Goal: Use online tool/utility: Utilize a website feature to perform a specific function

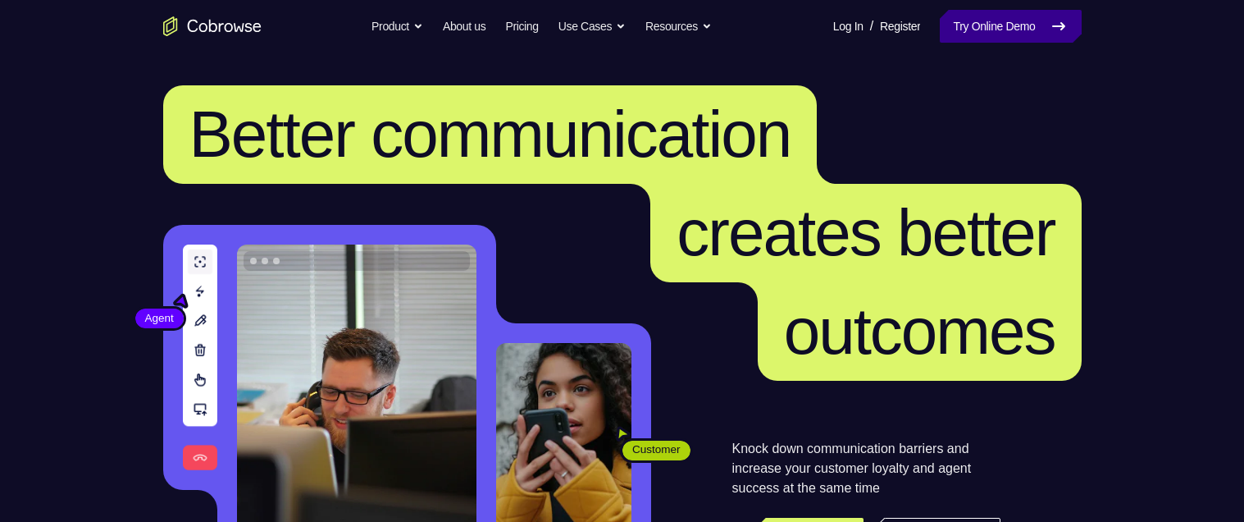
click at [958, 18] on link "Try Online Demo" at bounding box center [1010, 26] width 141 height 33
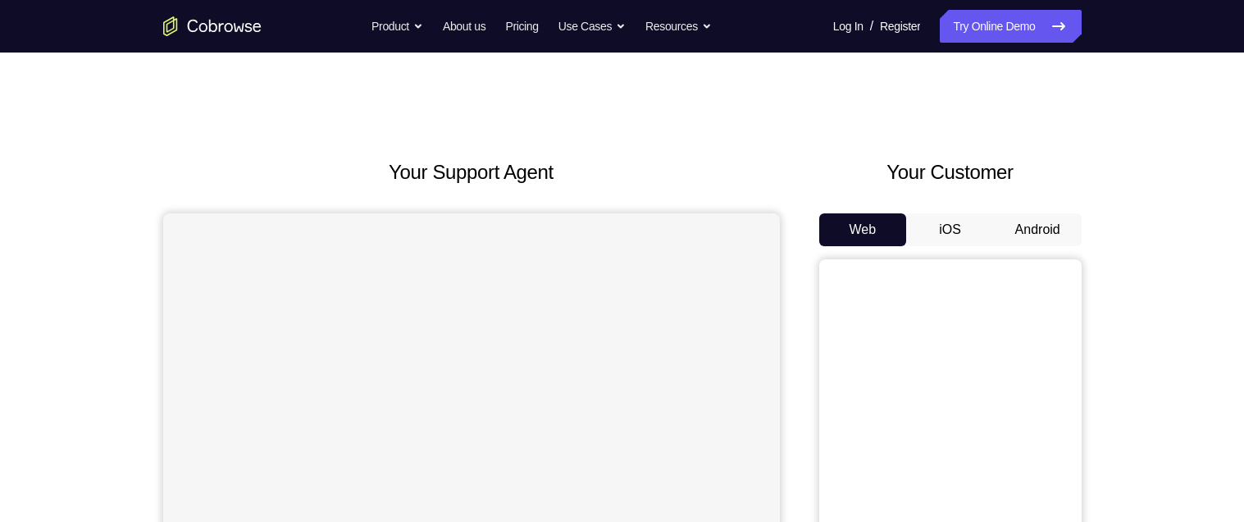
click at [1047, 226] on button "Android" at bounding box center [1038, 229] width 88 height 33
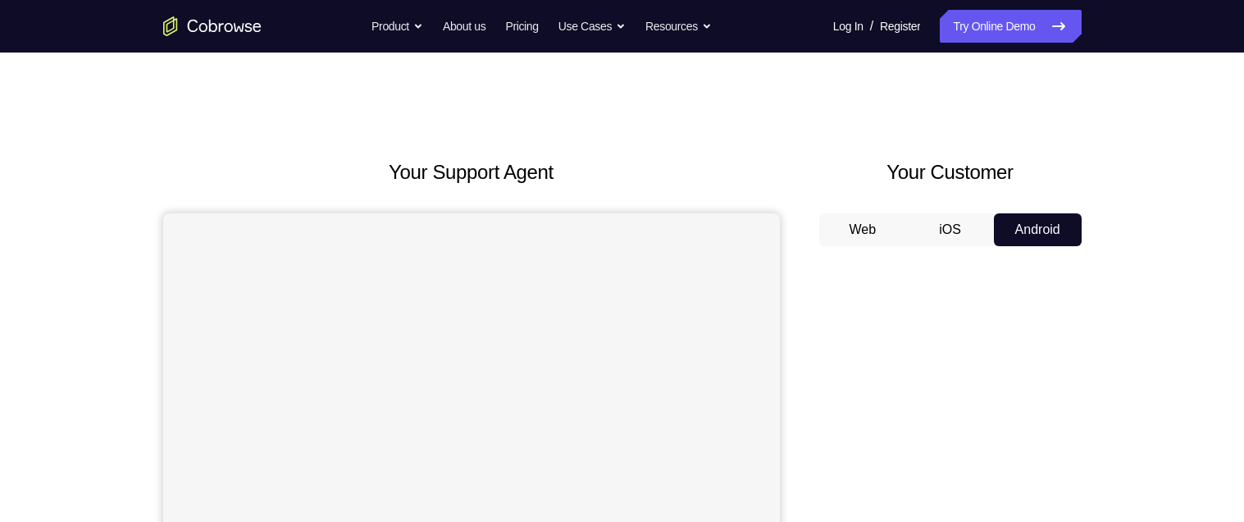
click at [1047, 226] on button "Android" at bounding box center [1038, 229] width 88 height 33
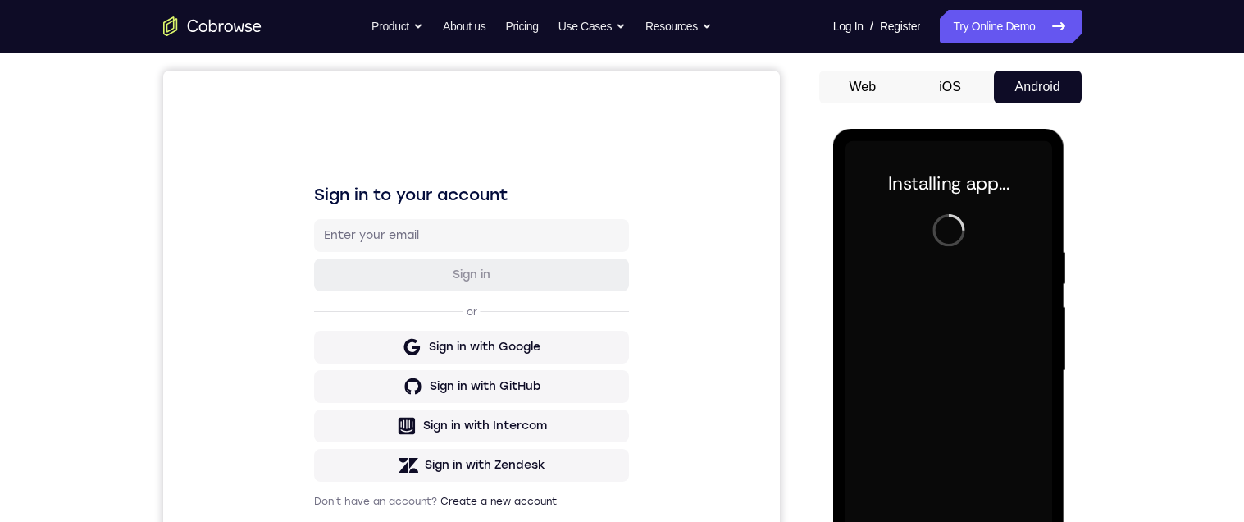
scroll to position [278, 0]
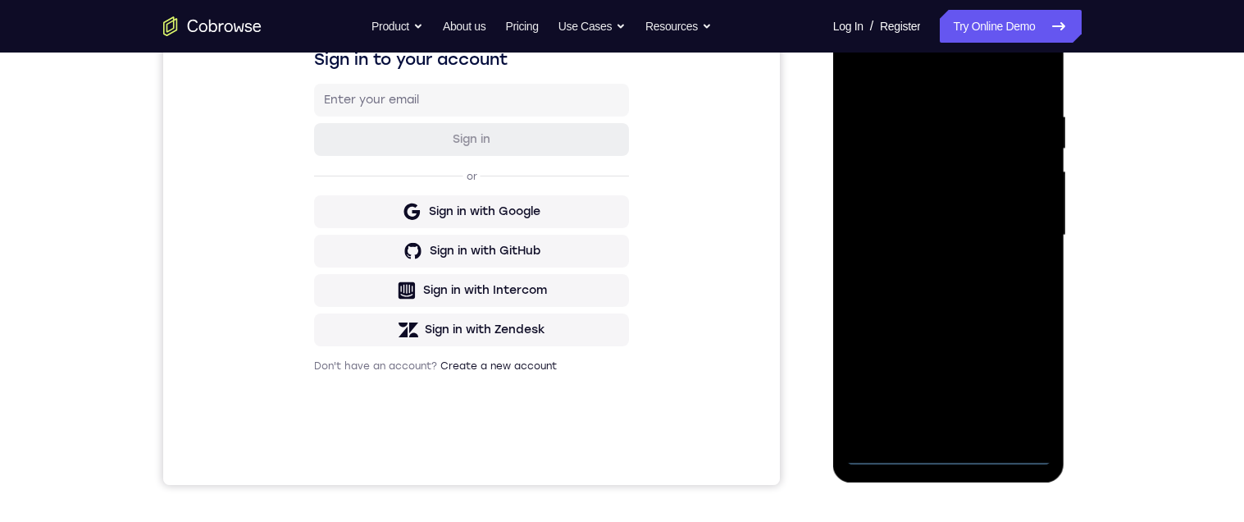
click at [947, 452] on div at bounding box center [948, 235] width 207 height 459
click at [1027, 366] on div at bounding box center [948, 235] width 207 height 459
click at [1021, 378] on div at bounding box center [948, 235] width 207 height 459
click at [909, 75] on div at bounding box center [948, 235] width 207 height 459
click at [1013, 224] on div at bounding box center [948, 235] width 207 height 459
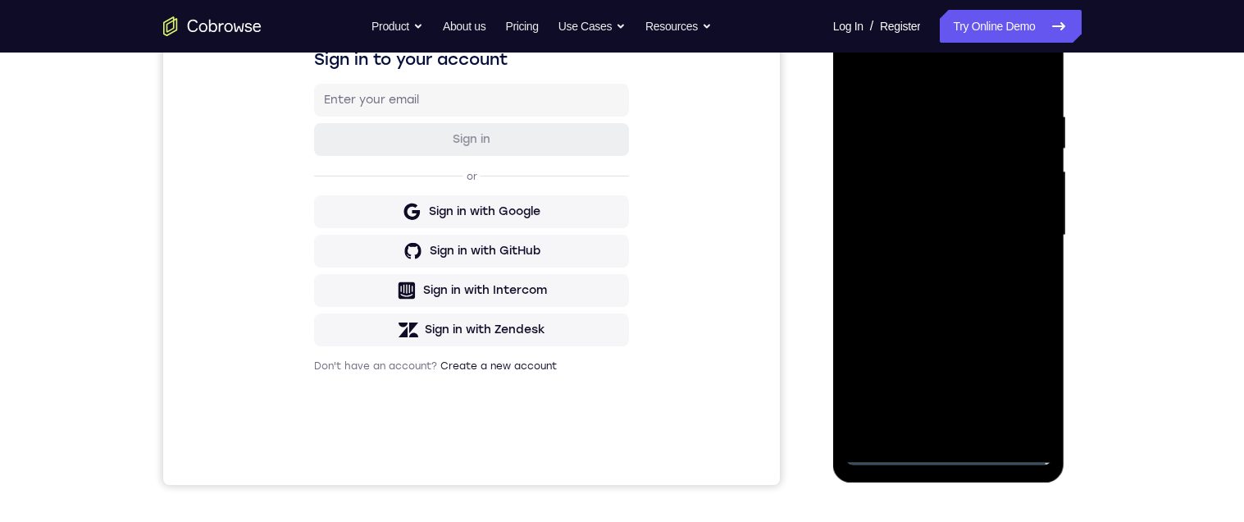
scroll to position [183, 0]
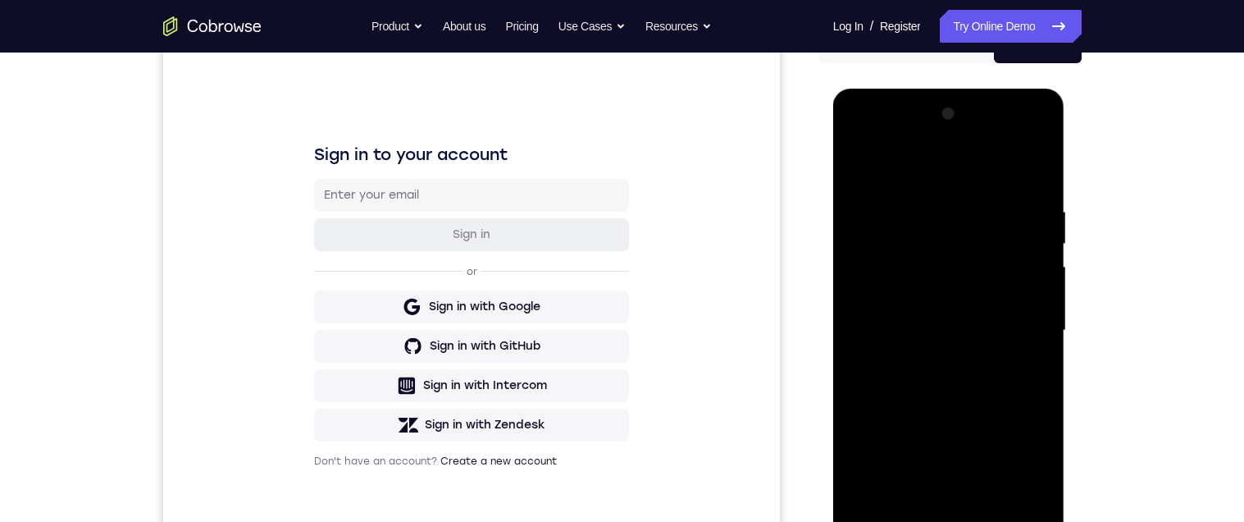
click at [932, 358] on div at bounding box center [948, 330] width 207 height 459
click at [917, 314] on div at bounding box center [948, 330] width 207 height 459
click at [929, 287] on div at bounding box center [948, 330] width 207 height 459
click at [953, 331] on div at bounding box center [948, 330] width 207 height 459
click at [932, 385] on div at bounding box center [948, 330] width 207 height 459
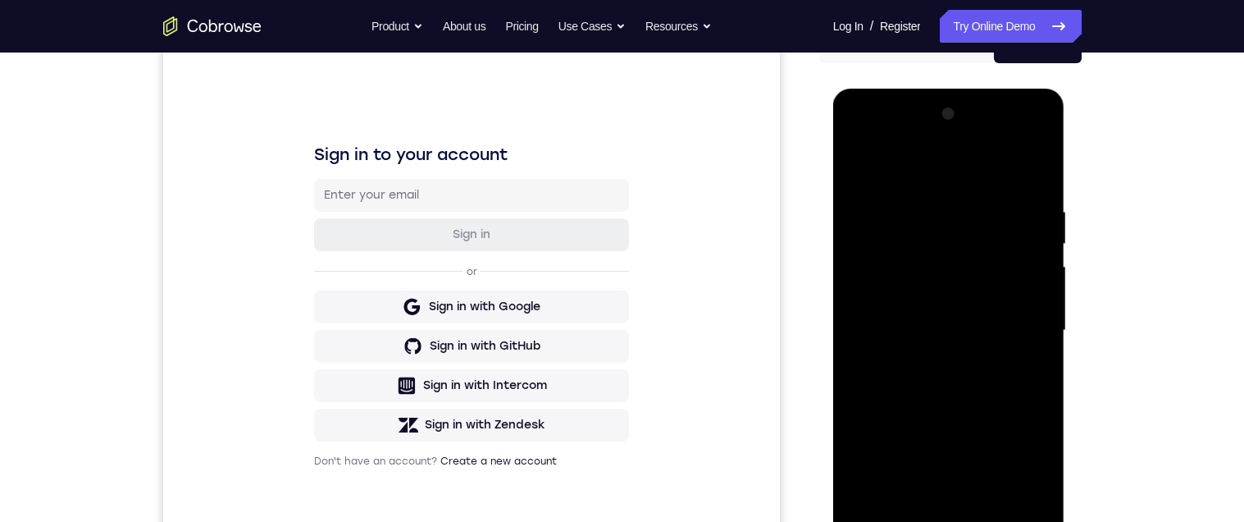
click at [932, 385] on div at bounding box center [948, 330] width 207 height 459
click at [927, 204] on div at bounding box center [948, 330] width 207 height 459
click at [1123, 289] on div "Your Support Agent Your Customer Web iOS Android Next Steps We’d be happy to gi…" at bounding box center [623, 411] width 1050 height 1082
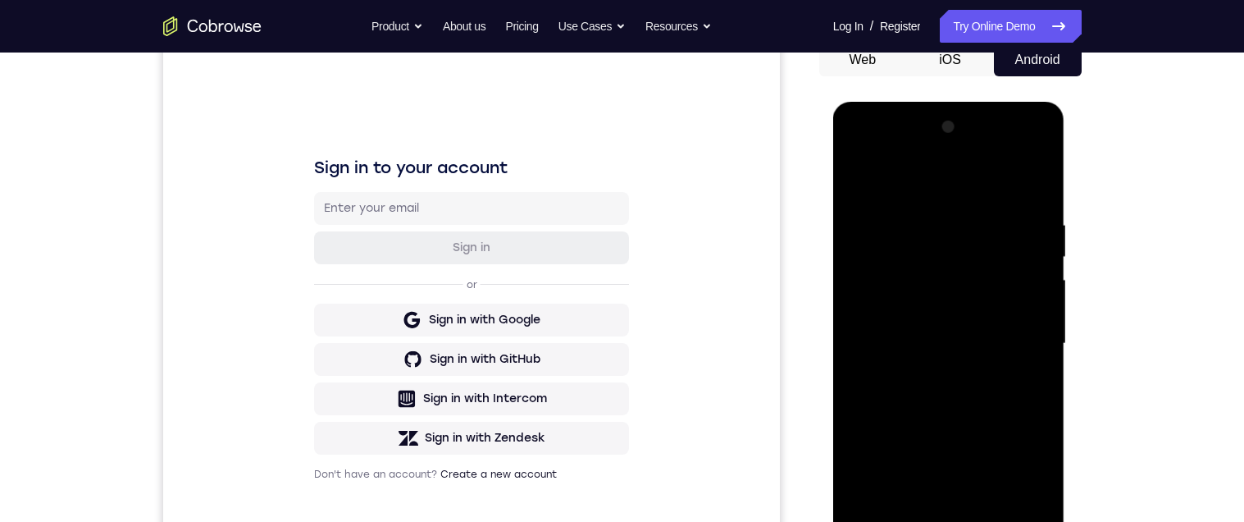
click at [1122, 224] on div "Your Support Agent Your Customer Web iOS Android Next Steps We’d be happy to gi…" at bounding box center [623, 424] width 1050 height 1082
click at [1122, 212] on div "Your Support Agent Your Customer Web iOS Android Next Steps We’d be happy to gi…" at bounding box center [623, 424] width 1050 height 1082
click at [1019, 330] on div at bounding box center [948, 343] width 207 height 459
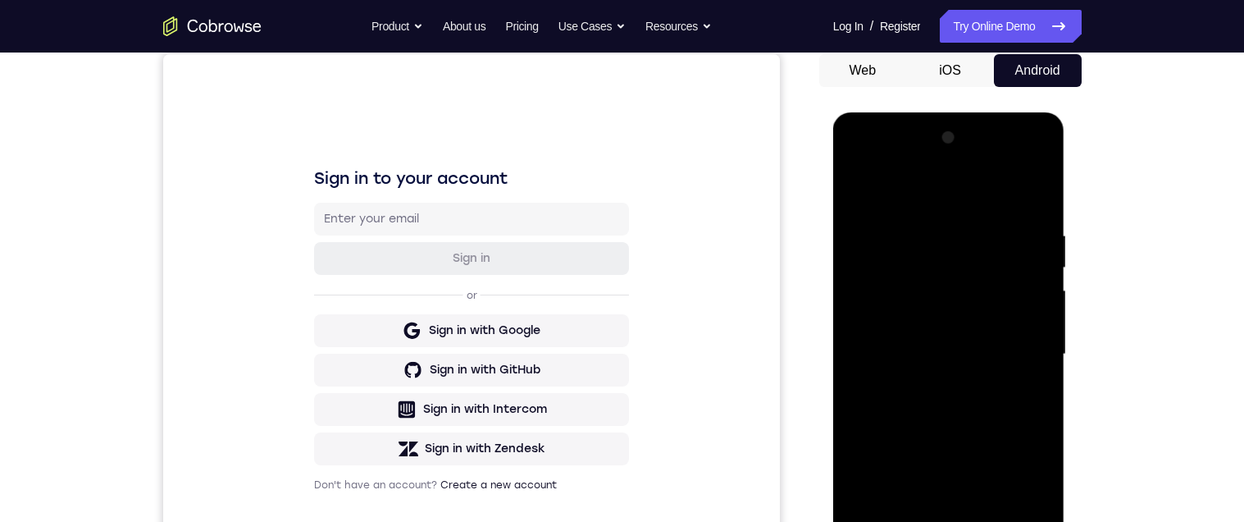
scroll to position [157, 0]
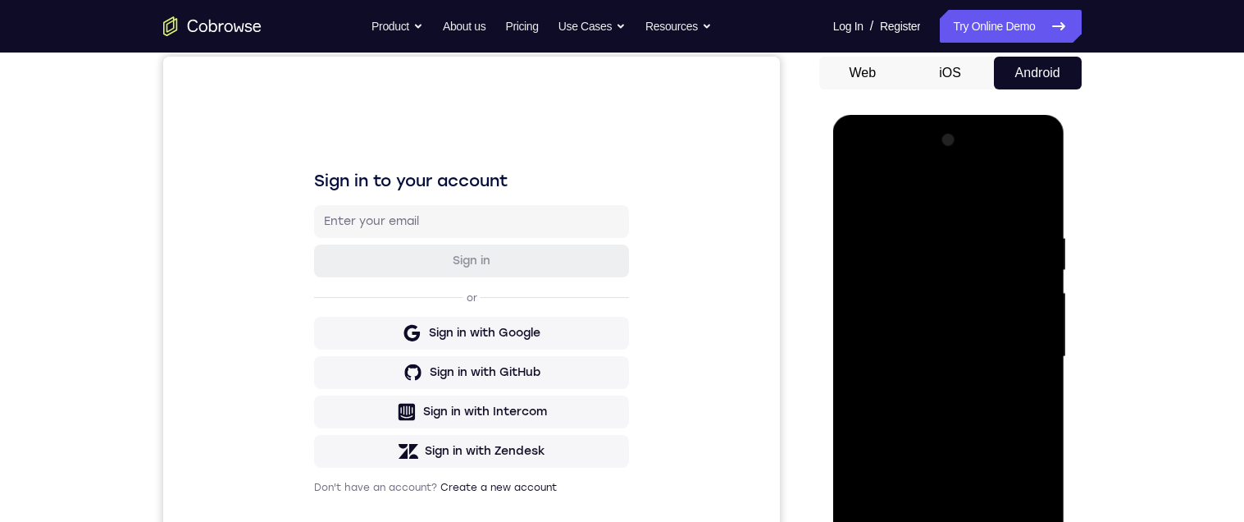
click at [1028, 276] on div at bounding box center [948, 356] width 207 height 459
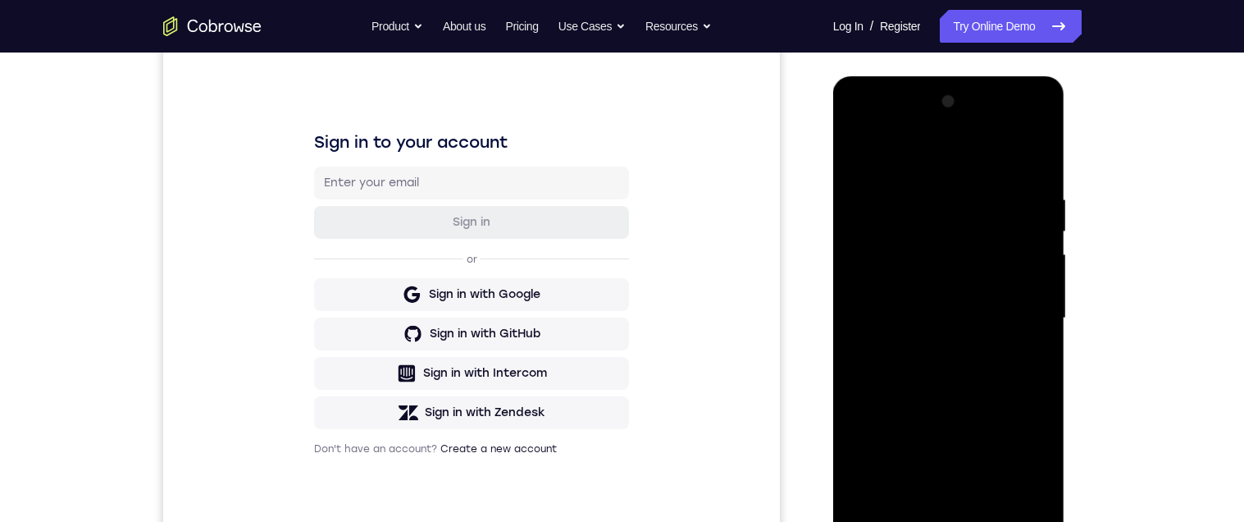
scroll to position [197, 0]
click at [1026, 338] on div at bounding box center [948, 316] width 207 height 459
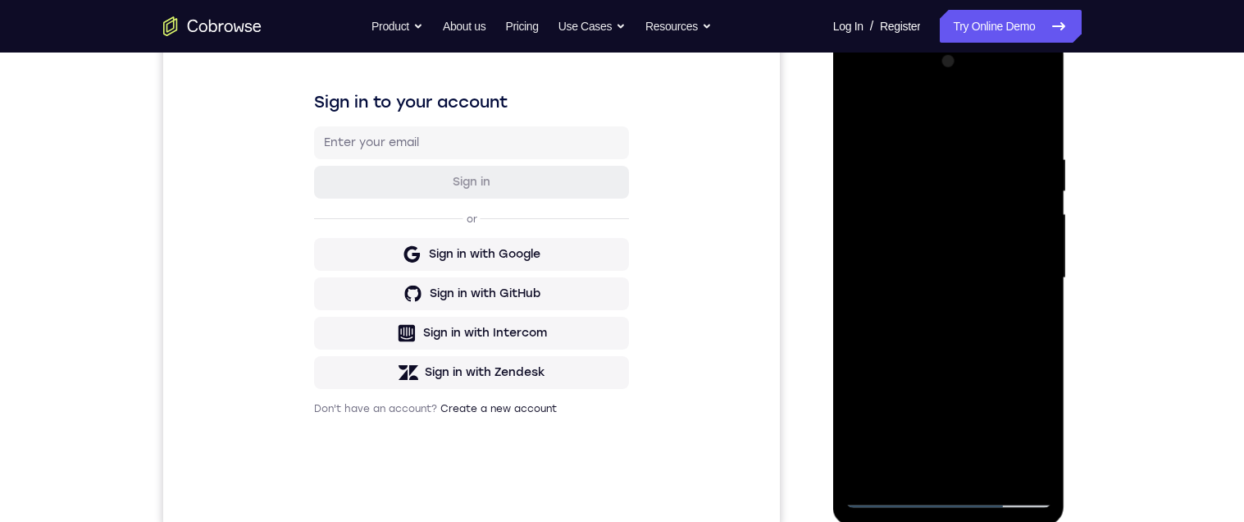
click at [1032, 273] on div at bounding box center [948, 277] width 207 height 459
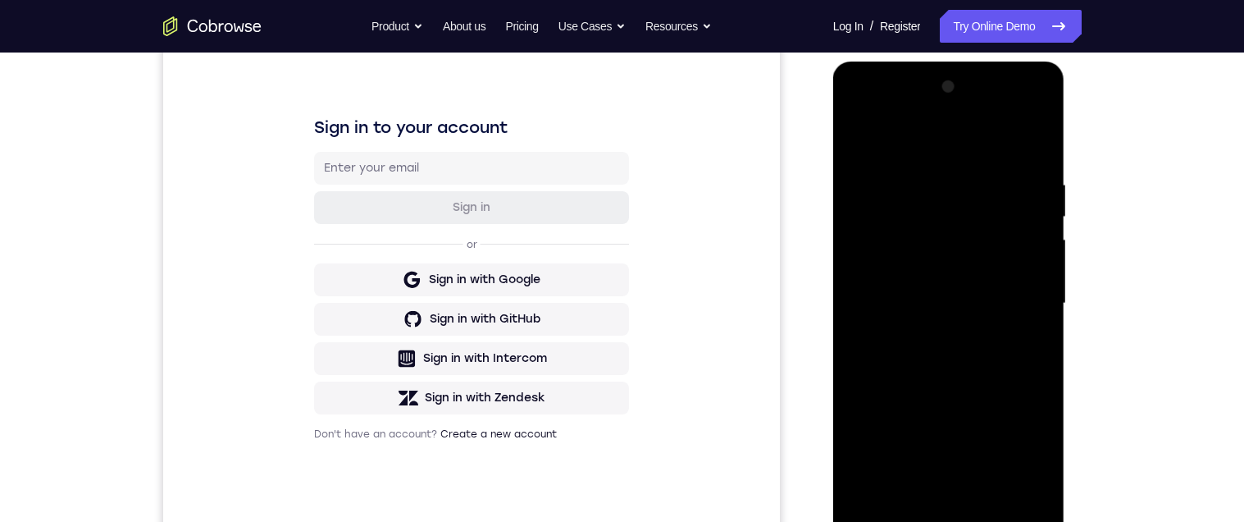
scroll to position [211, 0]
click at [1033, 285] on div at bounding box center [948, 302] width 207 height 459
click at [1091, 255] on div "Your Support Agent Your Customer Web iOS Android Next Steps We’d be happy to gi…" at bounding box center [623, 383] width 1050 height 1082
click at [1022, 293] on div at bounding box center [948, 302] width 207 height 459
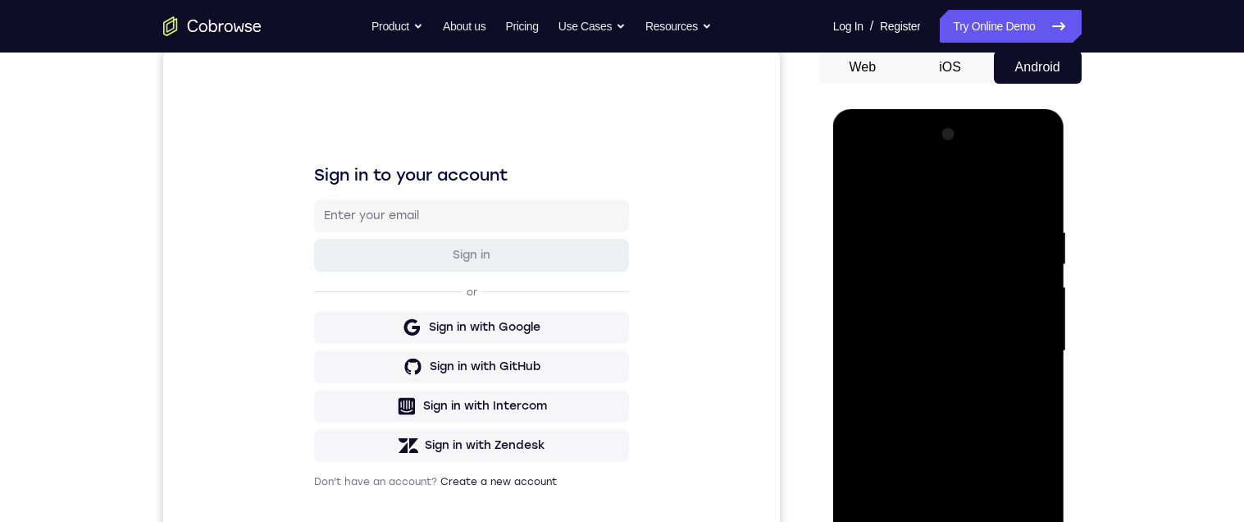
click at [1024, 280] on div at bounding box center [948, 350] width 207 height 459
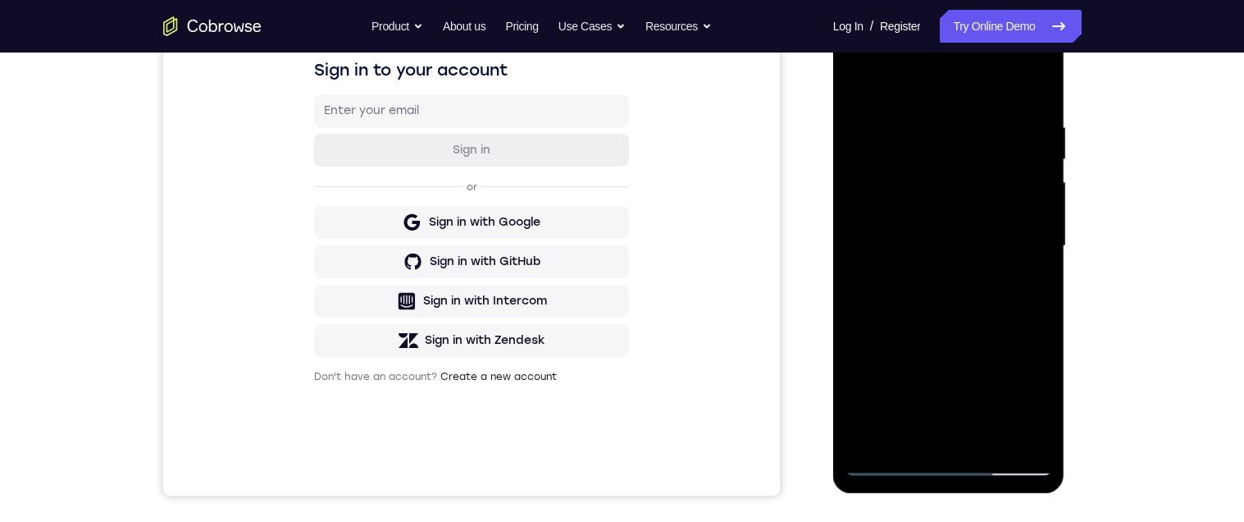
scroll to position [253, 0]
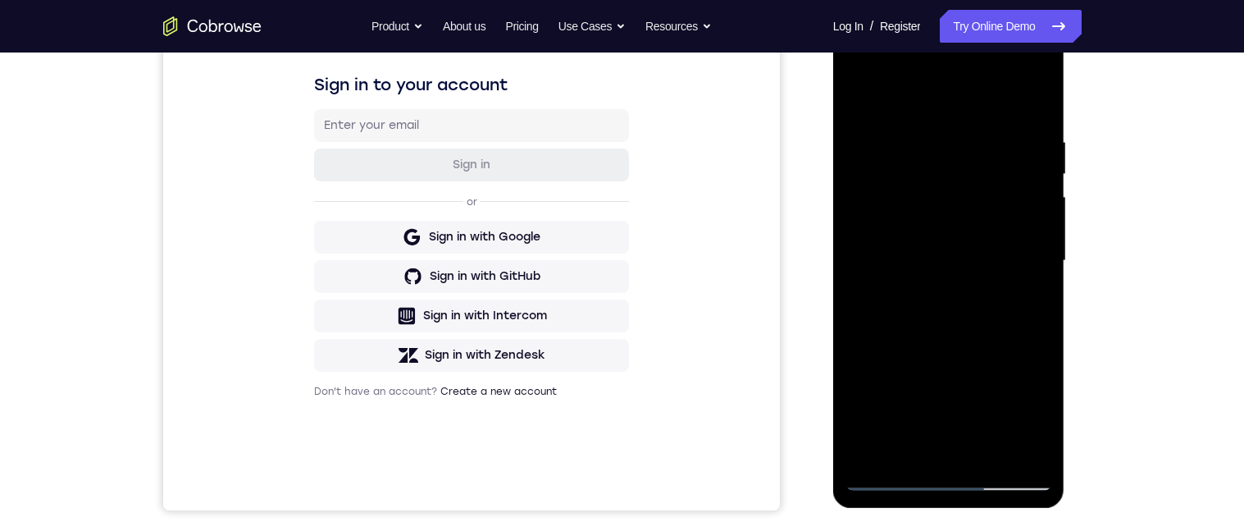
click at [1028, 107] on div at bounding box center [948, 260] width 207 height 459
click at [1032, 117] on div at bounding box center [948, 260] width 207 height 459
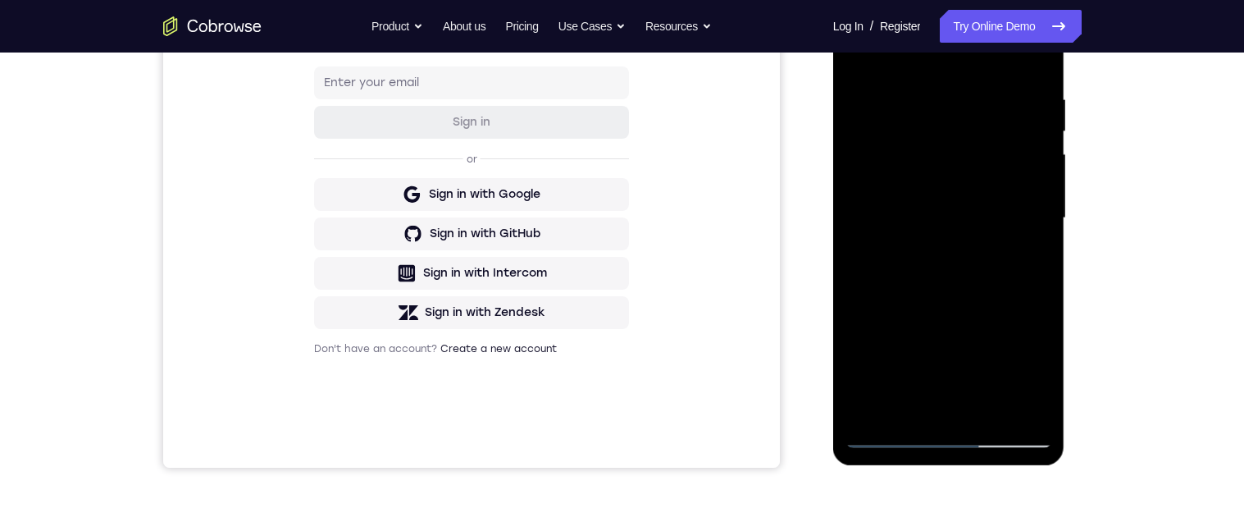
click at [1045, 225] on div at bounding box center [948, 218] width 207 height 459
click at [991, 408] on div at bounding box center [948, 218] width 207 height 459
click at [991, 304] on div at bounding box center [948, 218] width 207 height 459
click at [1004, 181] on div at bounding box center [948, 218] width 207 height 459
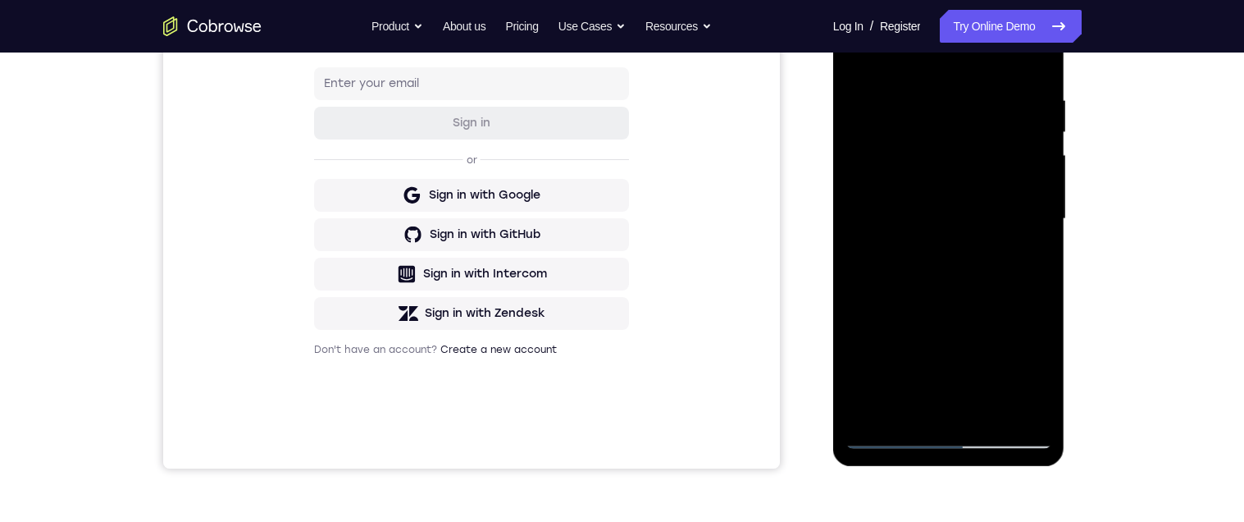
click at [963, 335] on div at bounding box center [948, 218] width 207 height 459
click at [1024, 344] on div at bounding box center [948, 218] width 207 height 459
click at [1028, 262] on div at bounding box center [948, 218] width 207 height 459
click at [952, 141] on div at bounding box center [948, 218] width 207 height 459
click at [1023, 288] on div at bounding box center [948, 218] width 207 height 459
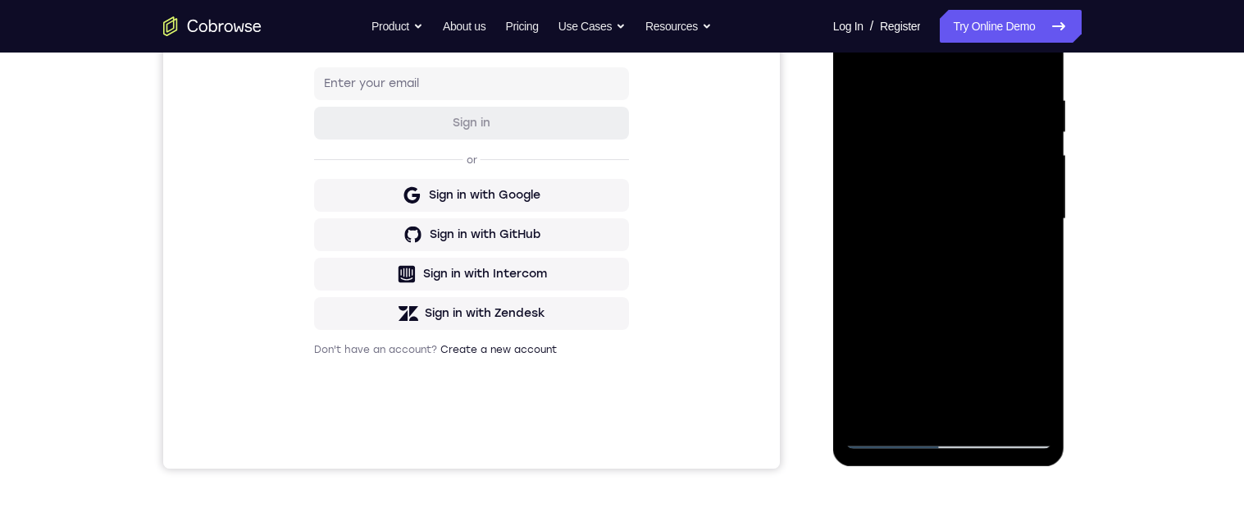
click at [1025, 262] on div at bounding box center [948, 218] width 207 height 459
click at [1030, 379] on div at bounding box center [948, 218] width 207 height 459
click at [941, 294] on div at bounding box center [948, 218] width 207 height 459
click at [1027, 260] on div at bounding box center [948, 218] width 207 height 459
click at [855, 52] on div at bounding box center [948, 218] width 207 height 459
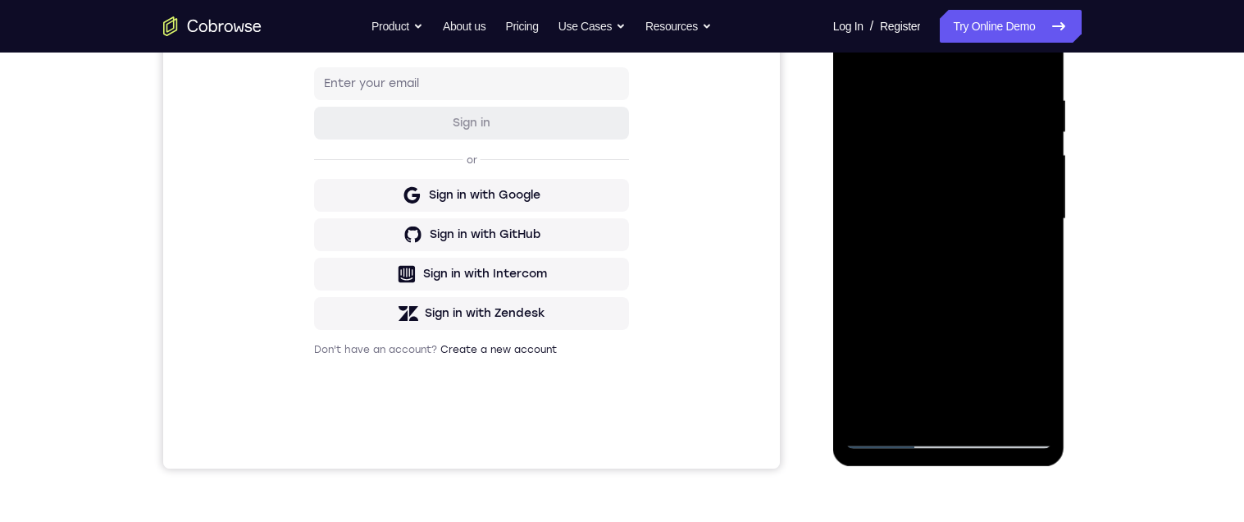
click at [858, 61] on div at bounding box center [948, 218] width 207 height 459
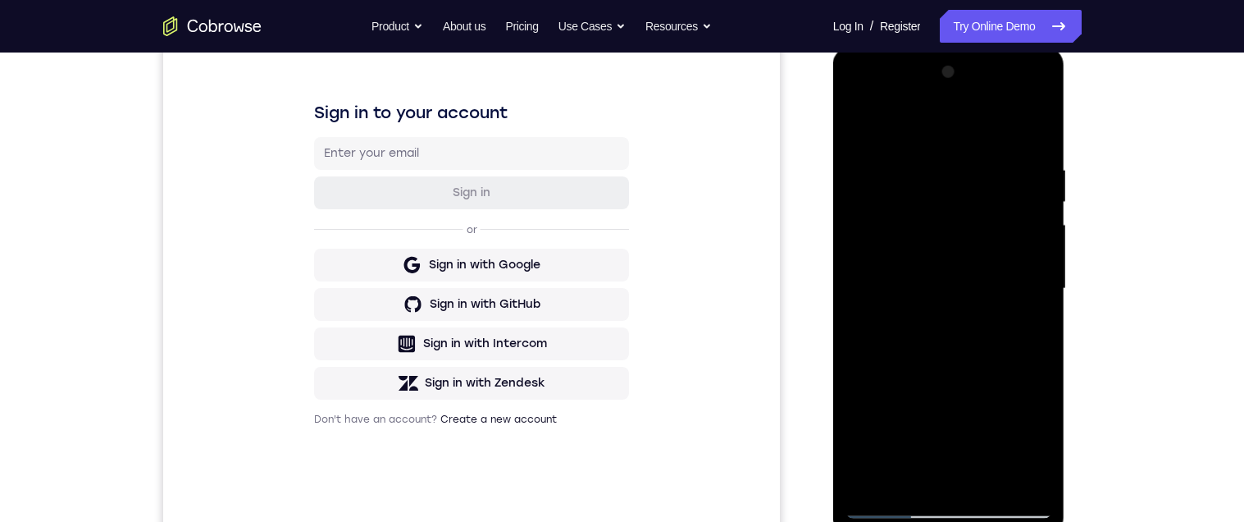
click at [991, 483] on div at bounding box center [948, 288] width 207 height 459
click at [973, 445] on div at bounding box center [948, 288] width 207 height 459
click at [936, 471] on div at bounding box center [948, 288] width 207 height 459
click at [1030, 328] on div at bounding box center [948, 288] width 207 height 459
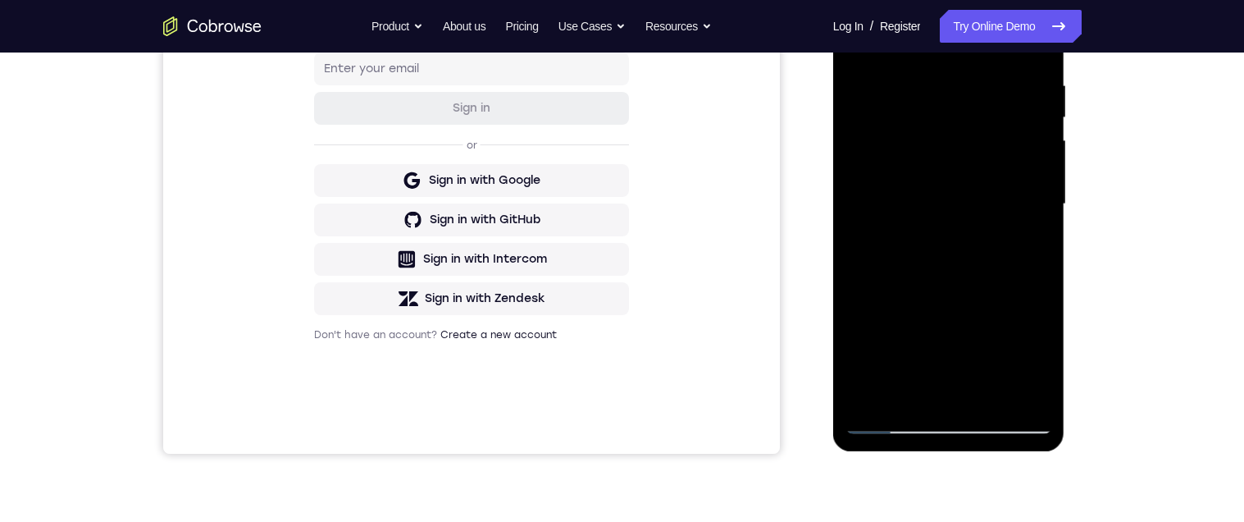
scroll to position [324, 0]
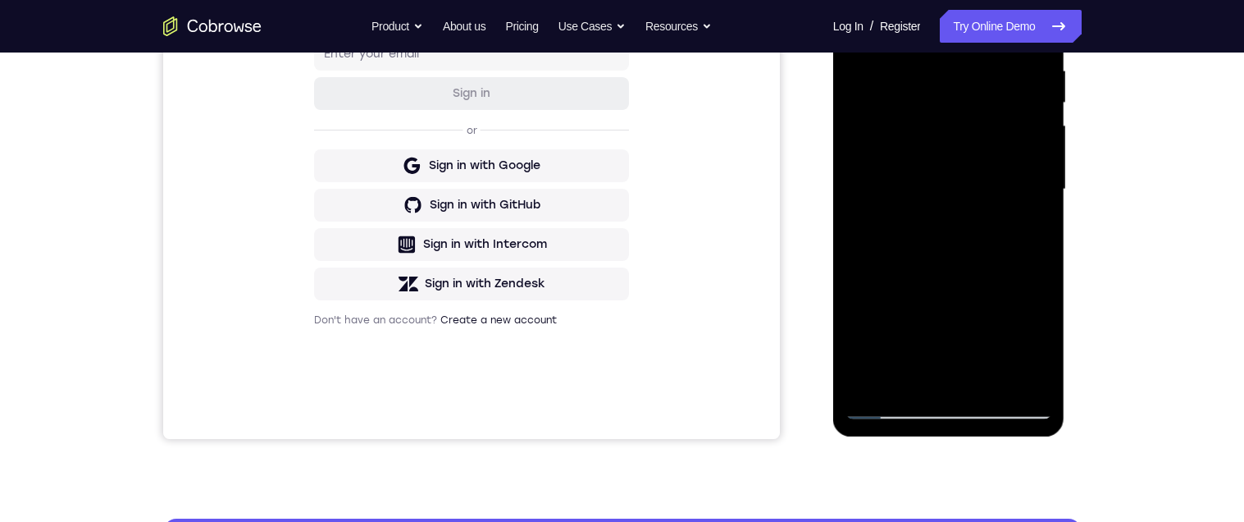
click at [859, 22] on div at bounding box center [948, 189] width 207 height 459
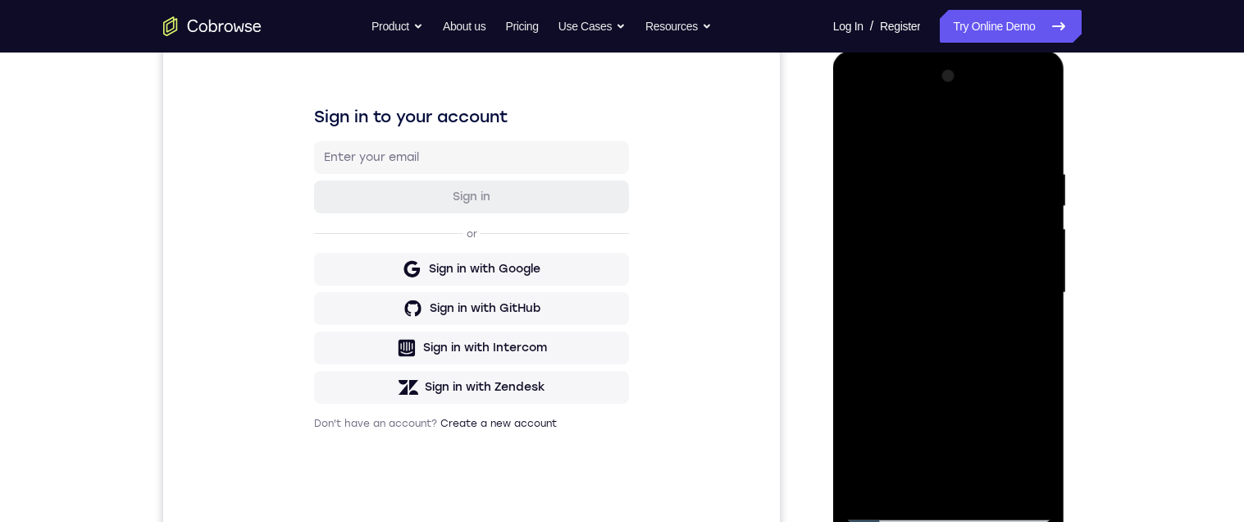
click at [863, 125] on div at bounding box center [948, 292] width 207 height 459
click at [870, 484] on div at bounding box center [948, 292] width 207 height 459
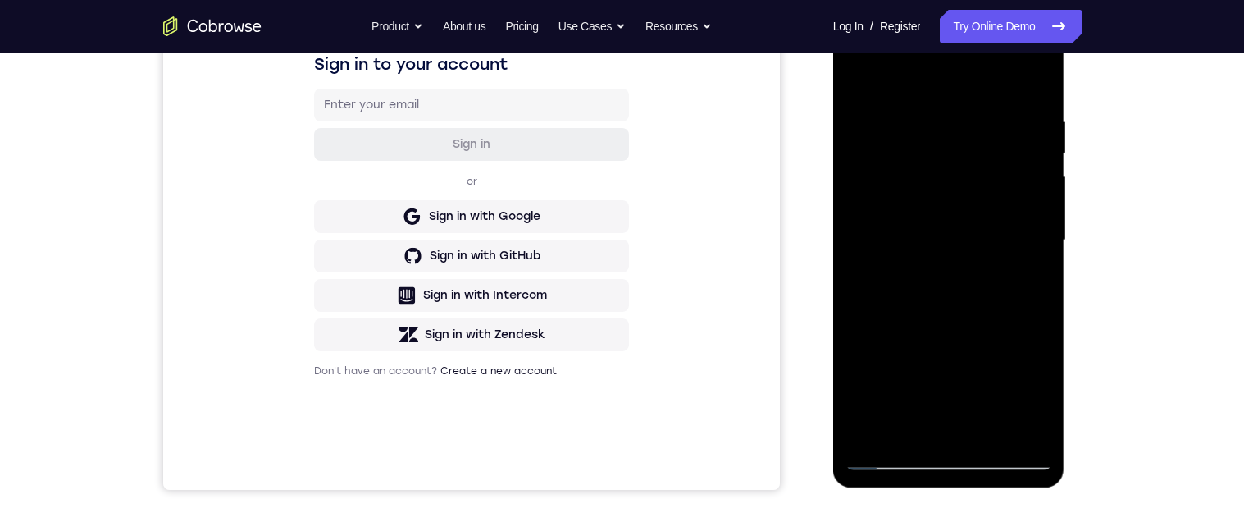
scroll to position [235, 0]
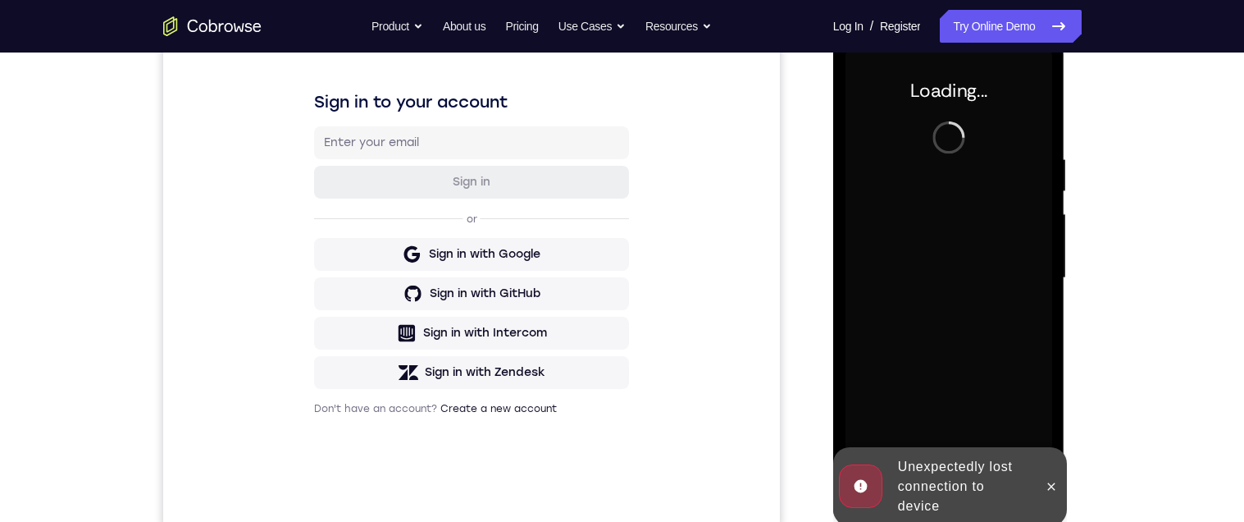
click at [1111, 221] on div "Your Support Agent Your Customer Web iOS Android Next Steps We’d be happy to gi…" at bounding box center [623, 358] width 1050 height 1082
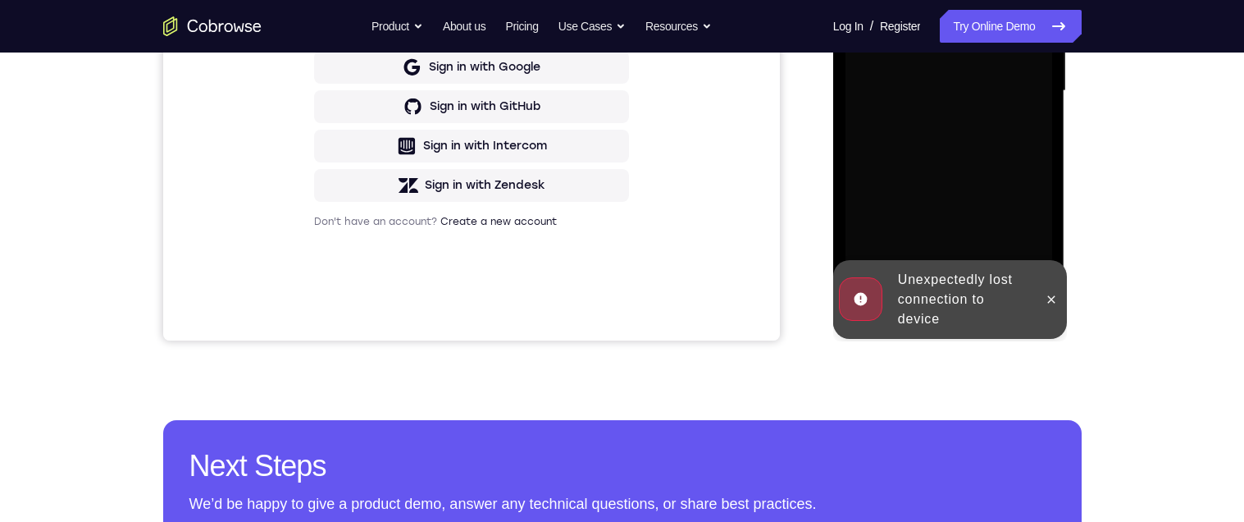
scroll to position [455, 0]
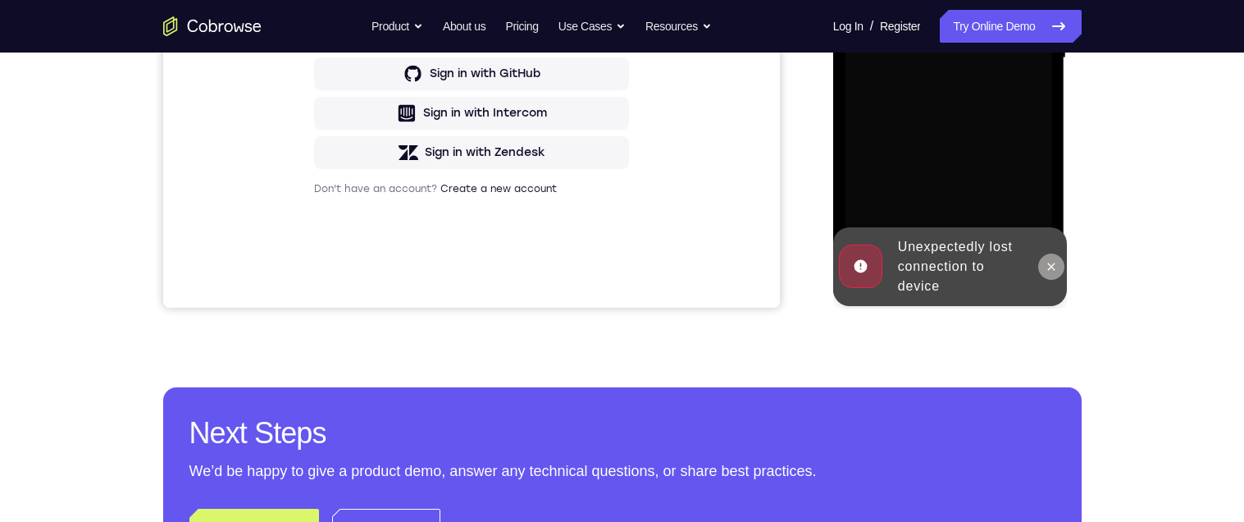
click at [1055, 261] on icon at bounding box center [1051, 266] width 13 height 13
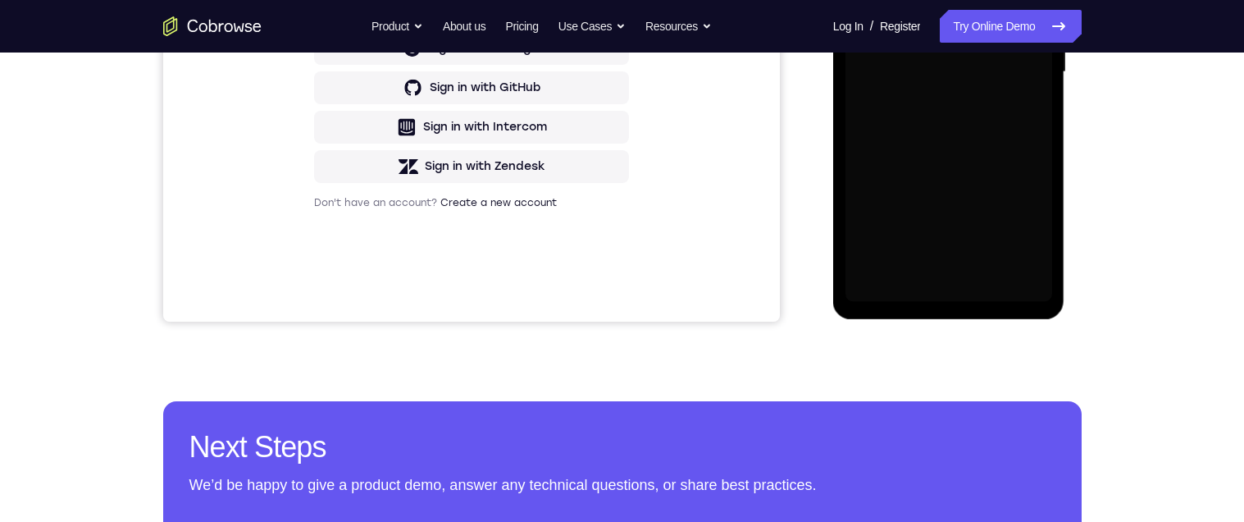
click at [1115, 255] on div "Your Support Agent Your Customer Web iOS Android Next Steps We’d be happy to gi…" at bounding box center [623, 152] width 1050 height 1082
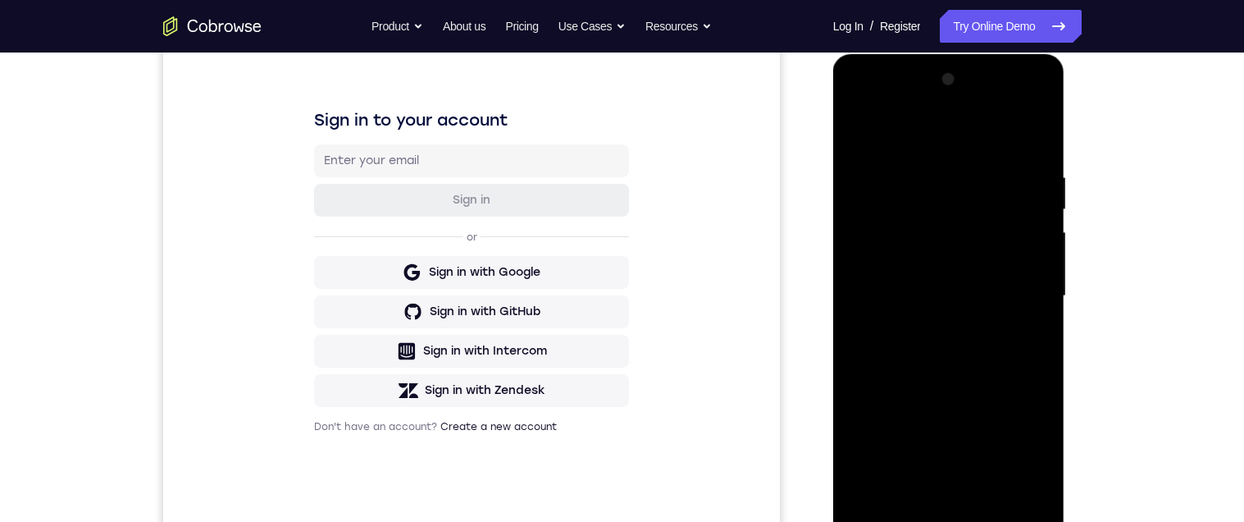
scroll to position [383, 0]
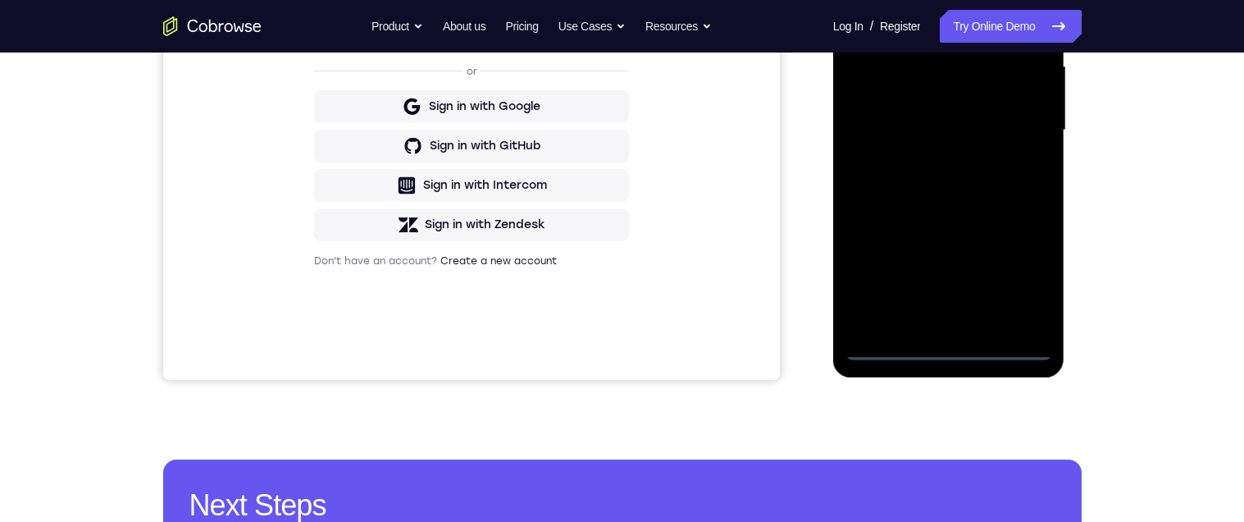
click at [941, 346] on div at bounding box center [948, 130] width 207 height 459
click at [1023, 281] on div at bounding box center [948, 130] width 207 height 459
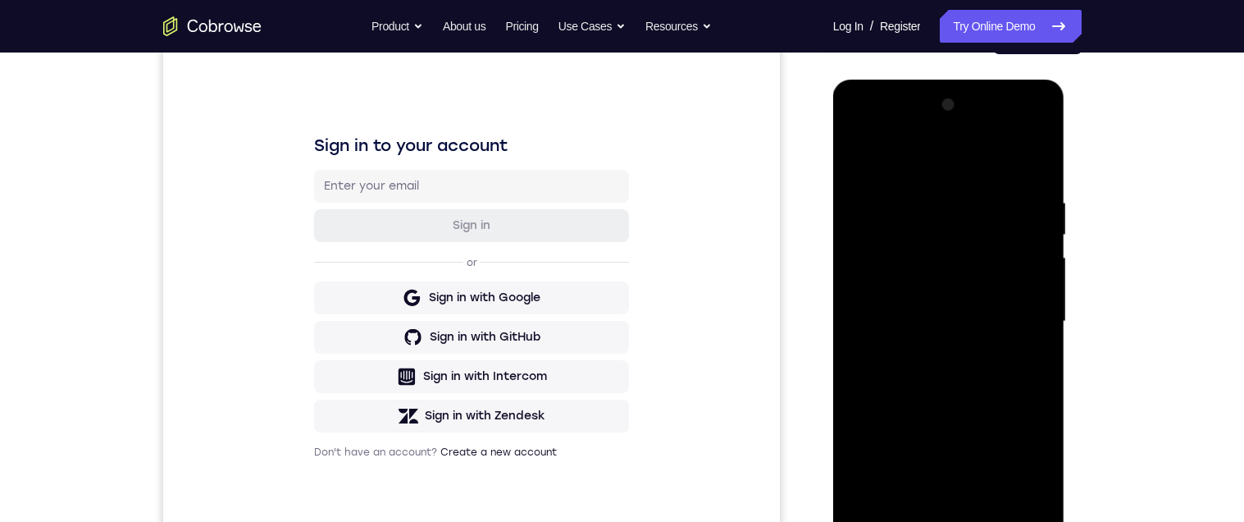
click at [912, 161] on div at bounding box center [948, 321] width 207 height 459
click at [1023, 321] on div at bounding box center [948, 321] width 207 height 459
click at [927, 517] on div at bounding box center [948, 321] width 207 height 459
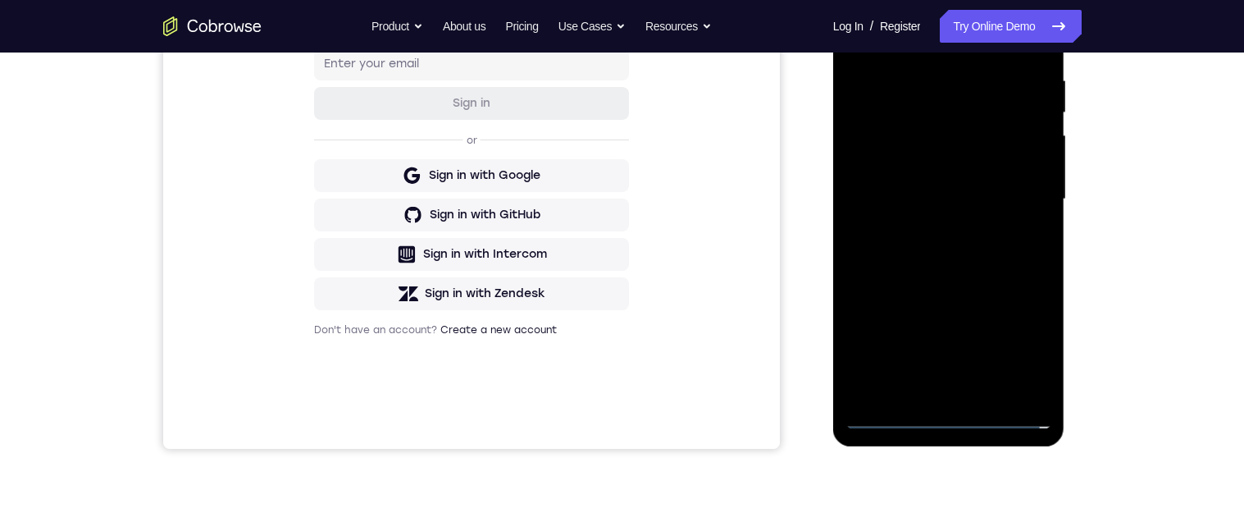
click at [915, 176] on div at bounding box center [948, 199] width 207 height 459
click at [902, 171] on div at bounding box center [948, 199] width 207 height 459
click at [941, 204] on div at bounding box center [948, 199] width 207 height 459
click at [886, 257] on div at bounding box center [948, 199] width 207 height 459
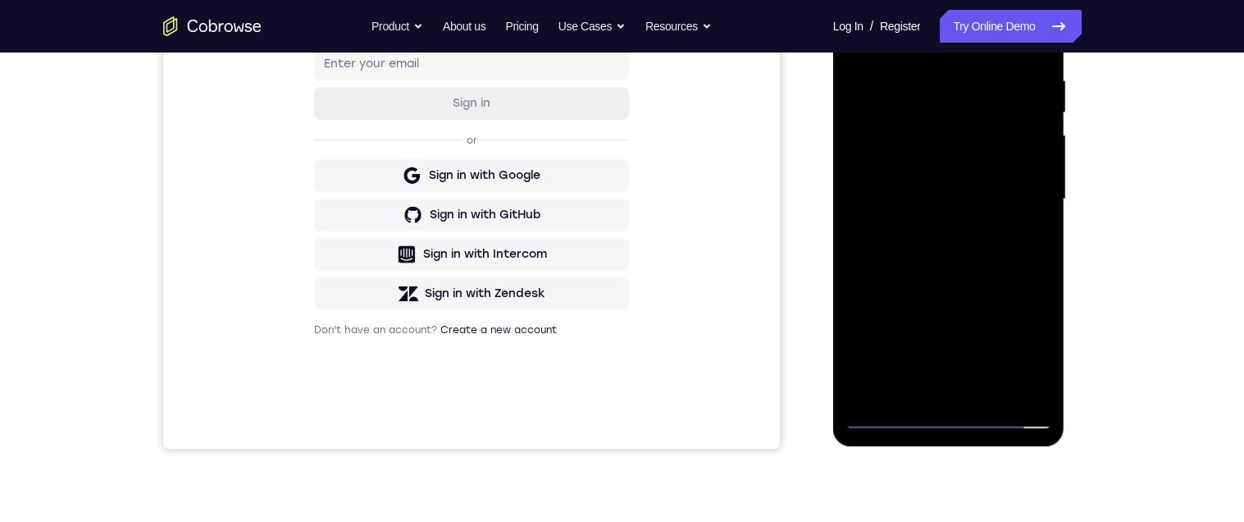
click at [886, 257] on div at bounding box center [948, 199] width 207 height 459
click at [1034, 57] on div at bounding box center [948, 199] width 207 height 459
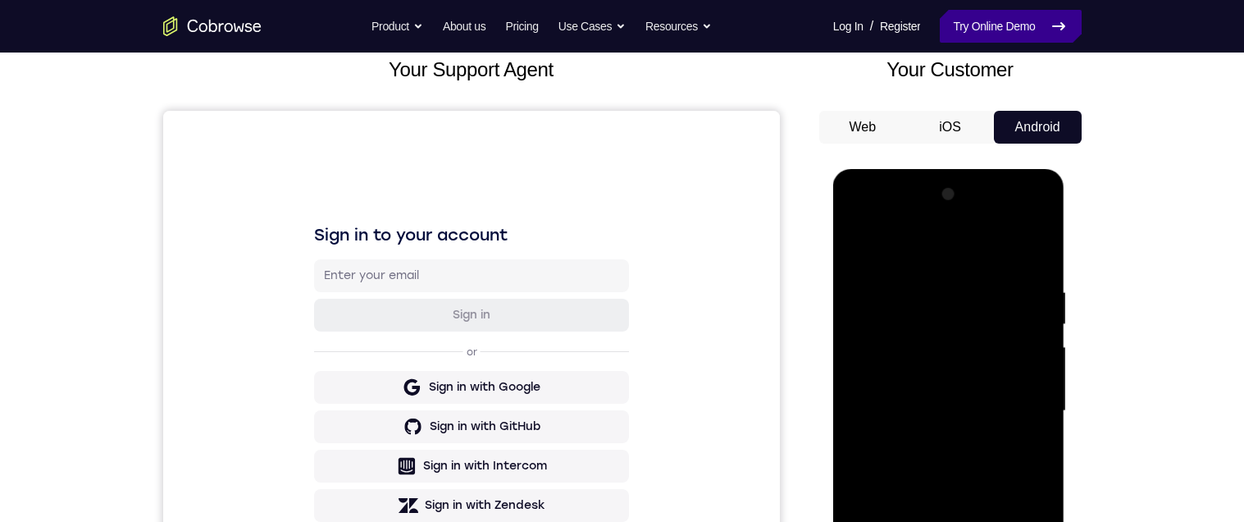
scroll to position [93, 0]
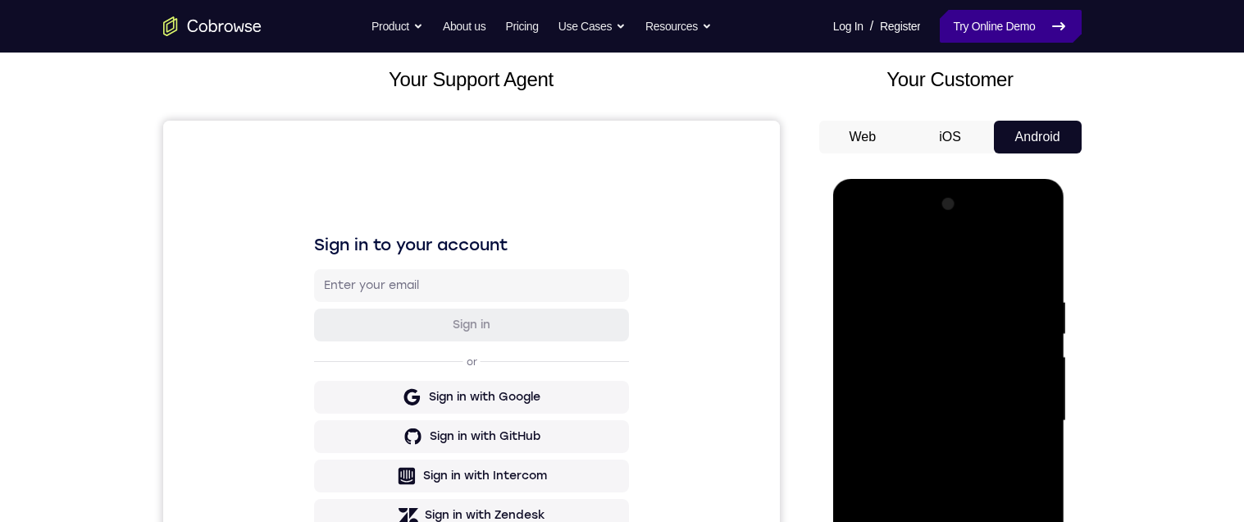
click at [1027, 24] on link "Try Online Demo" at bounding box center [1010, 26] width 141 height 33
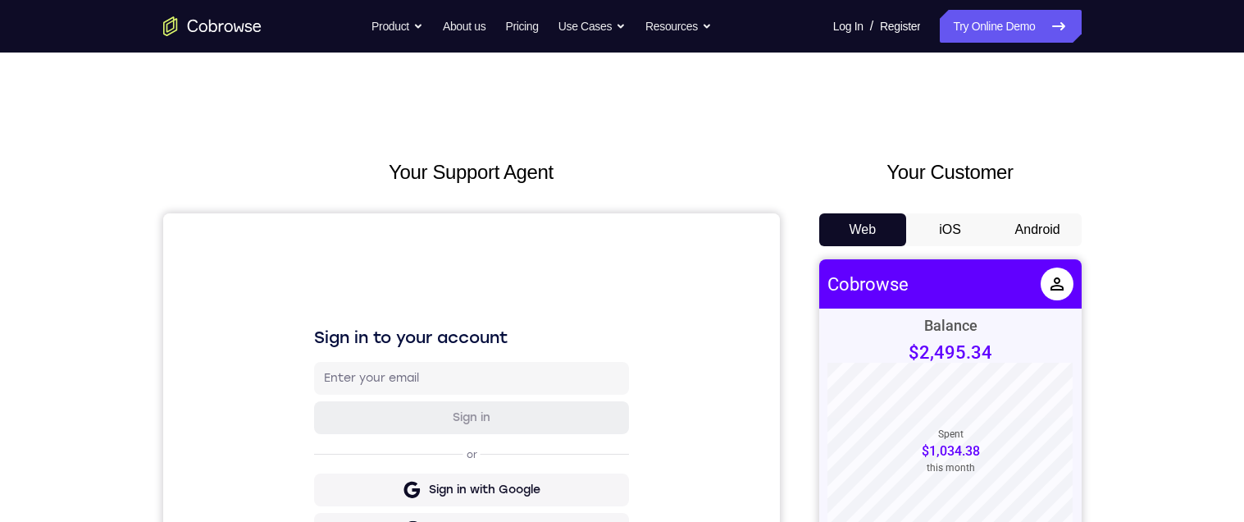
click at [1030, 229] on button "Android" at bounding box center [1038, 229] width 88 height 33
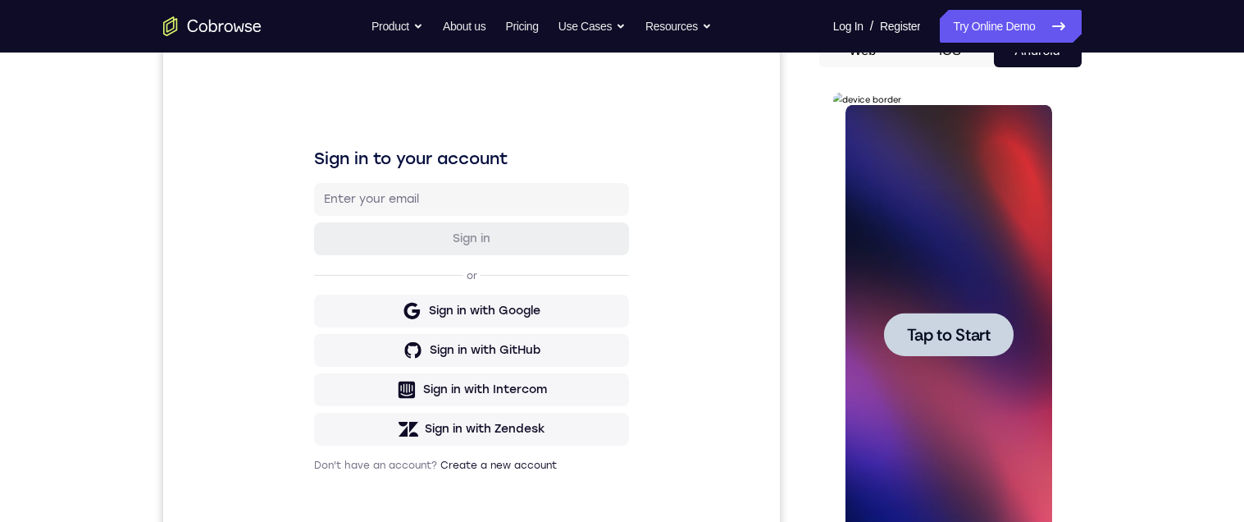
scroll to position [190, 0]
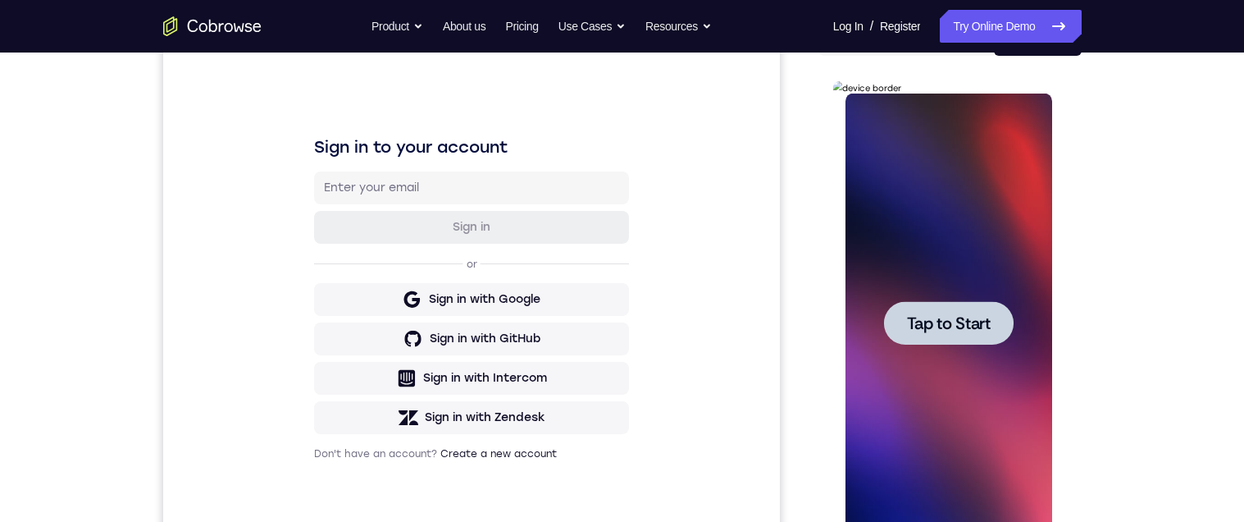
click at [956, 306] on div at bounding box center [949, 322] width 130 height 43
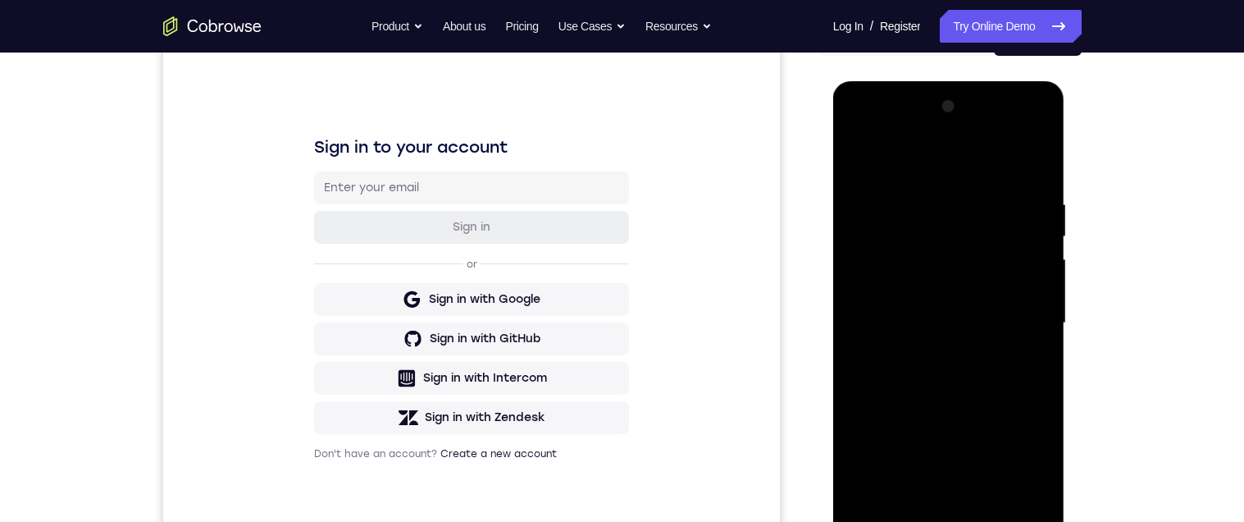
scroll to position [364, 0]
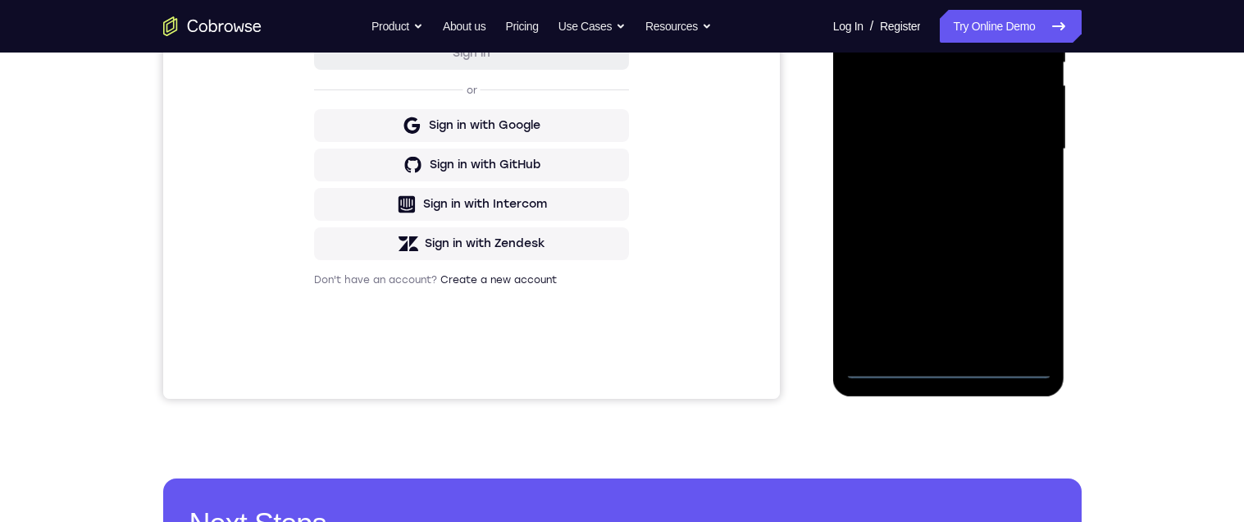
click at [949, 362] on div at bounding box center [948, 149] width 207 height 459
click at [1032, 299] on div at bounding box center [948, 149] width 207 height 459
click at [872, 0] on div at bounding box center [948, 149] width 207 height 459
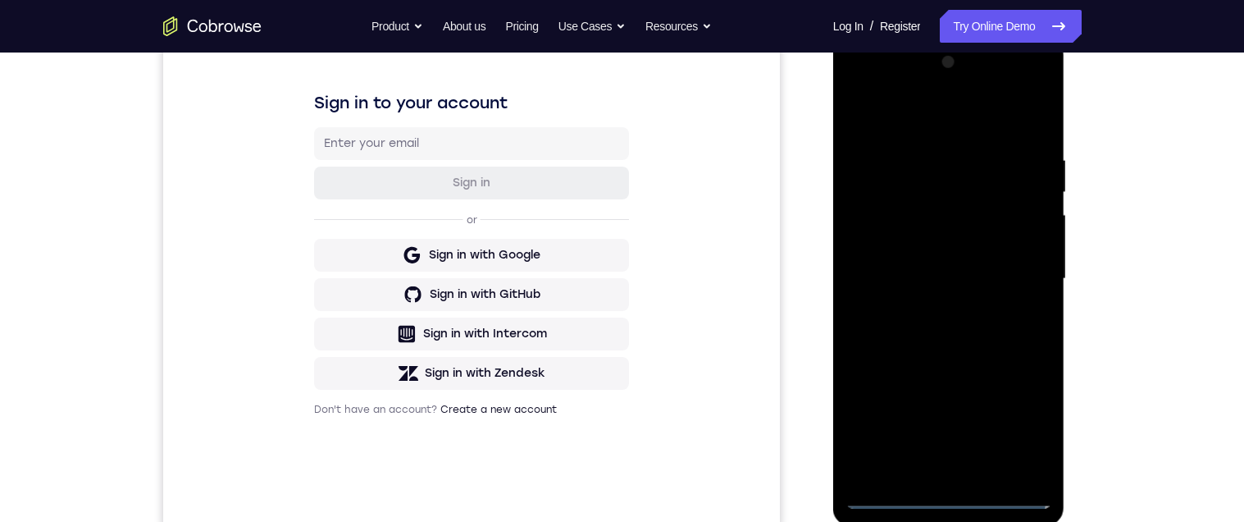
click at [1016, 273] on div at bounding box center [948, 278] width 207 height 459
click at [927, 474] on div at bounding box center [948, 278] width 207 height 459
click at [946, 259] on div at bounding box center [948, 278] width 207 height 459
click at [951, 243] on div at bounding box center [948, 278] width 207 height 459
click at [993, 283] on div at bounding box center [948, 278] width 207 height 459
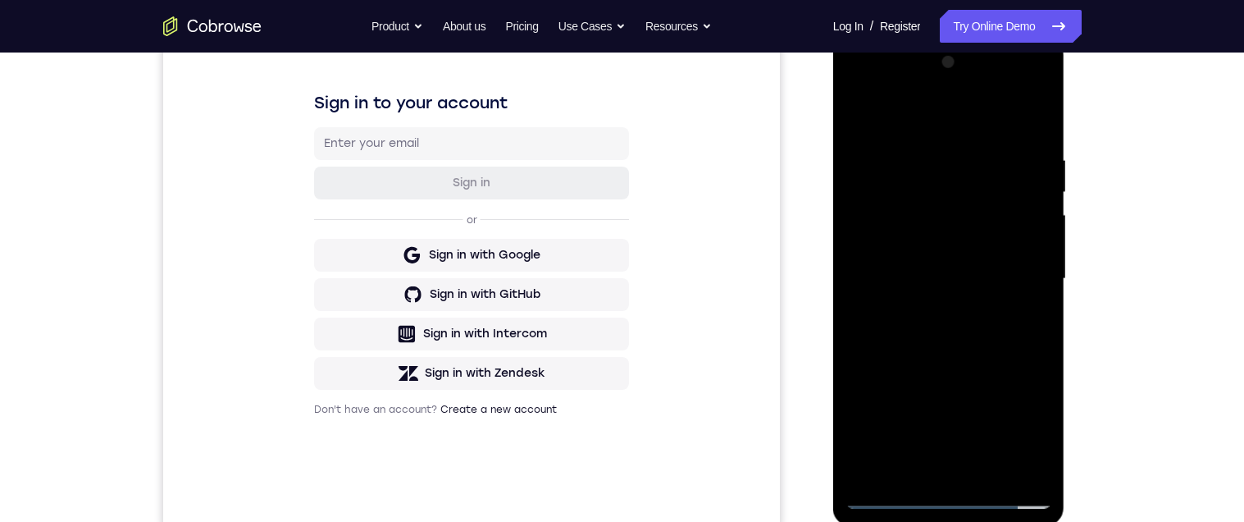
click at [1004, 315] on div at bounding box center [948, 278] width 207 height 459
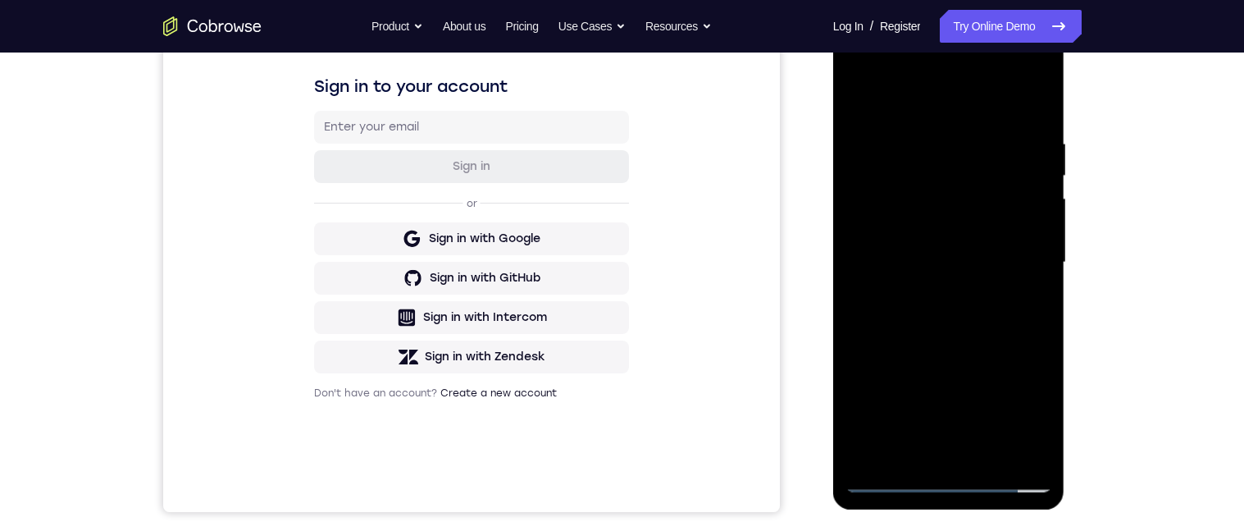
scroll to position [244, 0]
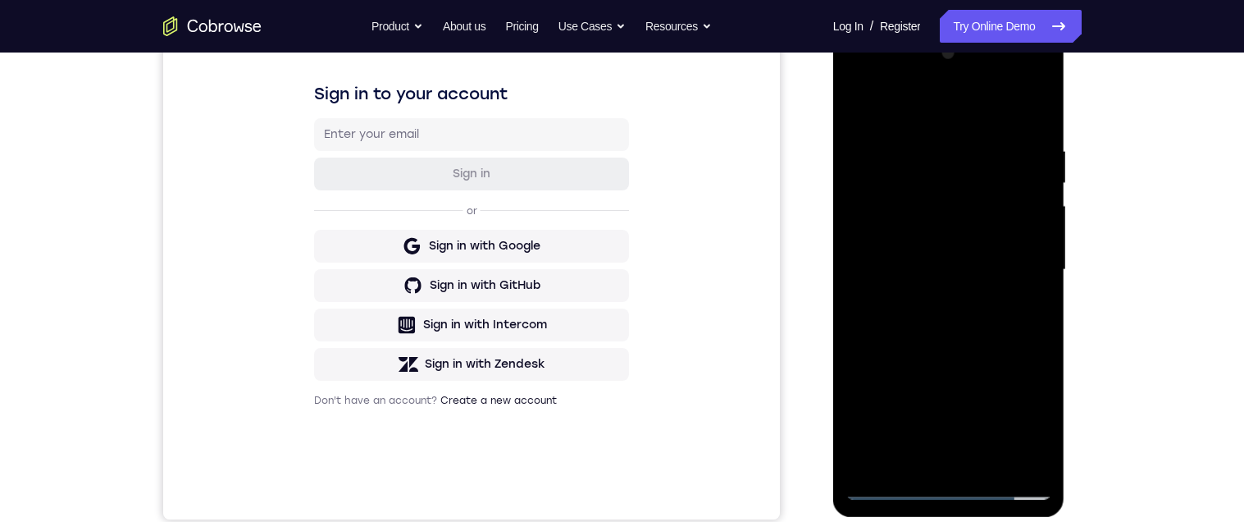
click at [922, 141] on div at bounding box center [948, 269] width 207 height 459
click at [1023, 103] on div at bounding box center [948, 269] width 207 height 459
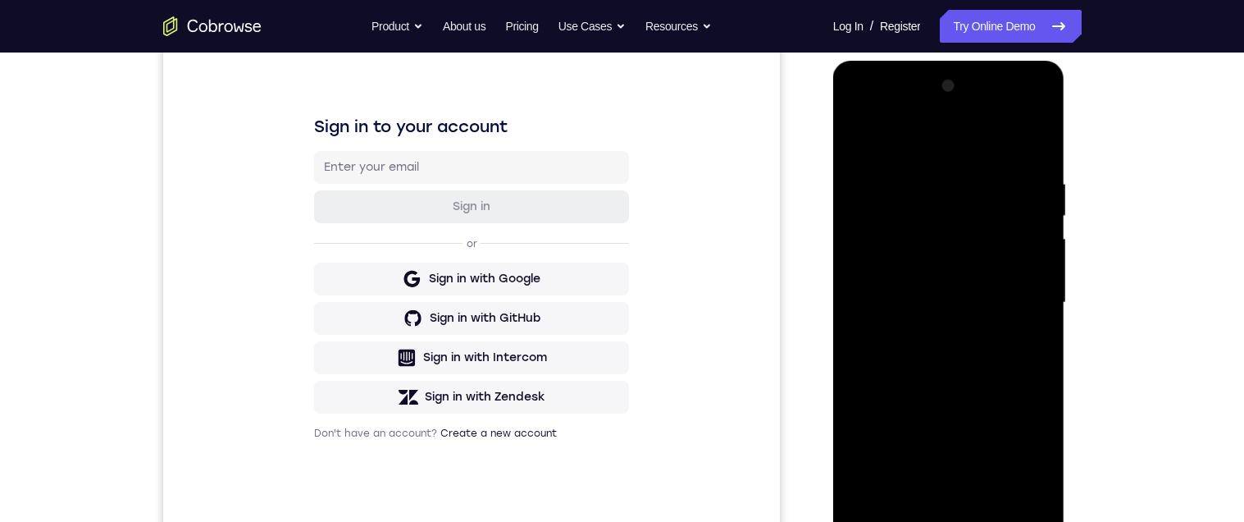
click at [1032, 144] on div at bounding box center [948, 302] width 207 height 459
click at [982, 183] on div at bounding box center [948, 301] width 207 height 459
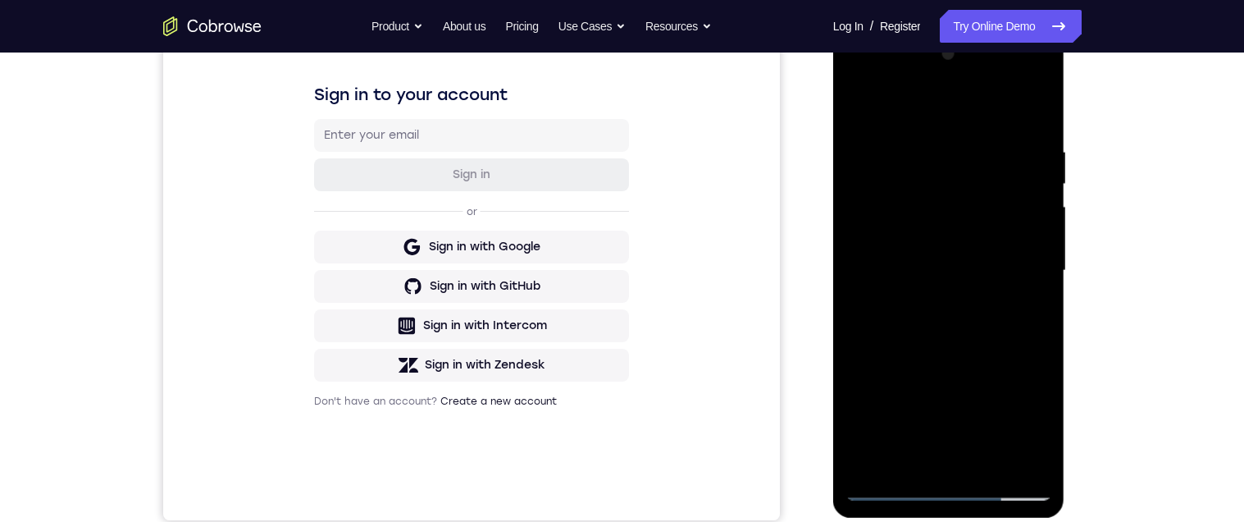
click at [1007, 410] on div at bounding box center [948, 270] width 207 height 459
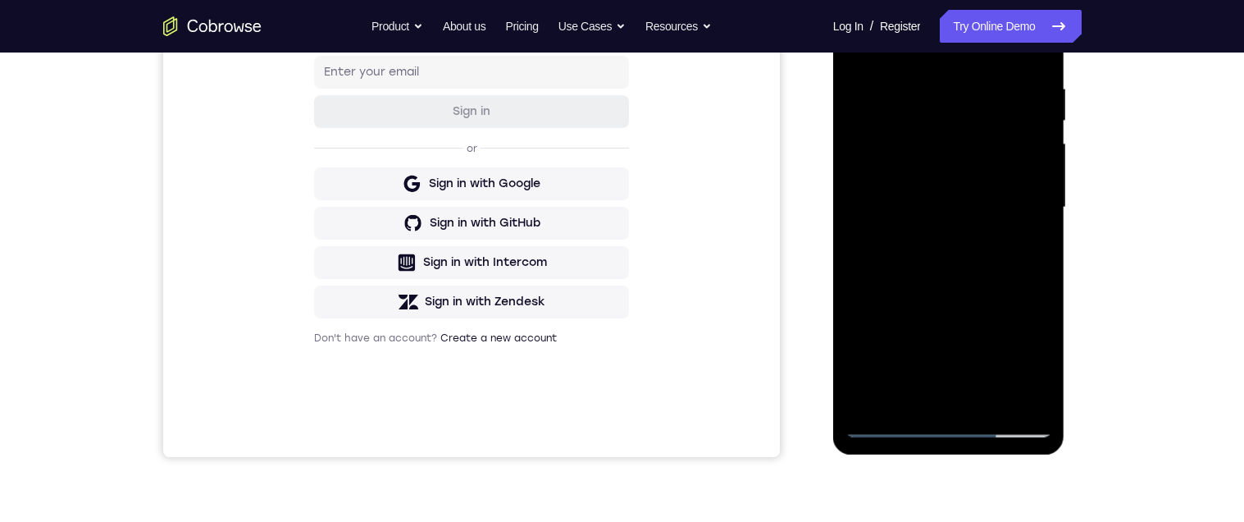
scroll to position [272, 0]
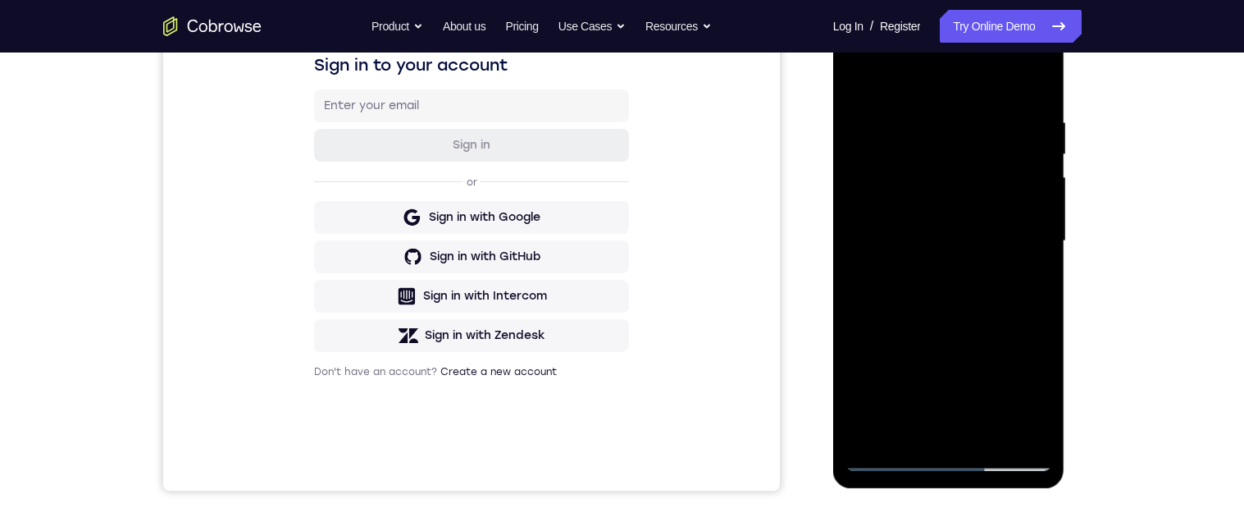
click at [1020, 206] on div at bounding box center [948, 240] width 207 height 459
click at [986, 360] on div at bounding box center [948, 240] width 207 height 459
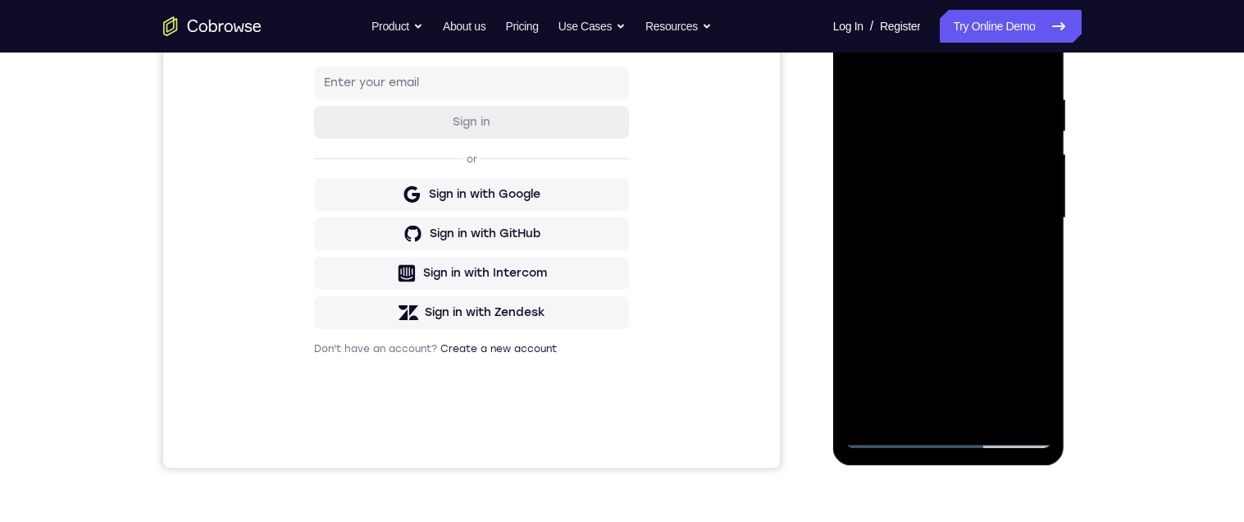
scroll to position [284, 0]
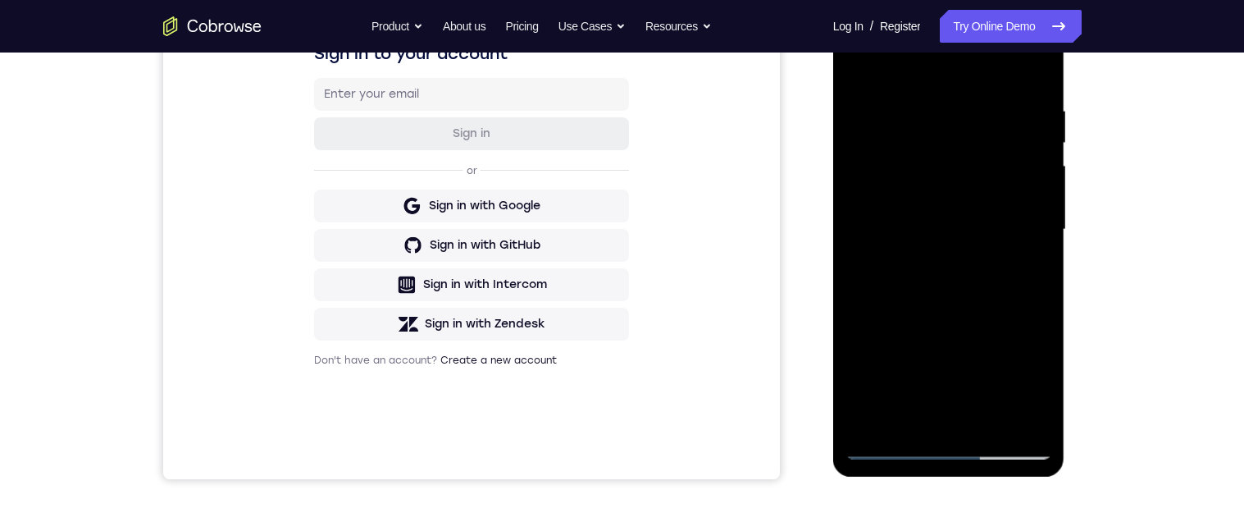
click at [1010, 196] on div at bounding box center [948, 229] width 207 height 459
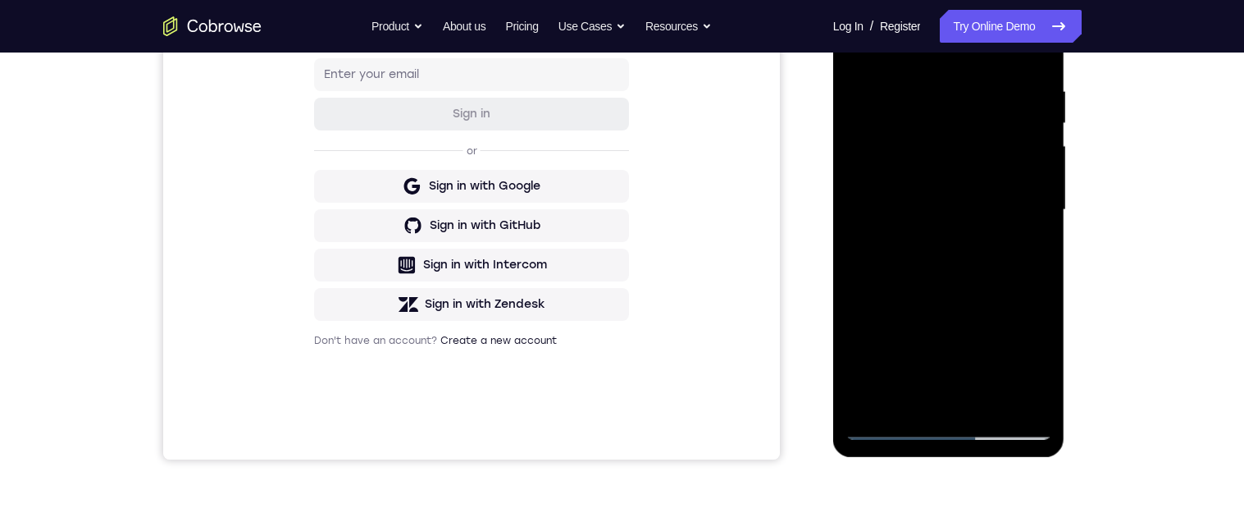
click at [1012, 273] on div at bounding box center [948, 209] width 207 height 459
click at [940, 201] on div at bounding box center [948, 209] width 207 height 459
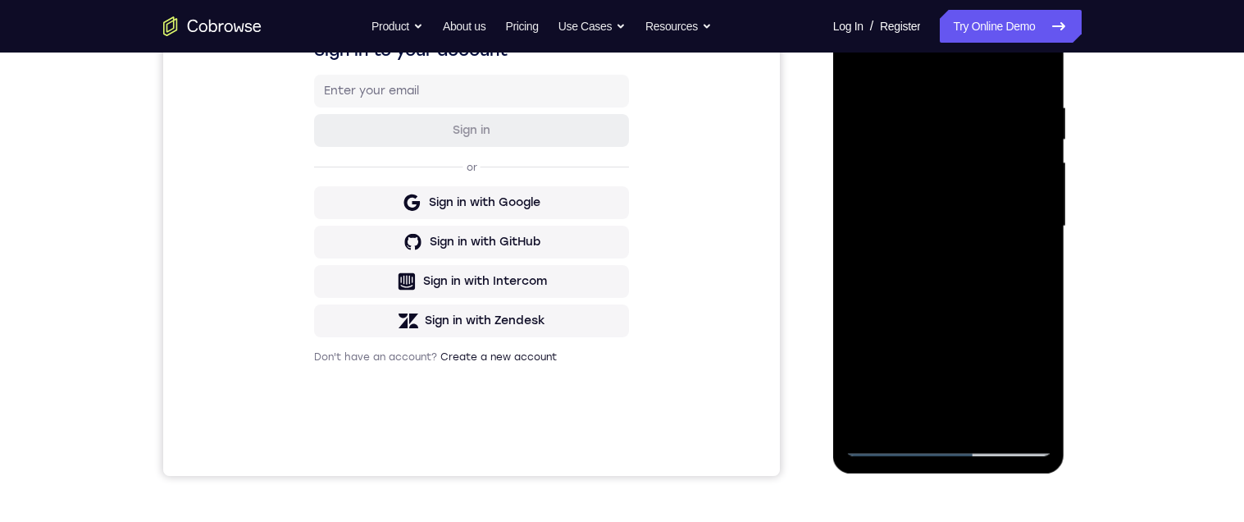
scroll to position [273, 0]
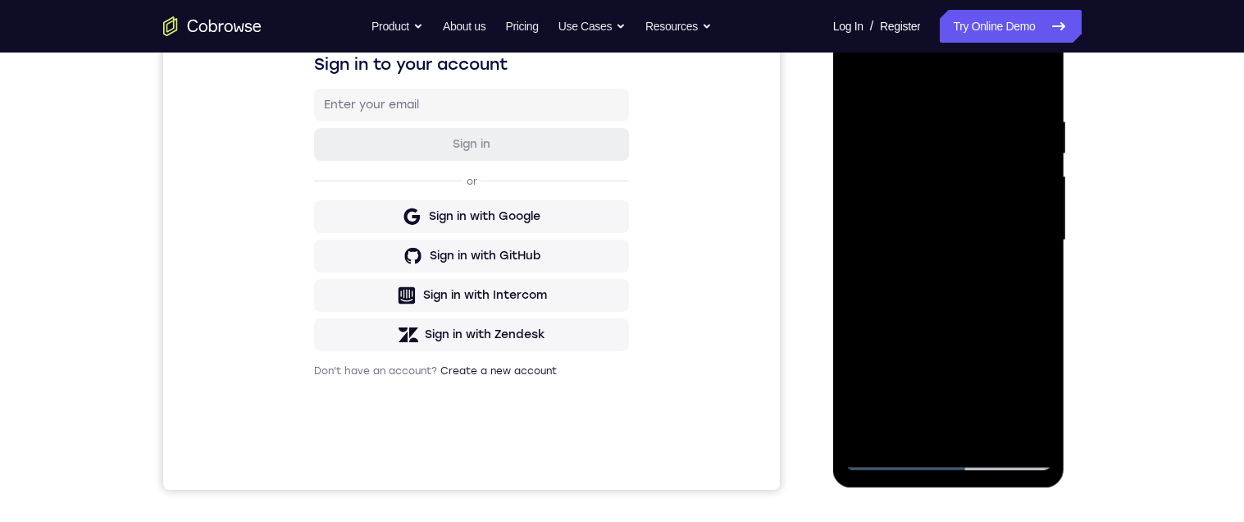
click at [914, 97] on div at bounding box center [948, 240] width 207 height 459
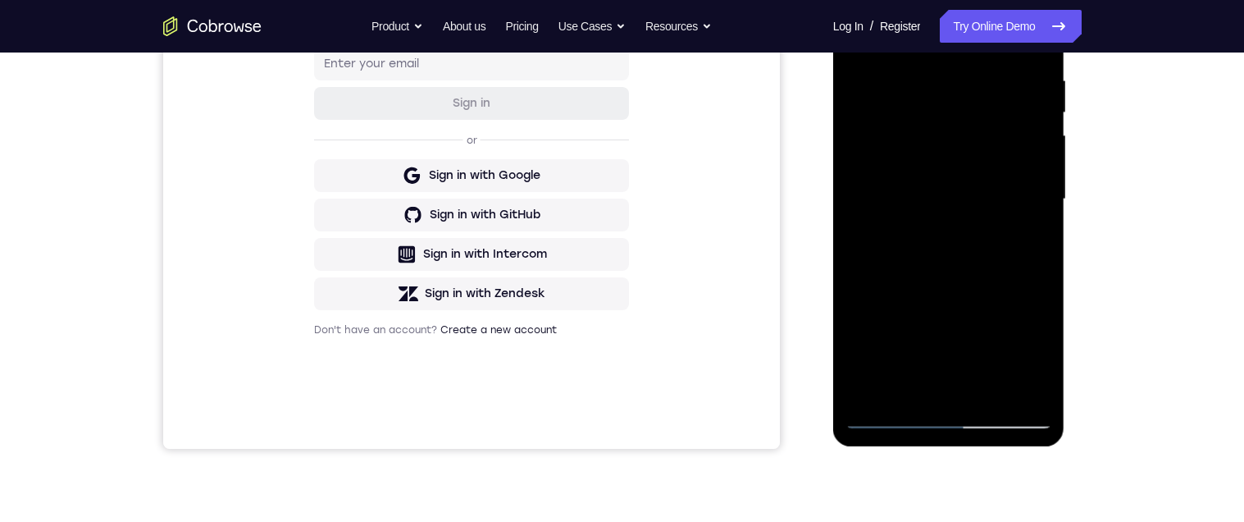
scroll to position [358, 0]
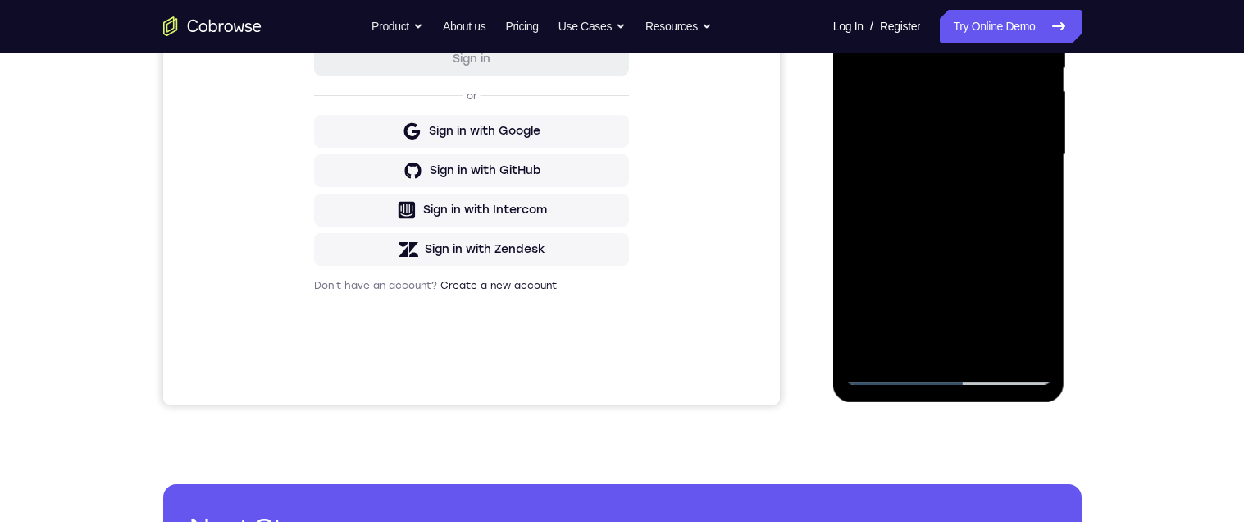
click at [961, 292] on div at bounding box center [948, 154] width 207 height 459
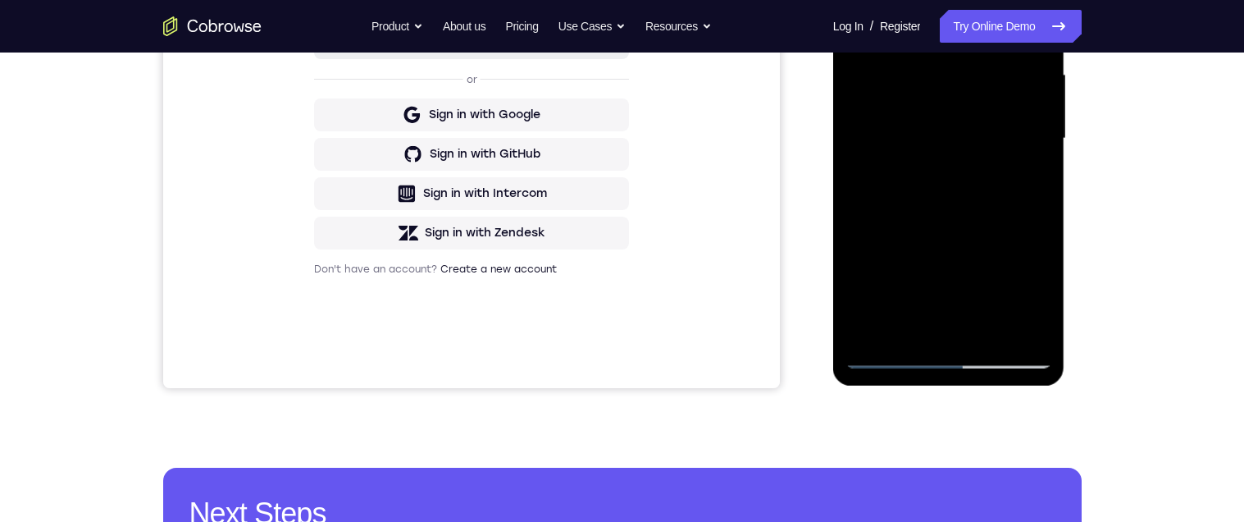
scroll to position [293, 0]
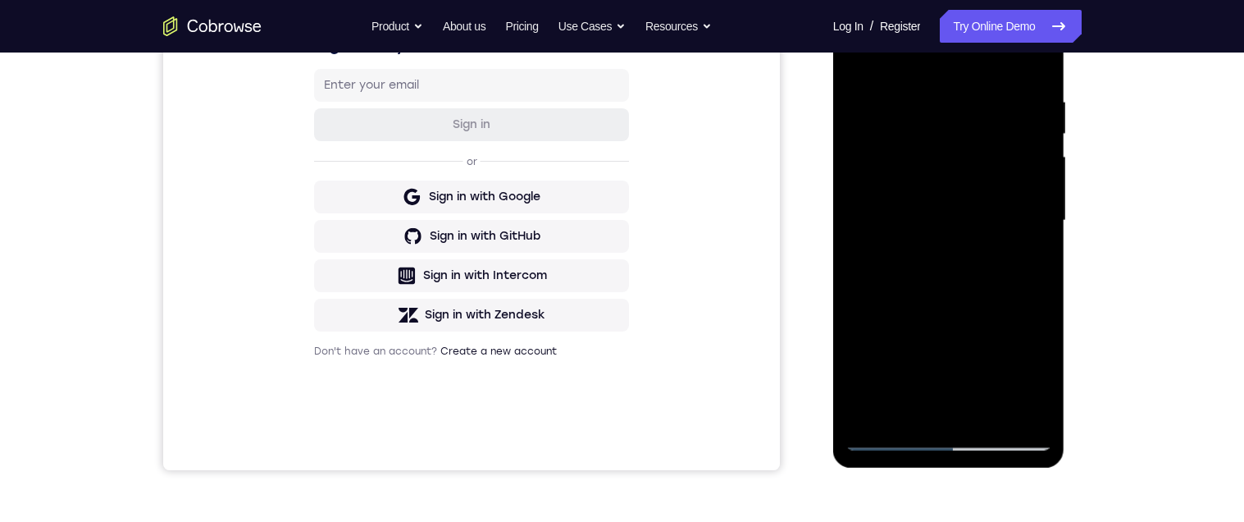
click at [858, 54] on div at bounding box center [948, 220] width 207 height 459
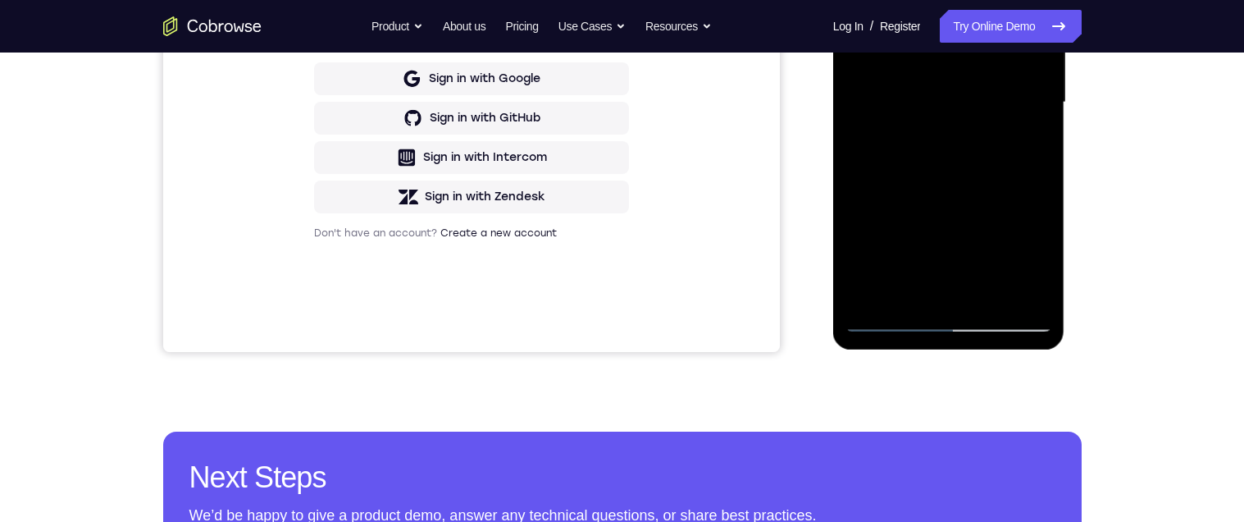
scroll to position [504, 0]
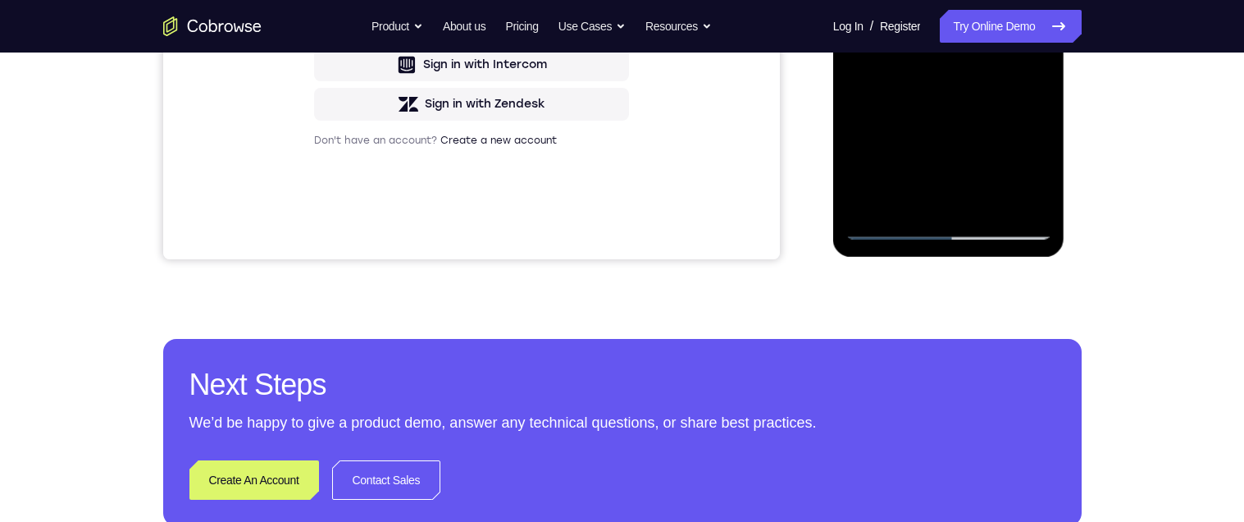
click at [1014, 147] on div at bounding box center [948, 9] width 207 height 459
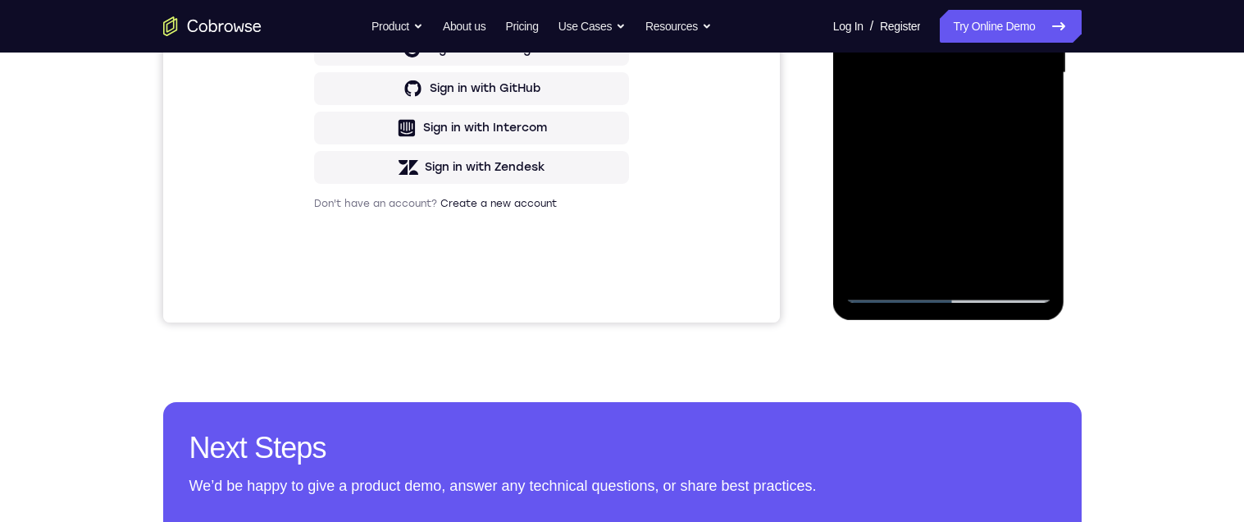
scroll to position [418, 0]
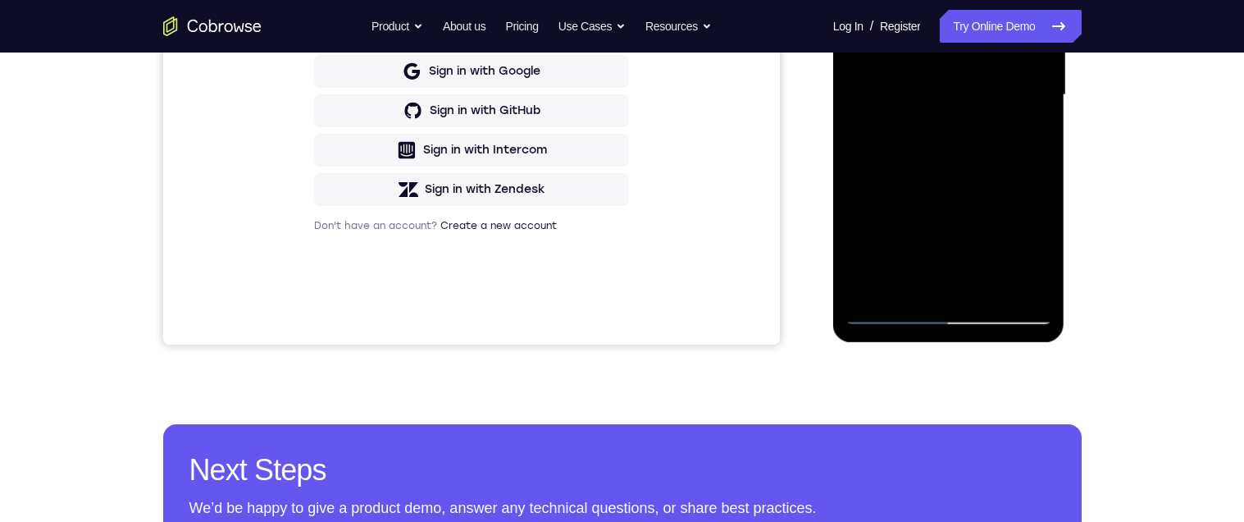
click at [1035, 111] on div at bounding box center [948, 95] width 207 height 459
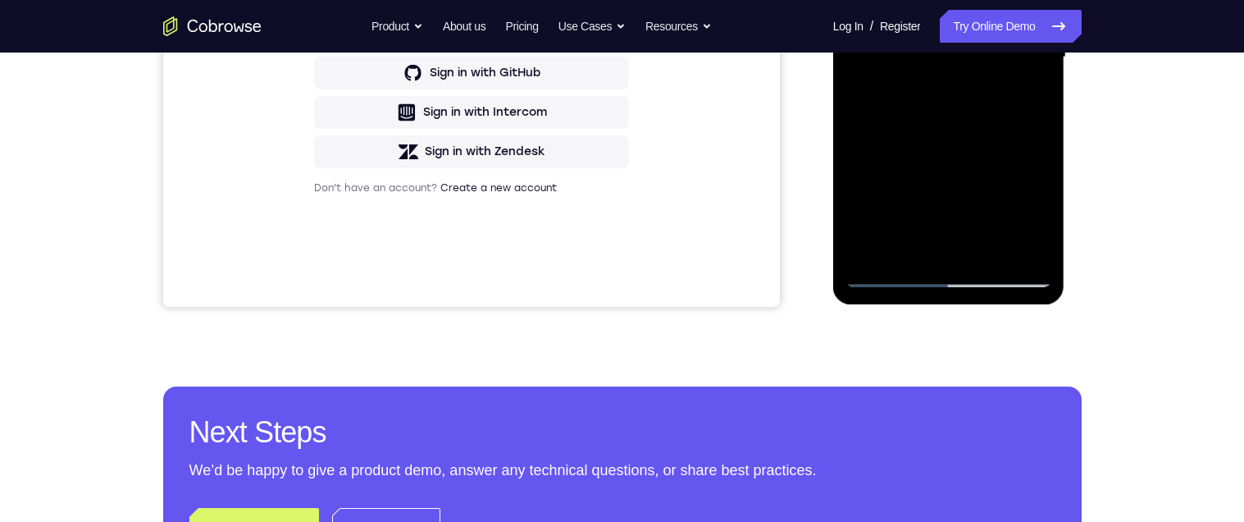
scroll to position [459, 0]
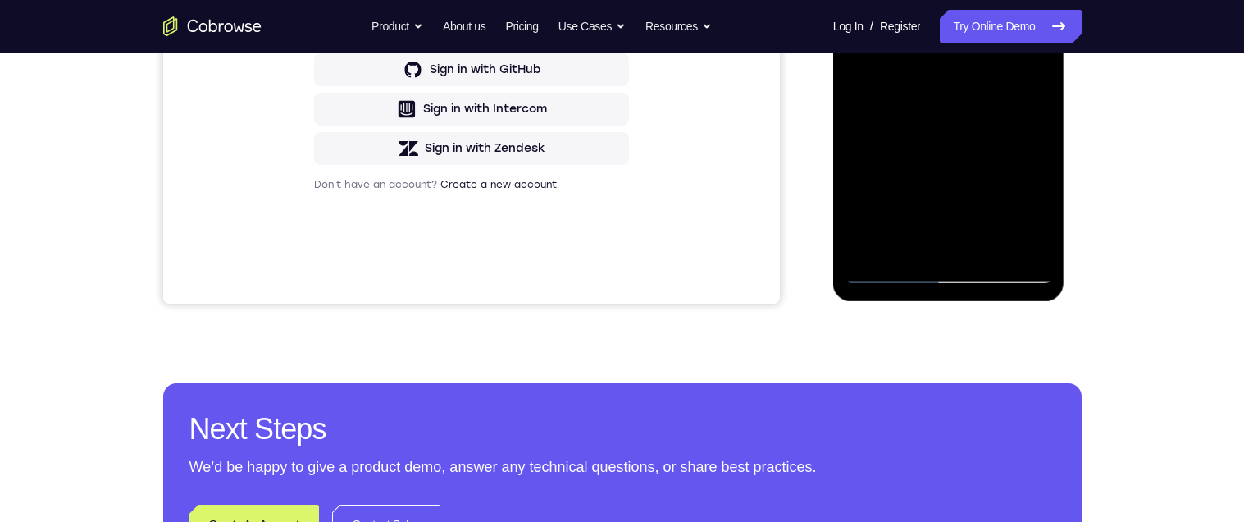
click at [1041, 71] on div at bounding box center [948, 54] width 207 height 459
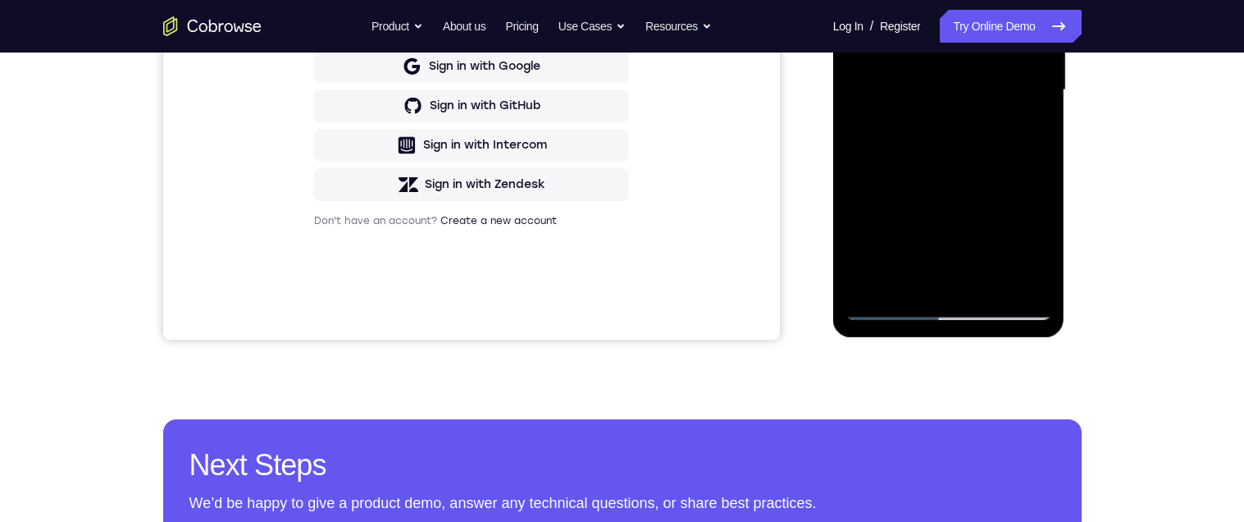
scroll to position [419, 0]
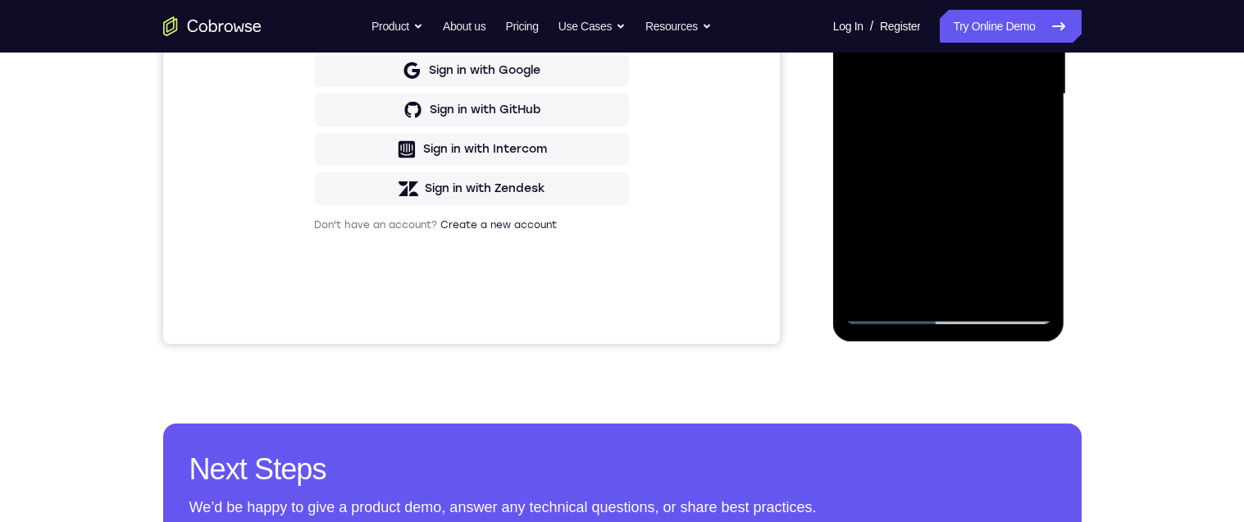
click at [1041, 106] on div at bounding box center [948, 94] width 207 height 459
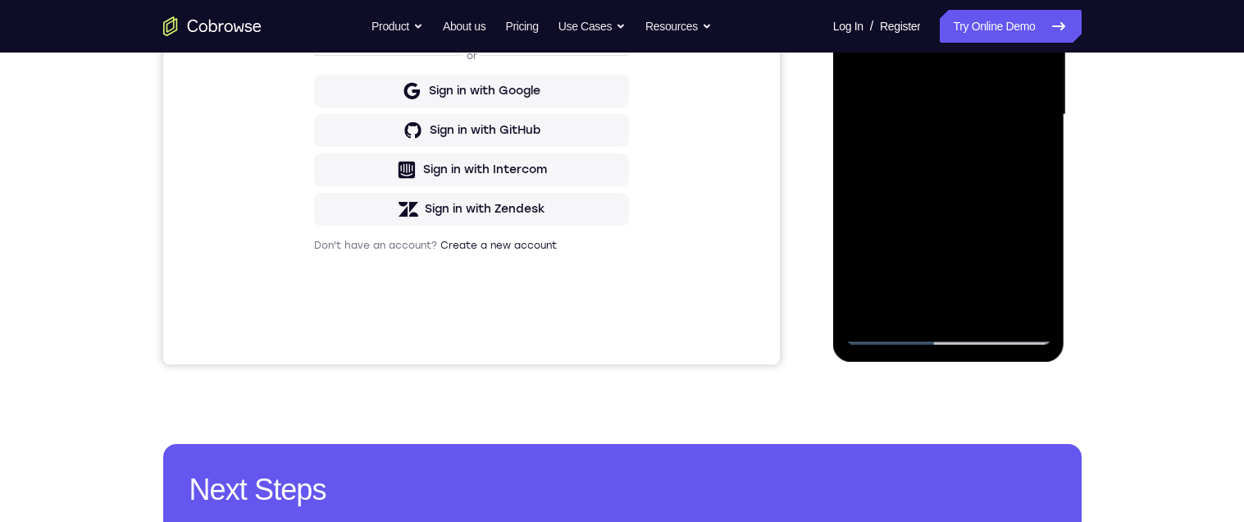
click at [854, 134] on div at bounding box center [948, 114] width 207 height 459
click at [845, 143] on div at bounding box center [948, 114] width 207 height 459
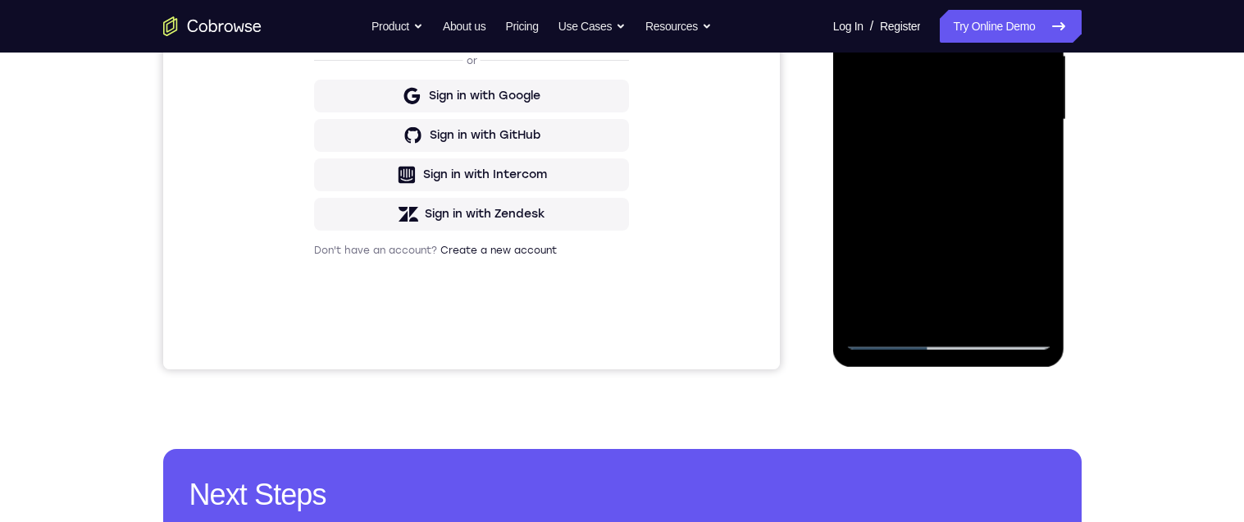
click at [1038, 126] on div at bounding box center [948, 119] width 207 height 459
click at [1032, 129] on div at bounding box center [948, 119] width 207 height 459
click at [1035, 131] on div at bounding box center [948, 119] width 207 height 459
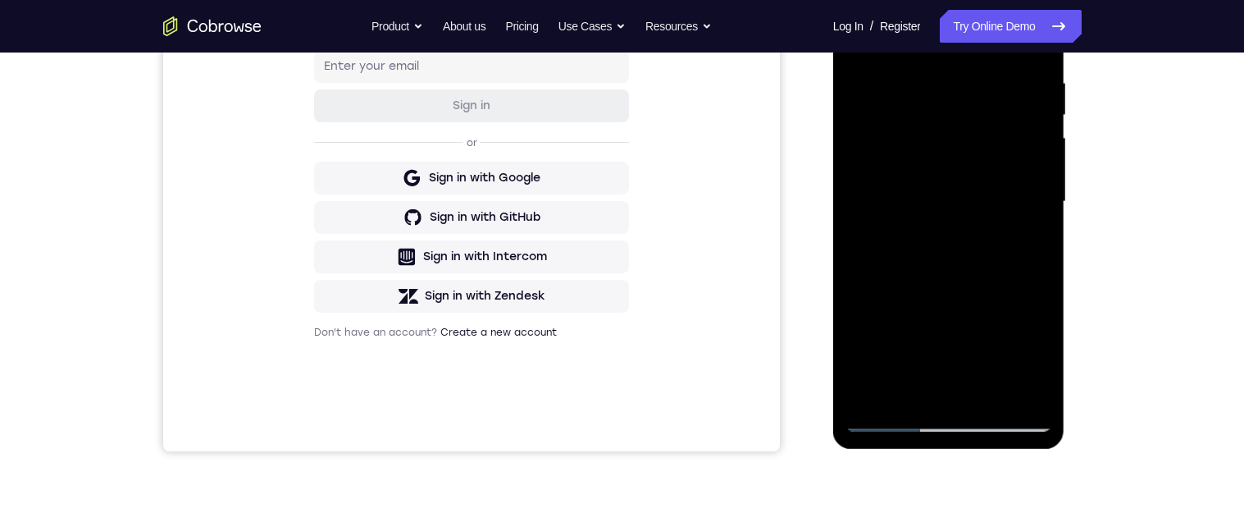
scroll to position [293, 0]
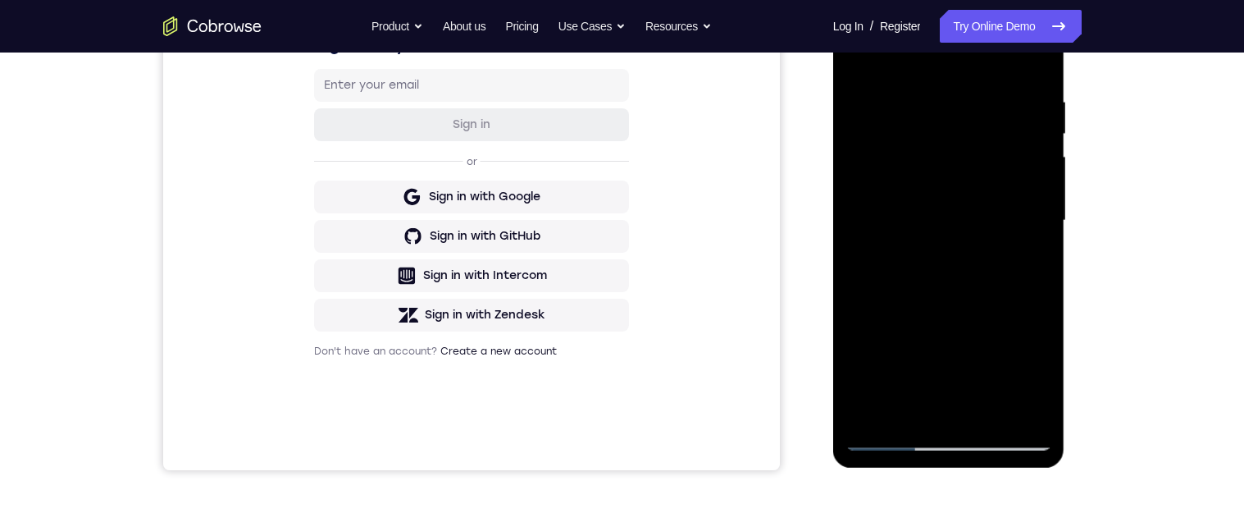
click at [860, 52] on div at bounding box center [948, 220] width 207 height 459
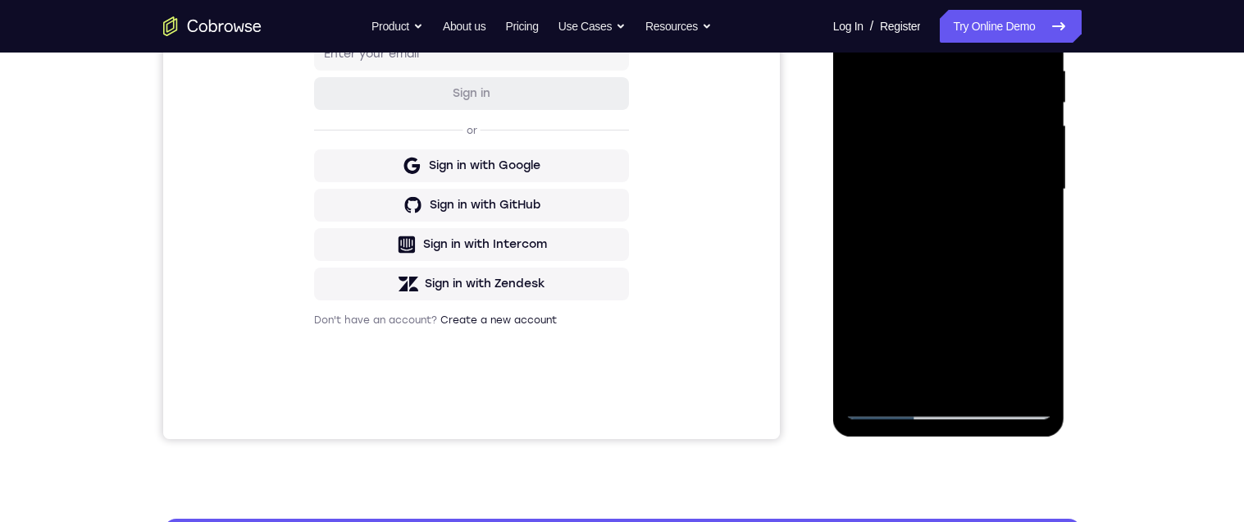
scroll to position [391, 0]
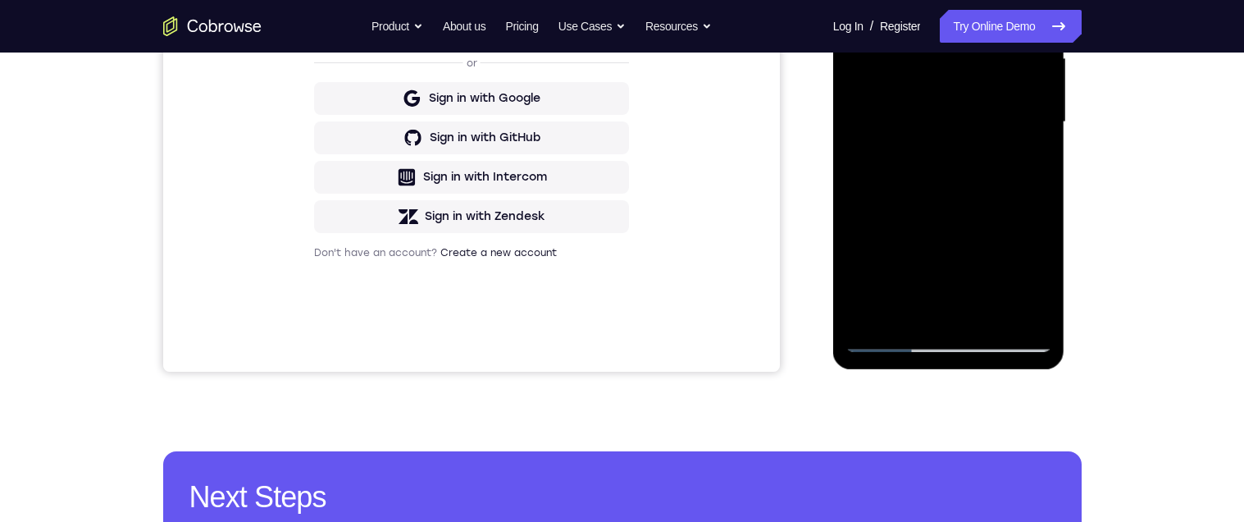
click at [868, 164] on div at bounding box center [948, 122] width 207 height 459
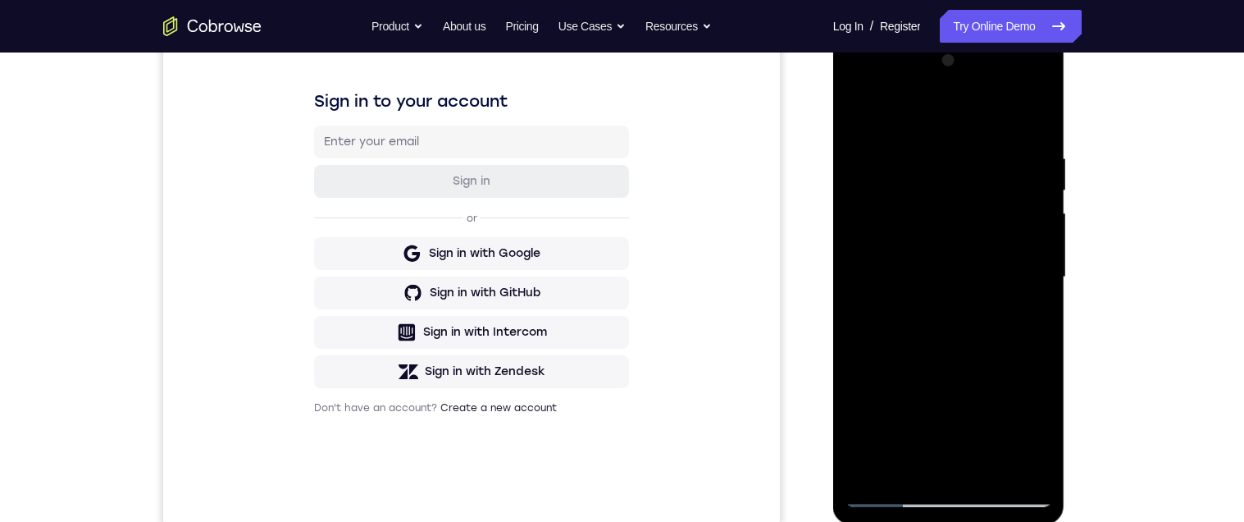
scroll to position [238, 0]
click at [855, 107] on div at bounding box center [948, 275] width 207 height 459
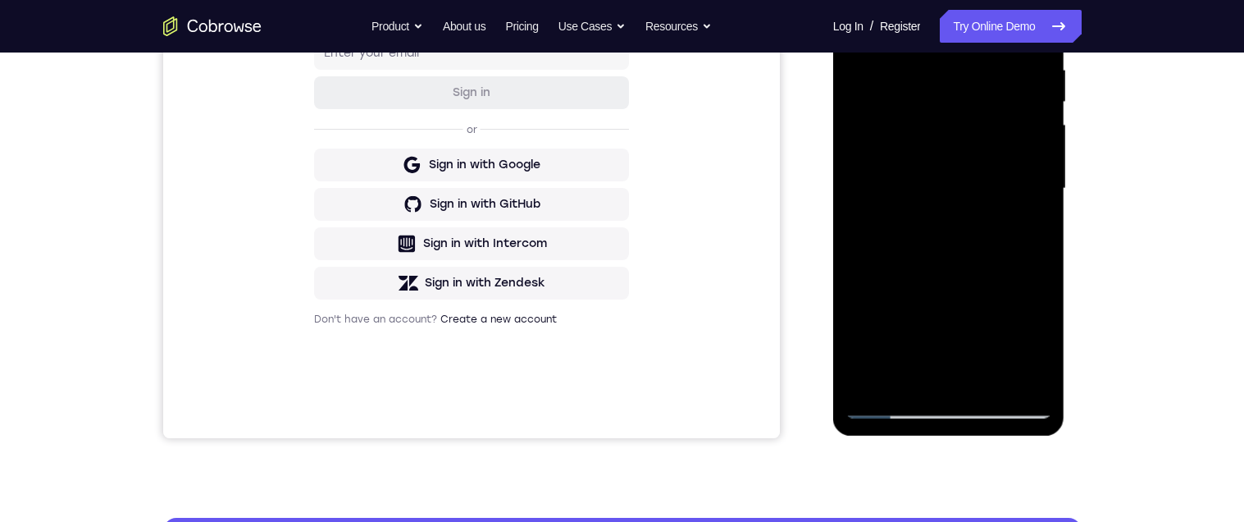
scroll to position [253, 0]
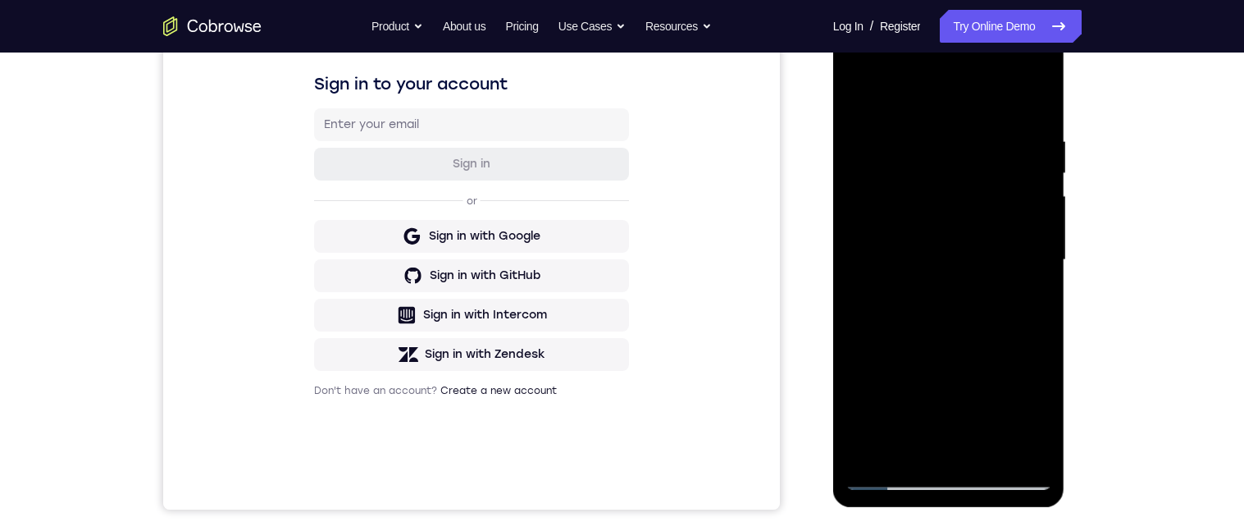
click at [859, 93] on div at bounding box center [948, 259] width 207 height 459
click at [858, 93] on div at bounding box center [948, 259] width 207 height 459
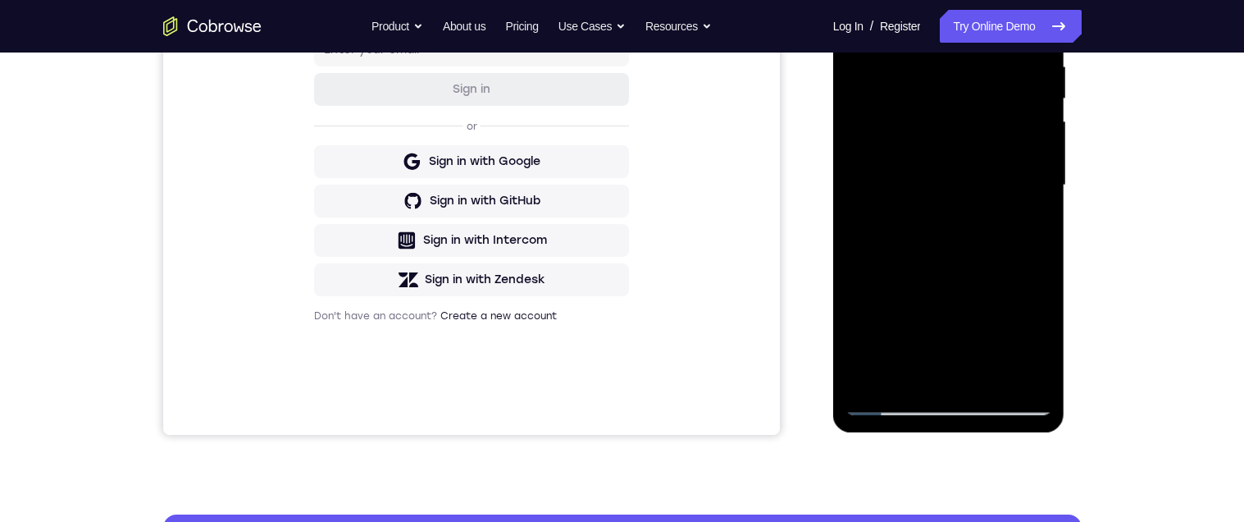
scroll to position [248, 0]
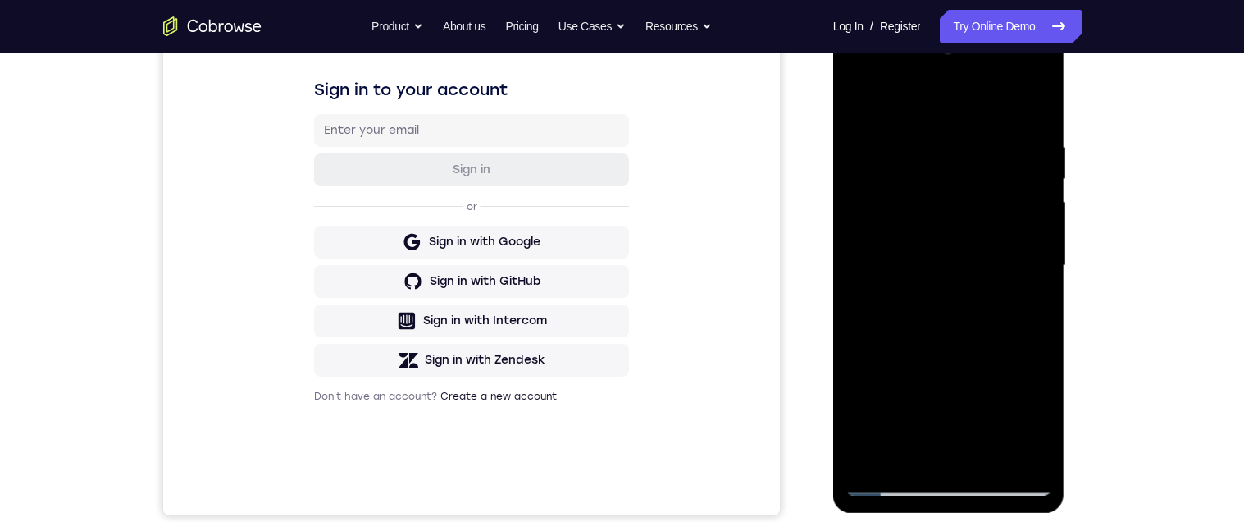
click at [1030, 228] on div at bounding box center [948, 265] width 207 height 459
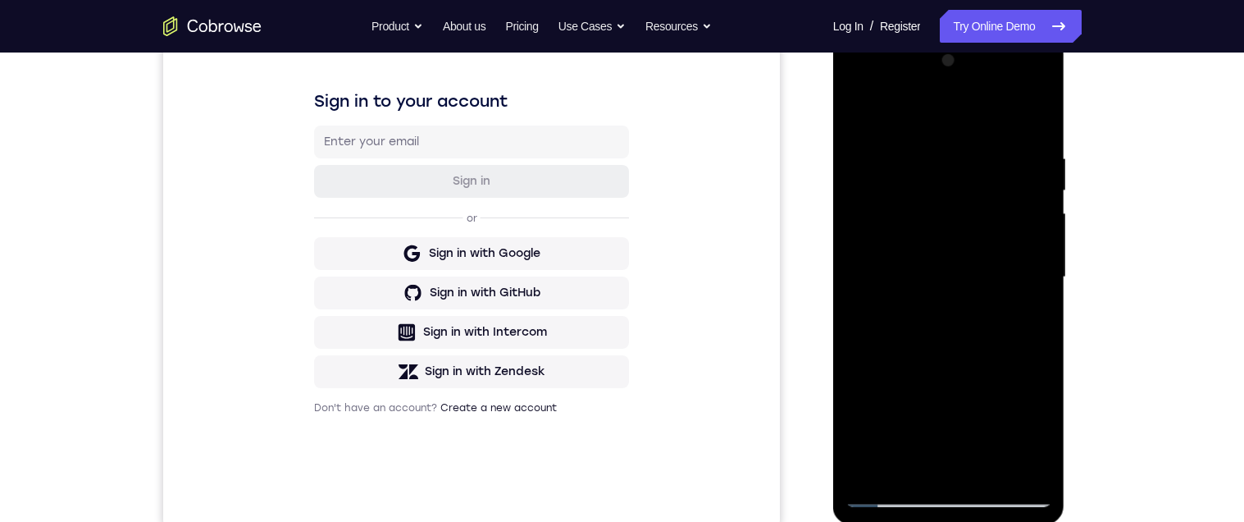
click at [1018, 256] on div at bounding box center [948, 277] width 207 height 459
click at [1009, 359] on div at bounding box center [948, 277] width 207 height 459
click at [1015, 377] on div at bounding box center [948, 277] width 207 height 459
click at [865, 367] on div at bounding box center [948, 277] width 207 height 459
click at [1149, 313] on div "Your Support Agent Your Customer Web iOS Android Next Steps We’d be happy to gi…" at bounding box center [622, 357] width 1244 height 1082
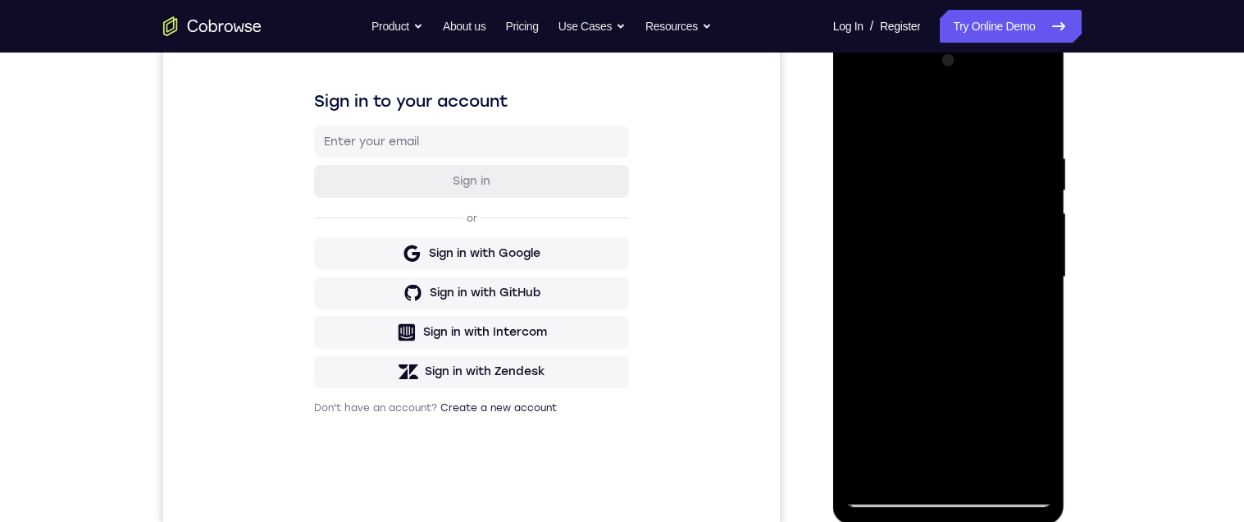
click at [1018, 392] on div at bounding box center [948, 277] width 207 height 459
click at [1008, 415] on div at bounding box center [948, 277] width 207 height 459
click at [987, 226] on div at bounding box center [948, 277] width 207 height 459
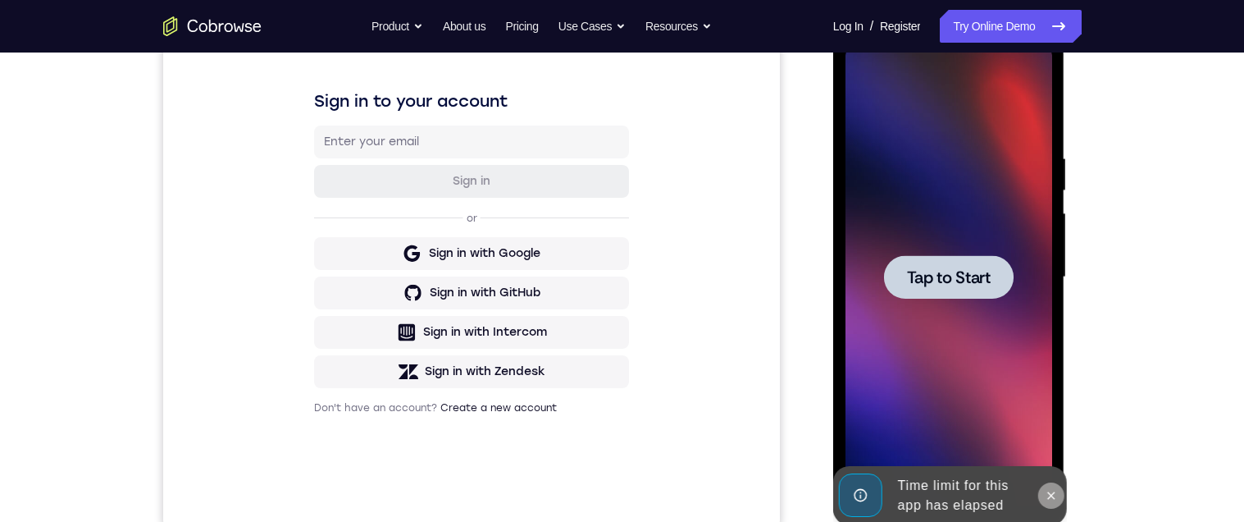
click at [1045, 490] on icon at bounding box center [1051, 495] width 13 height 13
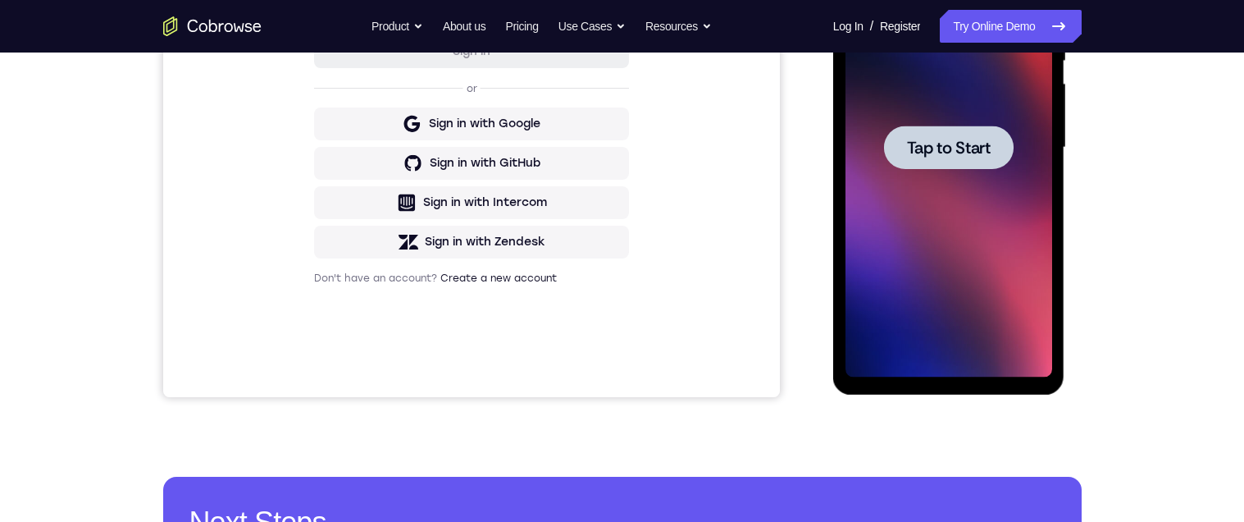
scroll to position [233, 0]
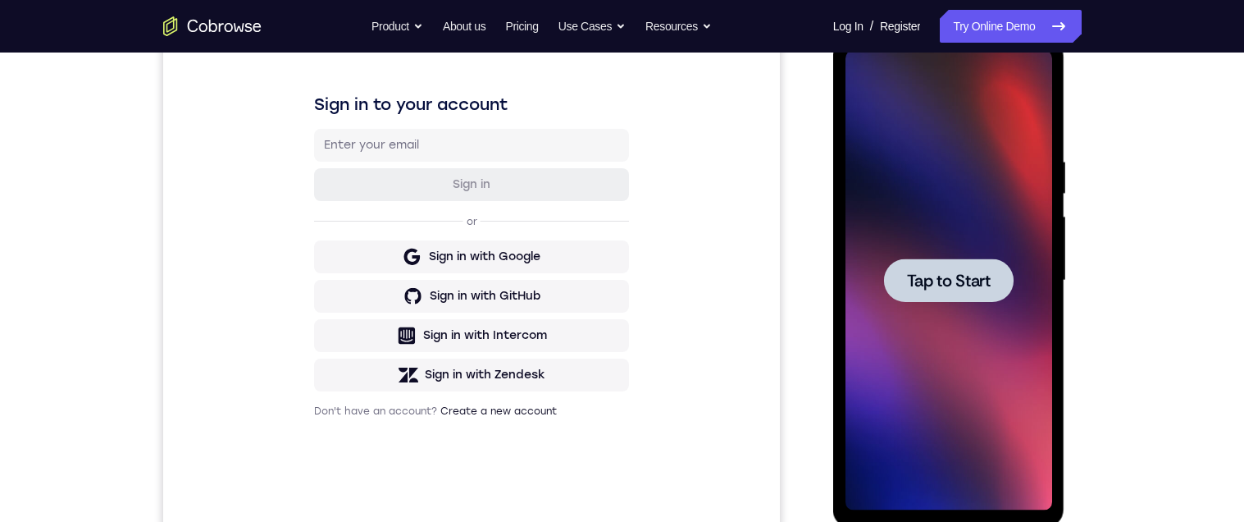
click at [976, 279] on span "Tap to Start" at bounding box center [949, 280] width 84 height 16
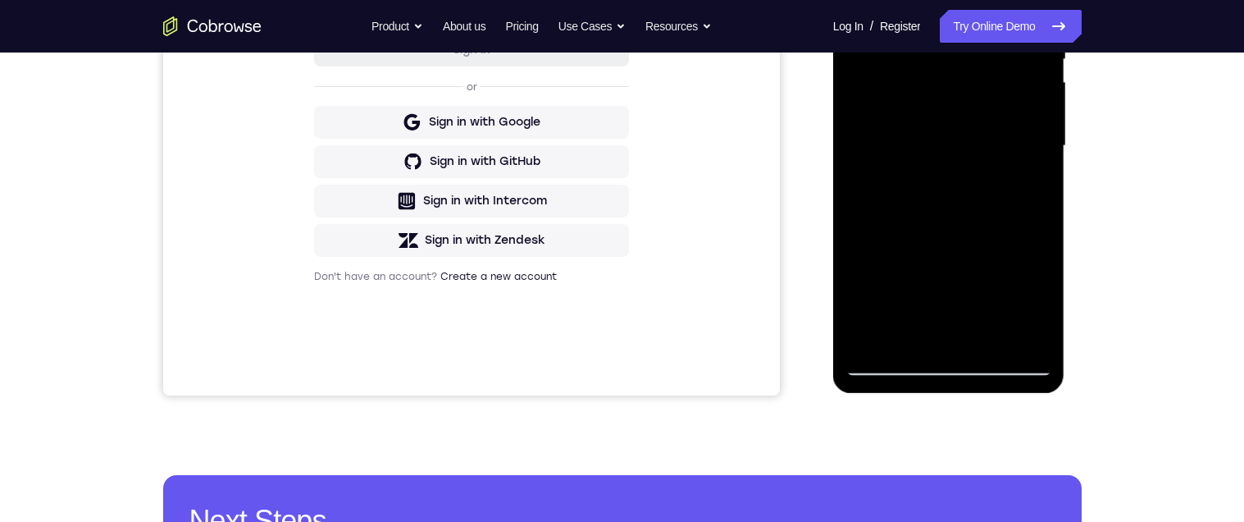
scroll to position [422, 0]
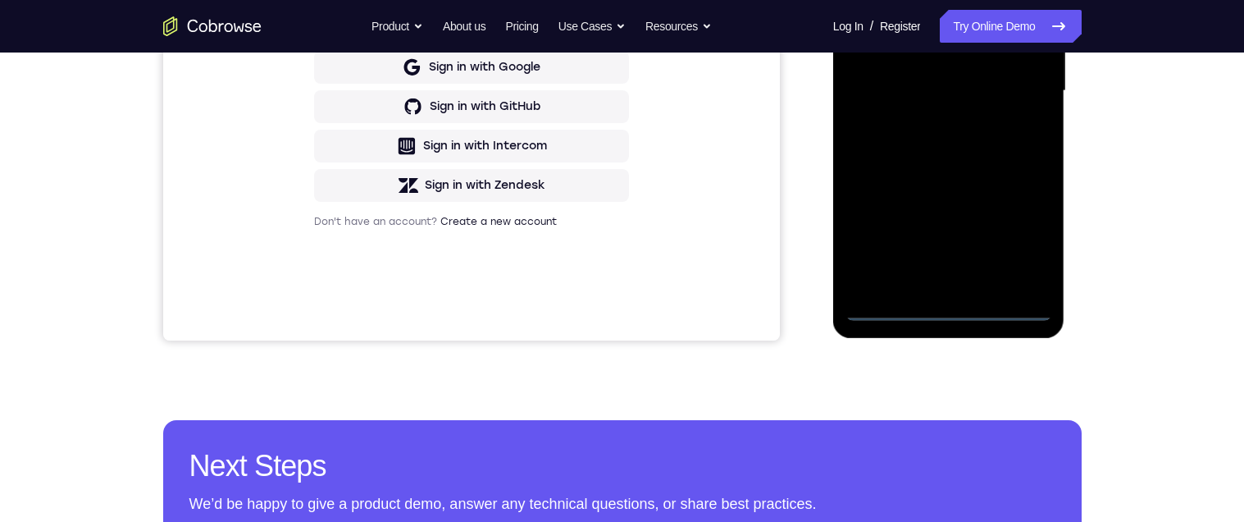
click at [946, 303] on div at bounding box center [948, 90] width 207 height 459
click at [936, 311] on div at bounding box center [948, 90] width 207 height 459
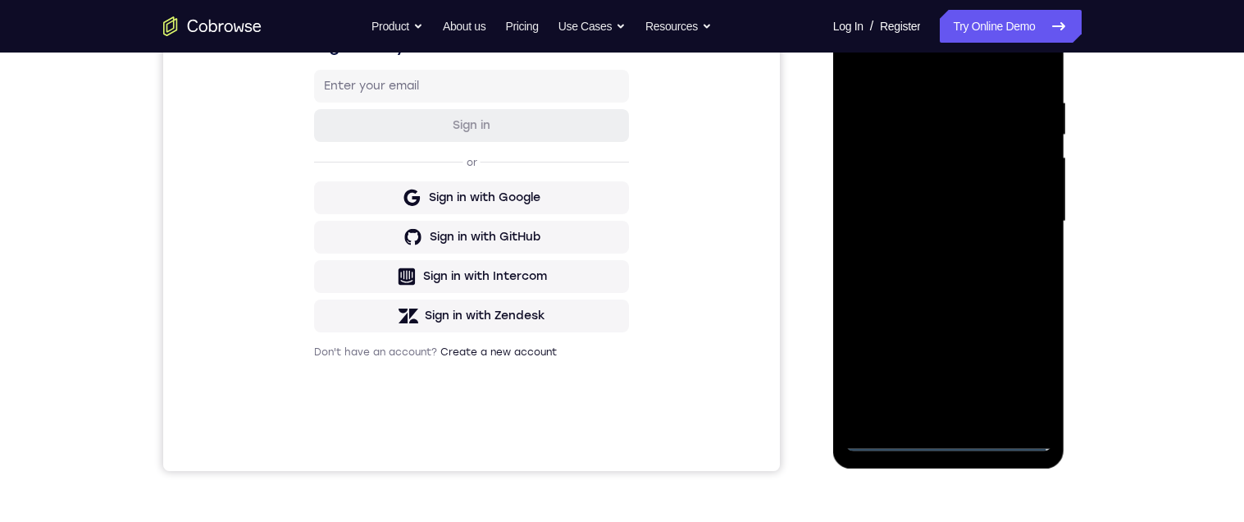
scroll to position [287, 0]
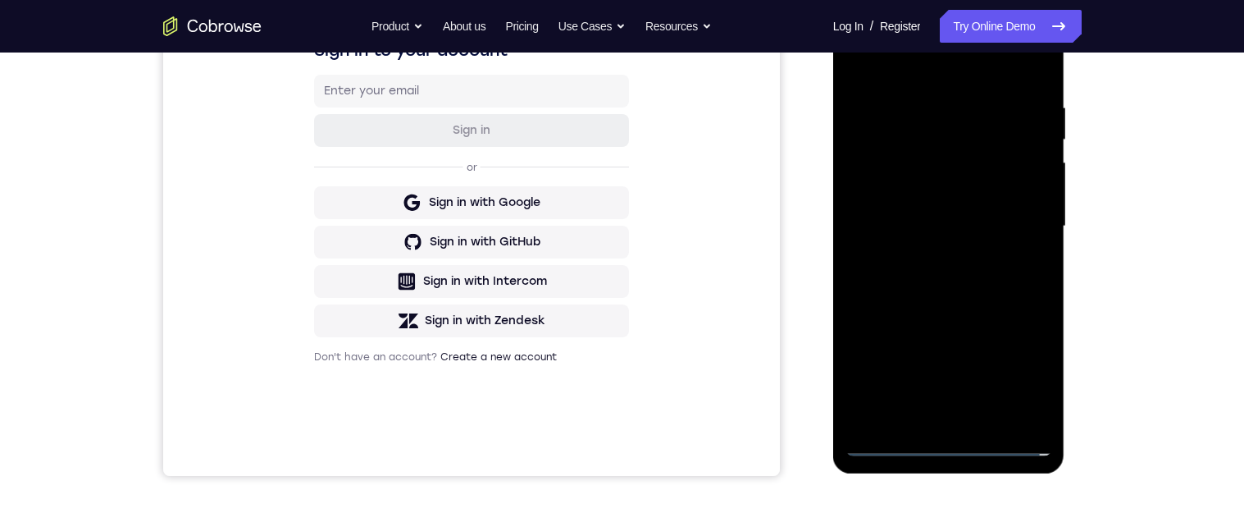
click at [948, 69] on div at bounding box center [948, 226] width 207 height 459
click at [1019, 229] on div at bounding box center [948, 226] width 207 height 459
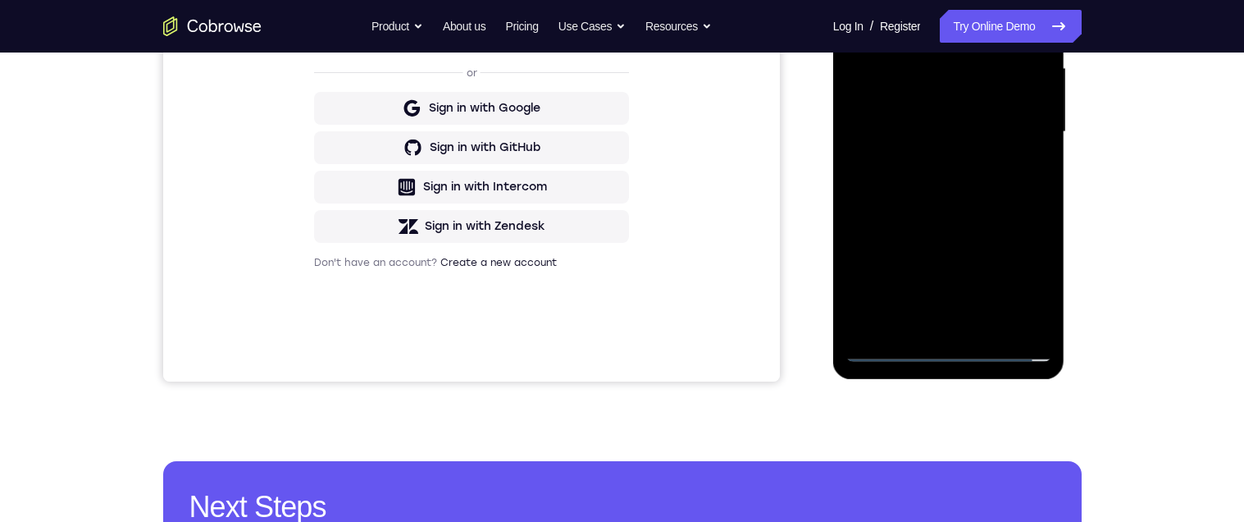
click at [930, 320] on div at bounding box center [948, 131] width 207 height 459
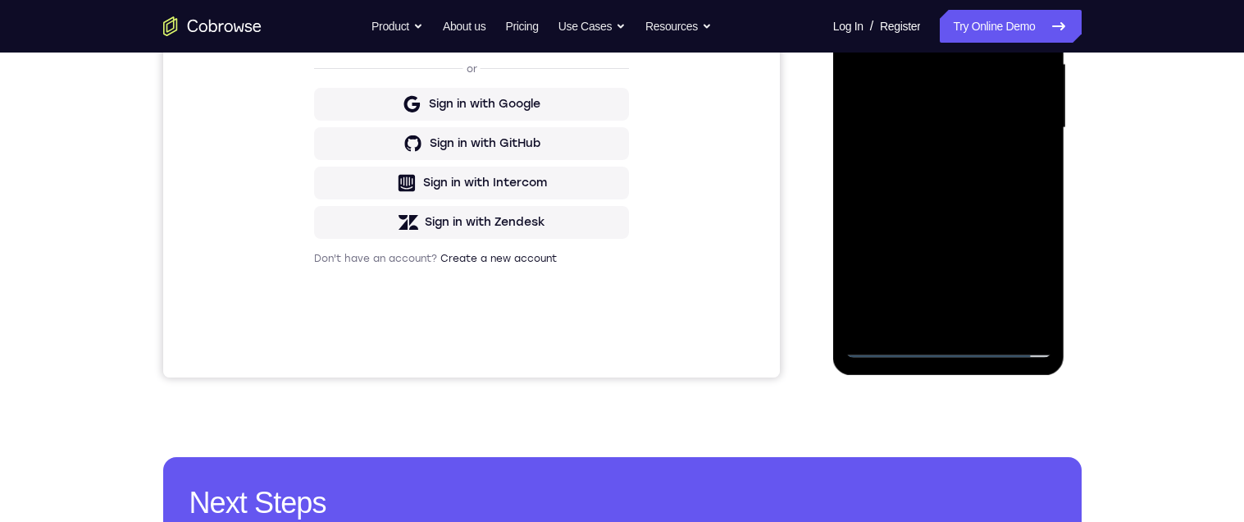
click at [1004, 107] on div at bounding box center [948, 127] width 207 height 459
click at [879, 64] on div at bounding box center [948, 127] width 207 height 459
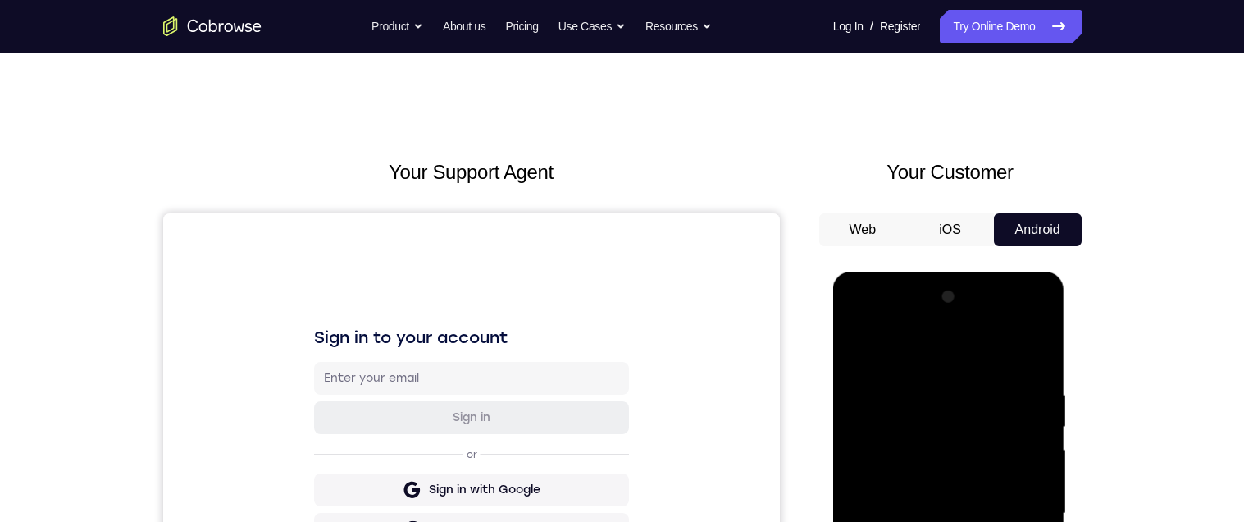
scroll to position [154, 0]
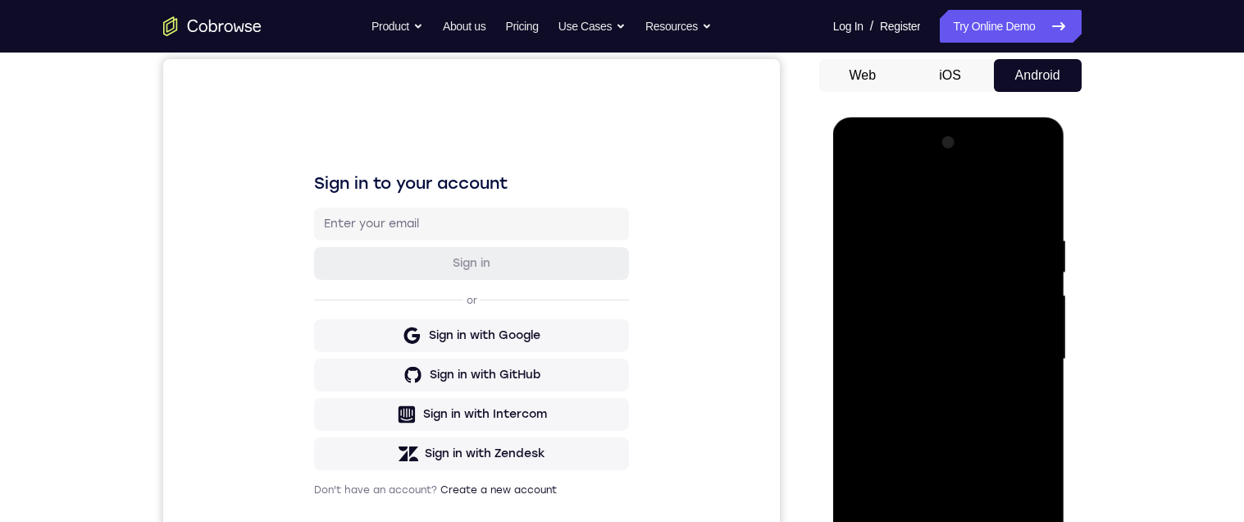
click at [945, 313] on div at bounding box center [948, 359] width 207 height 459
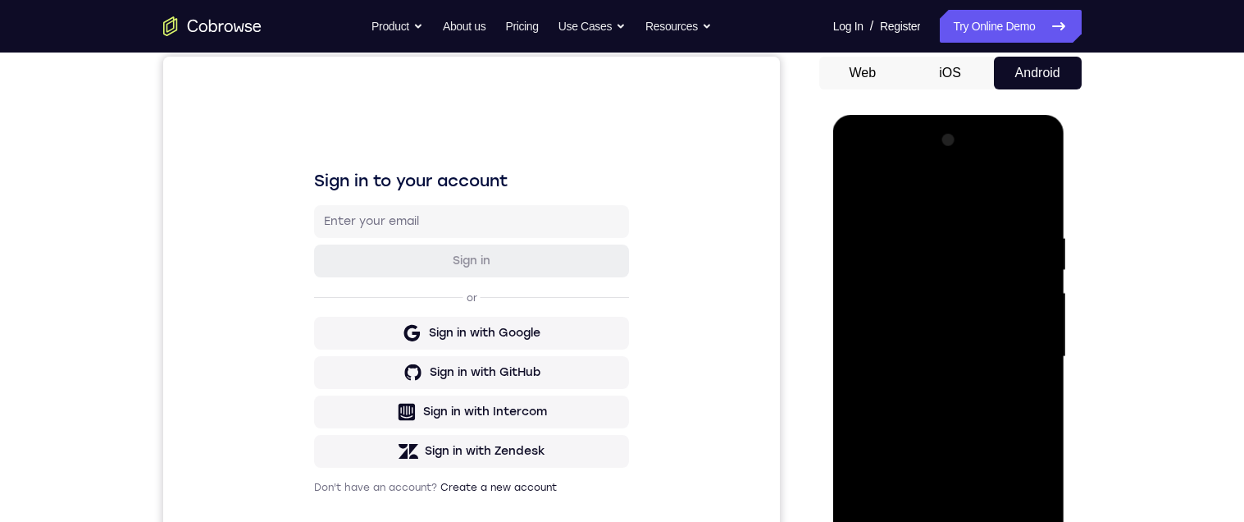
click at [992, 354] on div at bounding box center [948, 356] width 207 height 459
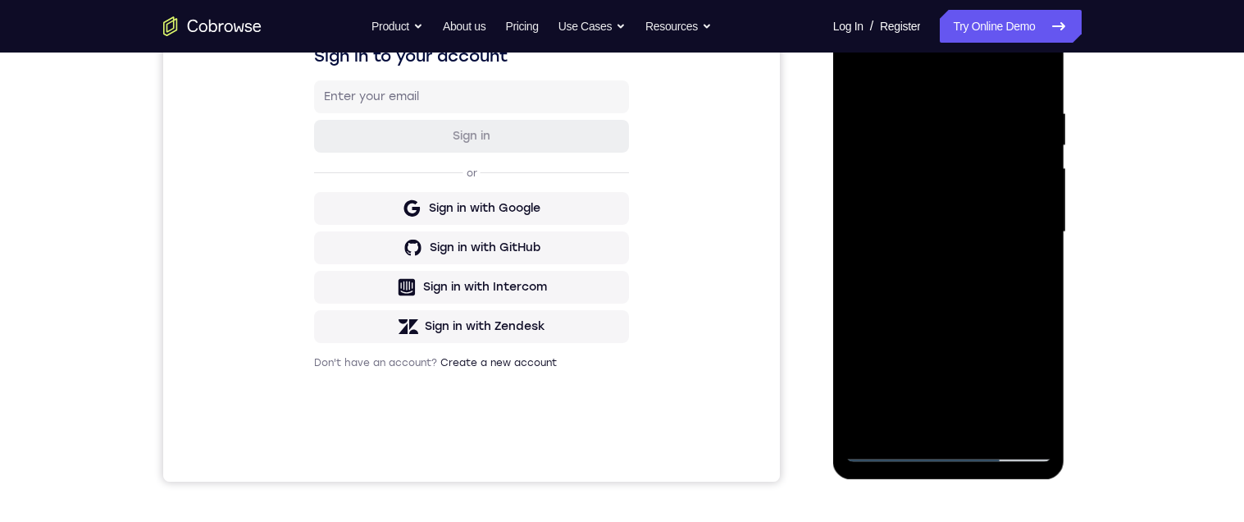
click at [1005, 281] on div at bounding box center [948, 231] width 207 height 459
click at [999, 289] on div at bounding box center [948, 231] width 207 height 459
click at [990, 291] on div at bounding box center [948, 231] width 207 height 459
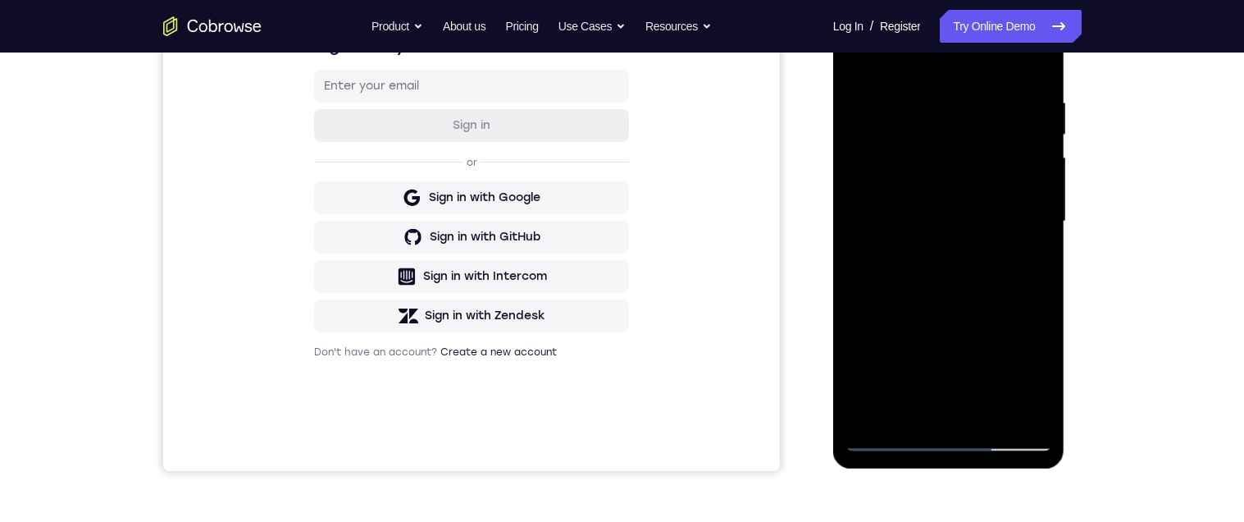
click at [1037, 75] on div at bounding box center [948, 221] width 207 height 459
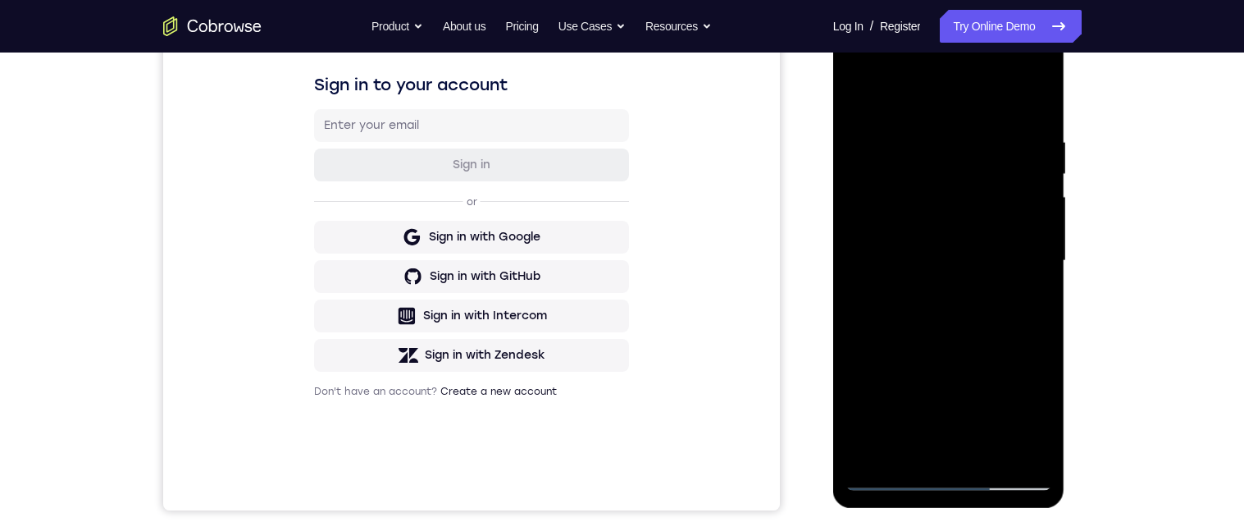
click at [929, 126] on div at bounding box center [948, 260] width 207 height 459
click at [1017, 237] on div at bounding box center [948, 260] width 207 height 459
click at [1011, 216] on div at bounding box center [948, 260] width 207 height 459
click at [1007, 235] on div at bounding box center [948, 260] width 207 height 459
click at [1000, 377] on div at bounding box center [948, 260] width 207 height 459
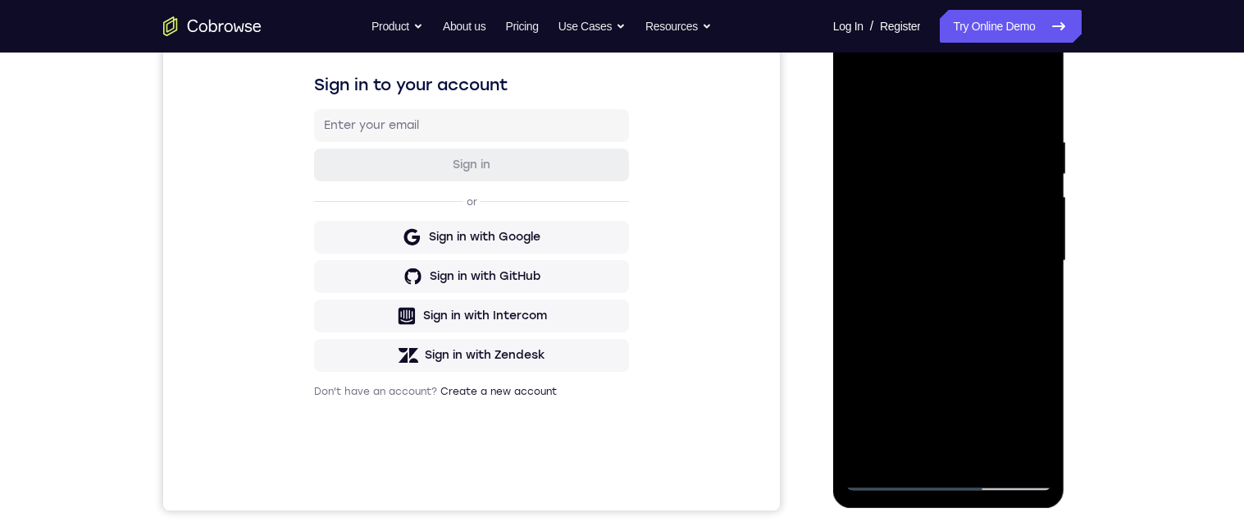
click at [1002, 392] on div at bounding box center [948, 260] width 207 height 459
click at [1000, 392] on div at bounding box center [948, 260] width 207 height 459
click at [1000, 398] on div at bounding box center [948, 260] width 207 height 459
click at [1000, 400] on div at bounding box center [948, 260] width 207 height 459
click at [999, 396] on div at bounding box center [948, 260] width 207 height 459
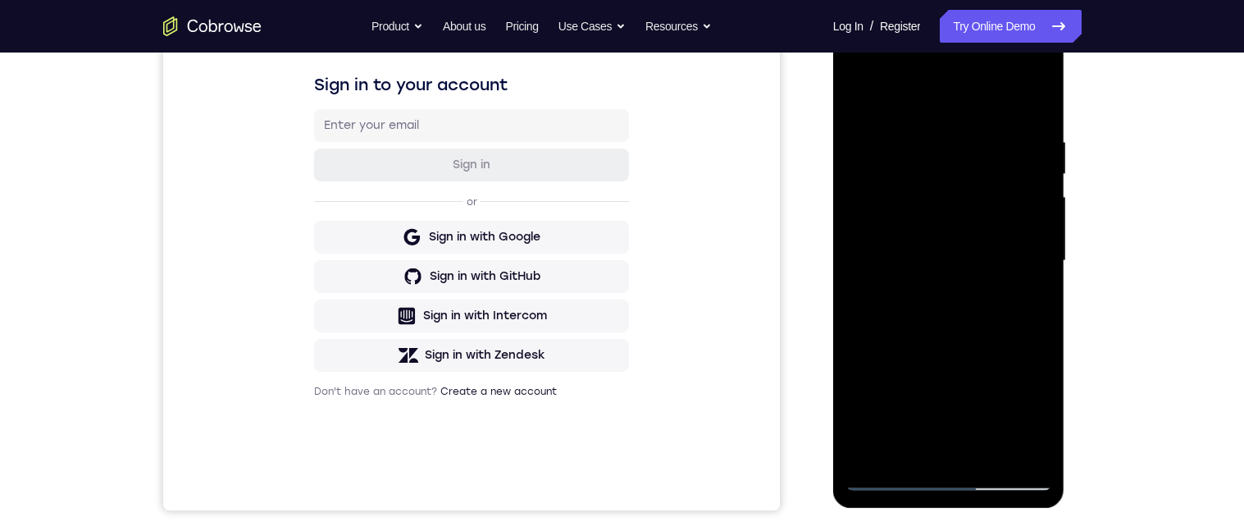
click at [998, 388] on div at bounding box center [948, 260] width 207 height 459
click at [1002, 391] on div at bounding box center [948, 260] width 207 height 459
click at [1039, 107] on div at bounding box center [948, 260] width 207 height 459
click at [977, 132] on div at bounding box center [948, 260] width 207 height 459
click at [862, 132] on div at bounding box center [948, 260] width 207 height 459
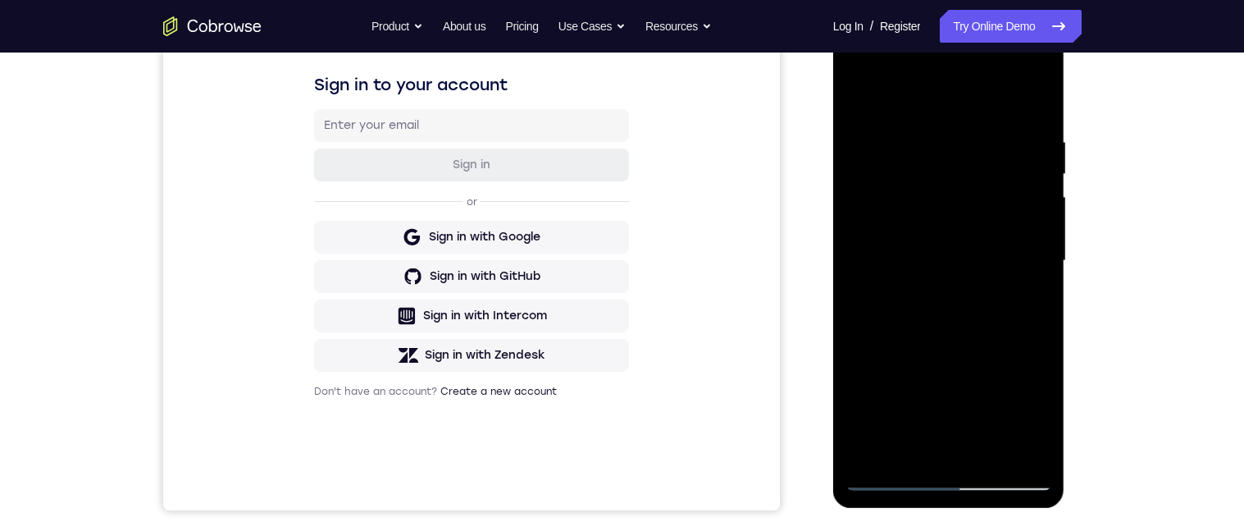
click at [1027, 98] on div at bounding box center [948, 260] width 207 height 459
click at [921, 453] on div at bounding box center [948, 260] width 207 height 459
click at [984, 94] on div at bounding box center [948, 260] width 207 height 459
click at [945, 131] on div at bounding box center [948, 260] width 207 height 459
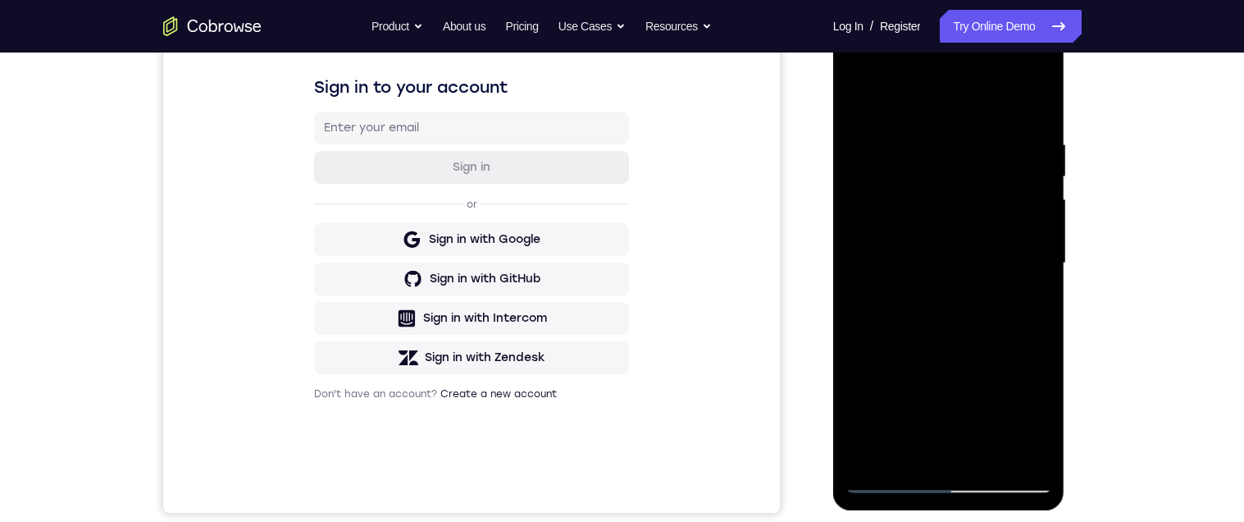
click at [860, 269] on div at bounding box center [948, 263] width 207 height 459
click at [1091, 248] on div "Your Support Agent Your Customer Web iOS Android Next Steps We’d be happy to gi…" at bounding box center [623, 343] width 1050 height 1082
click at [1090, 256] on div "Your Support Agent Your Customer Web iOS Android Next Steps We’d be happy to gi…" at bounding box center [623, 343] width 1050 height 1082
click at [1089, 257] on div "Your Support Agent Your Customer Web iOS Android Next Steps We’d be happy to gi…" at bounding box center [623, 343] width 1050 height 1082
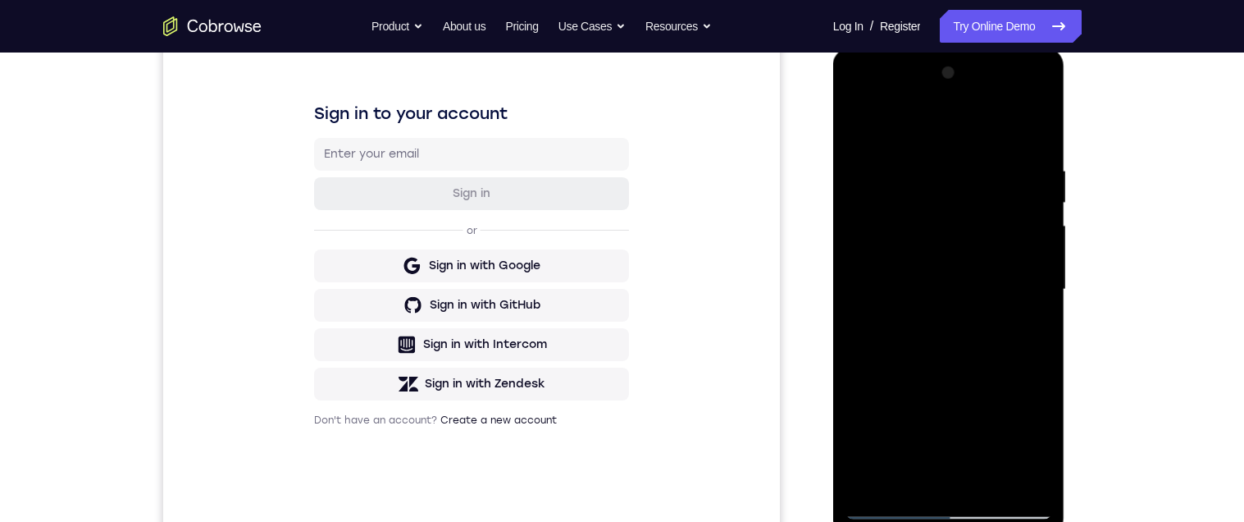
scroll to position [241, 0]
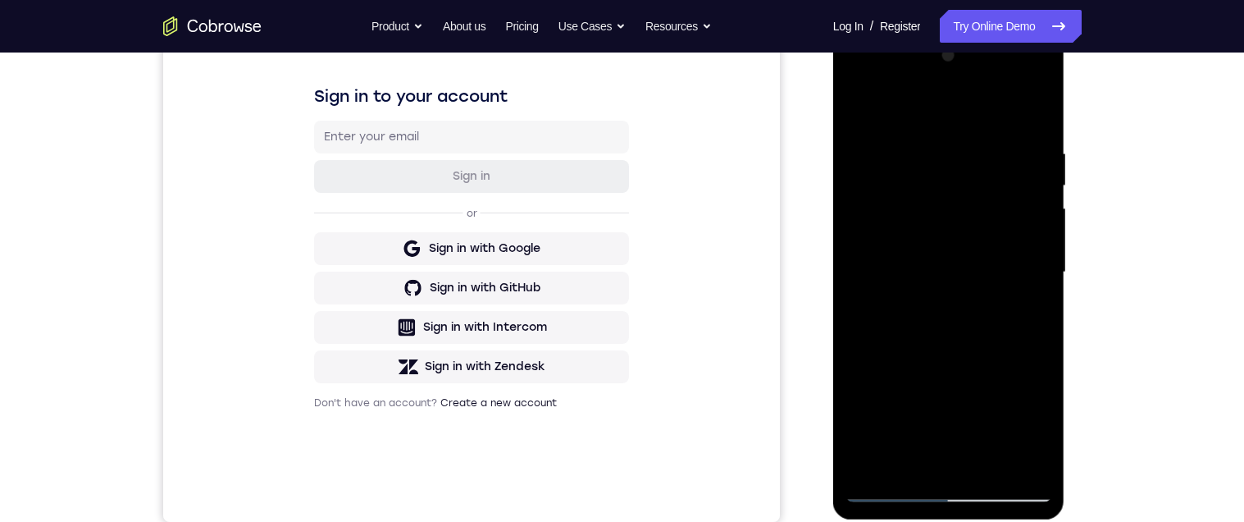
click at [1019, 159] on div at bounding box center [948, 272] width 207 height 459
click at [1031, 180] on div at bounding box center [948, 272] width 207 height 459
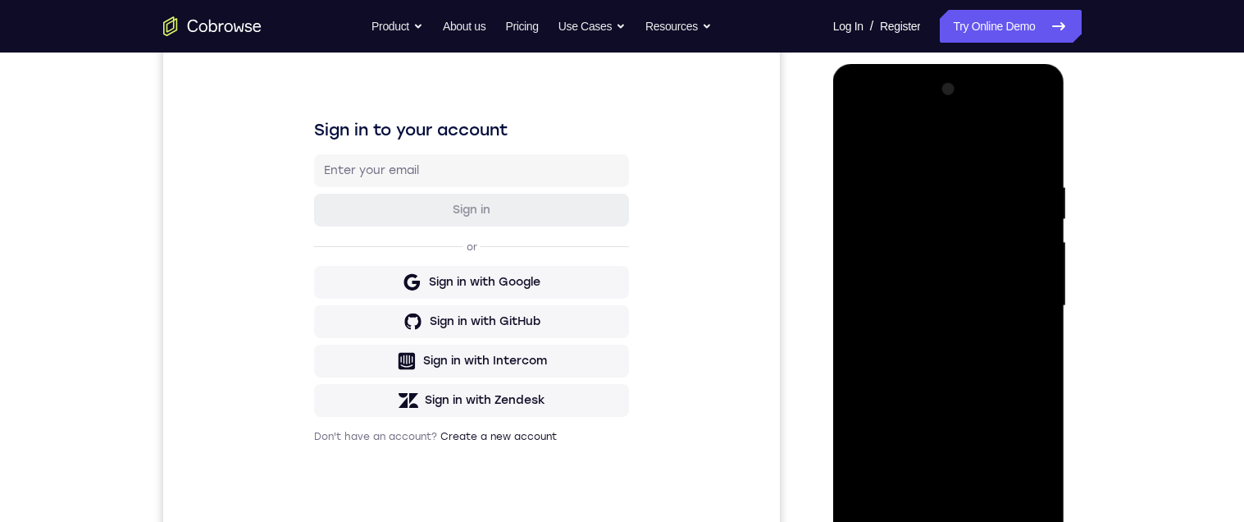
scroll to position [205, 0]
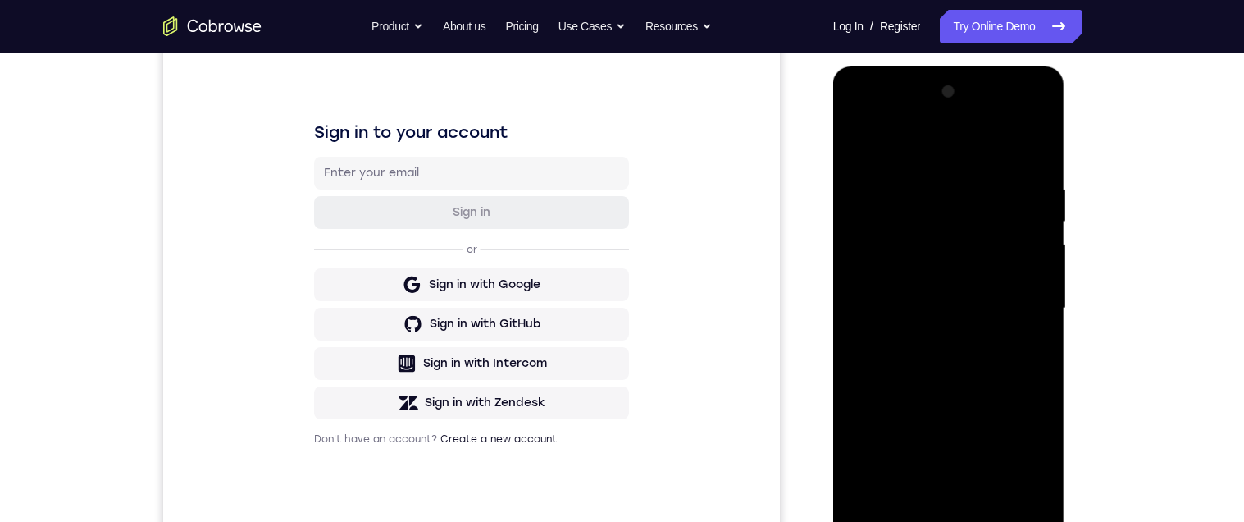
click at [1024, 234] on div at bounding box center [948, 308] width 207 height 459
click at [1037, 100] on div at bounding box center [948, 308] width 207 height 459
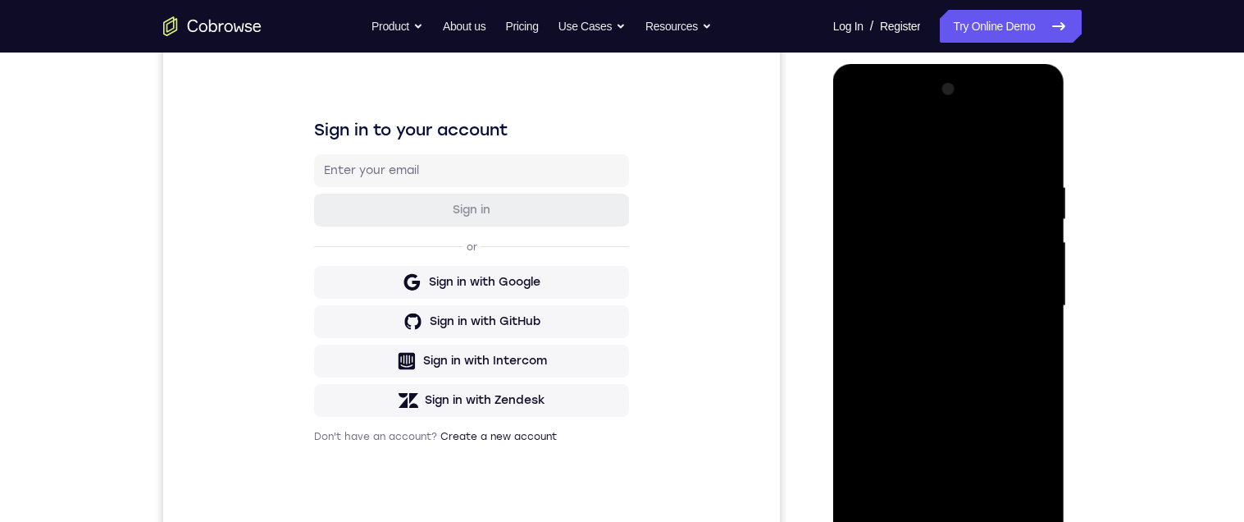
click at [854, 142] on div at bounding box center [948, 305] width 207 height 459
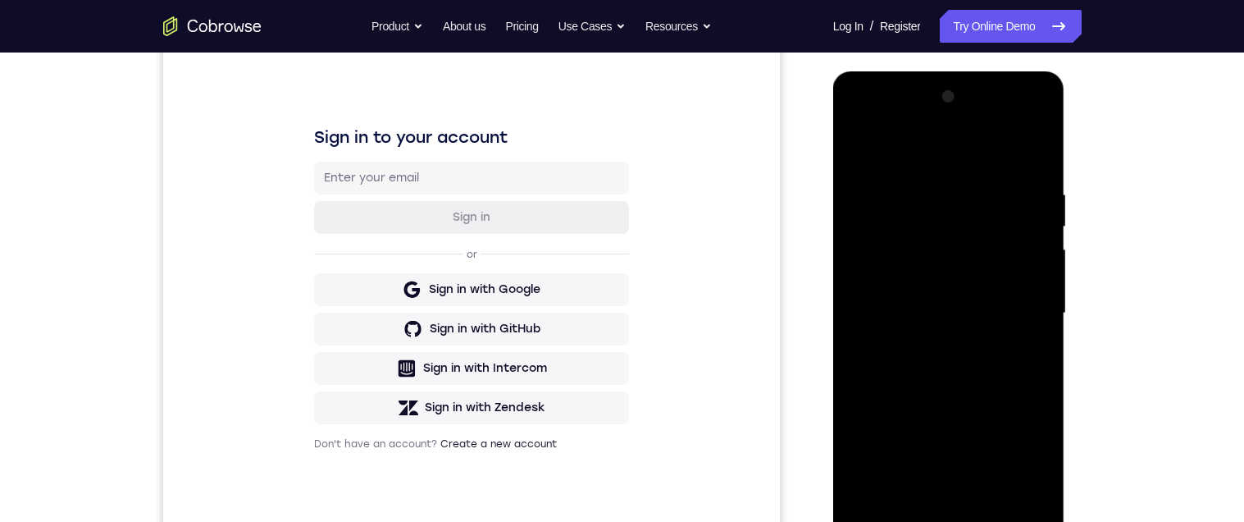
scroll to position [285, 0]
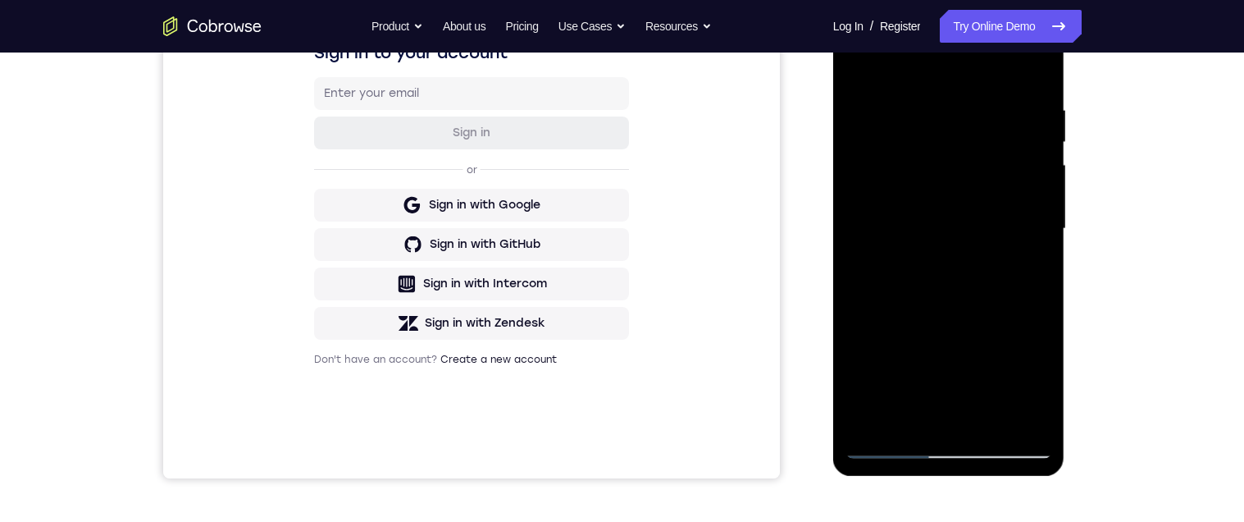
click at [873, 280] on div at bounding box center [948, 228] width 207 height 459
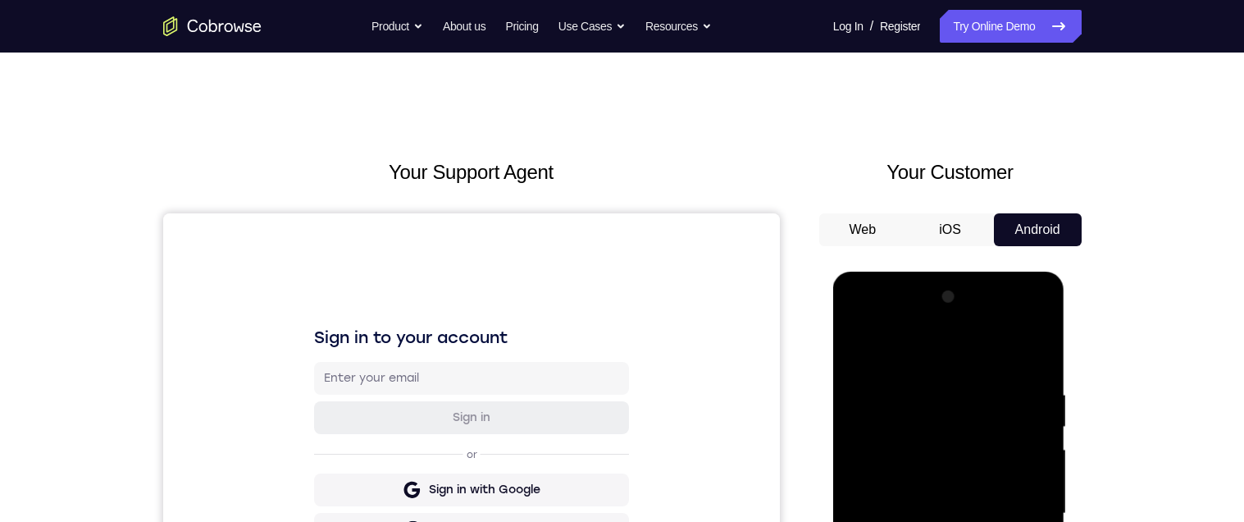
scroll to position [125, 0]
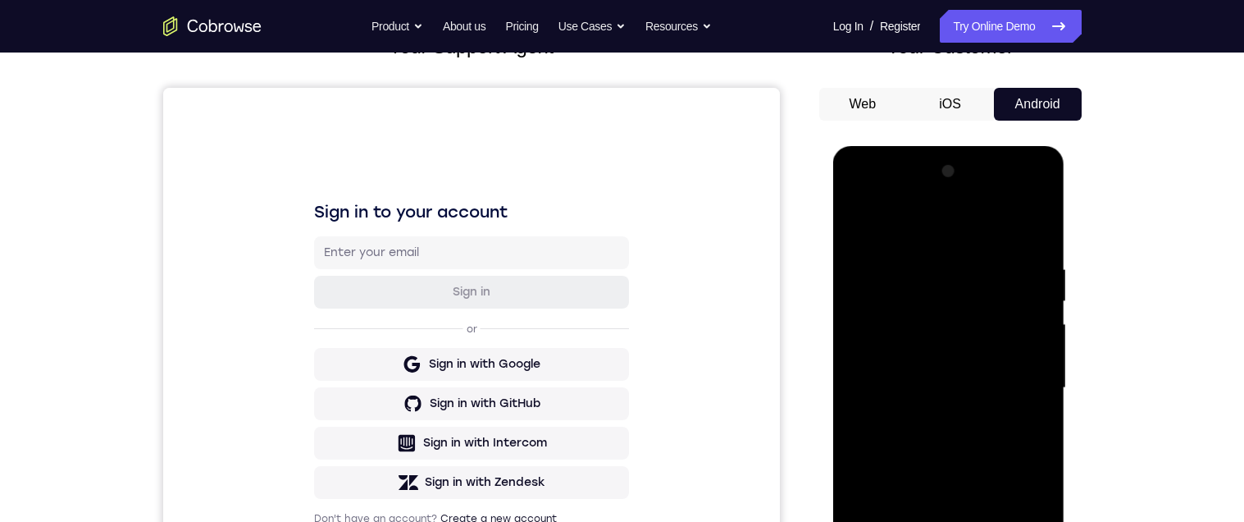
click at [1045, 218] on div at bounding box center [948, 387] width 207 height 459
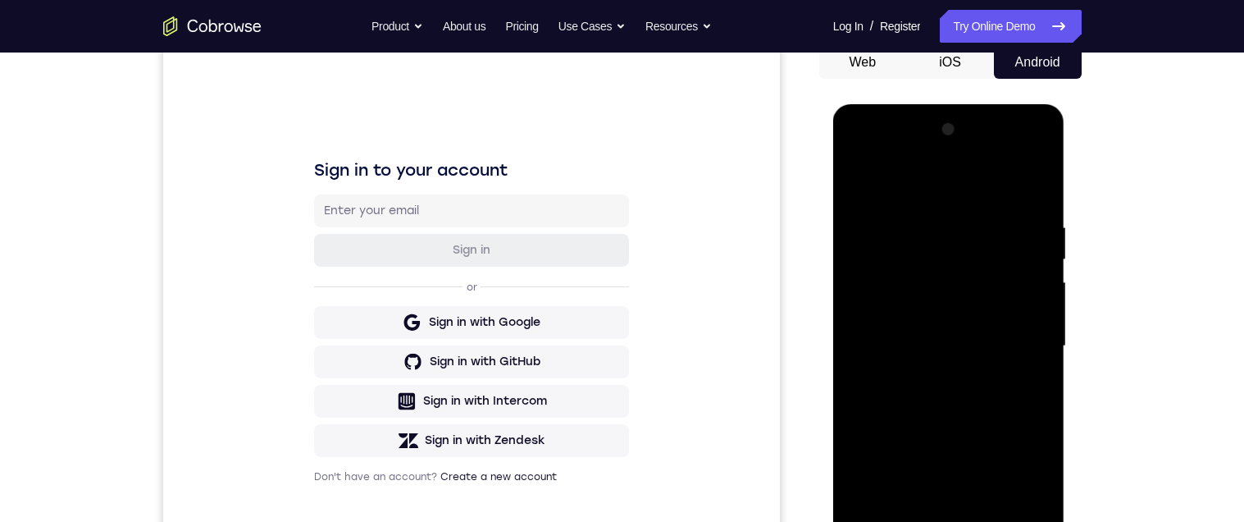
scroll to position [184, 0]
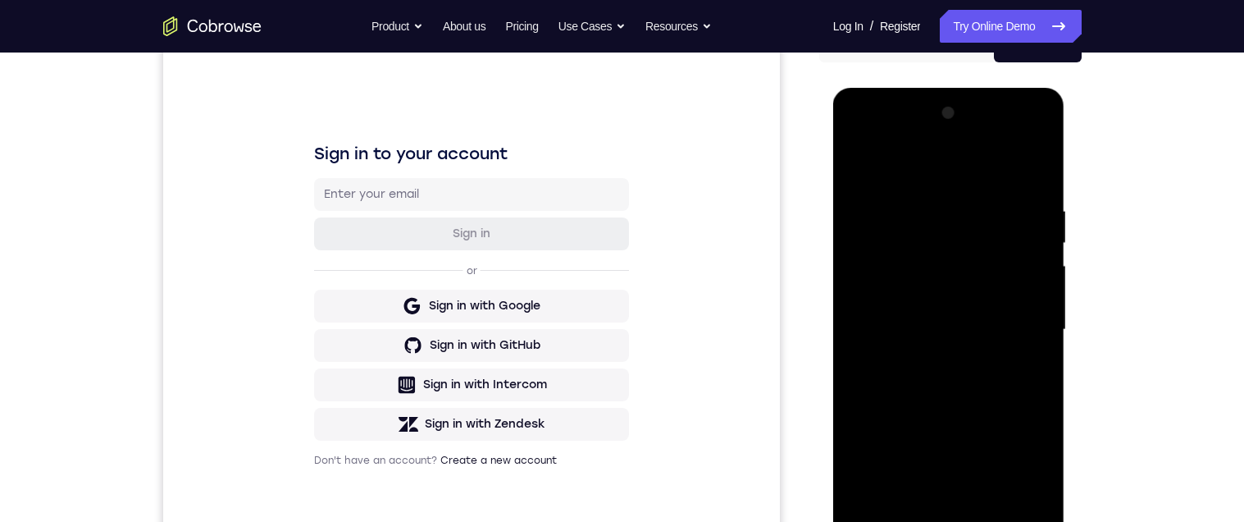
click at [893, 211] on div at bounding box center [948, 329] width 207 height 459
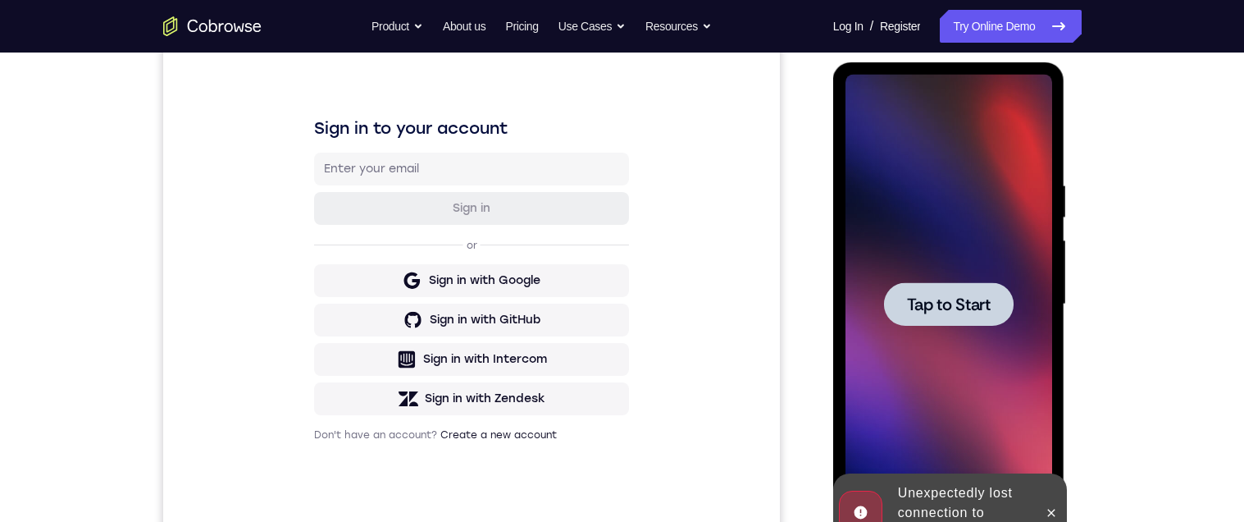
scroll to position [253, 0]
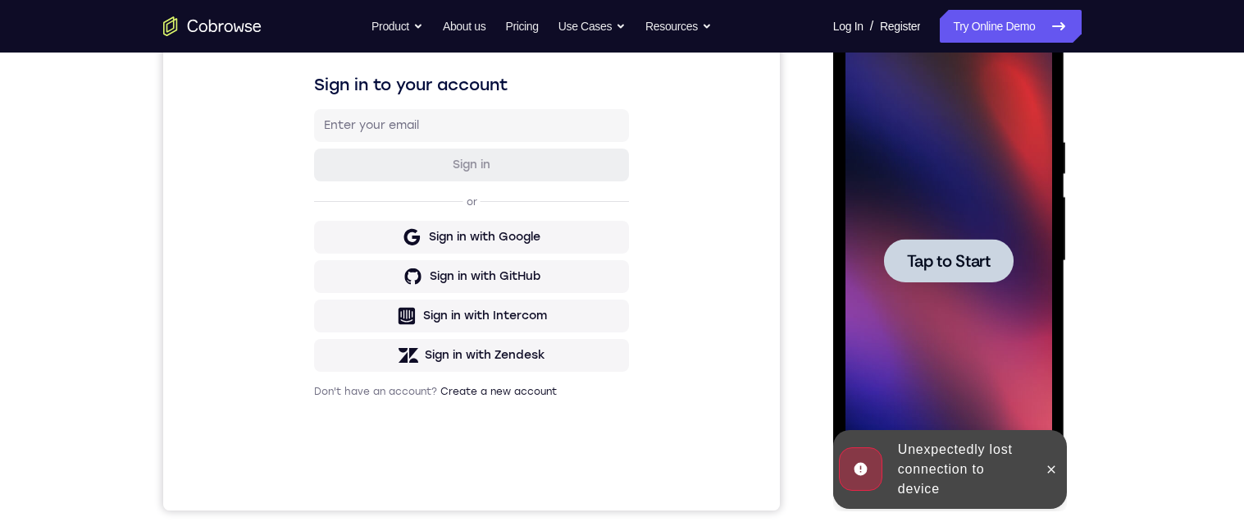
click at [859, 215] on div at bounding box center [948, 260] width 207 height 459
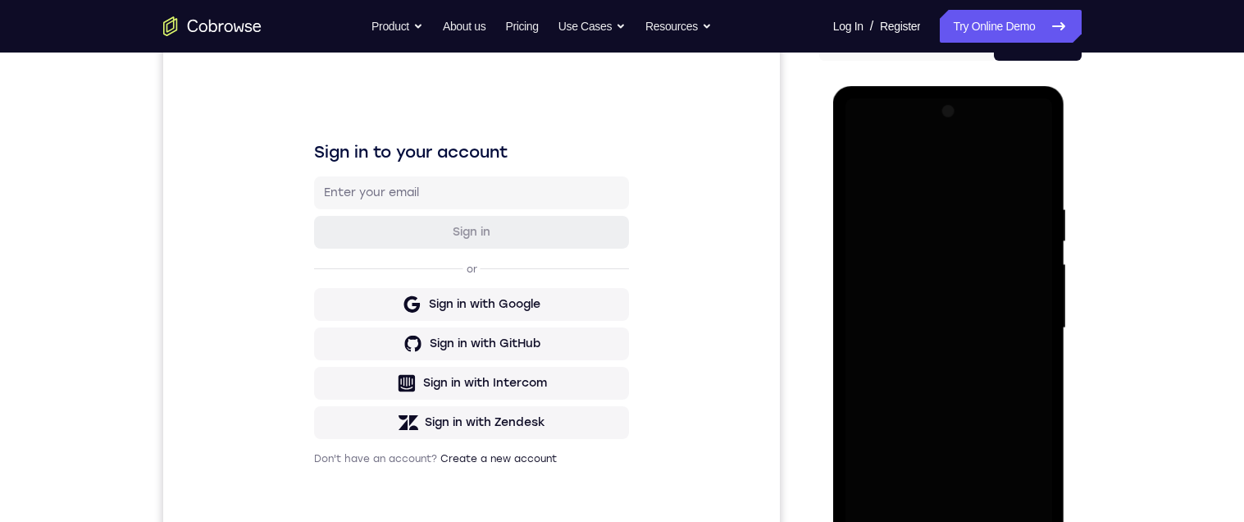
scroll to position [302, 0]
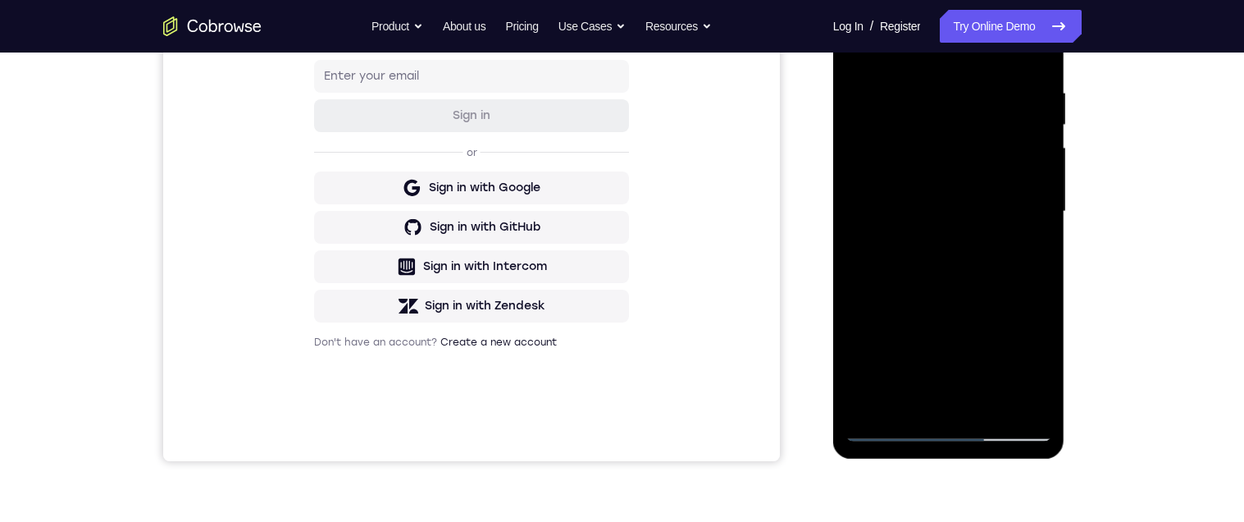
click at [1000, 227] on div at bounding box center [948, 211] width 207 height 459
click at [938, 428] on div at bounding box center [948, 211] width 207 height 459
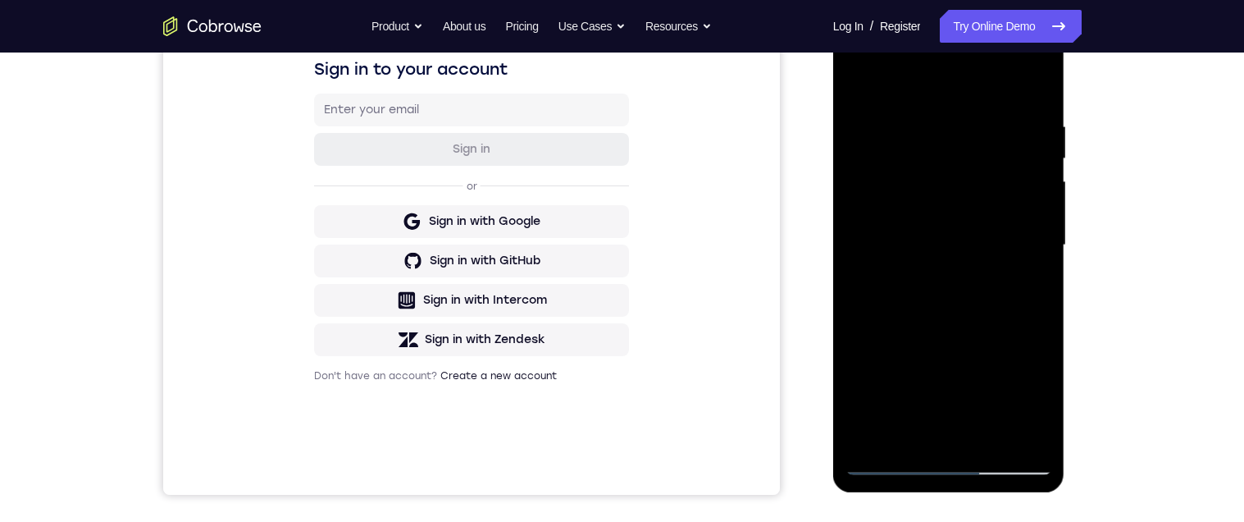
scroll to position [365, 0]
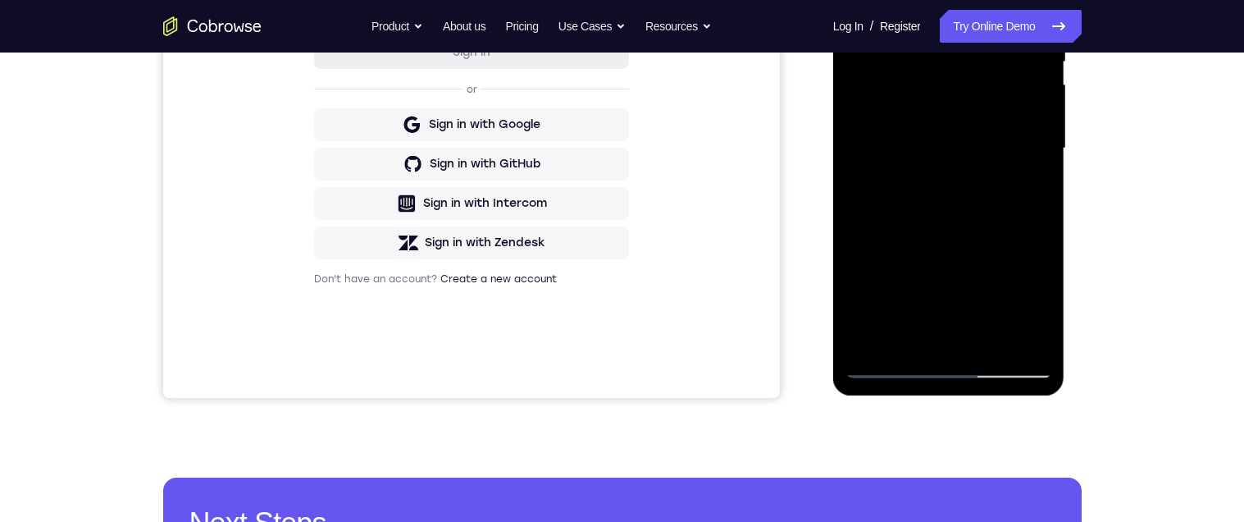
click at [1014, 295] on div at bounding box center [948, 148] width 207 height 459
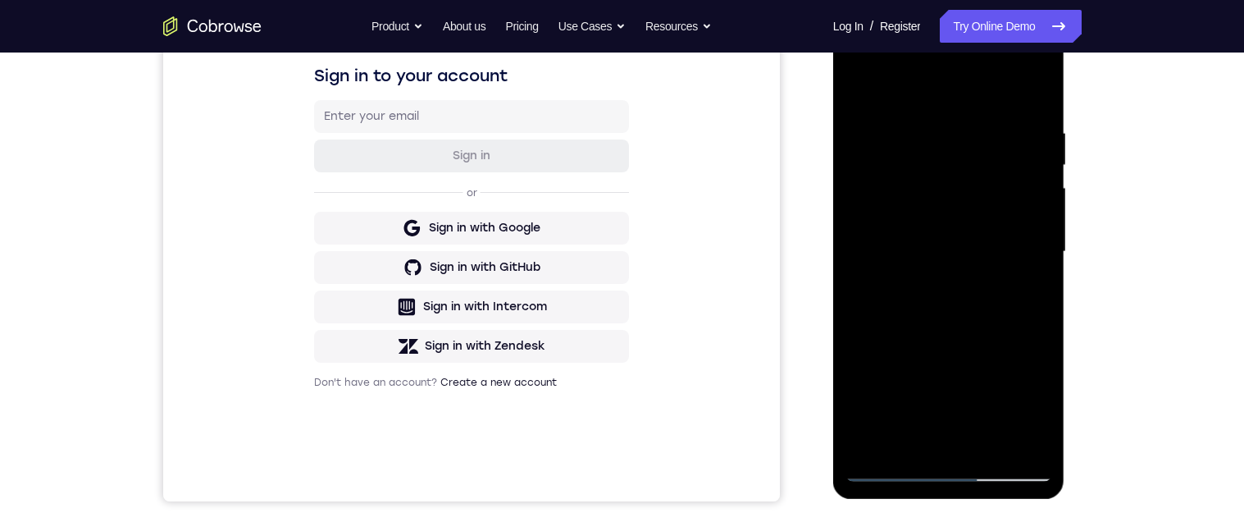
scroll to position [242, 0]
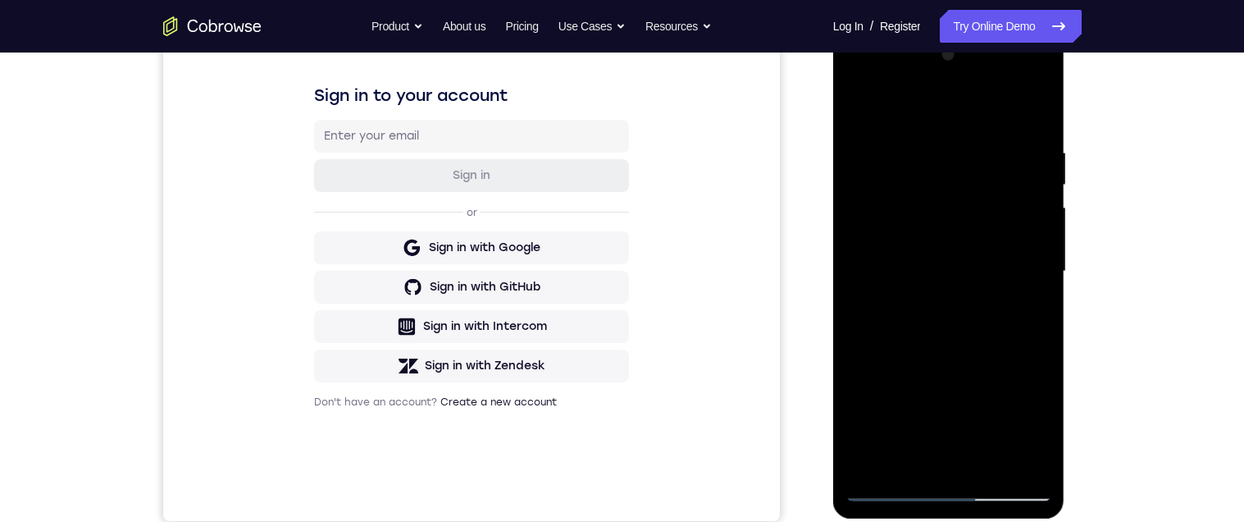
click at [984, 107] on div at bounding box center [948, 271] width 207 height 459
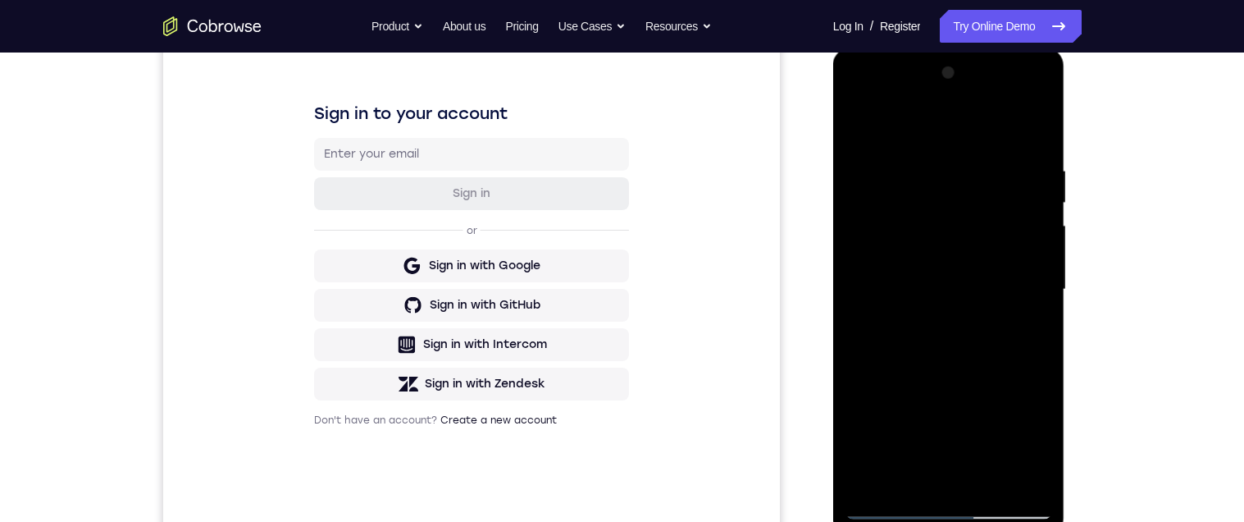
click at [854, 91] on div at bounding box center [948, 289] width 207 height 459
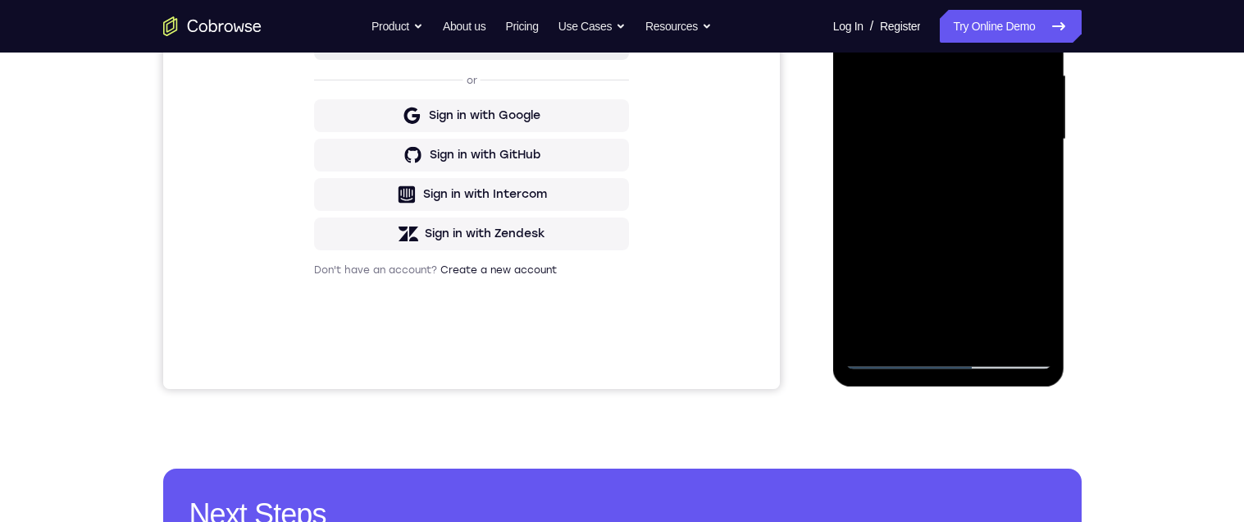
click at [882, 359] on div at bounding box center [948, 139] width 207 height 459
click at [946, 354] on div at bounding box center [948, 139] width 207 height 459
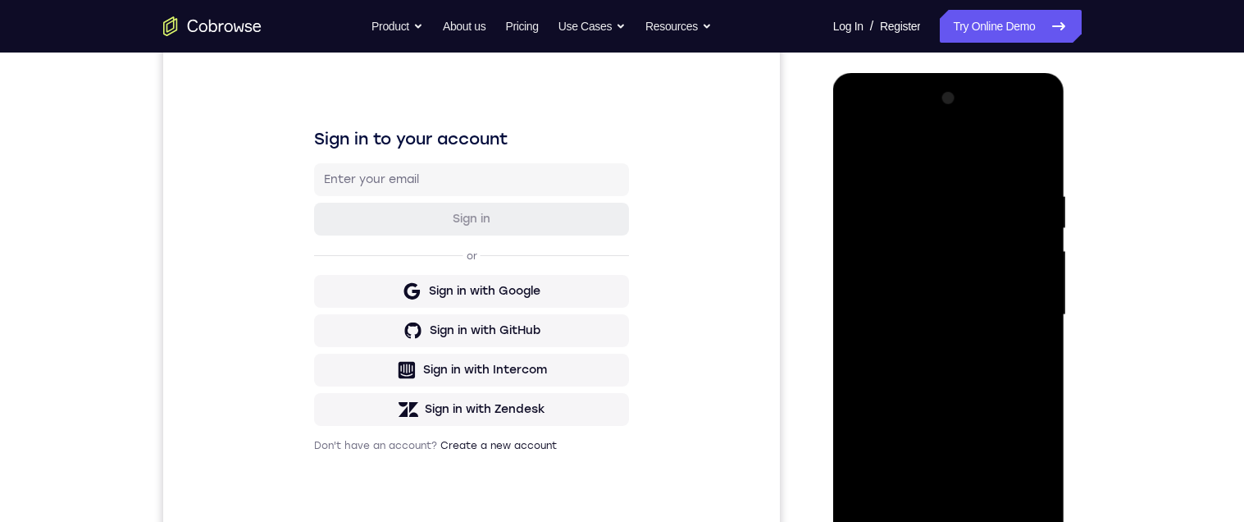
scroll to position [239, 0]
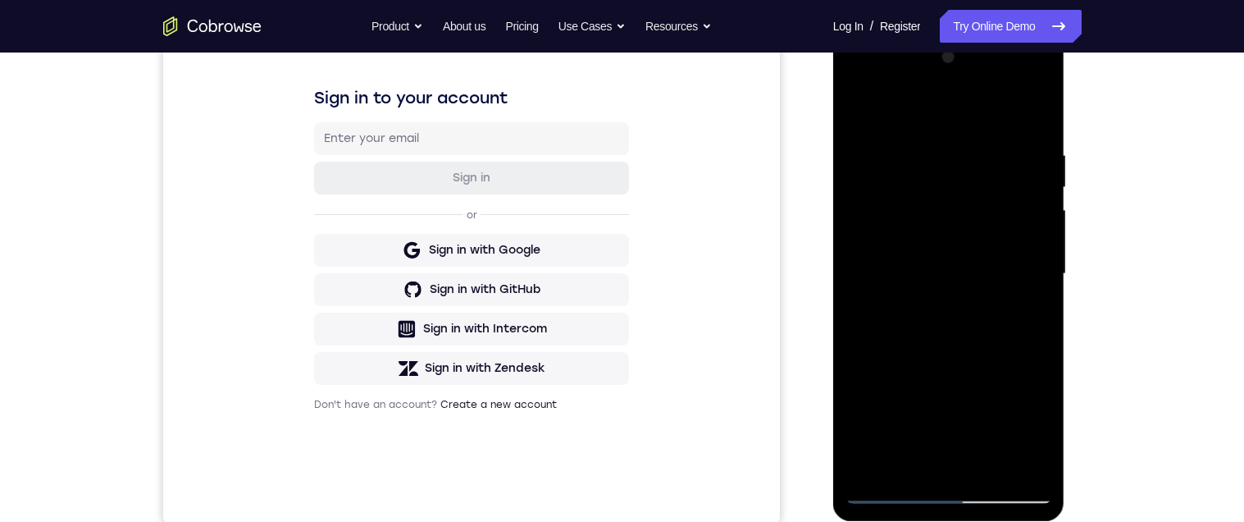
click at [1023, 464] on div at bounding box center [948, 273] width 207 height 459
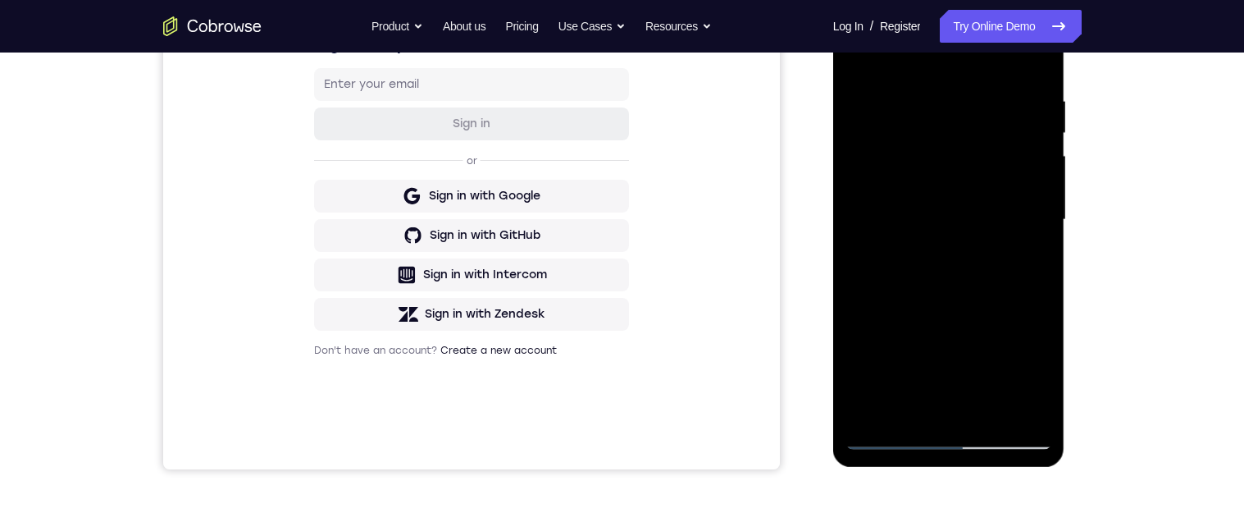
scroll to position [241, 0]
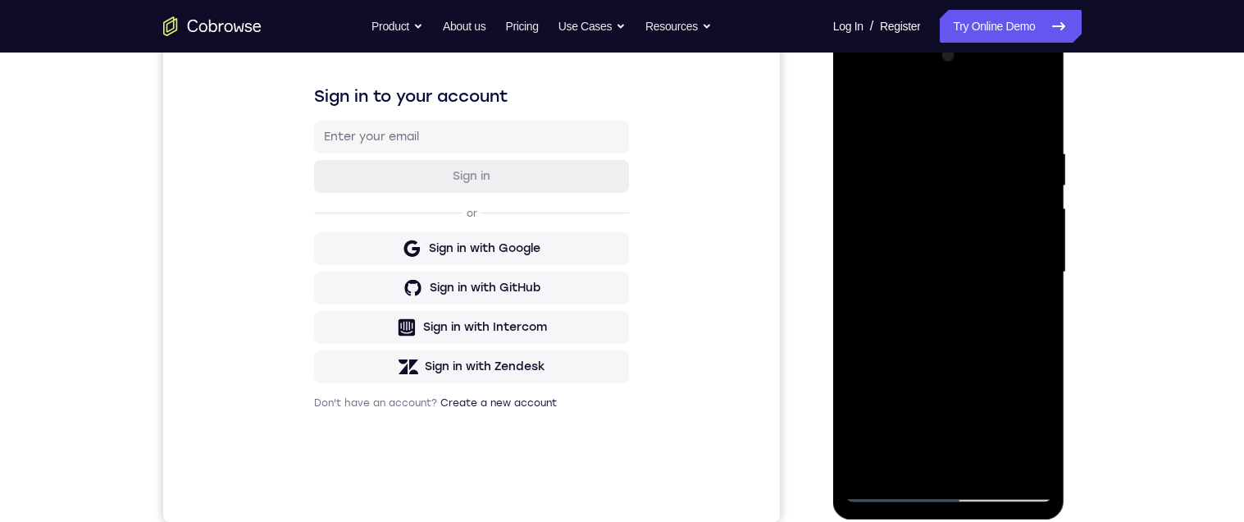
click at [946, 133] on div at bounding box center [948, 272] width 207 height 459
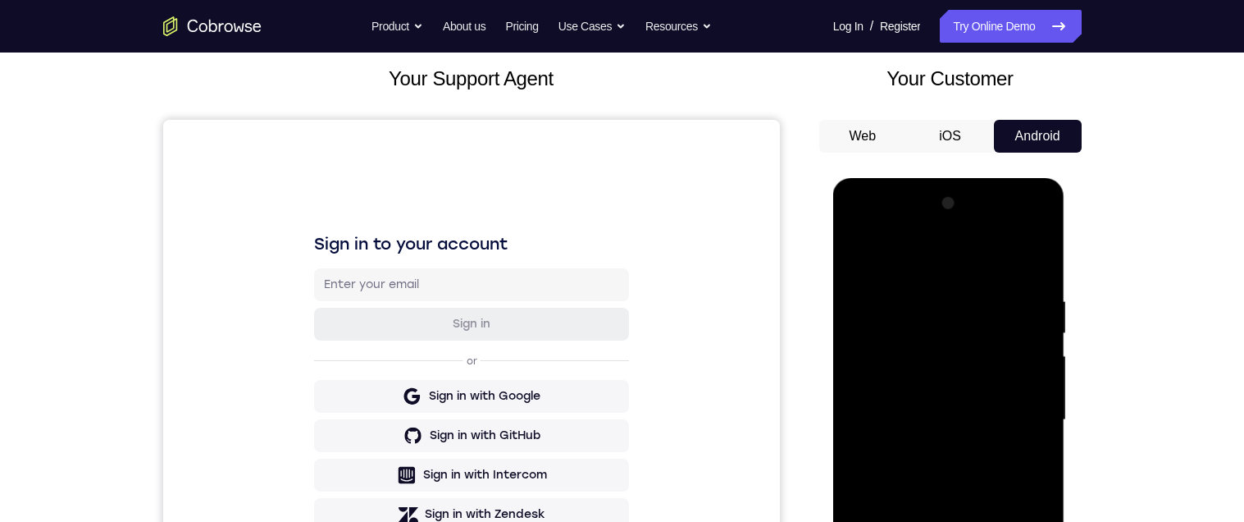
click at [865, 222] on div at bounding box center [948, 419] width 207 height 459
click at [982, 443] on div at bounding box center [948, 419] width 207 height 459
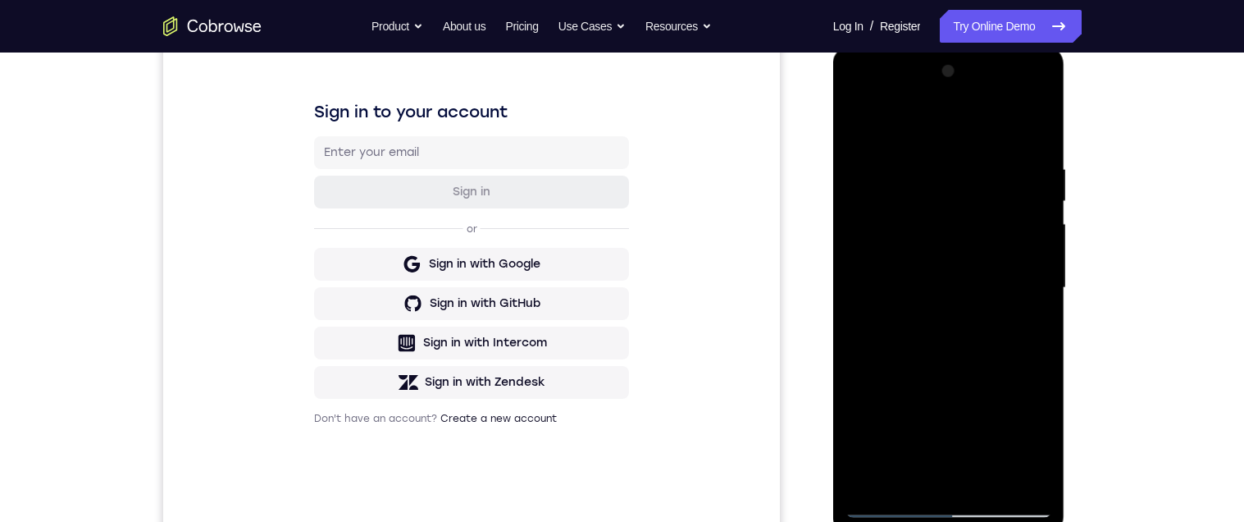
click at [1028, 476] on div at bounding box center [948, 287] width 207 height 459
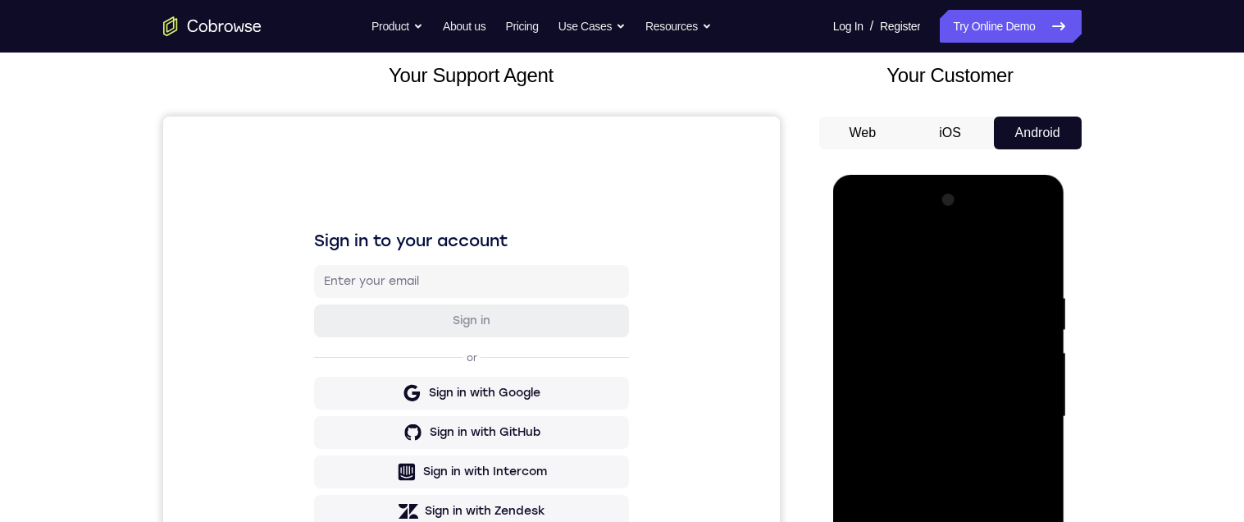
click at [948, 278] on div at bounding box center [948, 416] width 207 height 459
click at [979, 441] on div at bounding box center [948, 416] width 207 height 459
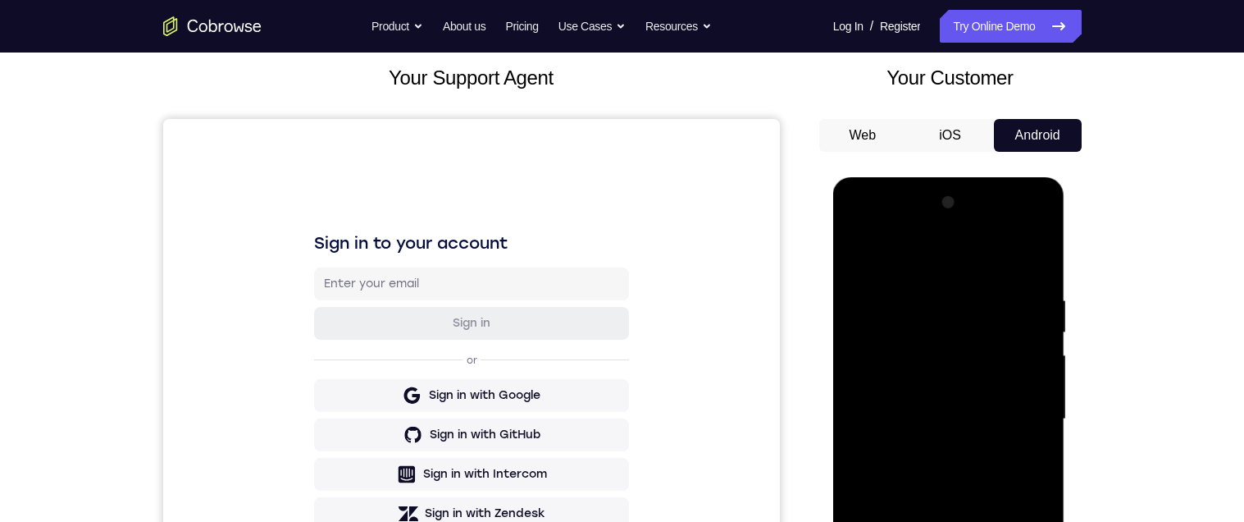
click at [995, 452] on div at bounding box center [948, 418] width 207 height 459
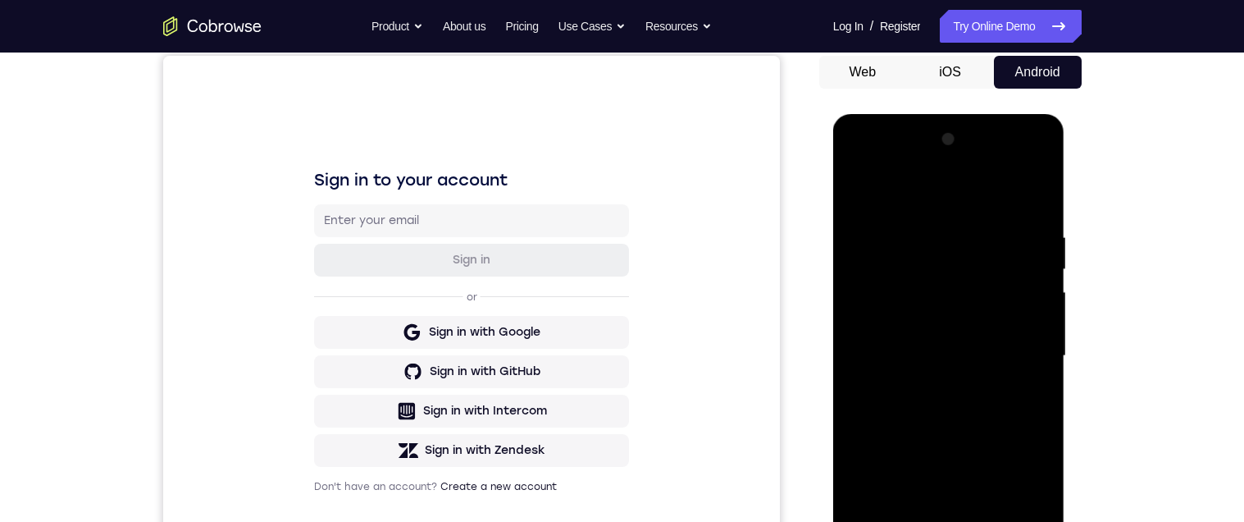
scroll to position [188, 0]
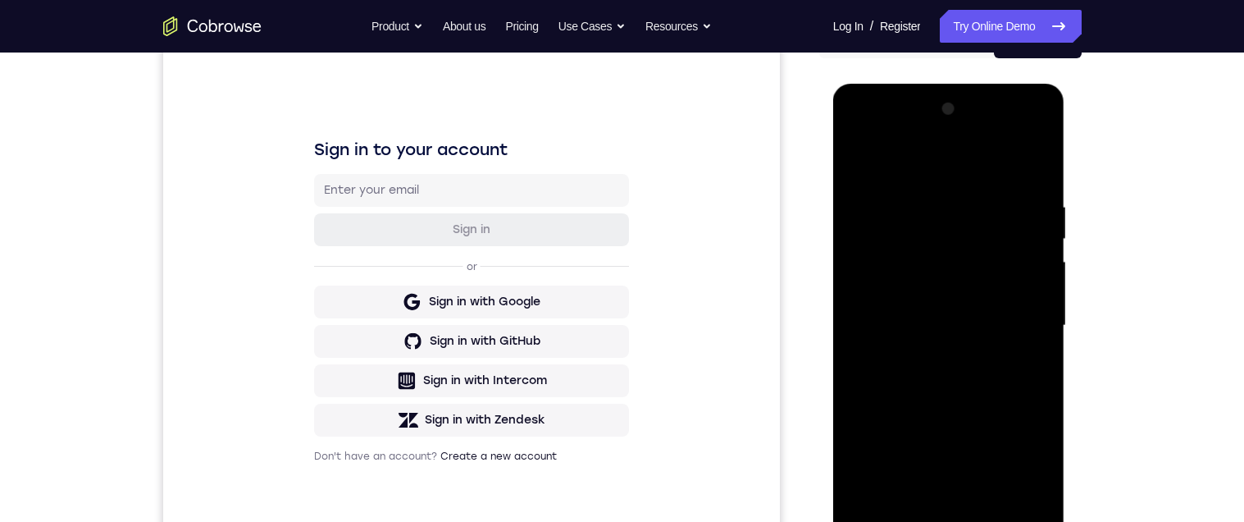
click at [948, 464] on div at bounding box center [948, 325] width 207 height 459
click at [941, 463] on div at bounding box center [948, 325] width 207 height 459
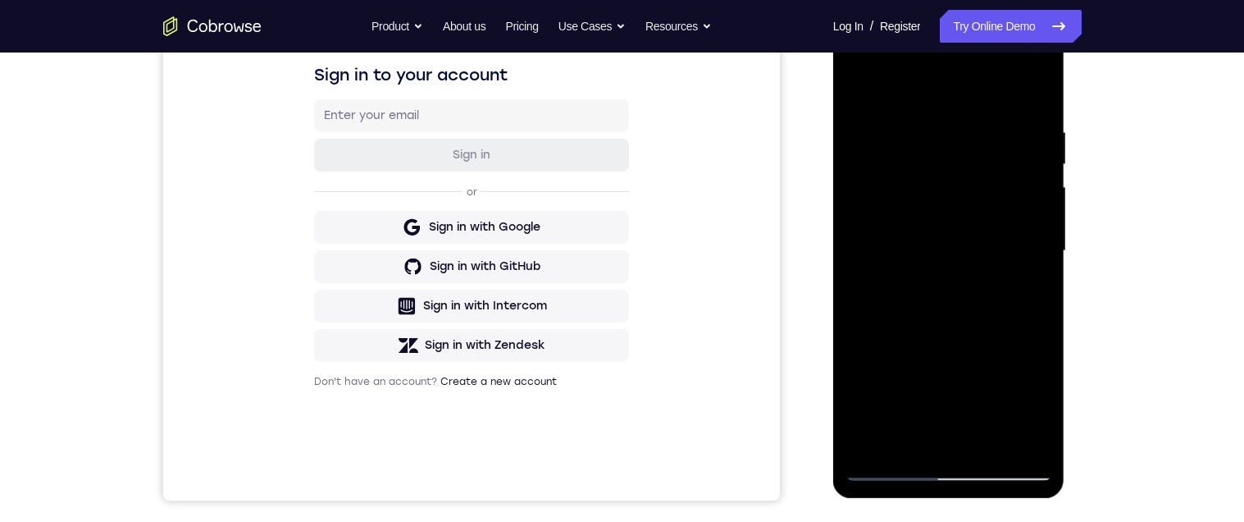
click at [956, 430] on div at bounding box center [948, 250] width 207 height 459
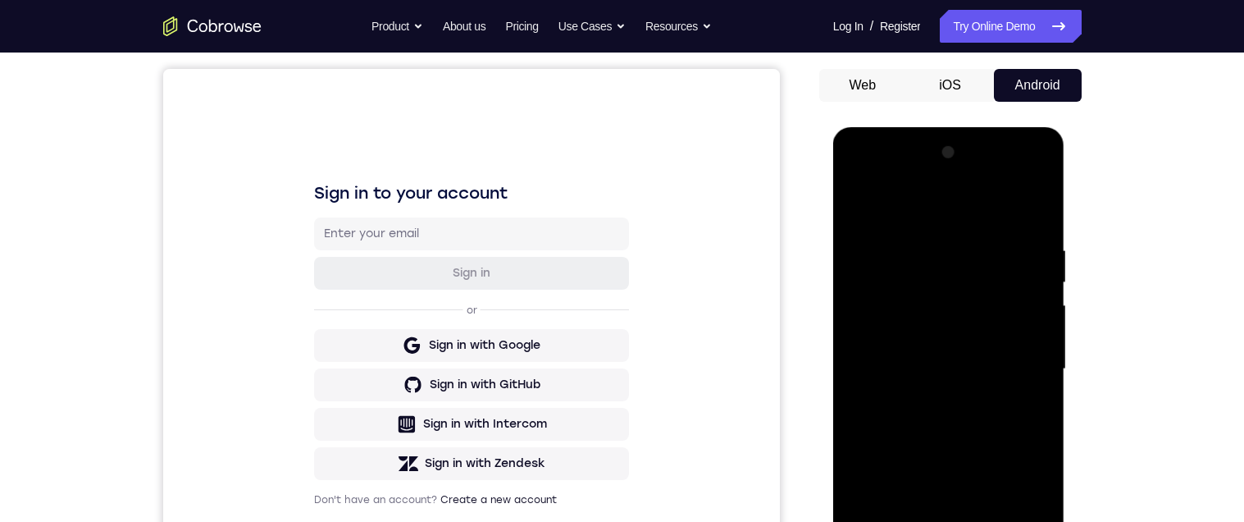
scroll to position [62, 0]
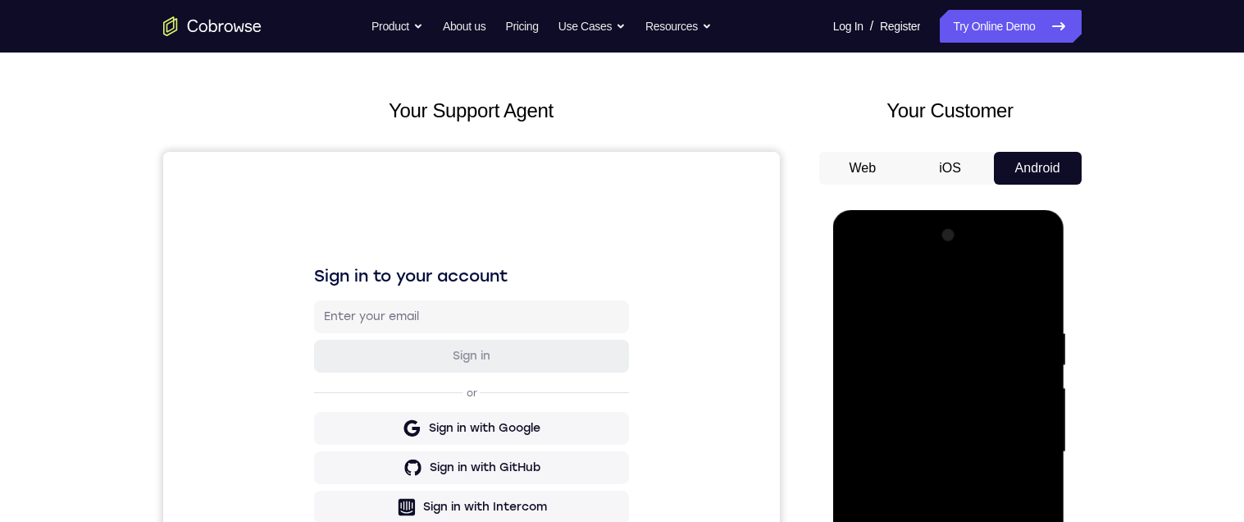
click at [850, 259] on div at bounding box center [948, 451] width 207 height 459
click at [860, 261] on div at bounding box center [948, 451] width 207 height 459
click at [859, 263] on div at bounding box center [948, 451] width 207 height 459
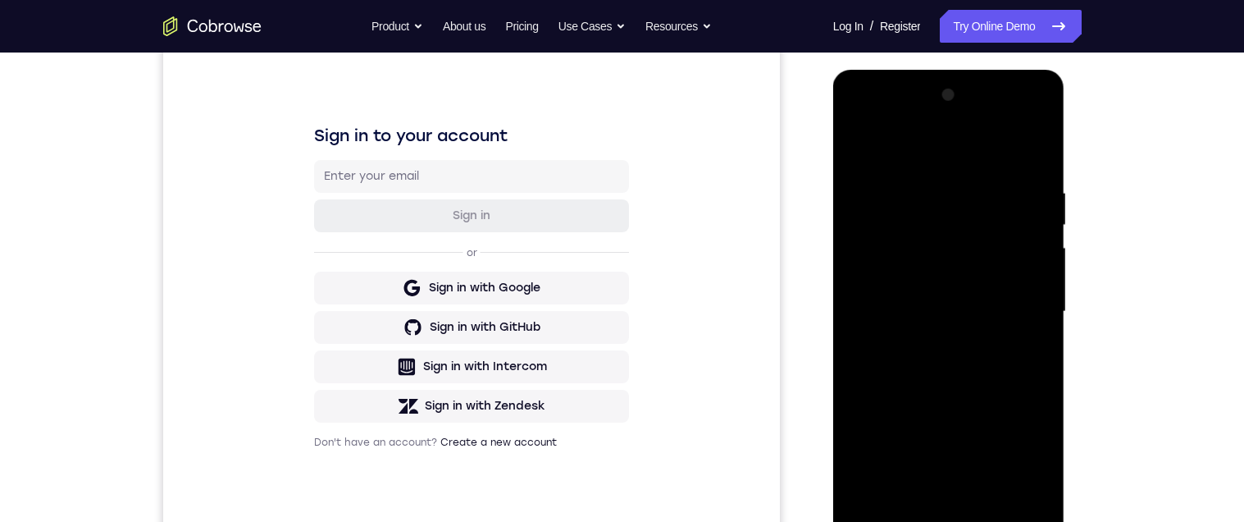
scroll to position [153, 0]
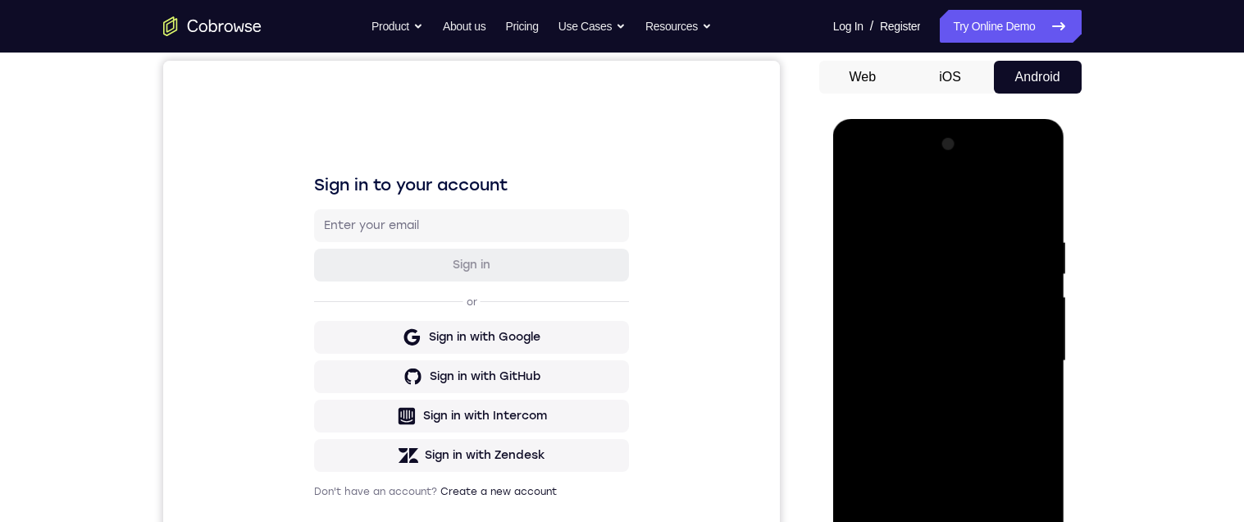
click at [928, 213] on div at bounding box center [948, 360] width 207 height 459
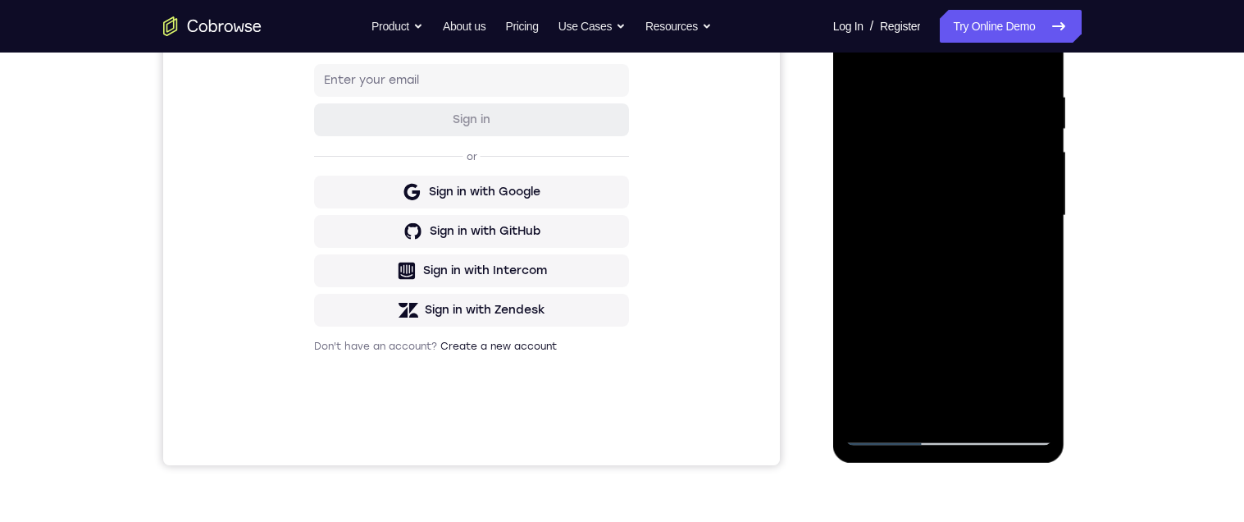
click at [969, 397] on div at bounding box center [948, 215] width 207 height 459
click at [987, 267] on div at bounding box center [948, 215] width 207 height 459
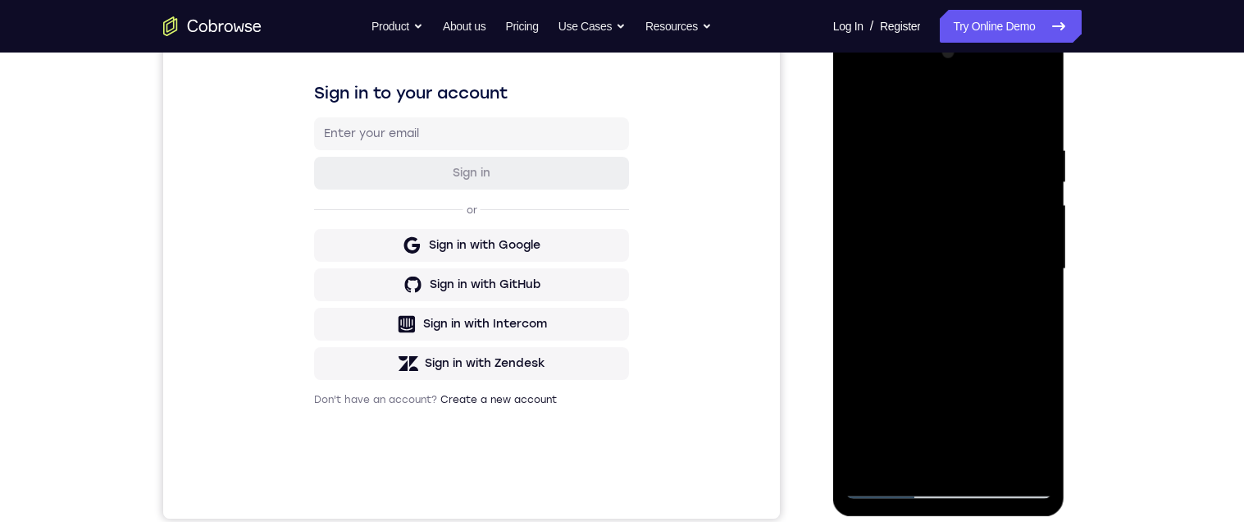
click at [956, 436] on div at bounding box center [948, 268] width 207 height 459
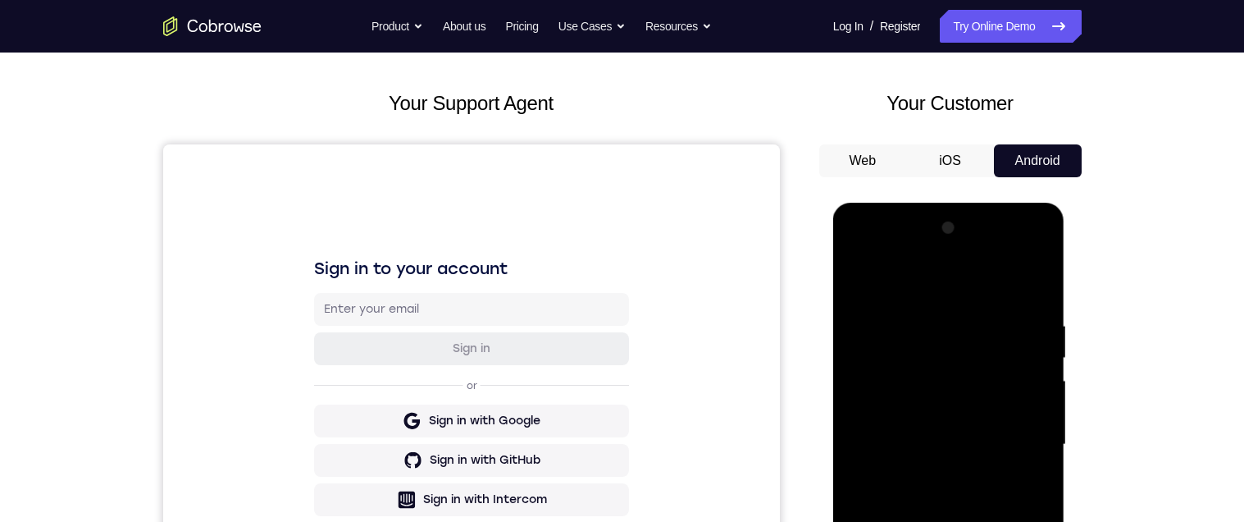
scroll to position [192, 0]
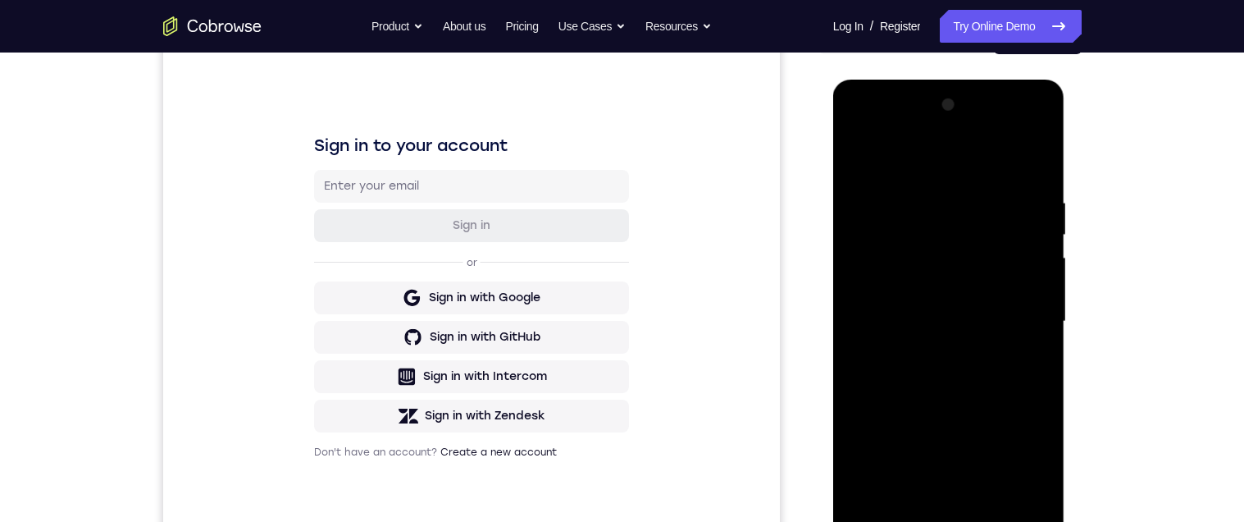
click at [1032, 442] on div at bounding box center [948, 321] width 207 height 459
click at [981, 440] on div at bounding box center [948, 321] width 207 height 459
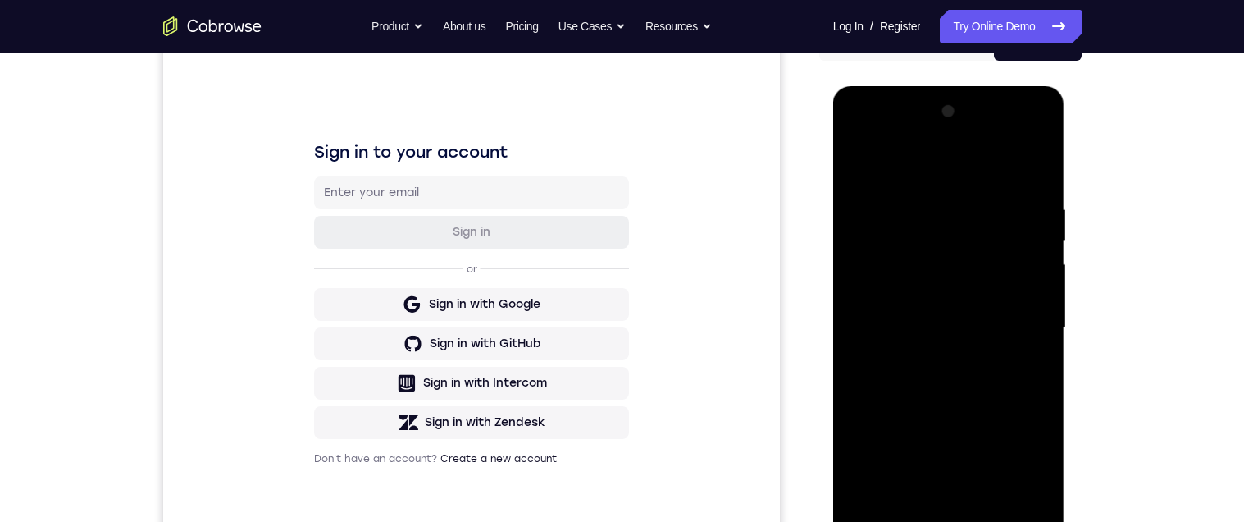
click at [1105, 332] on div "Your Support Agent Your Customer Web iOS Android Next Steps We’d be happy to gi…" at bounding box center [623, 408] width 1050 height 1082
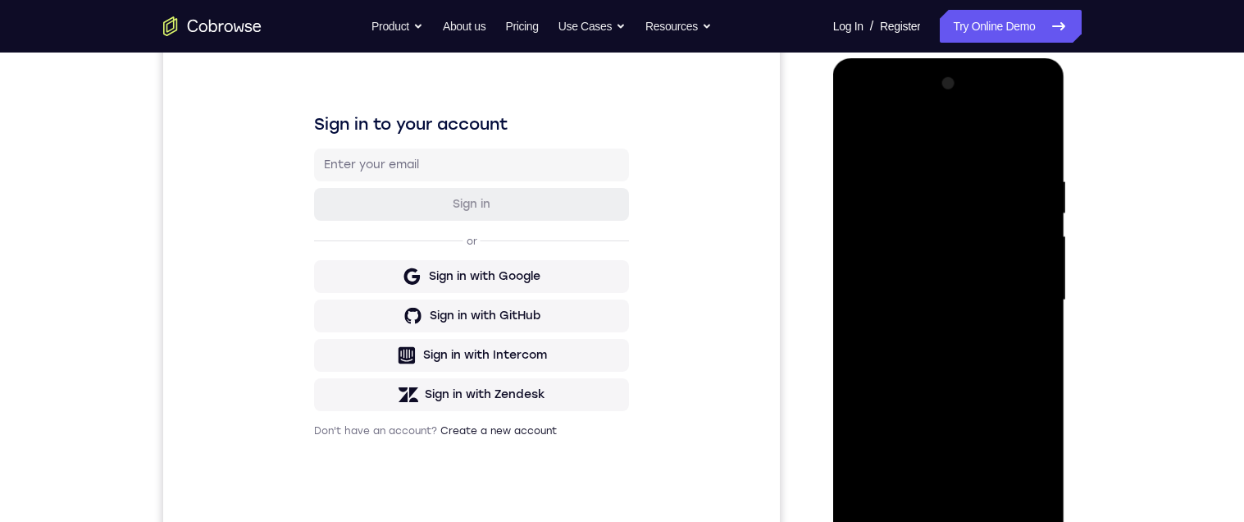
click at [941, 426] on div at bounding box center [948, 300] width 207 height 459
click at [954, 474] on div at bounding box center [948, 300] width 207 height 459
click at [1035, 394] on div at bounding box center [948, 300] width 207 height 459
click at [1128, 298] on div "Your Support Agent Your Customer Web iOS Android Next Steps We’d be happy to gi…" at bounding box center [623, 380] width 1050 height 1082
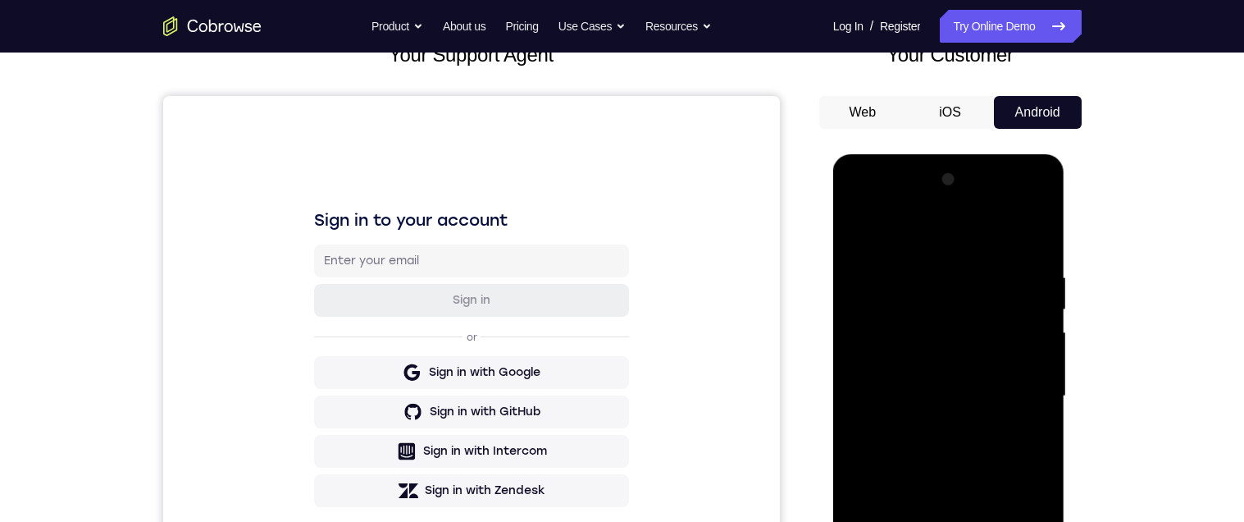
scroll to position [0, 0]
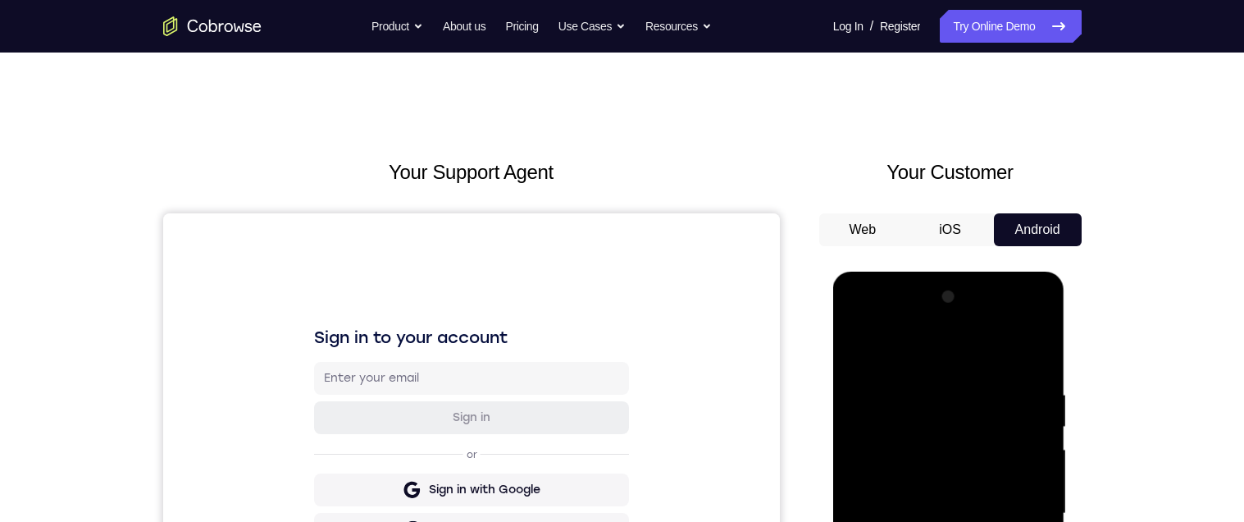
click at [863, 318] on div at bounding box center [948, 513] width 207 height 459
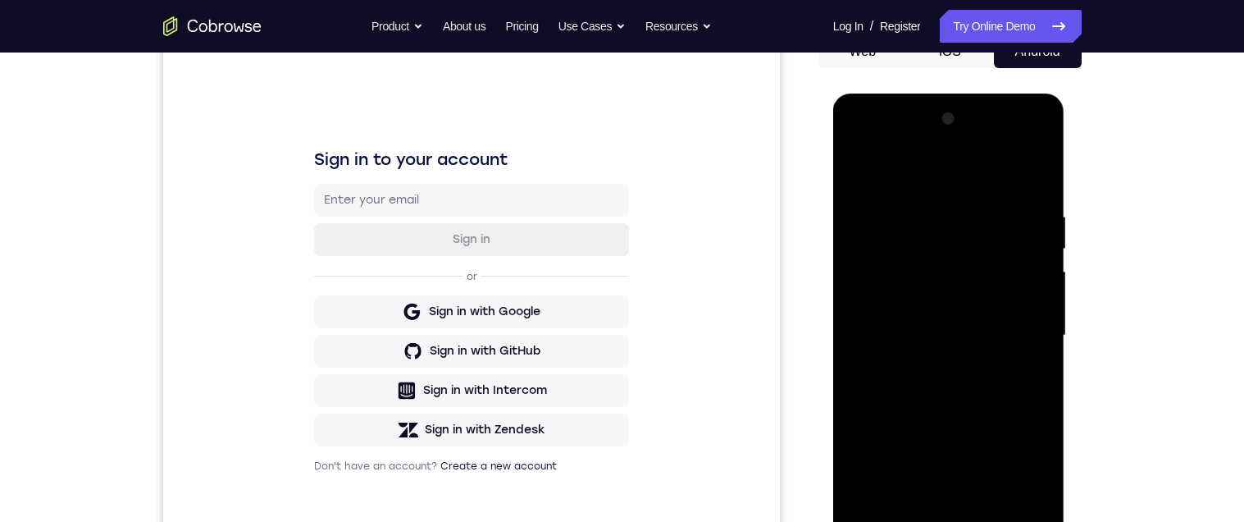
scroll to position [346, 0]
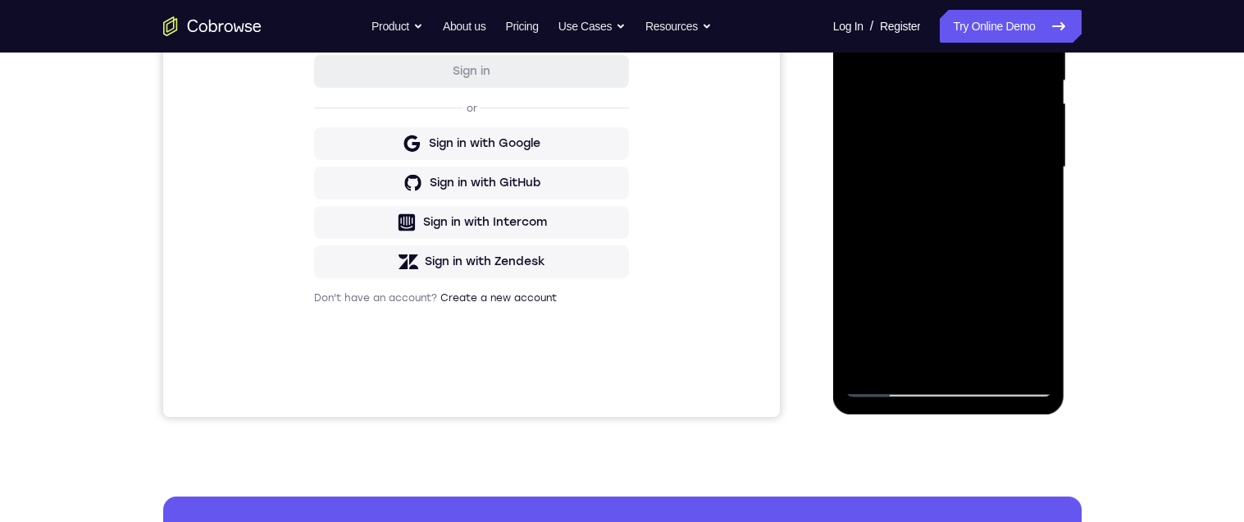
click at [887, 380] on div at bounding box center [948, 167] width 207 height 459
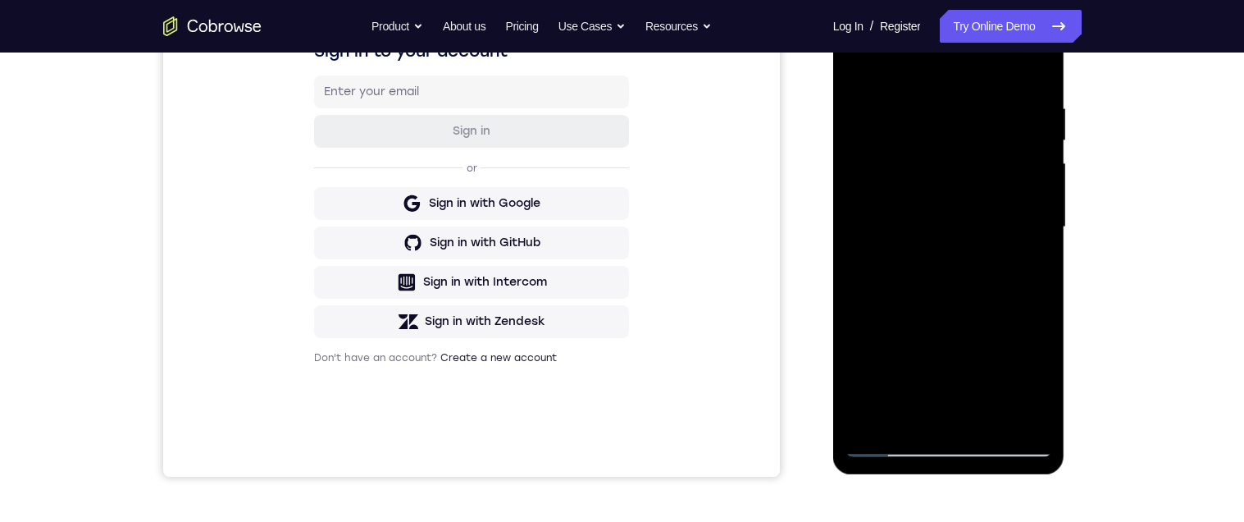
scroll to position [273, 0]
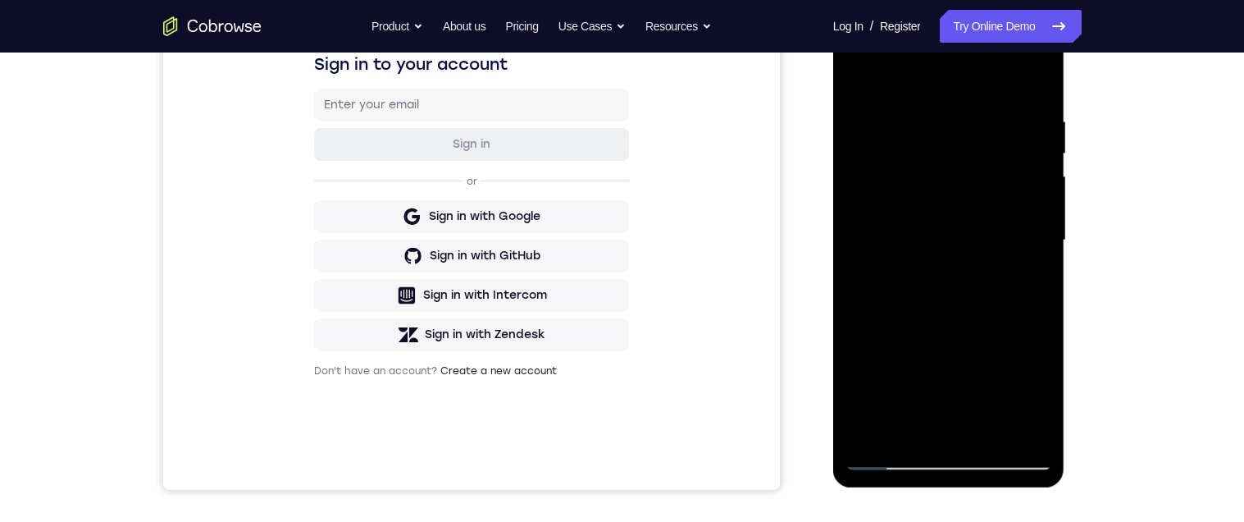
click at [870, 279] on div at bounding box center [948, 240] width 207 height 459
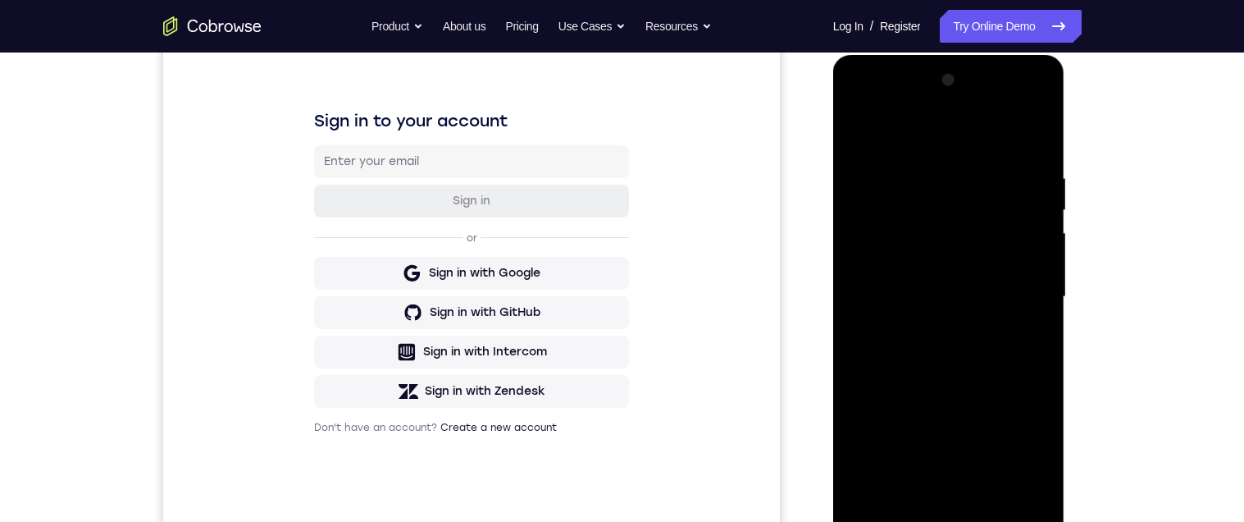
scroll to position [354, 0]
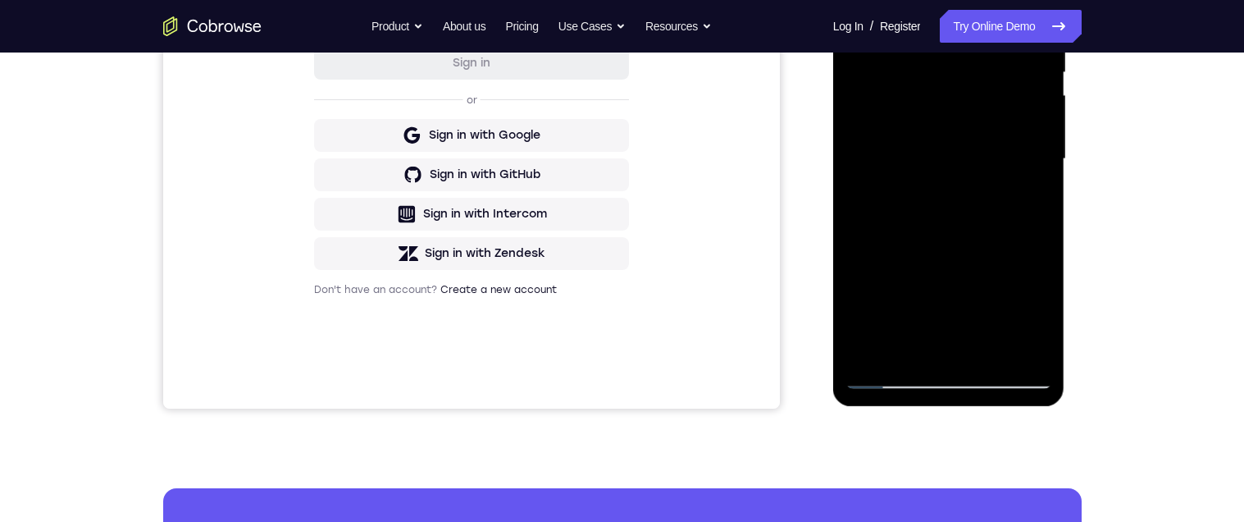
click at [886, 376] on div at bounding box center [948, 158] width 207 height 459
click at [883, 268] on div at bounding box center [948, 158] width 207 height 459
click at [873, 257] on div at bounding box center [948, 158] width 207 height 459
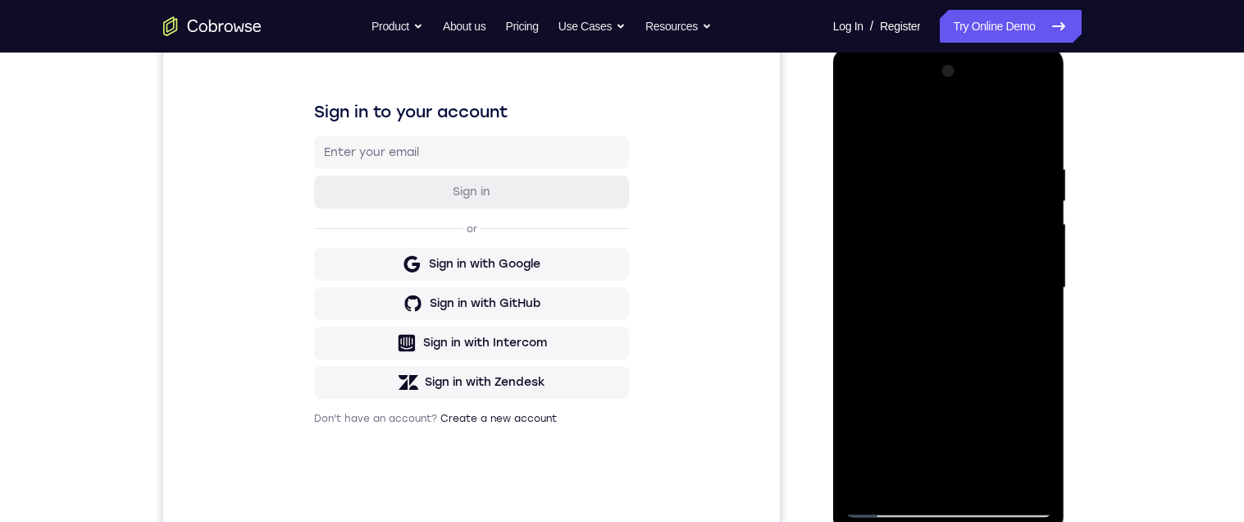
scroll to position [223, 0]
click at [924, 485] on div at bounding box center [948, 290] width 207 height 459
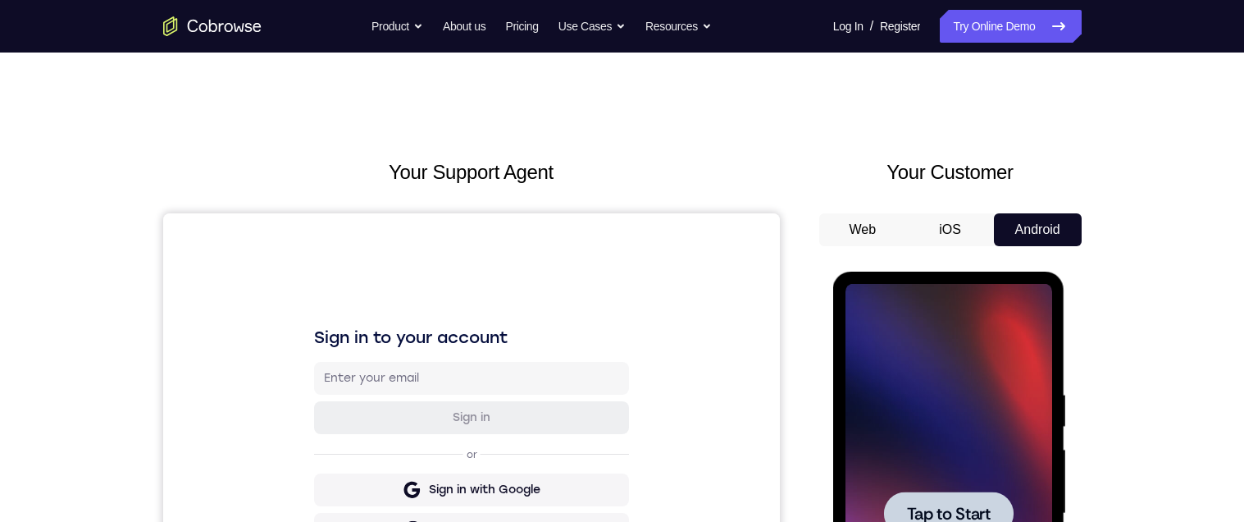
scroll to position [185, 0]
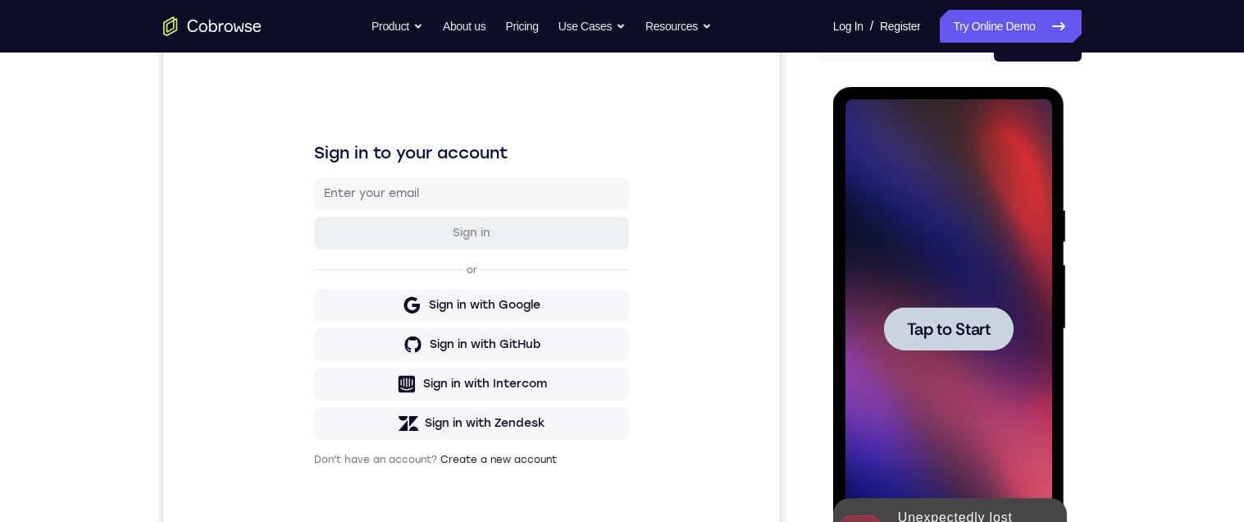
click at [964, 326] on span "Tap to Start" at bounding box center [949, 329] width 84 height 16
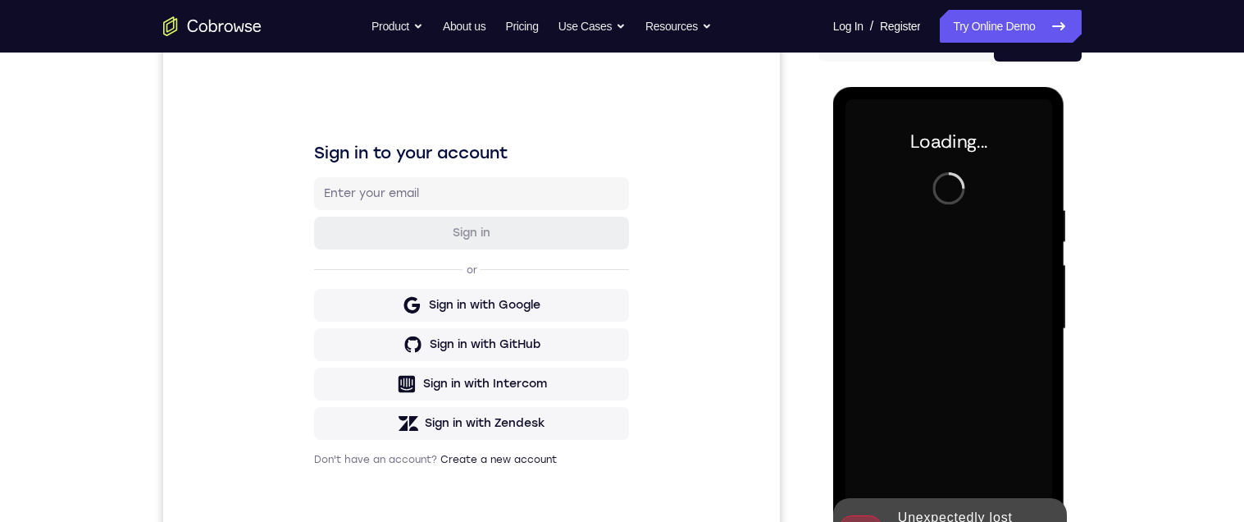
scroll to position [308, 0]
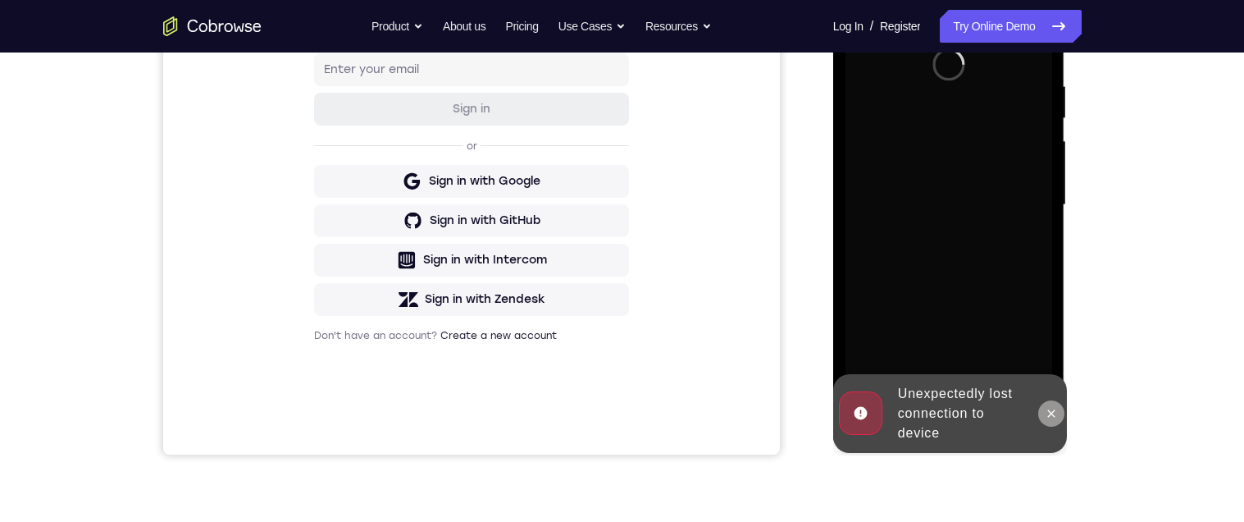
click at [1049, 411] on icon at bounding box center [1051, 413] width 13 height 13
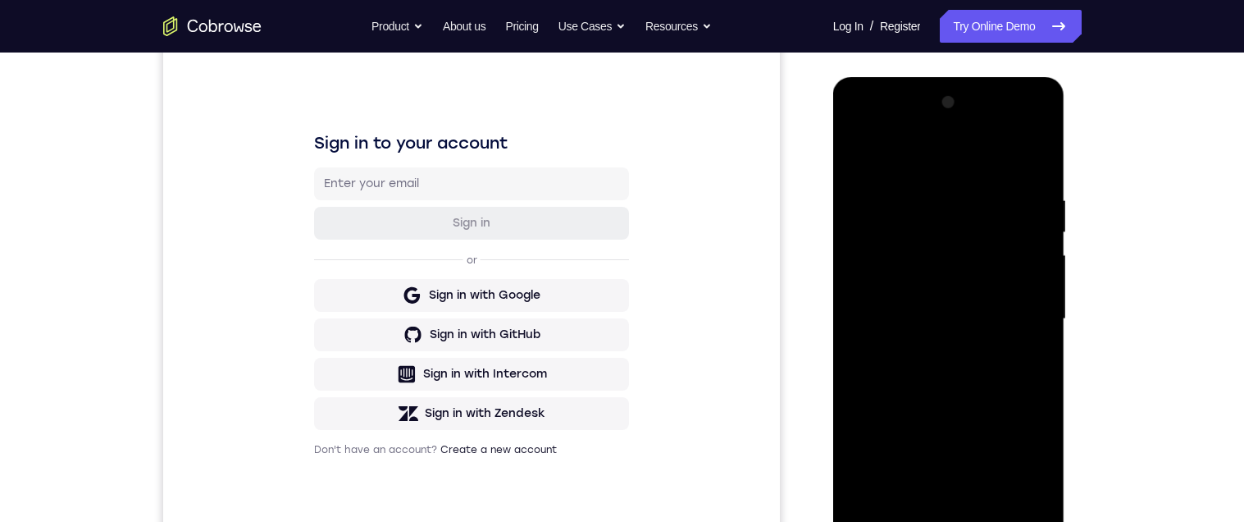
scroll to position [313, 0]
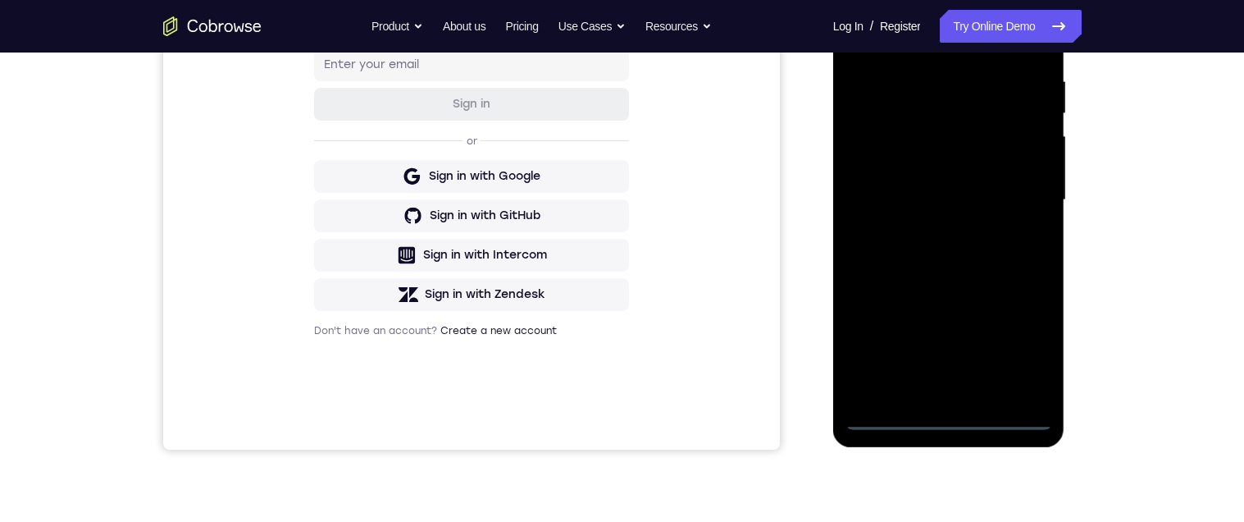
click at [955, 416] on div at bounding box center [948, 199] width 207 height 459
click at [1023, 338] on div at bounding box center [948, 197] width 207 height 459
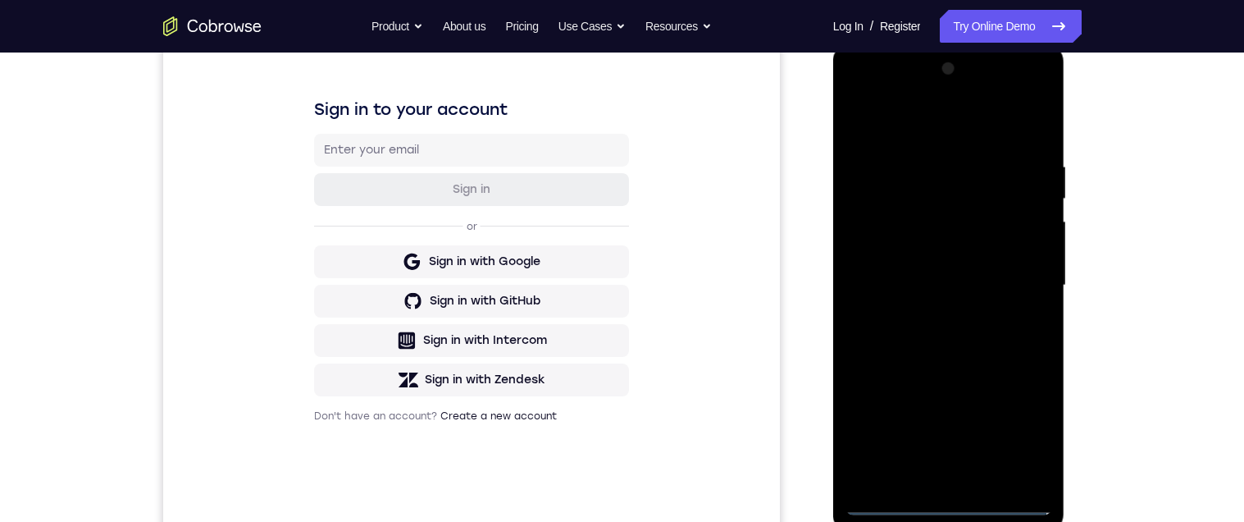
click at [977, 129] on div at bounding box center [948, 285] width 207 height 459
click at [1026, 277] on div at bounding box center [948, 285] width 207 height 459
click at [928, 317] on div at bounding box center [948, 285] width 207 height 459
click at [984, 262] on div at bounding box center [948, 285] width 207 height 459
click at [1041, 435] on div at bounding box center [948, 285] width 207 height 459
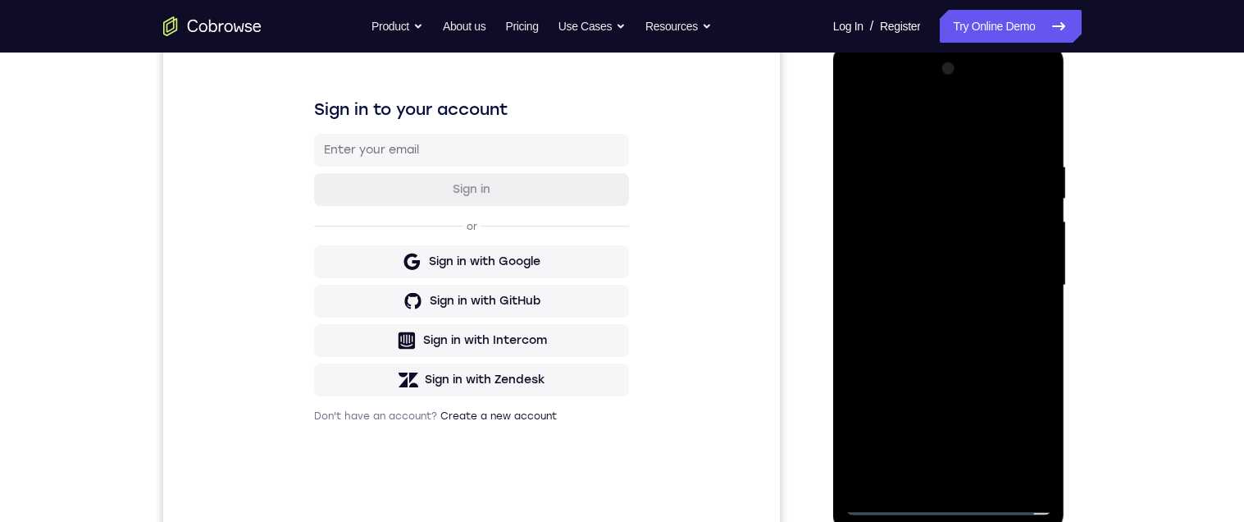
click at [1038, 435] on div at bounding box center [948, 285] width 207 height 459
click at [959, 253] on div at bounding box center [948, 285] width 207 height 459
click at [1047, 431] on div at bounding box center [948, 285] width 207 height 459
click at [1040, 435] on div at bounding box center [948, 285] width 207 height 459
click at [1002, 288] on div at bounding box center [948, 285] width 207 height 459
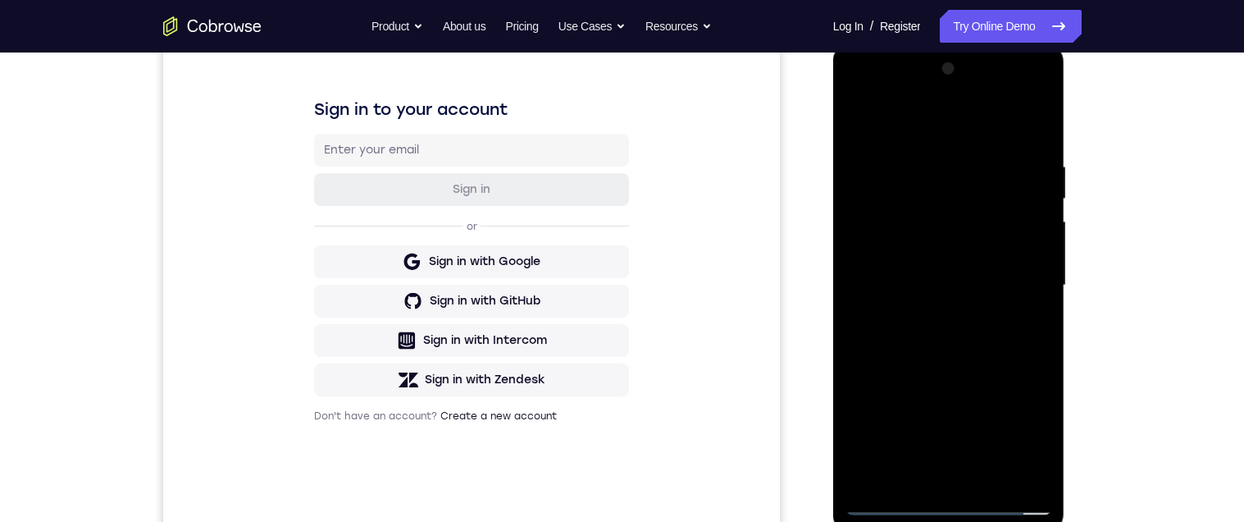
click at [986, 344] on div at bounding box center [948, 285] width 207 height 459
click at [982, 340] on div at bounding box center [948, 285] width 207 height 459
click at [987, 328] on div at bounding box center [948, 285] width 207 height 459
click at [967, 309] on div at bounding box center [948, 285] width 207 height 459
click at [1045, 444] on div at bounding box center [948, 285] width 207 height 459
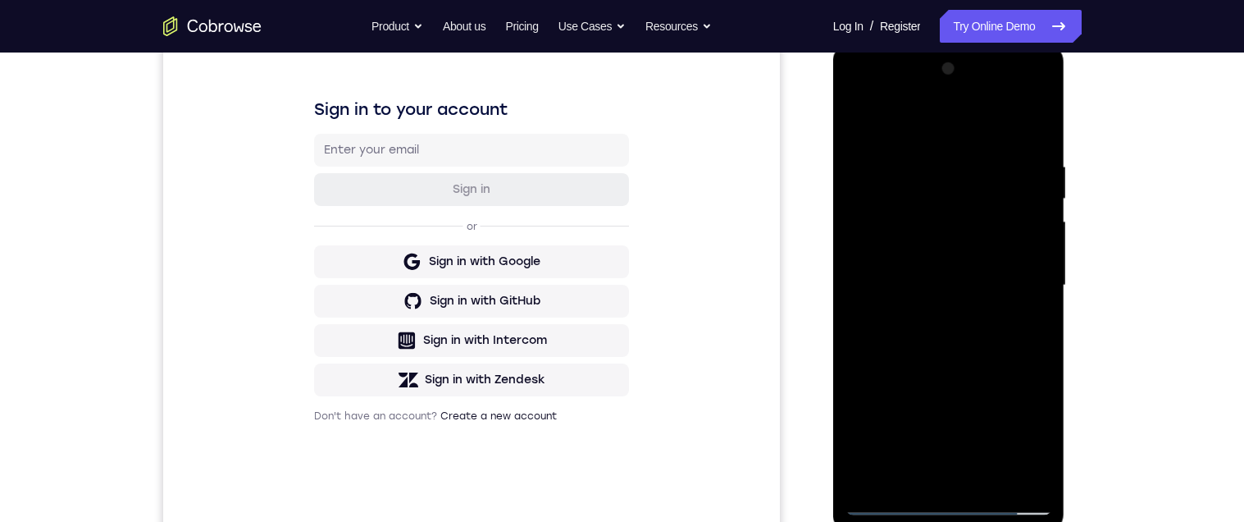
click at [1004, 285] on div at bounding box center [948, 285] width 207 height 459
click at [993, 338] on div at bounding box center [948, 285] width 207 height 459
click at [952, 331] on div at bounding box center [948, 285] width 207 height 459
click at [1022, 117] on div at bounding box center [948, 285] width 207 height 459
click at [968, 340] on div at bounding box center [948, 285] width 207 height 459
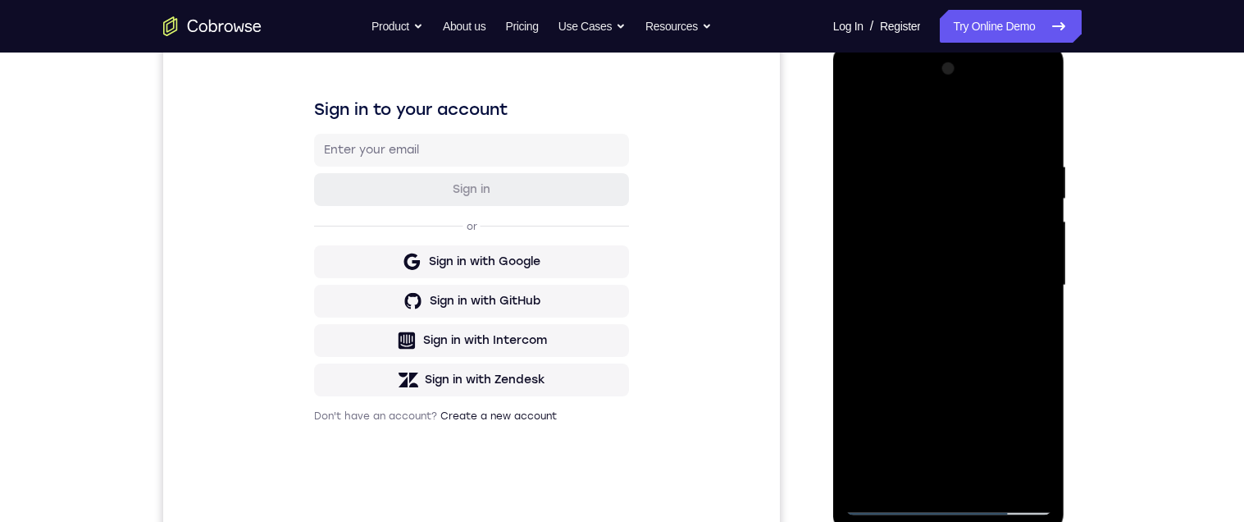
click at [1030, 137] on div at bounding box center [948, 285] width 207 height 459
click at [928, 166] on div at bounding box center [948, 285] width 207 height 459
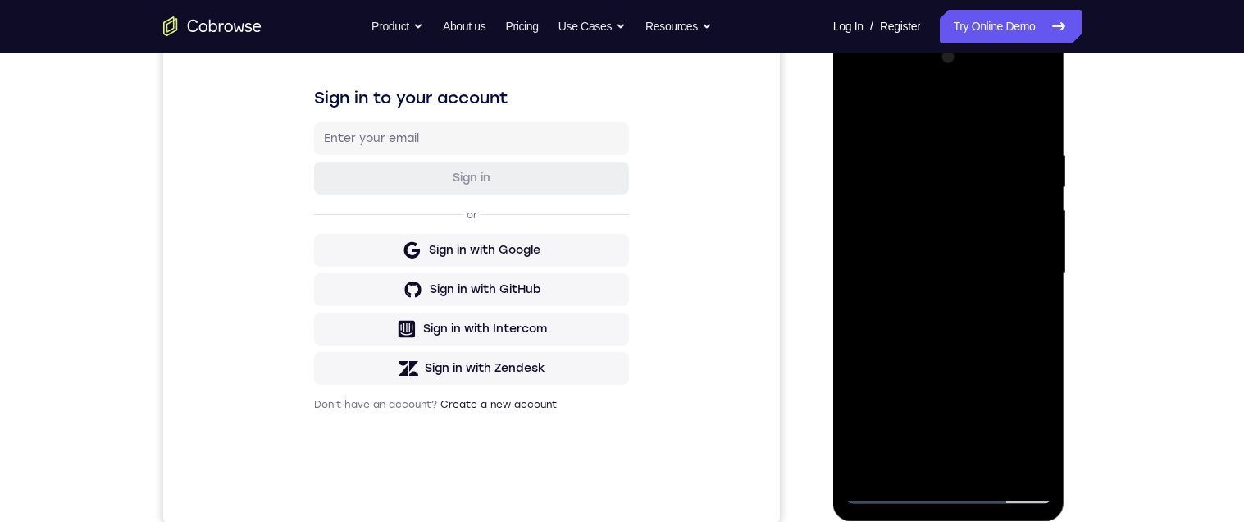
scroll to position [248, 0]
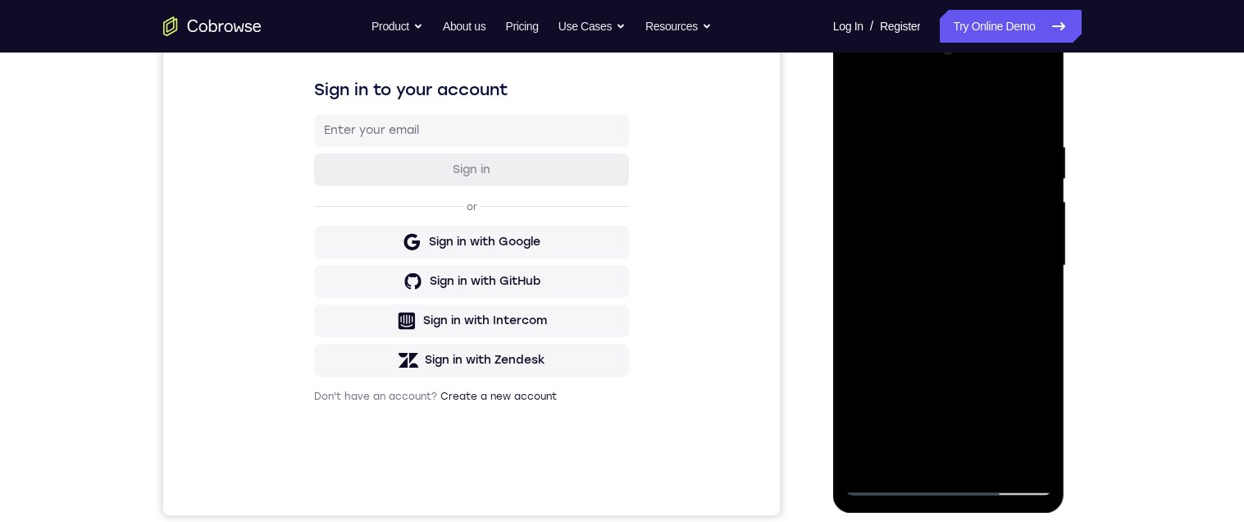
click at [1008, 337] on div at bounding box center [948, 265] width 207 height 459
click at [1102, 281] on div "Your Support Agent Your Customer Web iOS Android Next Steps We’d be happy to gi…" at bounding box center [623, 346] width 1050 height 1082
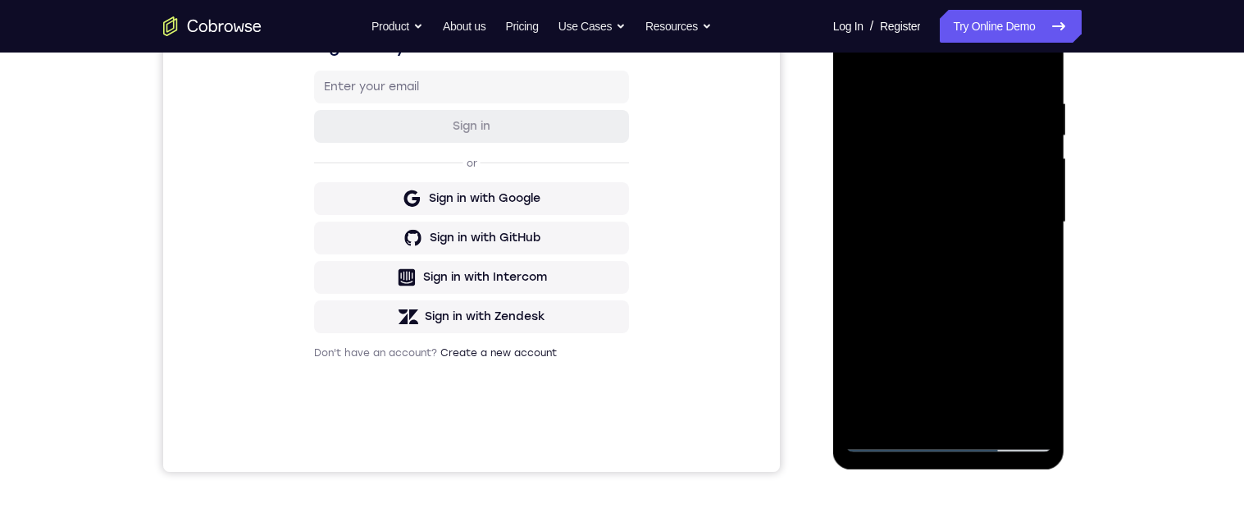
scroll to position [292, 0]
click at [1023, 284] on div at bounding box center [948, 221] width 207 height 459
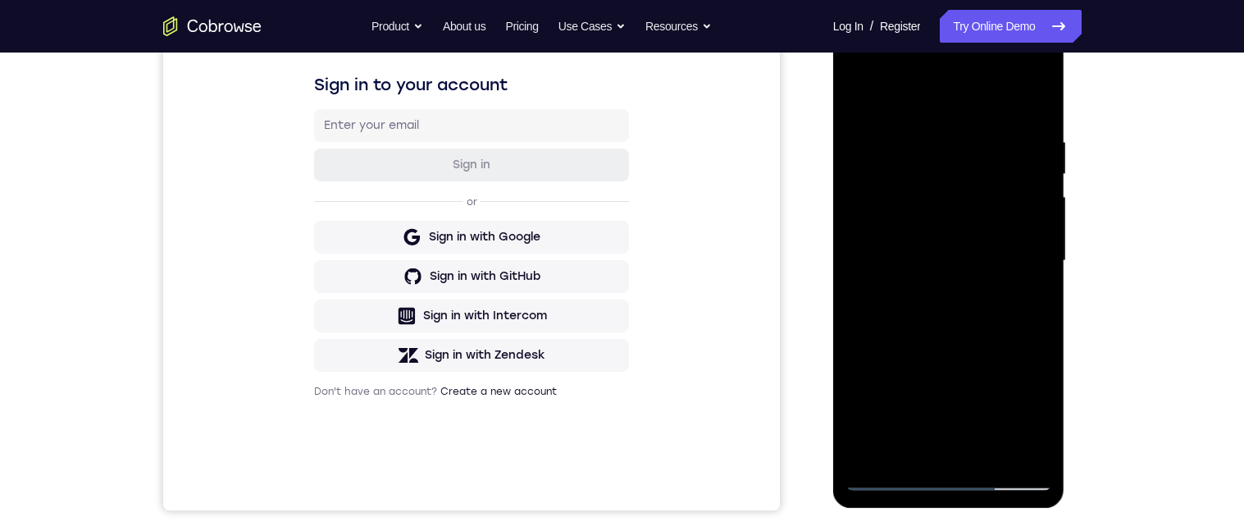
click at [1020, 285] on div at bounding box center [948, 260] width 207 height 459
click at [1026, 262] on div at bounding box center [948, 260] width 207 height 459
click at [864, 319] on div at bounding box center [948, 260] width 207 height 459
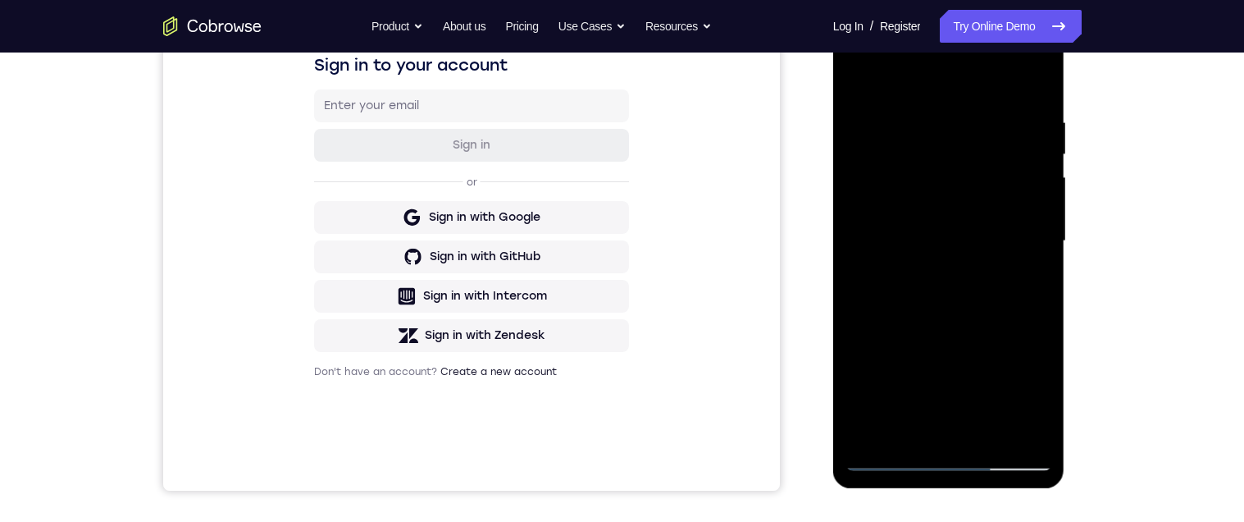
scroll to position [271, 0]
click at [1031, 243] on div at bounding box center [948, 242] width 207 height 459
click at [1028, 282] on div at bounding box center [948, 242] width 207 height 459
click at [1022, 253] on div at bounding box center [948, 242] width 207 height 459
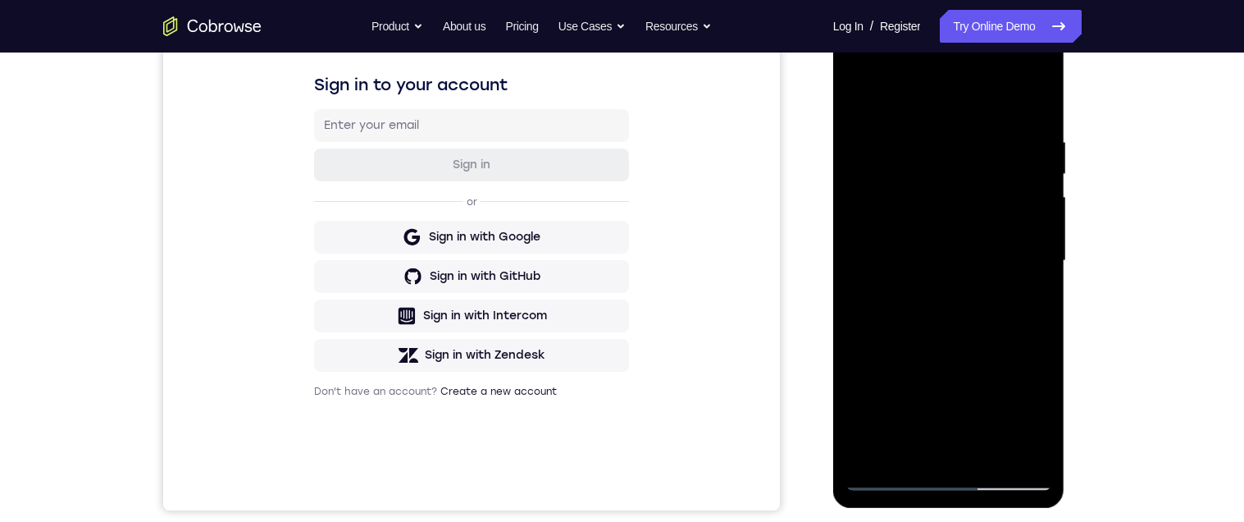
scroll to position [259, 0]
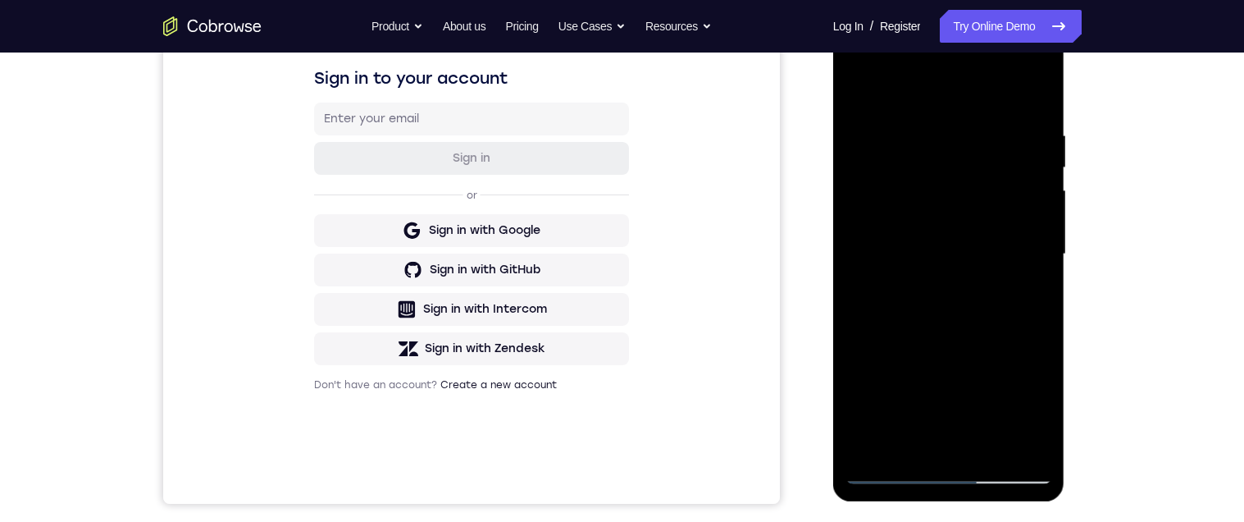
click at [1024, 274] on div at bounding box center [948, 254] width 207 height 459
click at [1016, 218] on div at bounding box center [948, 254] width 207 height 459
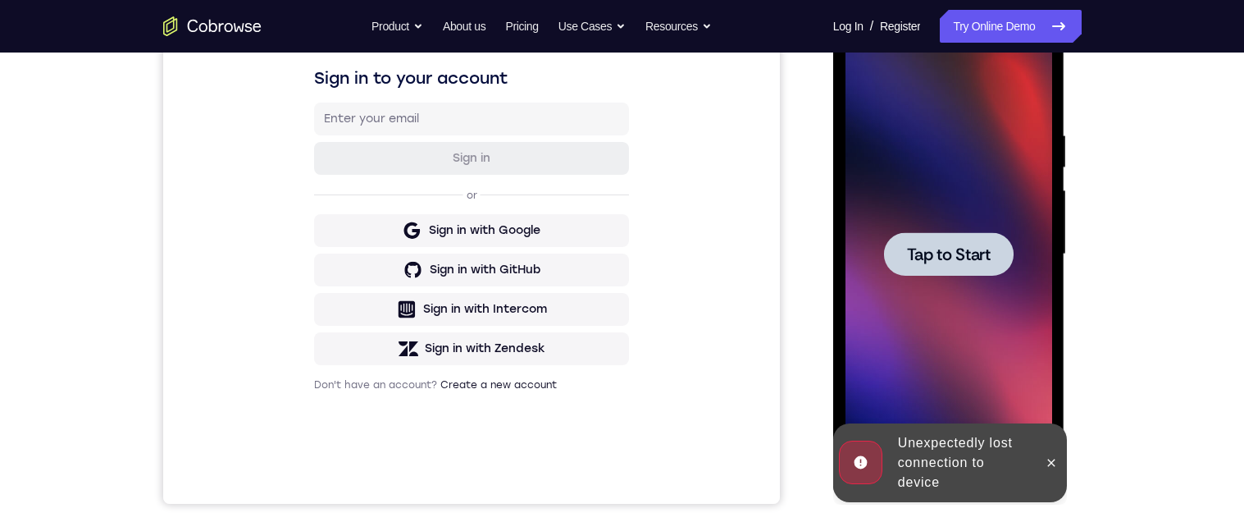
scroll to position [260, 0]
click at [1051, 457] on icon at bounding box center [1051, 461] width 13 height 13
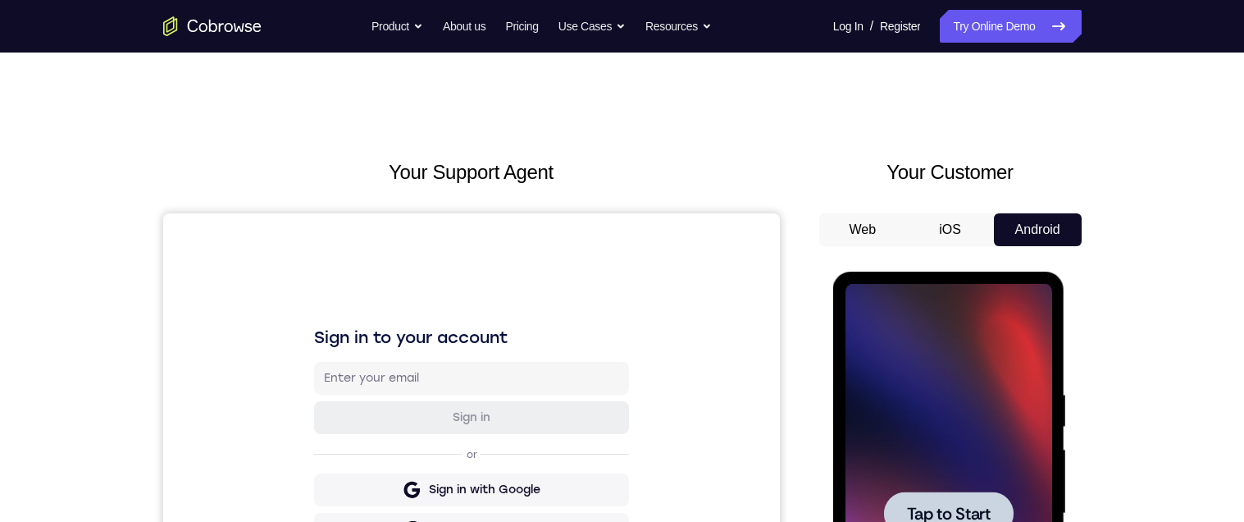
scroll to position [116, 0]
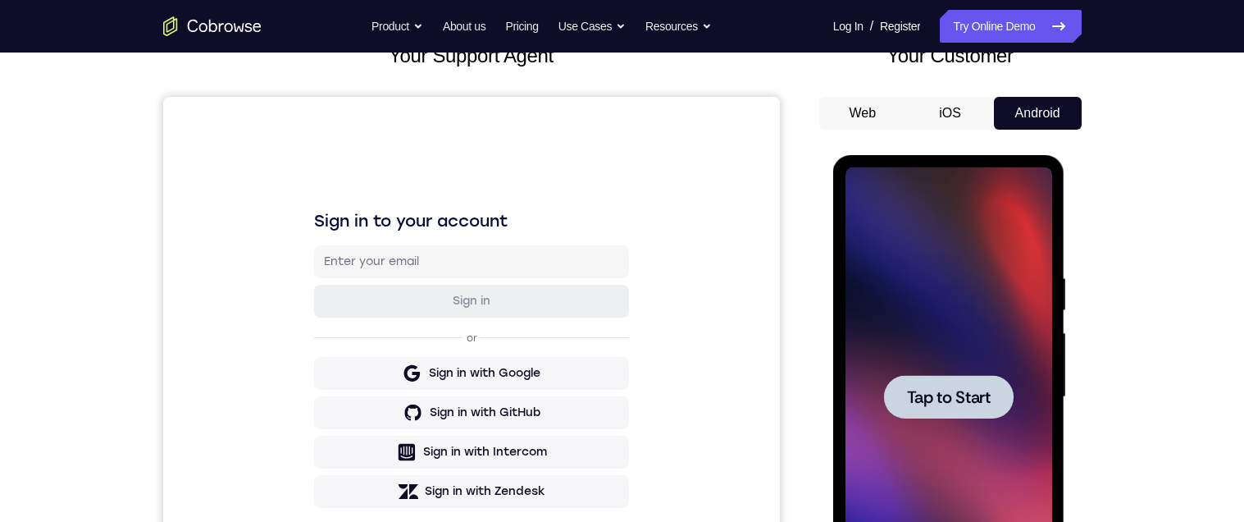
click at [983, 391] on span "Tap to Start" at bounding box center [949, 397] width 84 height 16
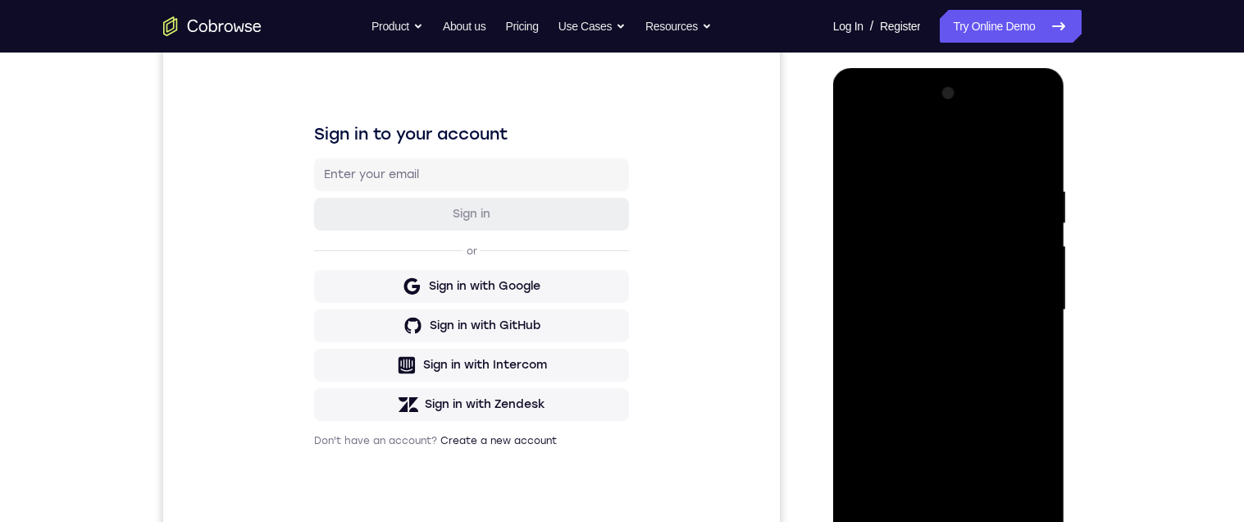
scroll to position [268, 0]
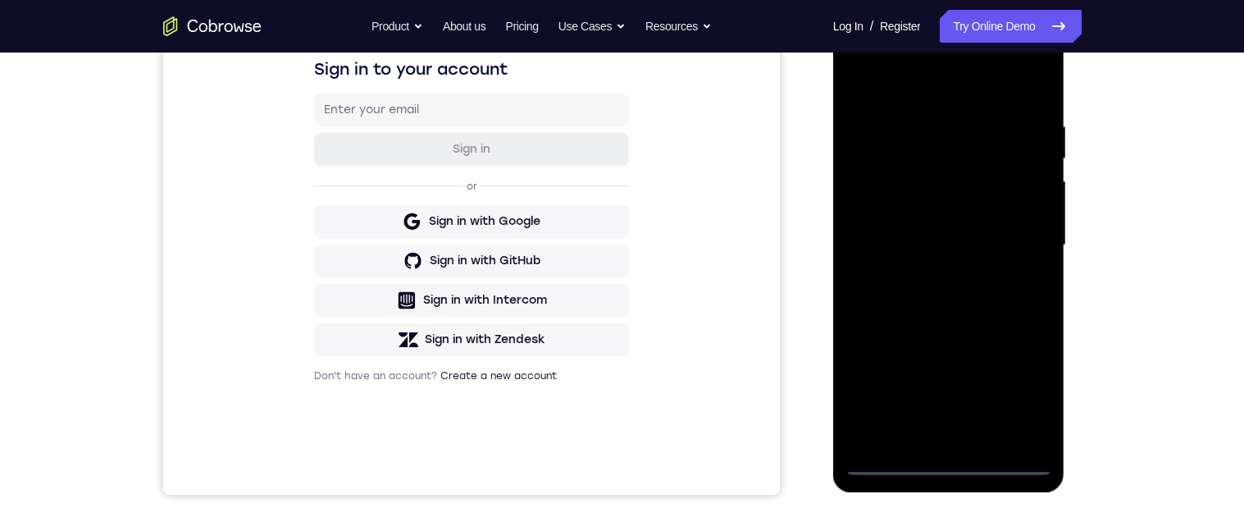
click at [951, 458] on div at bounding box center [948, 245] width 207 height 459
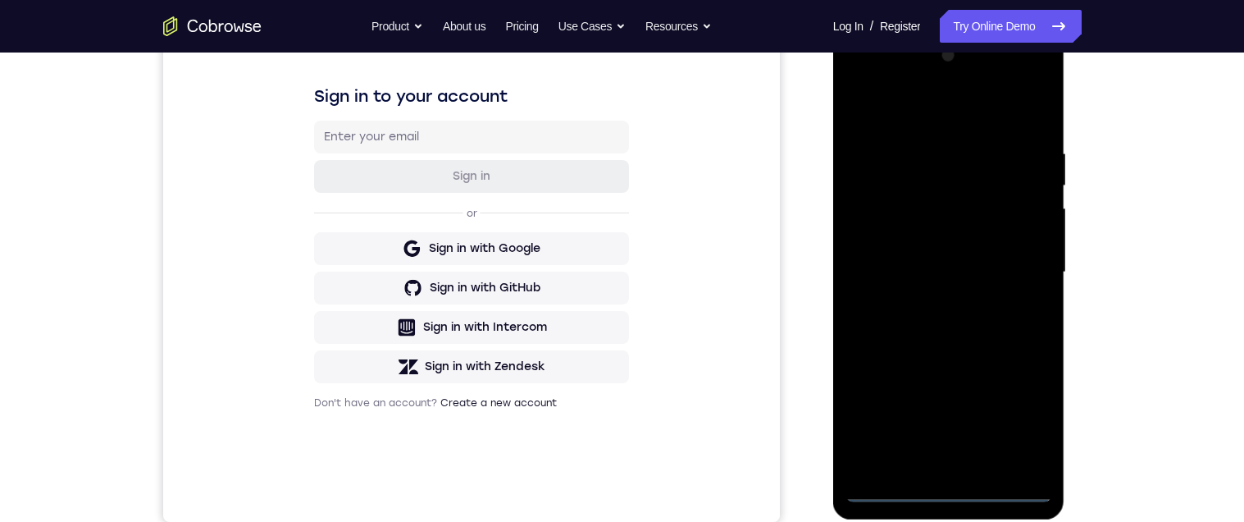
click at [1028, 412] on div at bounding box center [948, 272] width 207 height 459
click at [1015, 101] on div at bounding box center [948, 272] width 207 height 459
click at [957, 113] on div at bounding box center [948, 272] width 207 height 459
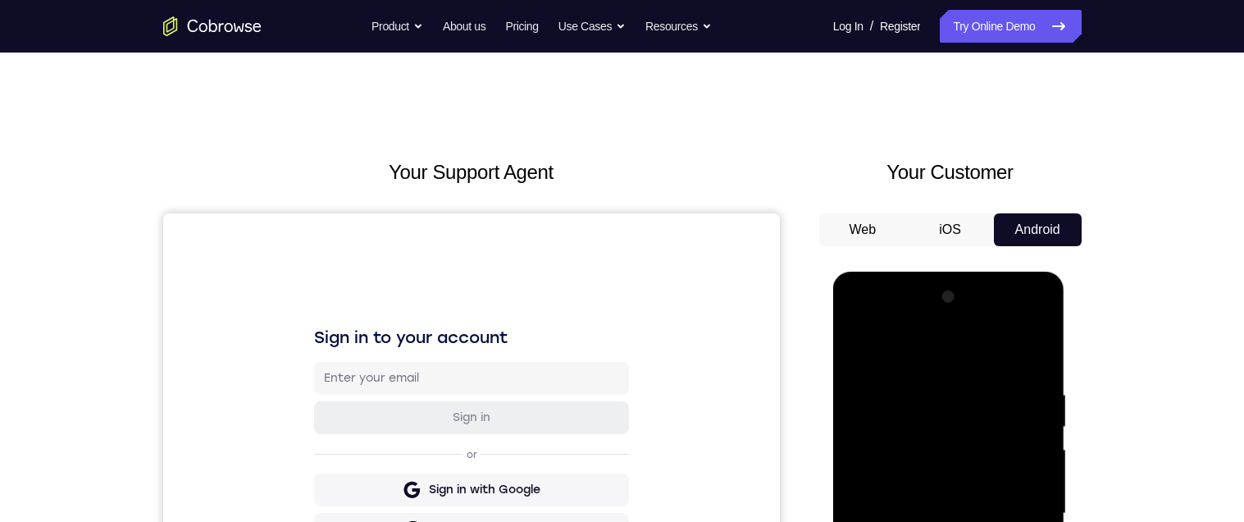
scroll to position [187, 0]
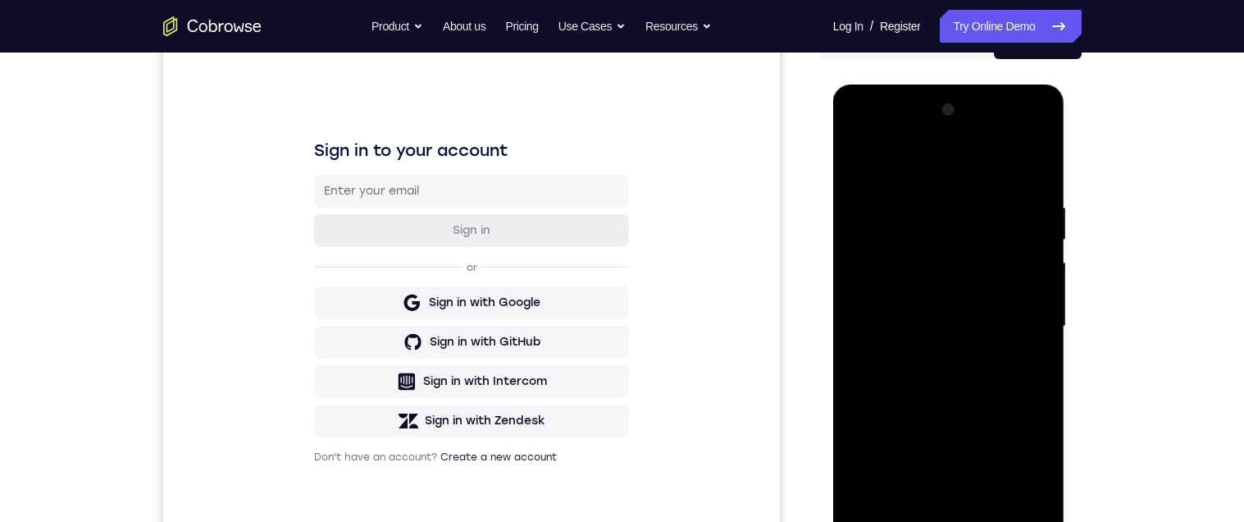
click at [1023, 317] on div at bounding box center [948, 326] width 207 height 459
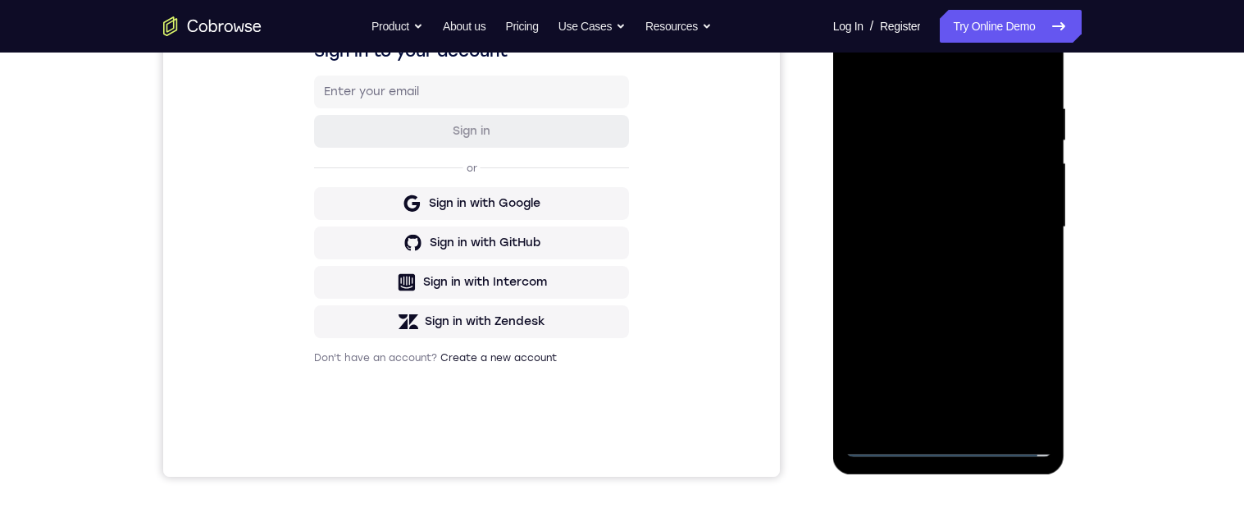
scroll to position [358, 0]
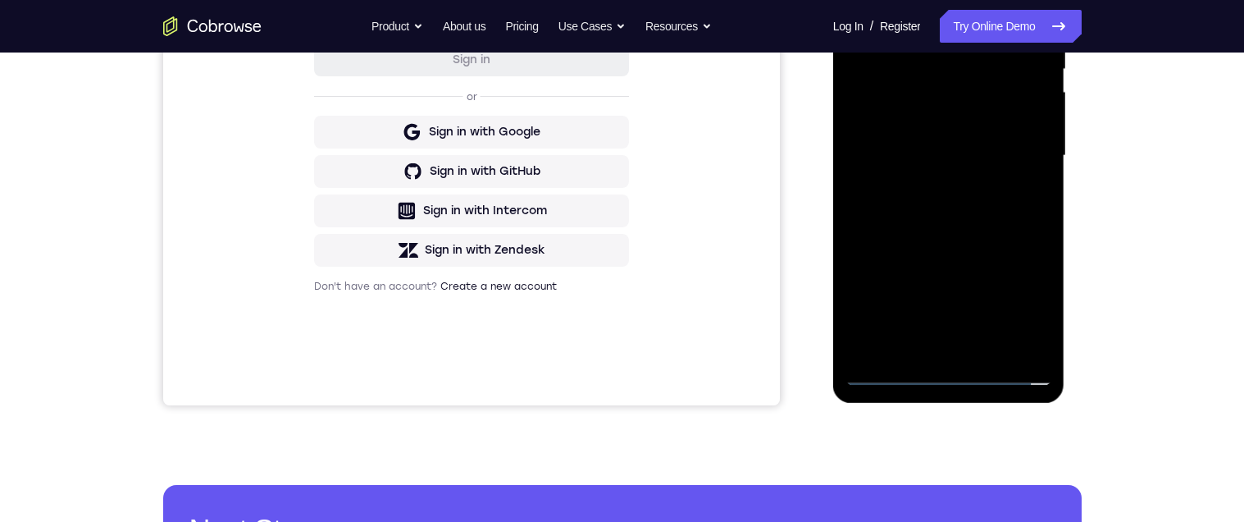
click at [937, 346] on div at bounding box center [948, 155] width 207 height 459
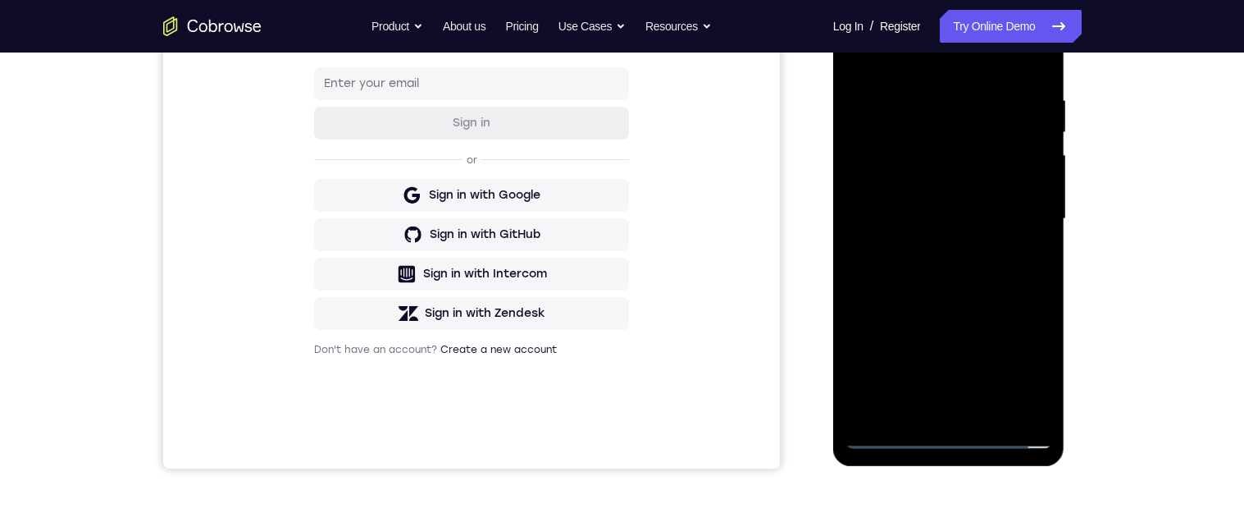
click at [1002, 199] on div at bounding box center [948, 218] width 207 height 459
click at [959, 203] on div at bounding box center [948, 218] width 207 height 459
click at [987, 184] on div at bounding box center [948, 218] width 207 height 459
click at [917, 175] on div at bounding box center [948, 218] width 207 height 459
click at [994, 186] on div at bounding box center [948, 218] width 207 height 459
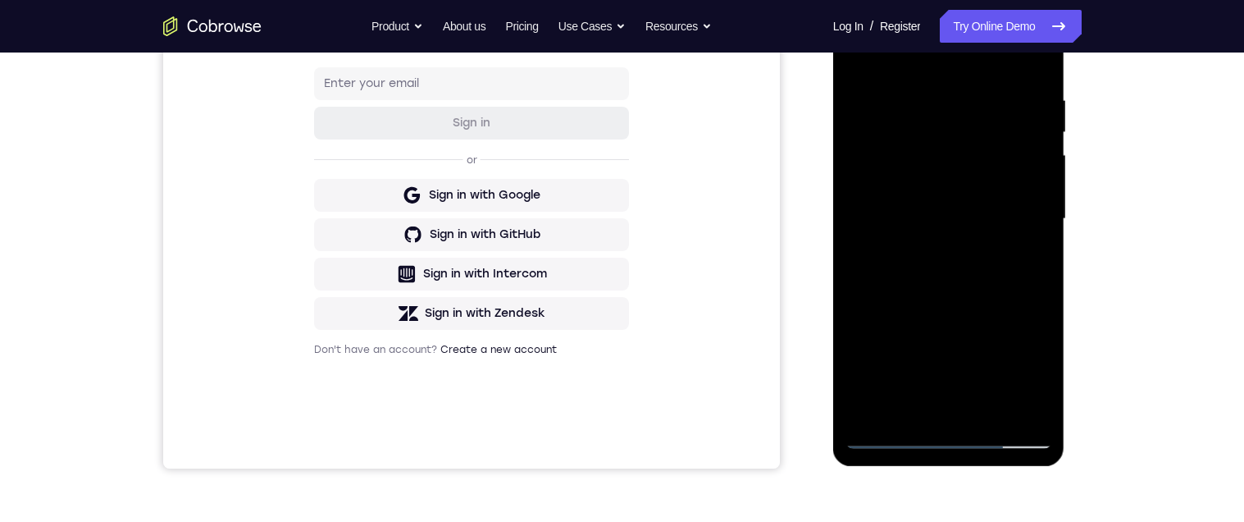
click at [1010, 221] on div at bounding box center [948, 218] width 207 height 459
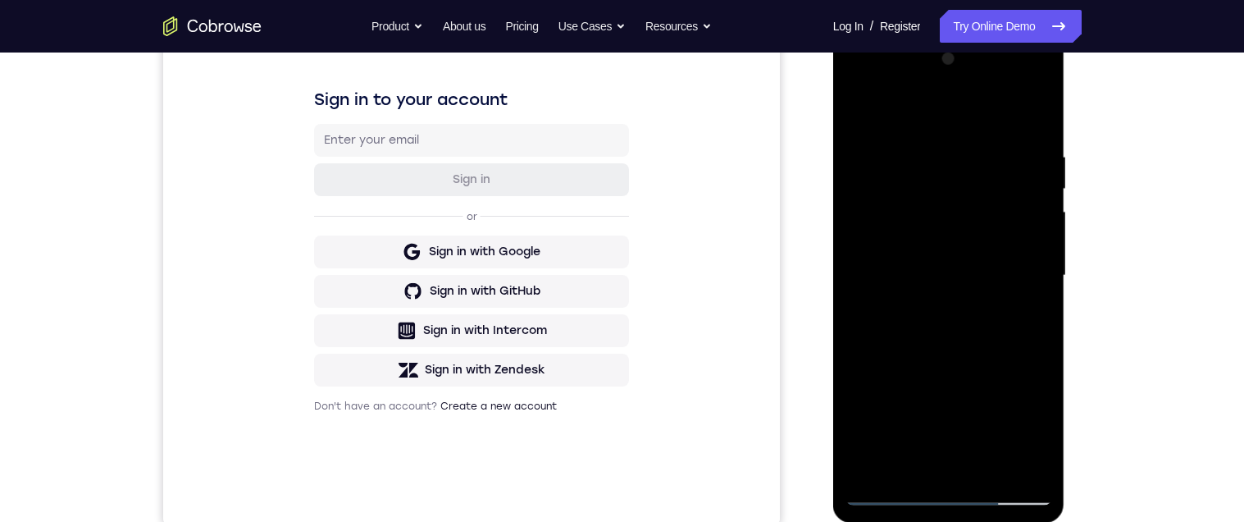
click at [1009, 331] on div at bounding box center [948, 275] width 207 height 459
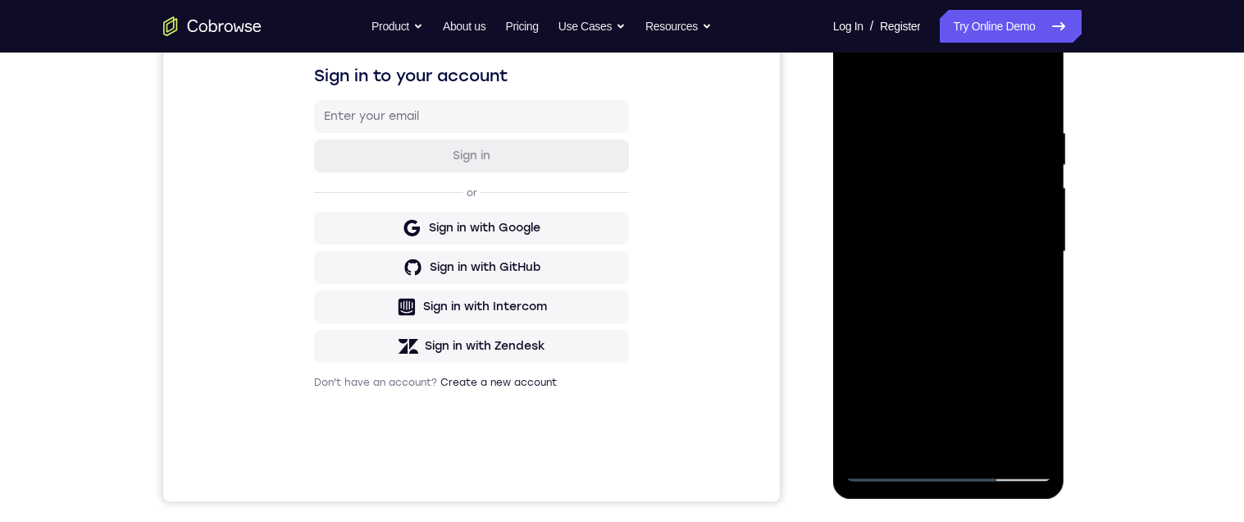
click at [999, 299] on div at bounding box center [948, 251] width 207 height 459
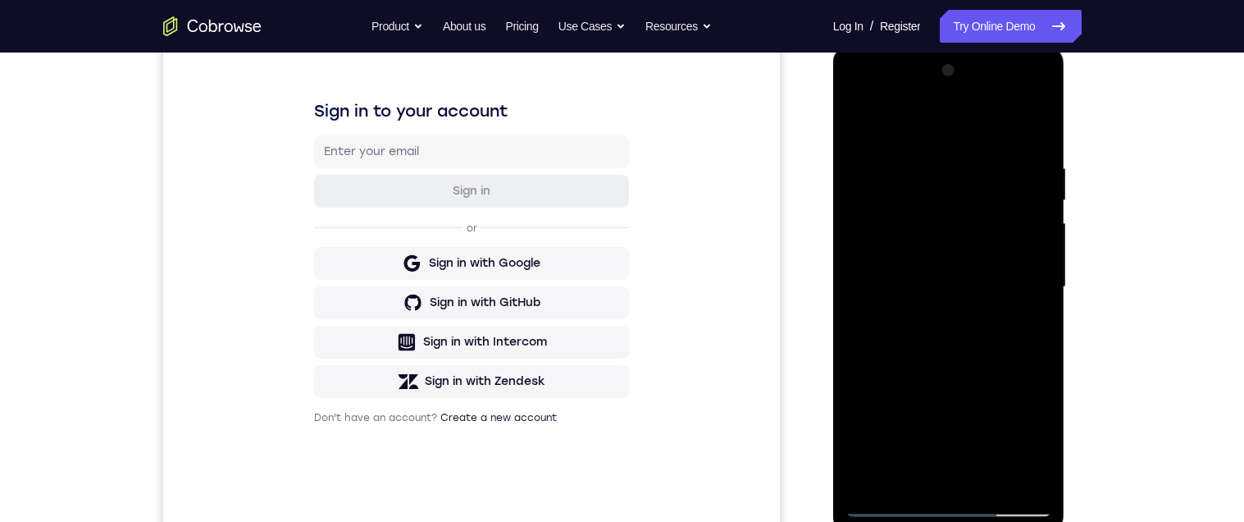
scroll to position [223, 0]
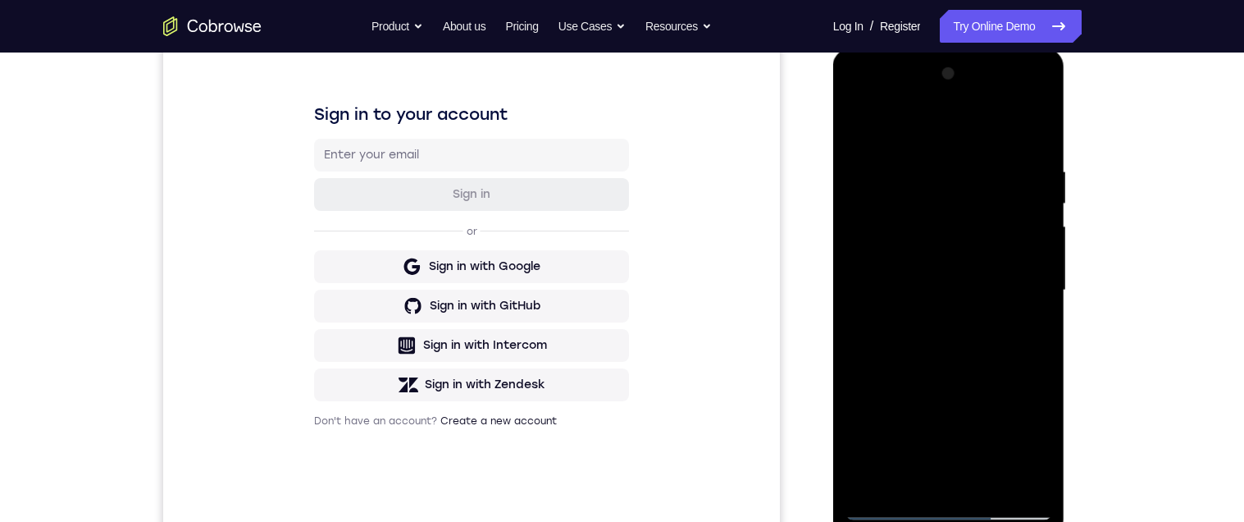
click at [1000, 358] on div at bounding box center [948, 290] width 207 height 459
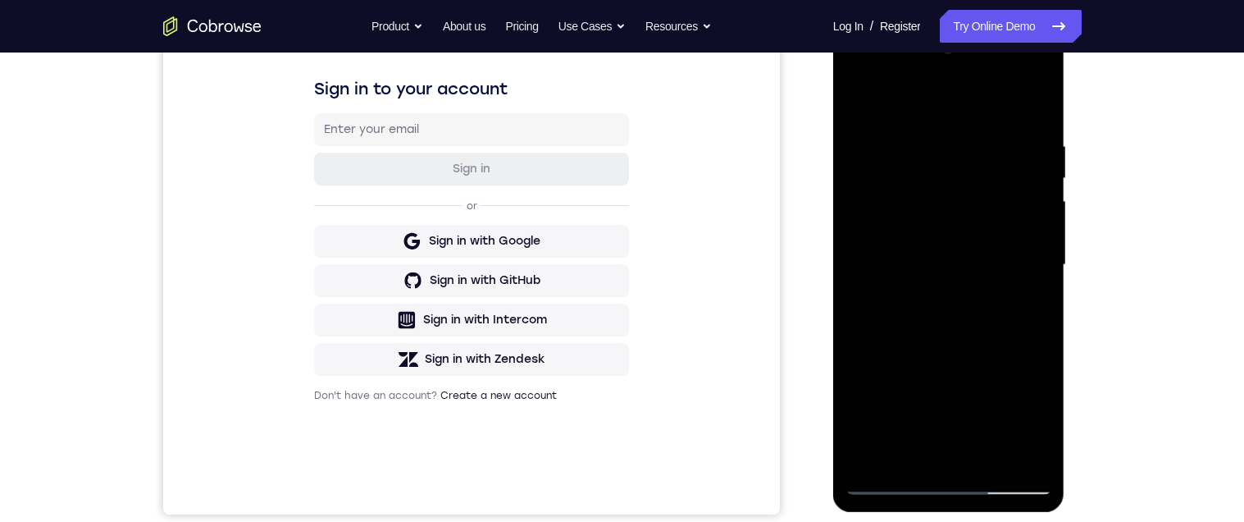
click at [928, 131] on div at bounding box center [948, 264] width 207 height 459
click at [1030, 338] on div at bounding box center [948, 265] width 207 height 459
click at [1023, 343] on div at bounding box center [948, 265] width 207 height 459
click at [1026, 339] on div at bounding box center [948, 265] width 207 height 459
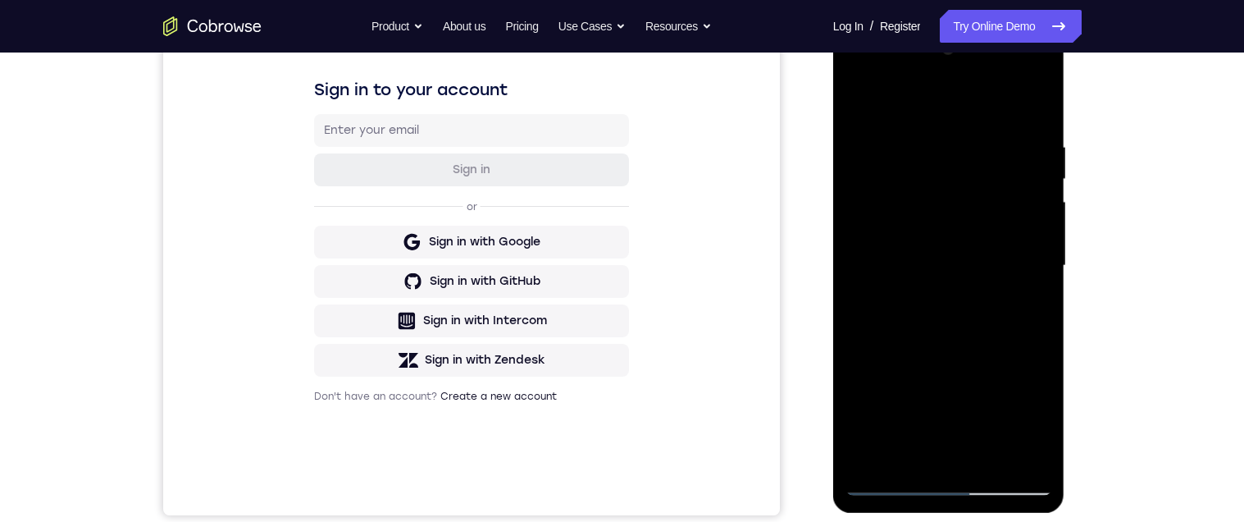
click at [1027, 335] on div at bounding box center [948, 265] width 207 height 459
click at [1026, 339] on div at bounding box center [948, 265] width 207 height 459
click at [1026, 299] on div at bounding box center [948, 265] width 207 height 459
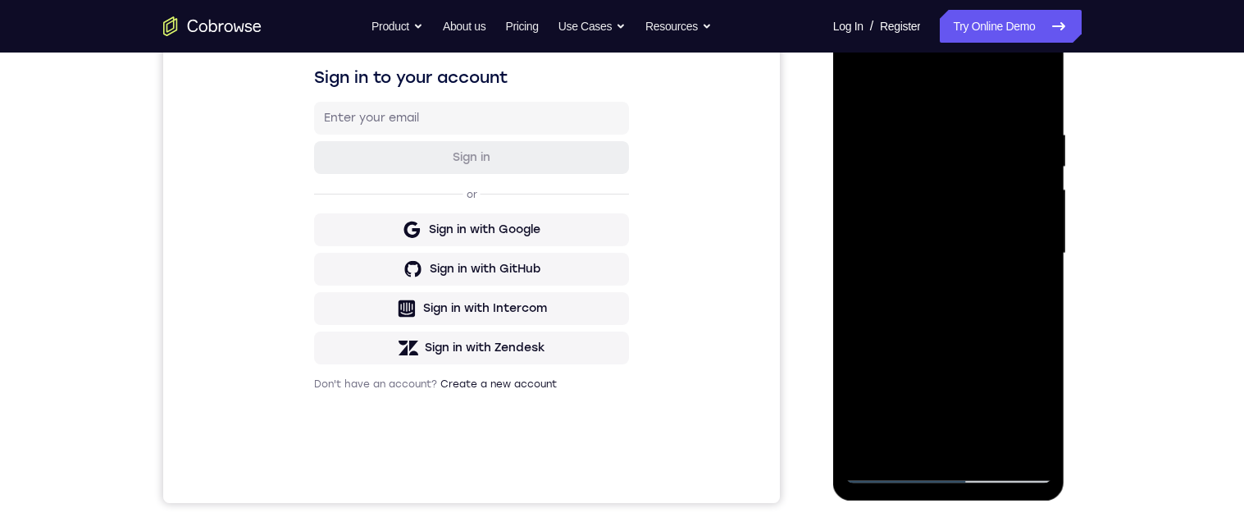
scroll to position [271, 0]
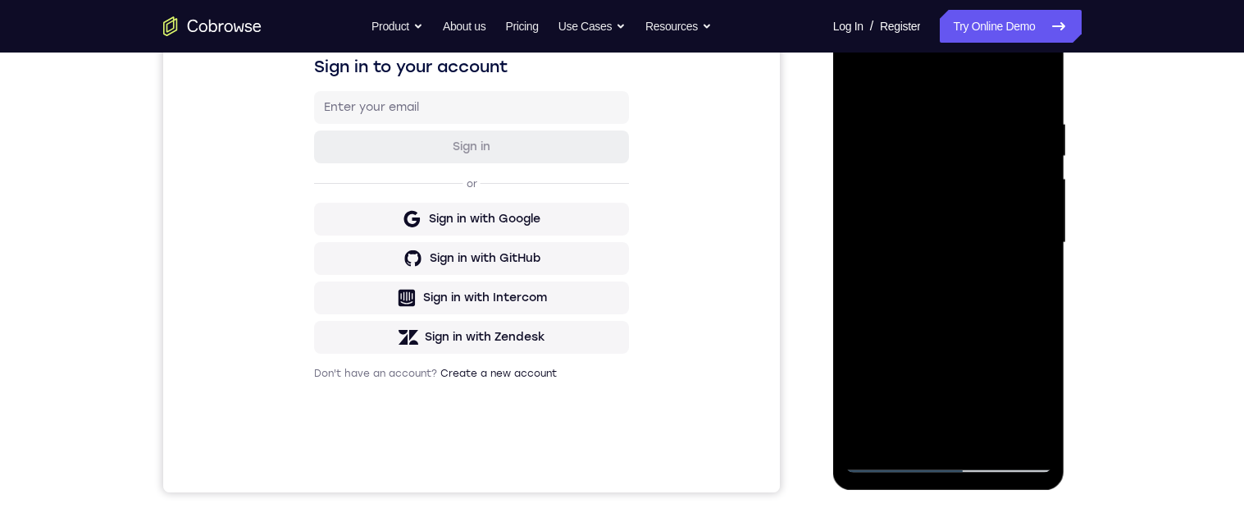
click at [1037, 85] on div at bounding box center [948, 242] width 207 height 459
click at [995, 434] on div at bounding box center [948, 242] width 207 height 459
click at [997, 327] on div at bounding box center [948, 242] width 207 height 459
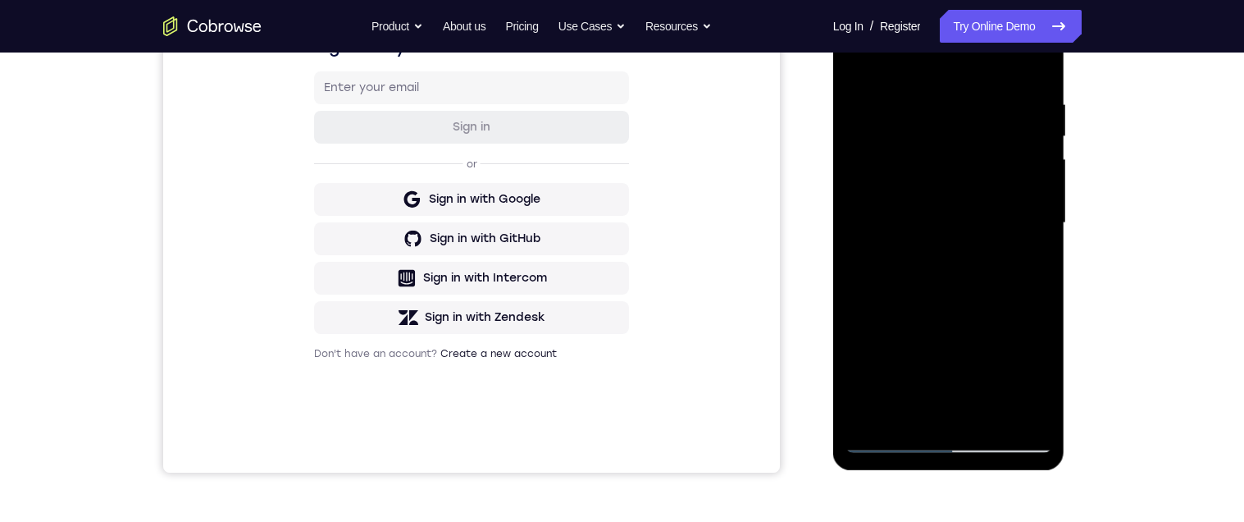
click at [1005, 316] on div at bounding box center [948, 222] width 207 height 459
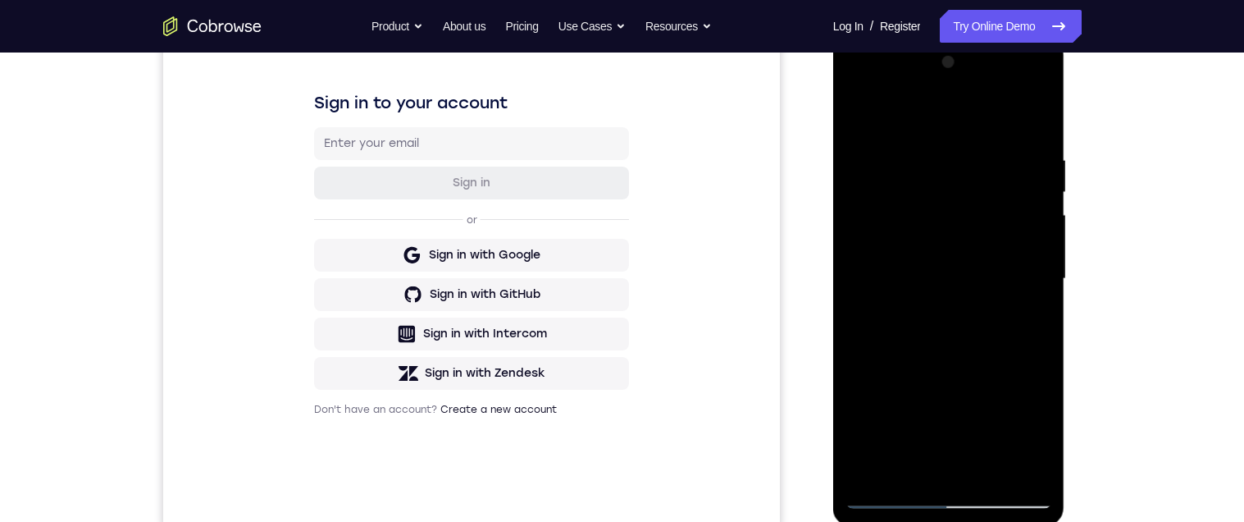
click at [857, 114] on div at bounding box center [948, 278] width 207 height 459
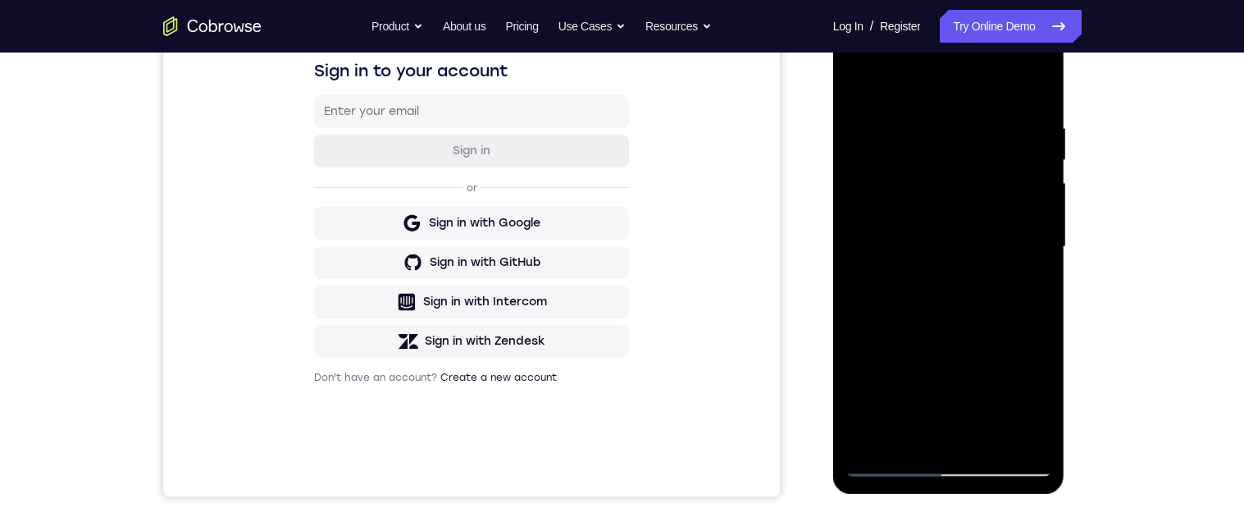
click at [941, 372] on div at bounding box center [948, 246] width 207 height 459
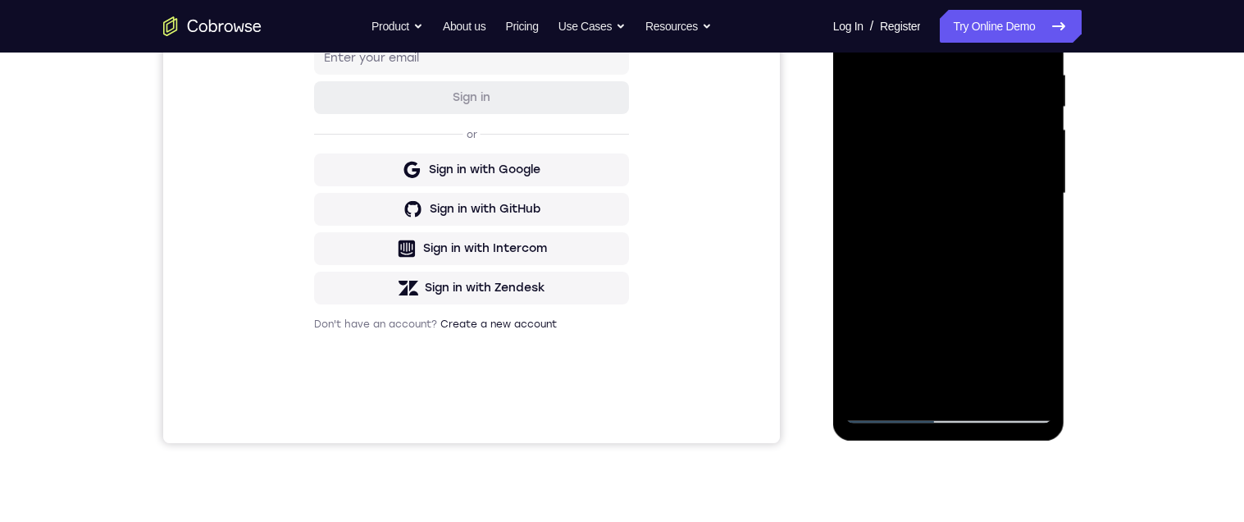
click at [1031, 237] on div at bounding box center [948, 193] width 207 height 459
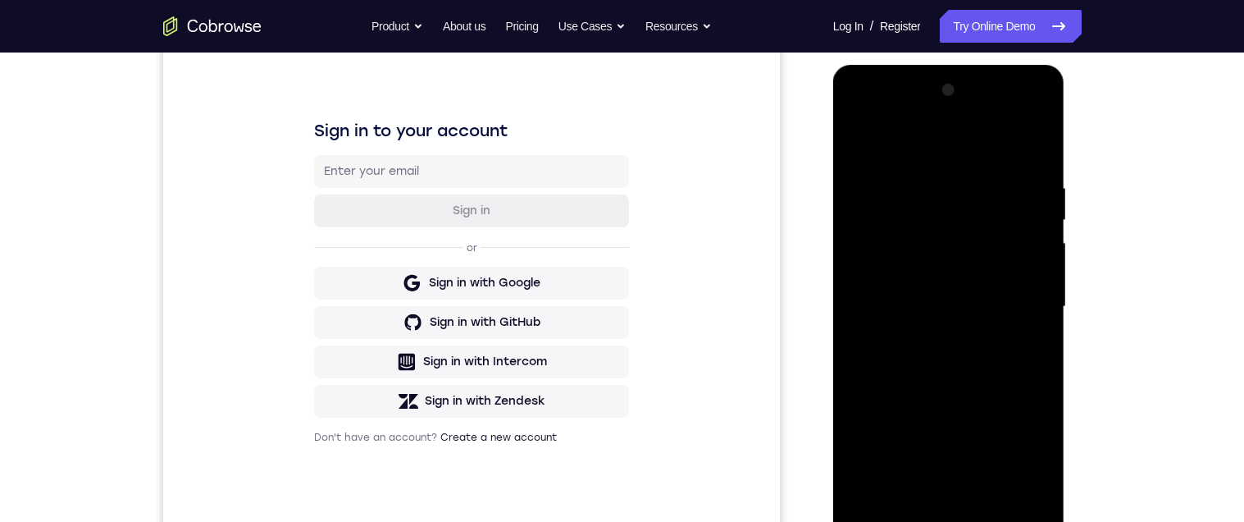
scroll to position [185, 0]
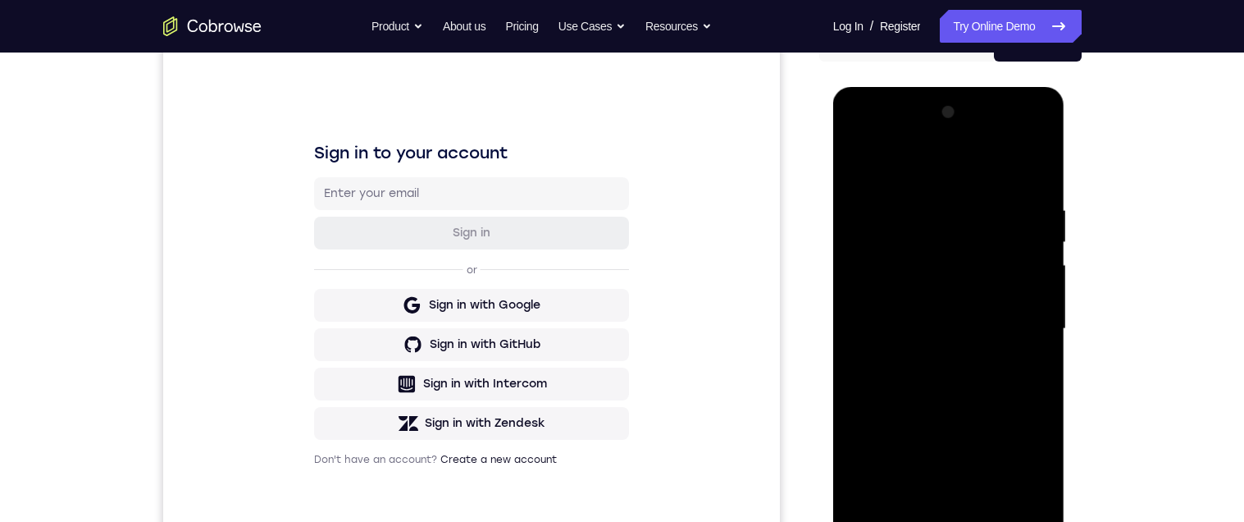
click at [864, 166] on div at bounding box center [948, 328] width 207 height 459
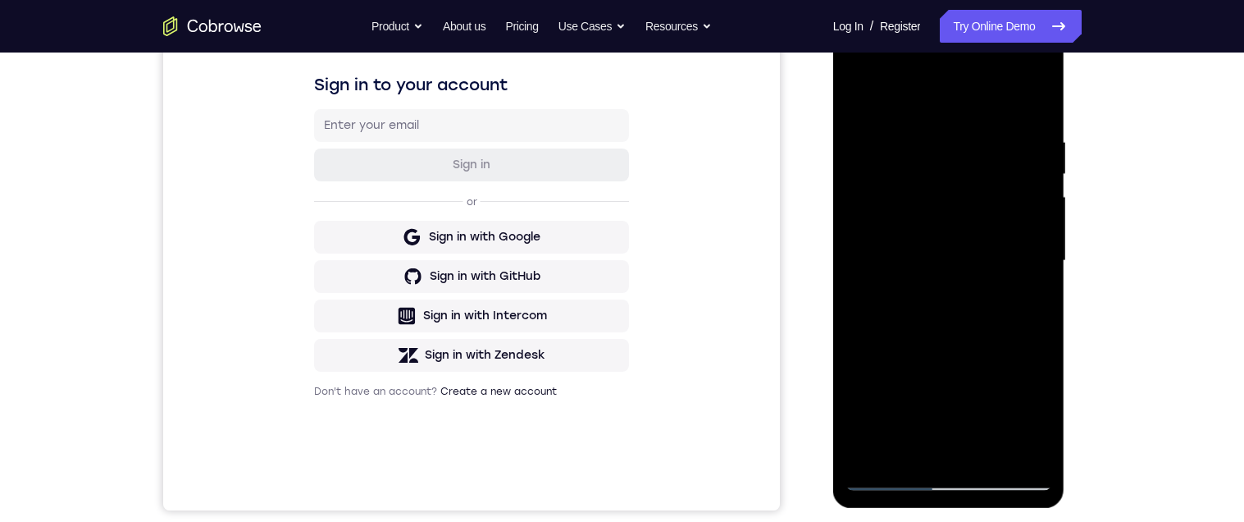
scroll to position [267, 0]
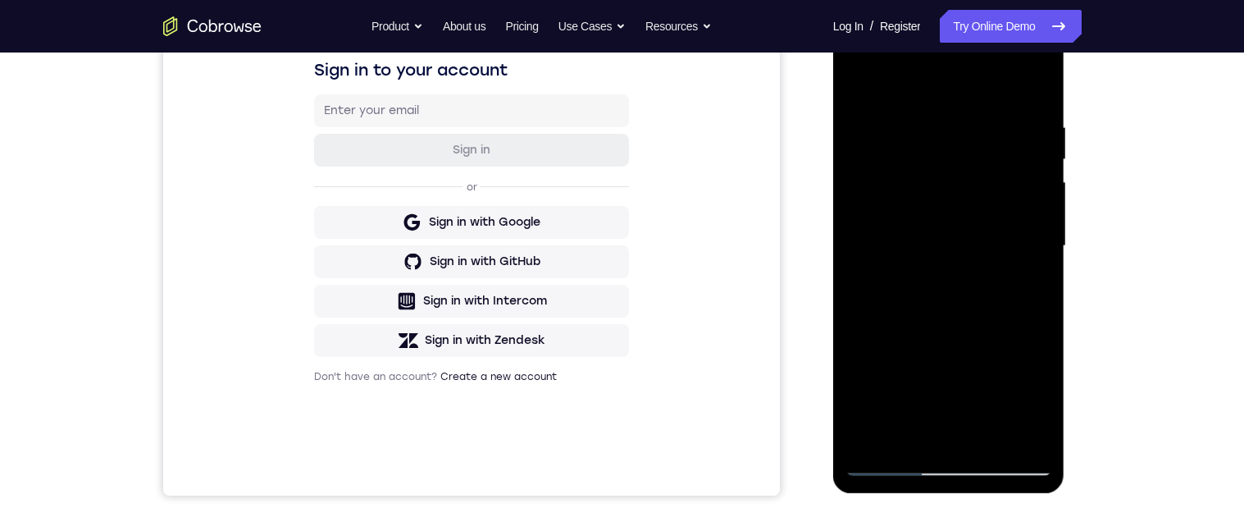
click at [989, 229] on div at bounding box center [948, 245] width 207 height 459
click at [853, 89] on div at bounding box center [948, 245] width 207 height 459
click at [994, 262] on div at bounding box center [948, 245] width 207 height 459
click at [1037, 289] on div at bounding box center [948, 245] width 207 height 459
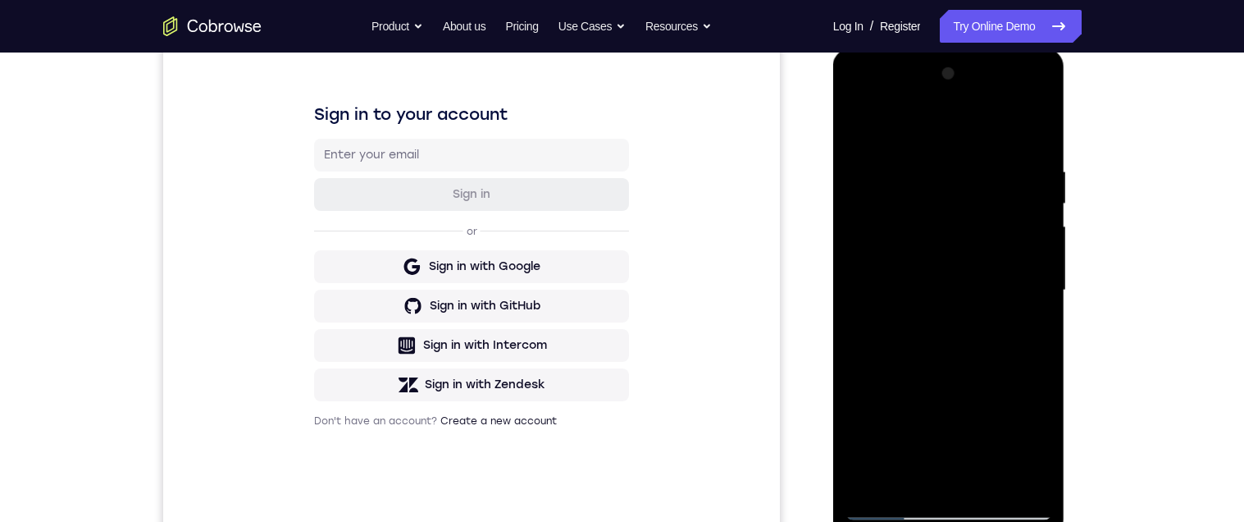
scroll to position [216, 0]
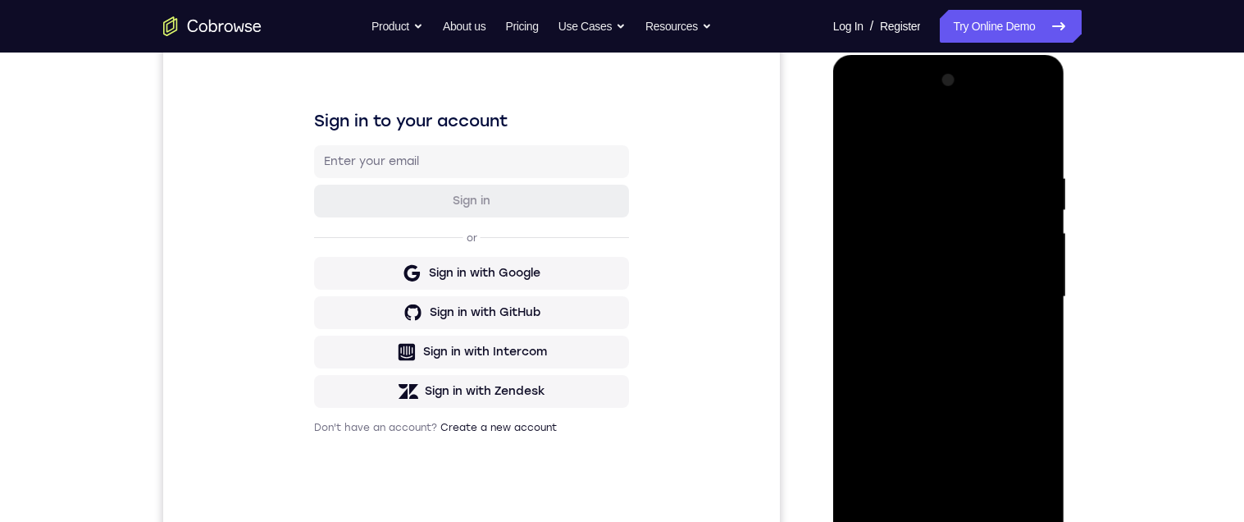
click at [863, 135] on div at bounding box center [948, 296] width 207 height 459
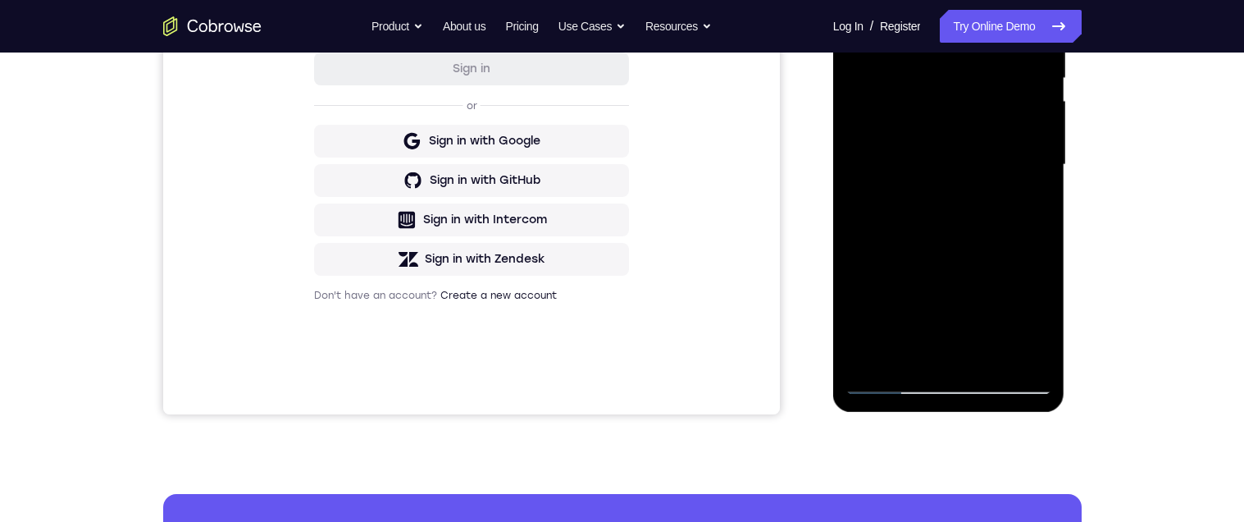
scroll to position [267, 0]
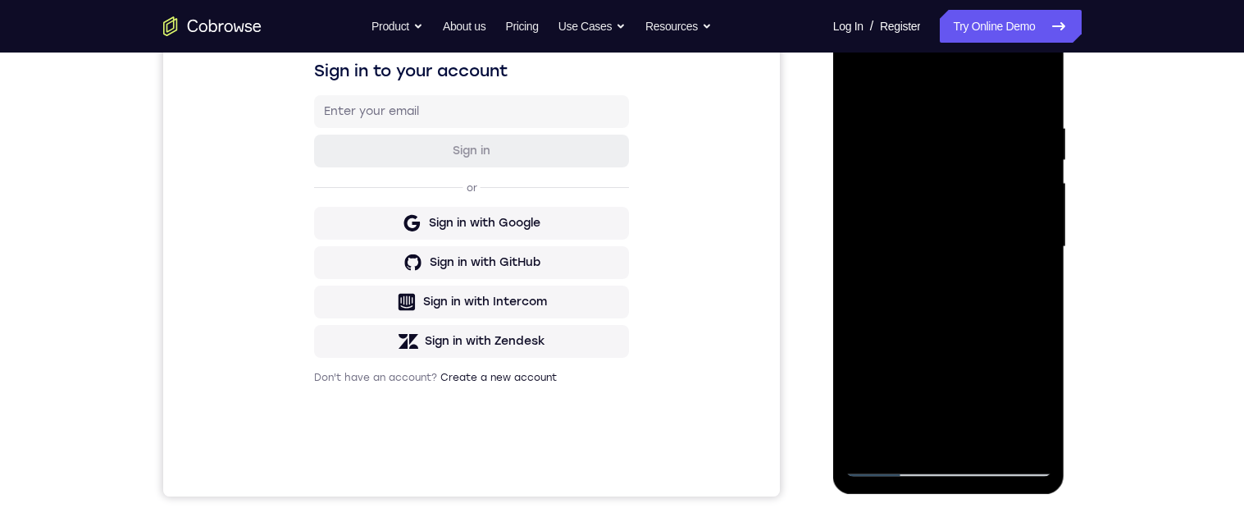
click at [982, 298] on div at bounding box center [948, 246] width 207 height 459
click at [932, 402] on div at bounding box center [948, 246] width 207 height 459
click at [900, 403] on div at bounding box center [948, 246] width 207 height 459
click at [928, 399] on div at bounding box center [948, 246] width 207 height 459
click at [912, 442] on div at bounding box center [948, 246] width 207 height 459
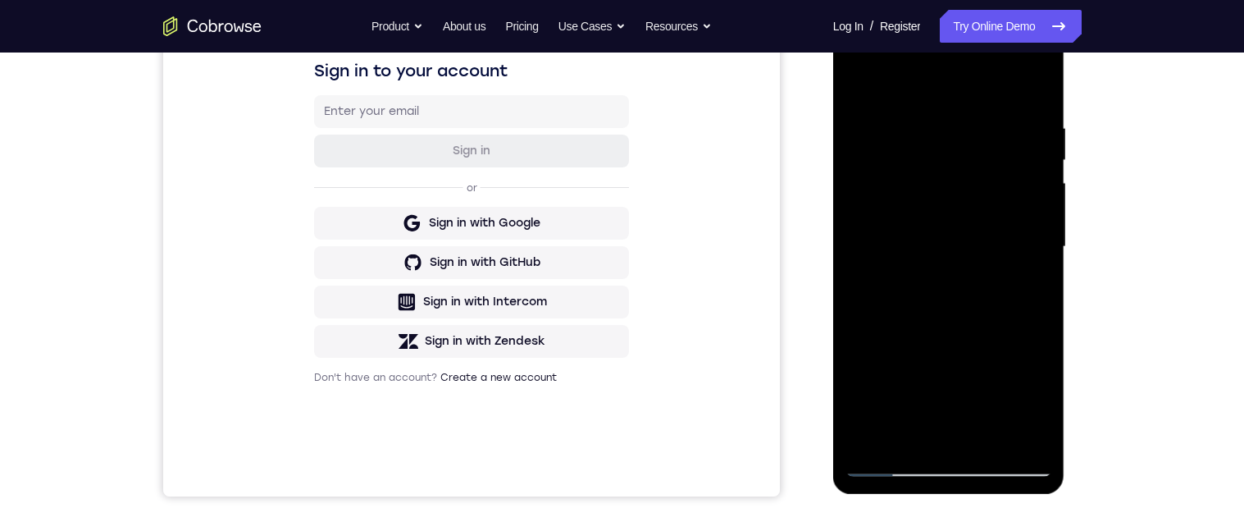
click at [1035, 289] on div at bounding box center [948, 246] width 207 height 459
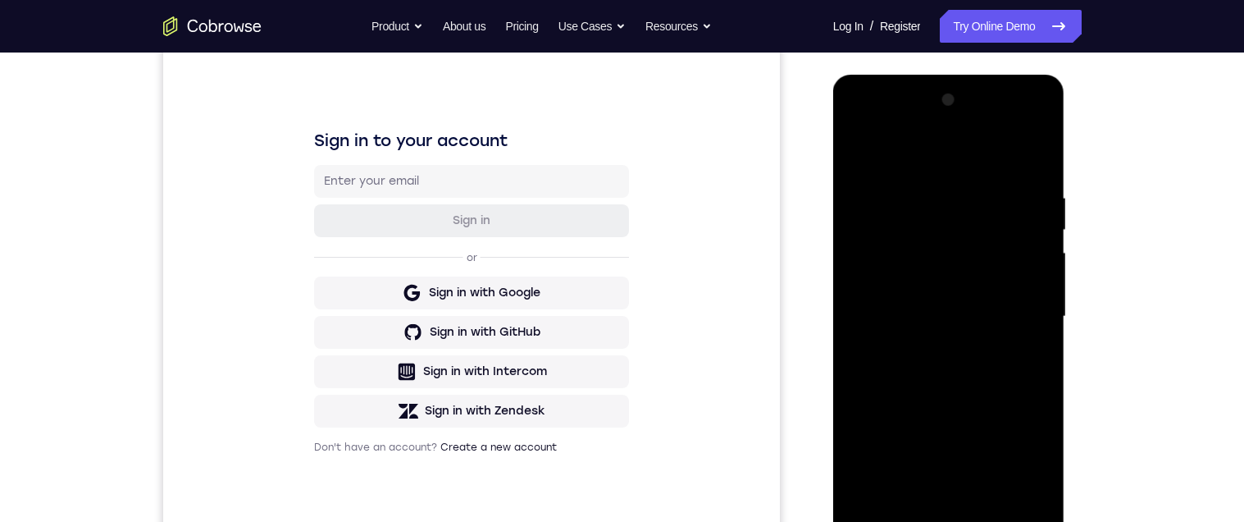
click at [855, 157] on div at bounding box center [948, 316] width 207 height 459
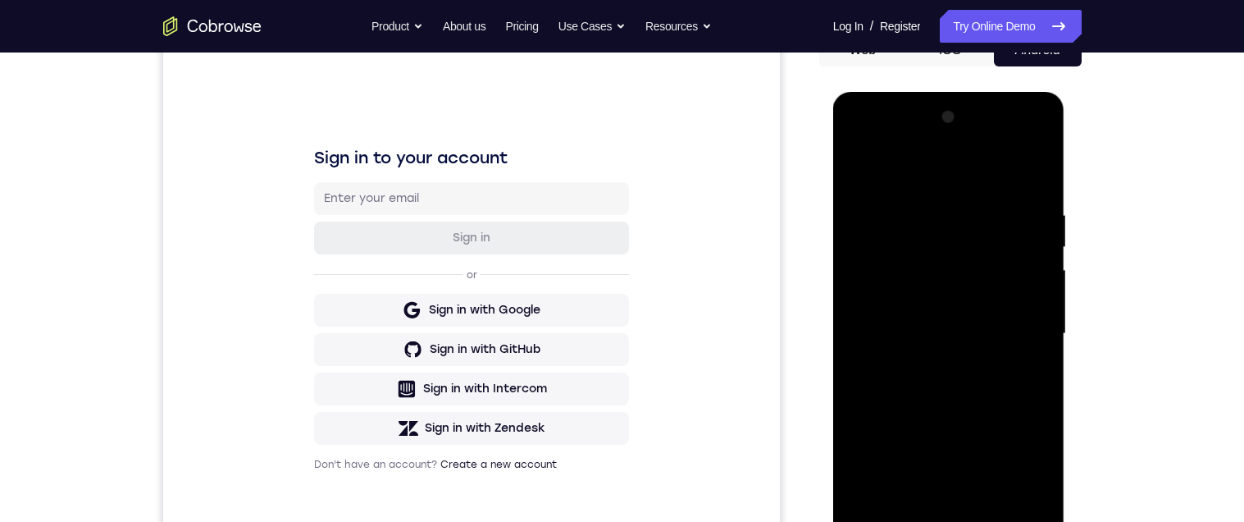
click at [857, 176] on div at bounding box center [948, 333] width 207 height 459
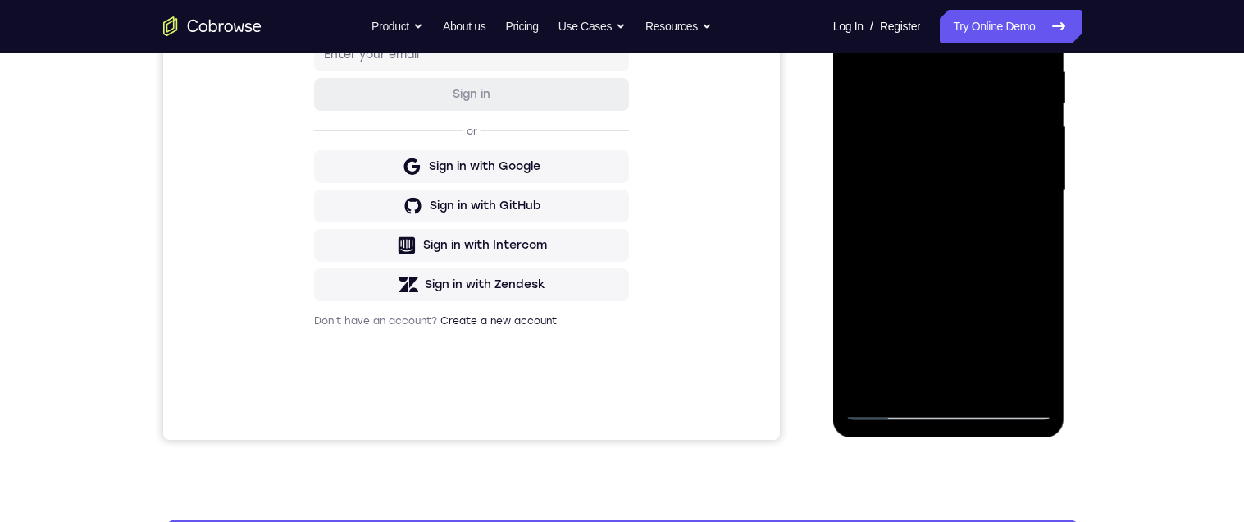
scroll to position [290, 0]
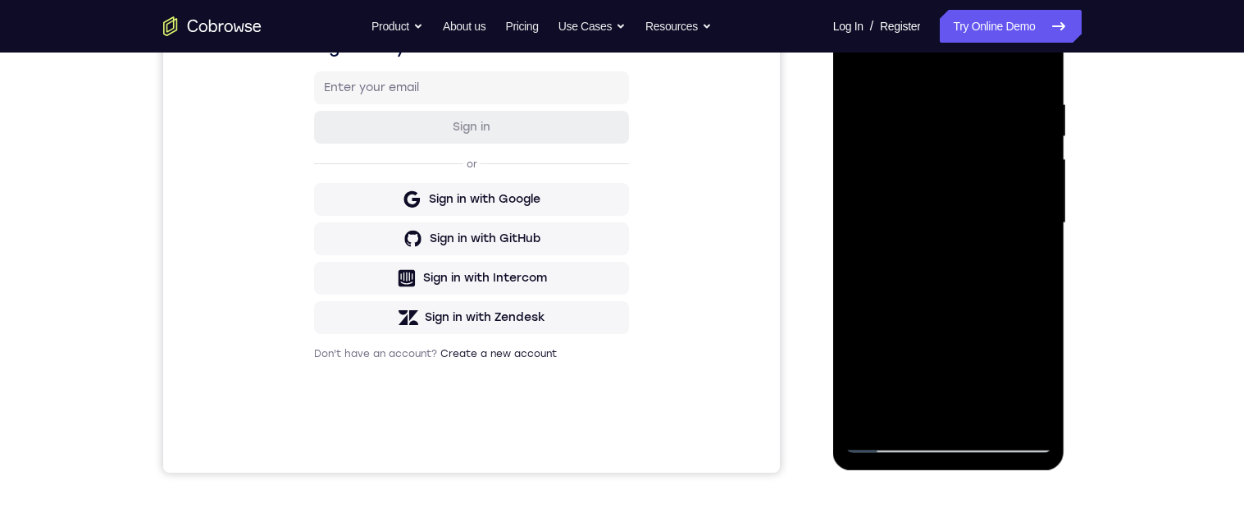
click at [1048, 228] on div at bounding box center [948, 222] width 207 height 459
click at [1036, 140] on div at bounding box center [948, 222] width 207 height 459
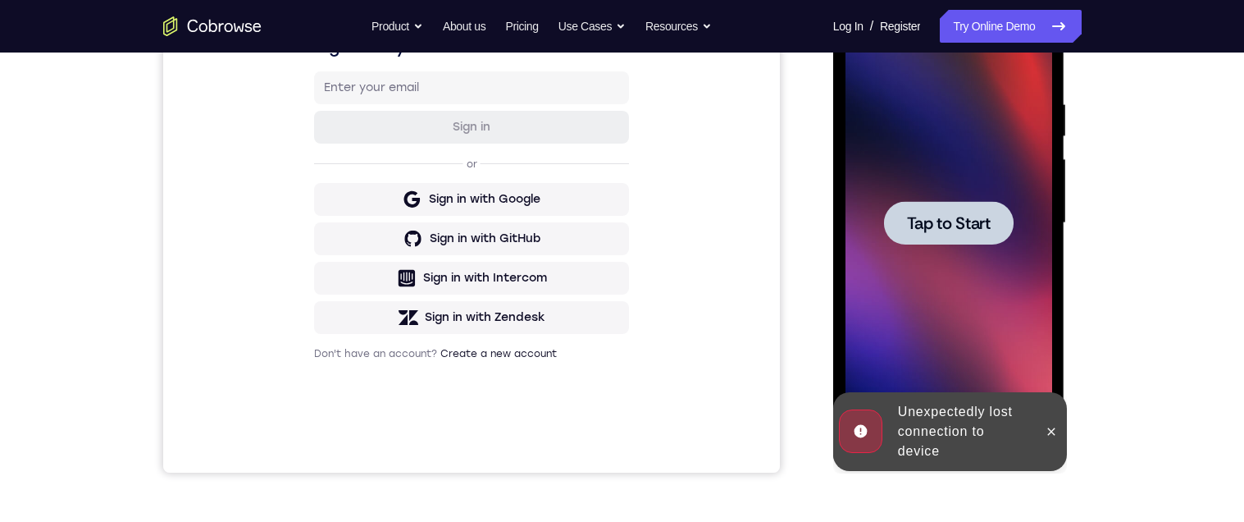
click at [983, 221] on span "Tap to Start" at bounding box center [949, 223] width 84 height 16
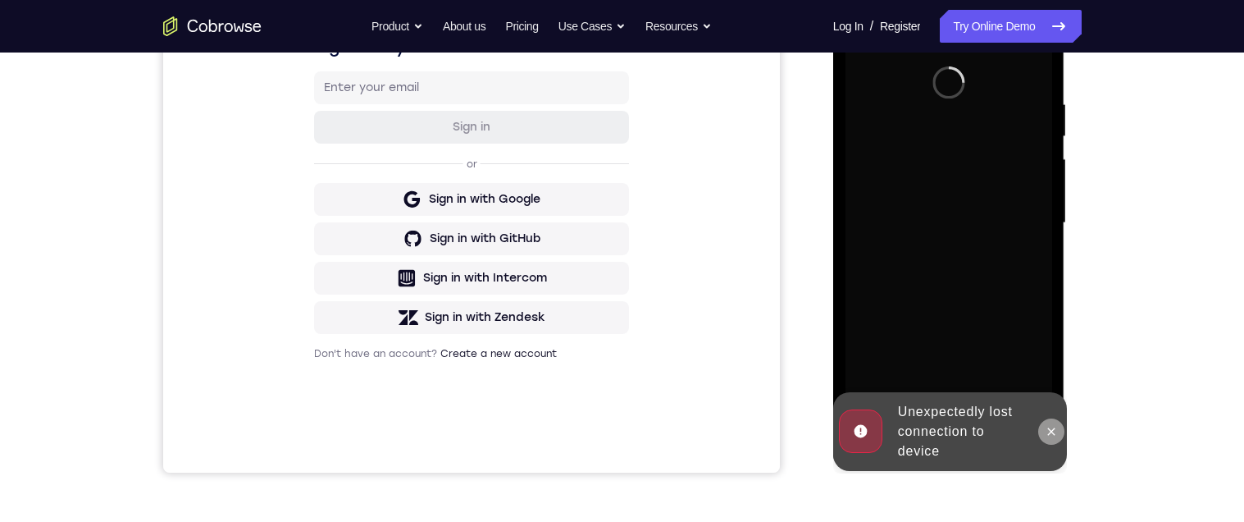
click at [1056, 426] on icon at bounding box center [1051, 431] width 13 height 13
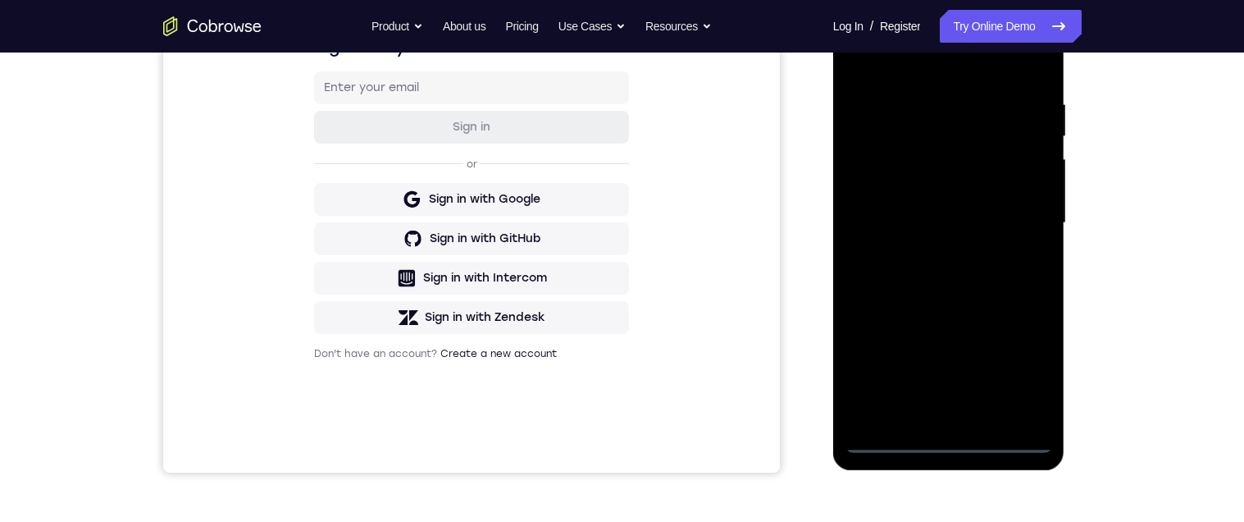
click at [950, 448] on div at bounding box center [948, 222] width 207 height 459
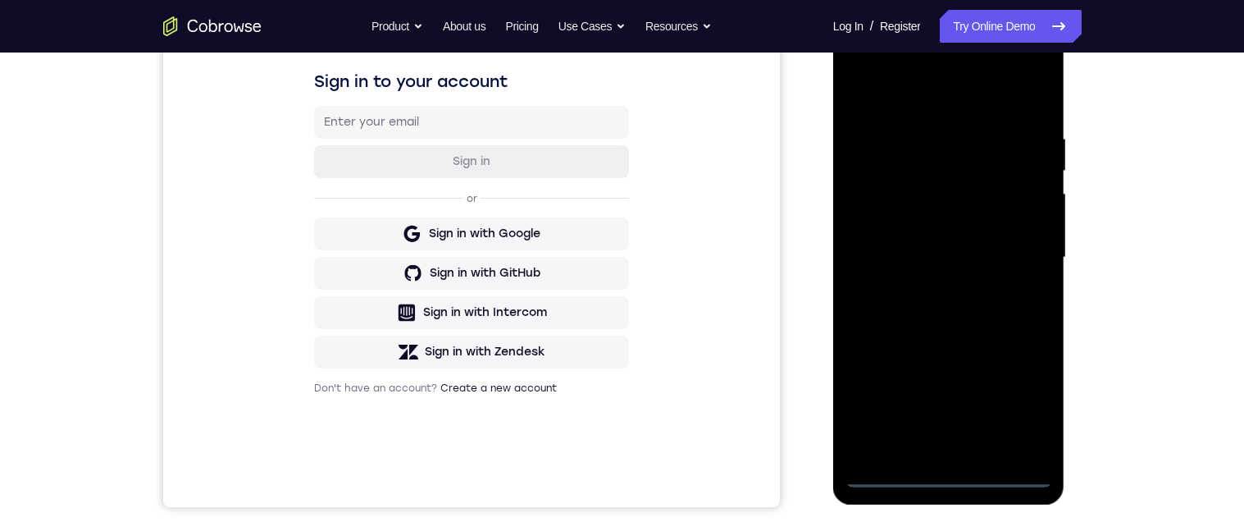
scroll to position [291, 0]
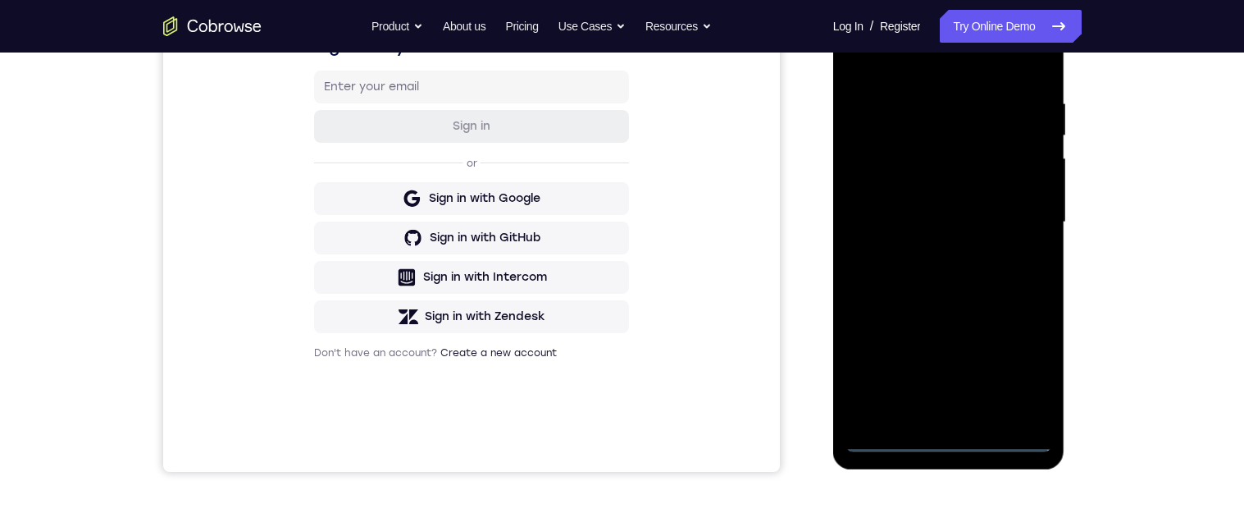
click at [1023, 380] on div at bounding box center [948, 222] width 207 height 459
click at [981, 68] on div at bounding box center [948, 222] width 207 height 459
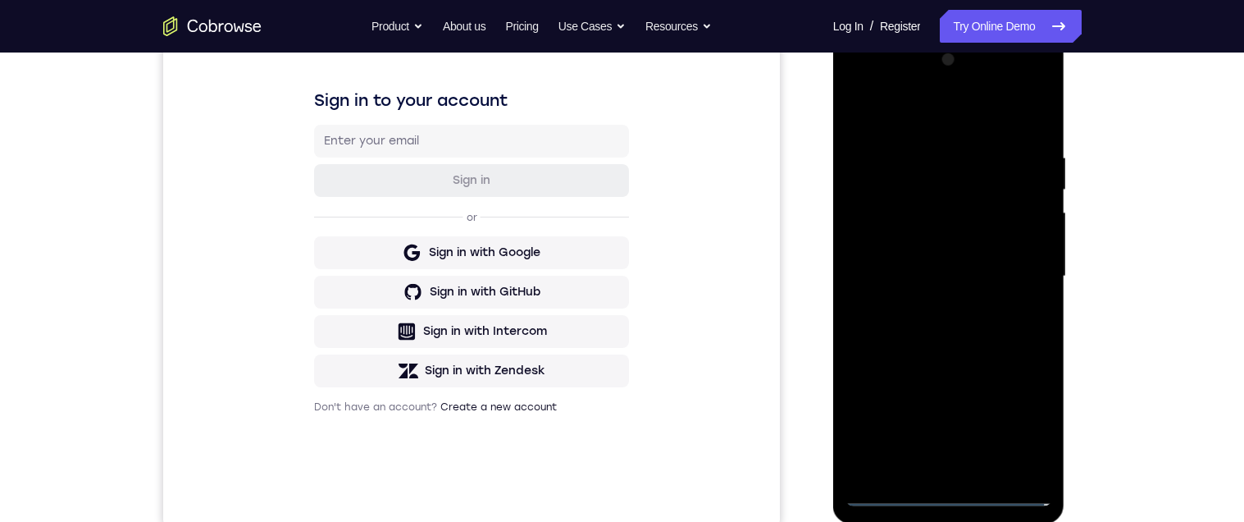
click at [1023, 266] on div at bounding box center [948, 276] width 207 height 459
click at [1166, 228] on div "Your Support Agent Your Customer Web iOS Android Next Steps We’d be happy to gi…" at bounding box center [622, 356] width 1244 height 1082
click at [934, 472] on div at bounding box center [948, 276] width 207 height 459
click at [929, 253] on div at bounding box center [948, 276] width 207 height 459
click at [993, 249] on div at bounding box center [948, 276] width 207 height 459
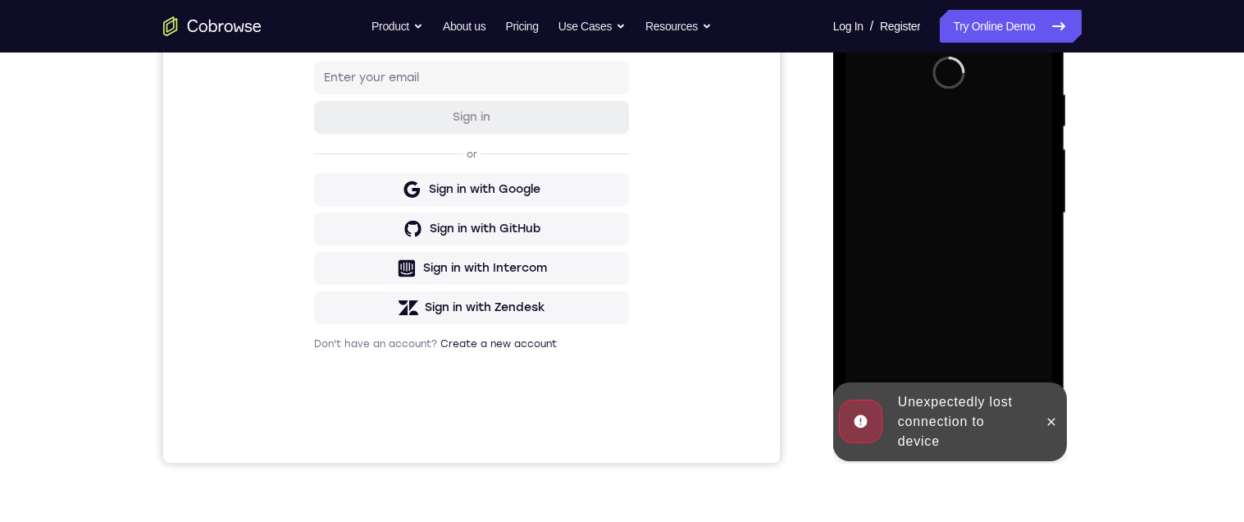
scroll to position [305, 0]
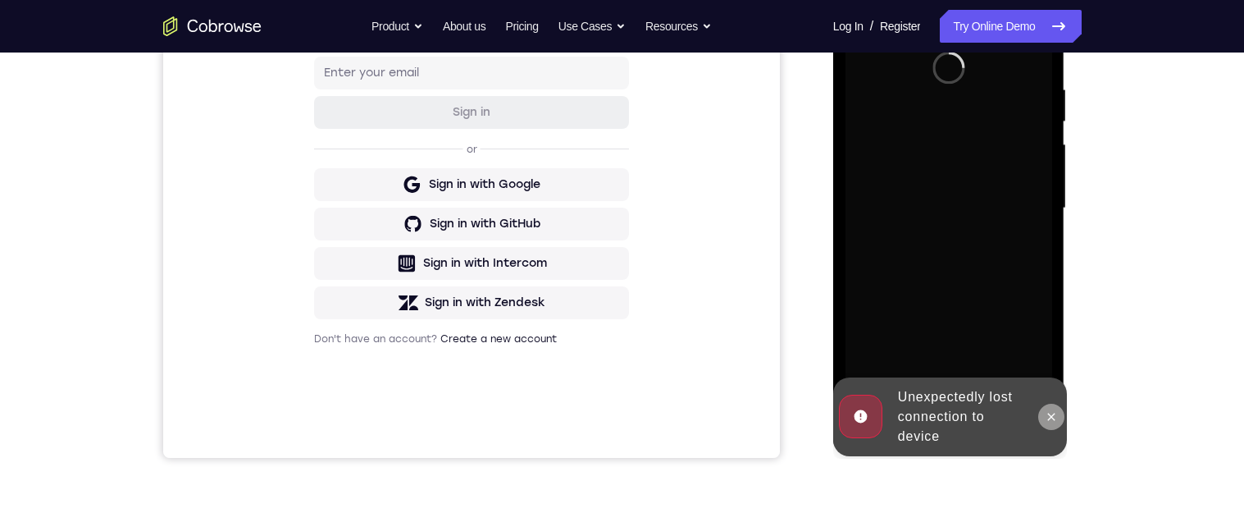
click at [1053, 422] on icon at bounding box center [1051, 416] width 13 height 13
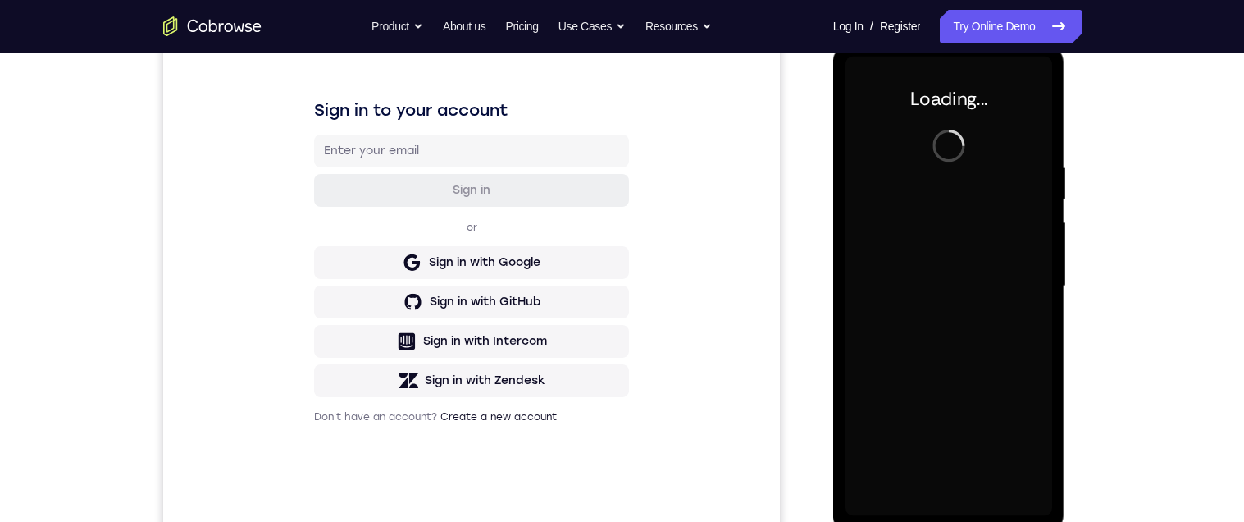
scroll to position [266, 0]
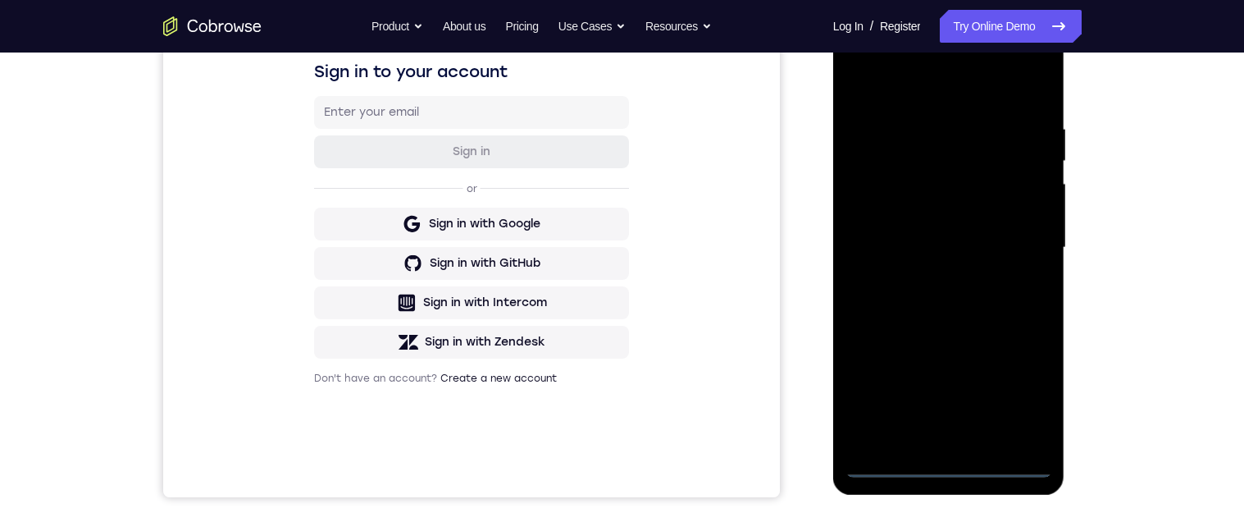
click at [950, 463] on div at bounding box center [948, 247] width 207 height 459
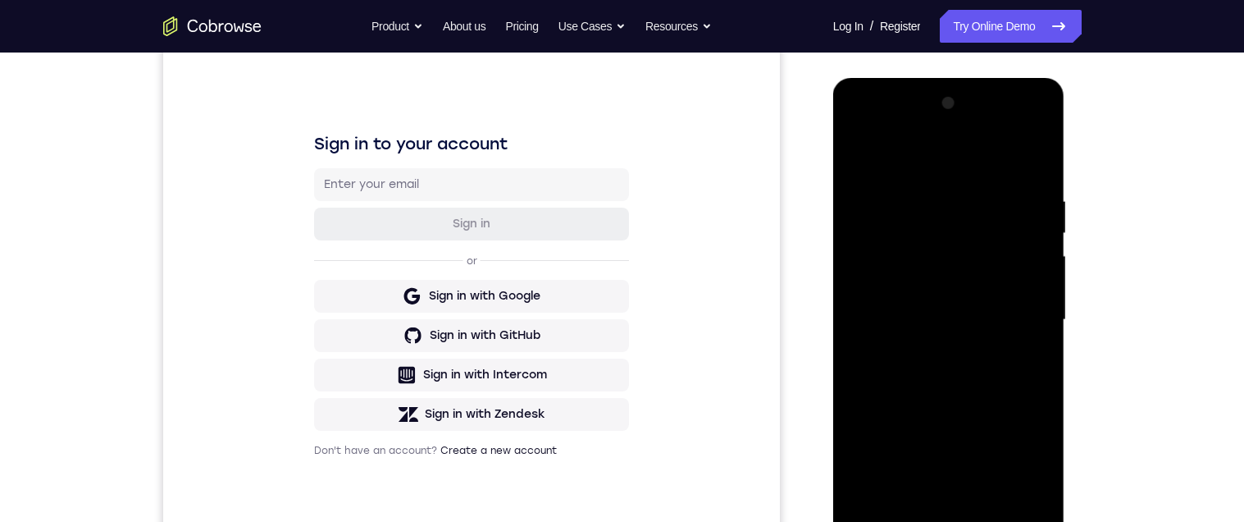
click at [1028, 467] on div at bounding box center [948, 319] width 207 height 459
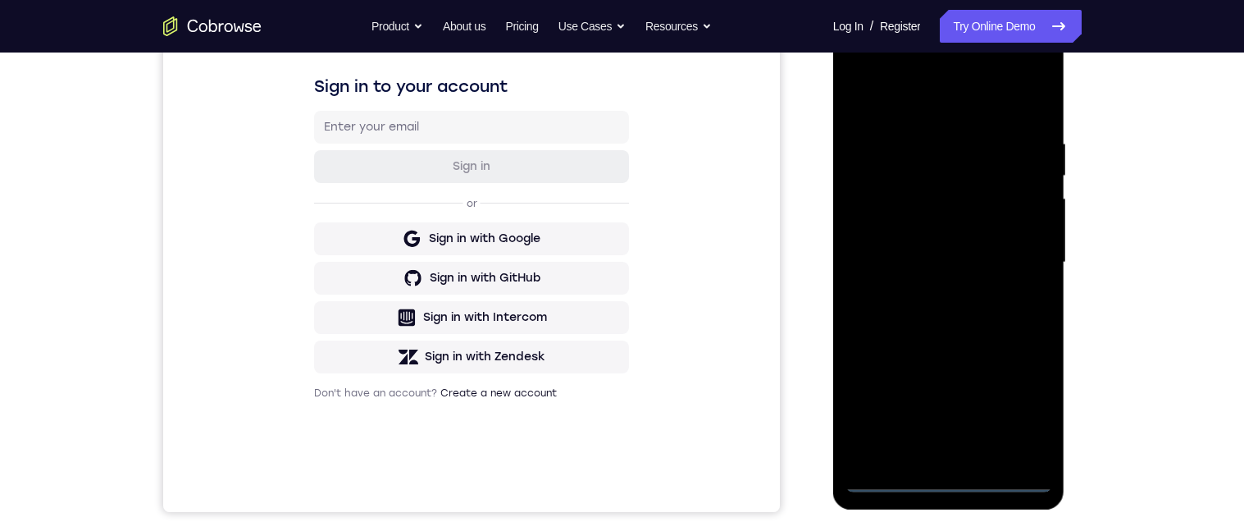
scroll to position [252, 0]
click at [976, 112] on div at bounding box center [948, 261] width 207 height 459
click at [1018, 273] on div at bounding box center [948, 261] width 207 height 459
click at [942, 292] on div at bounding box center [948, 261] width 207 height 459
click at [975, 251] on div at bounding box center [948, 261] width 207 height 459
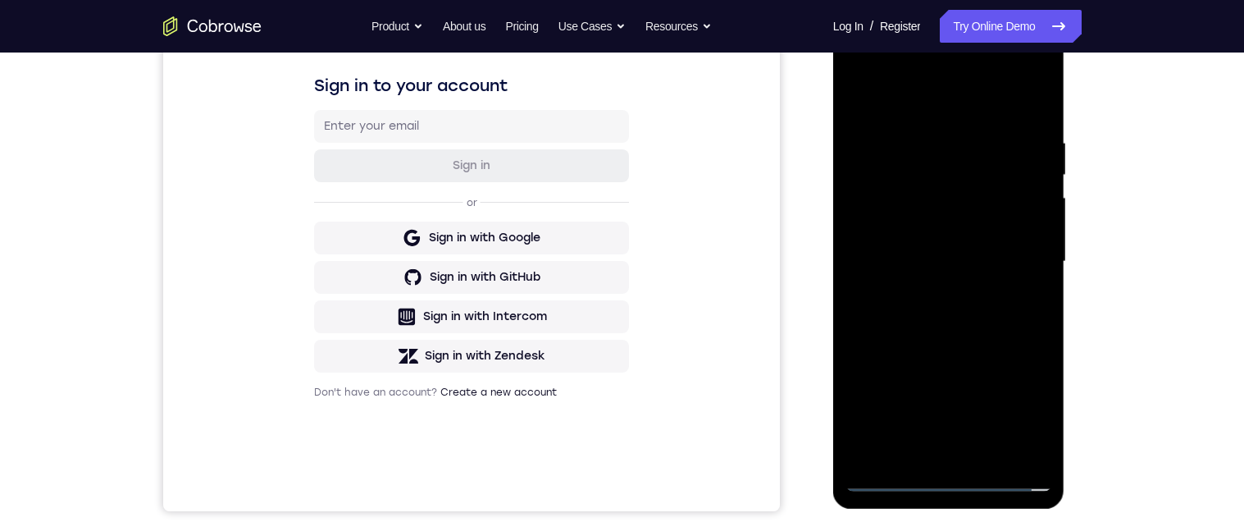
click at [932, 223] on div at bounding box center [948, 261] width 207 height 459
click at [1003, 260] on div at bounding box center [948, 261] width 207 height 459
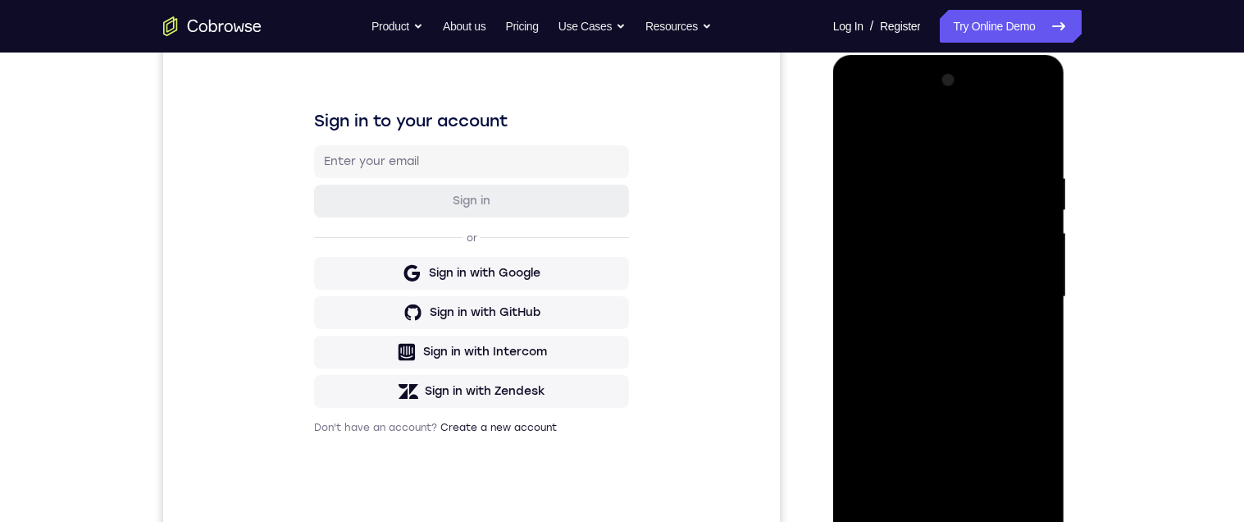
scroll to position [251, 0]
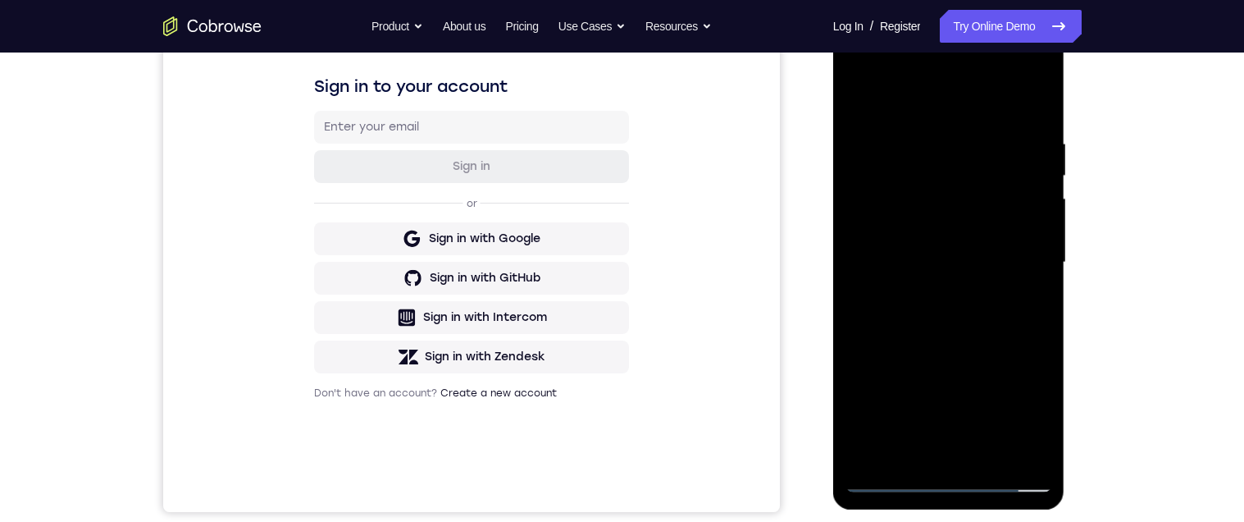
click at [996, 330] on div at bounding box center [948, 262] width 207 height 459
click at [1035, 335] on div at bounding box center [948, 262] width 207 height 459
click at [1037, 339] on div at bounding box center [948, 262] width 207 height 459
click at [1035, 335] on div at bounding box center [948, 262] width 207 height 459
click at [1000, 458] on div at bounding box center [948, 262] width 207 height 459
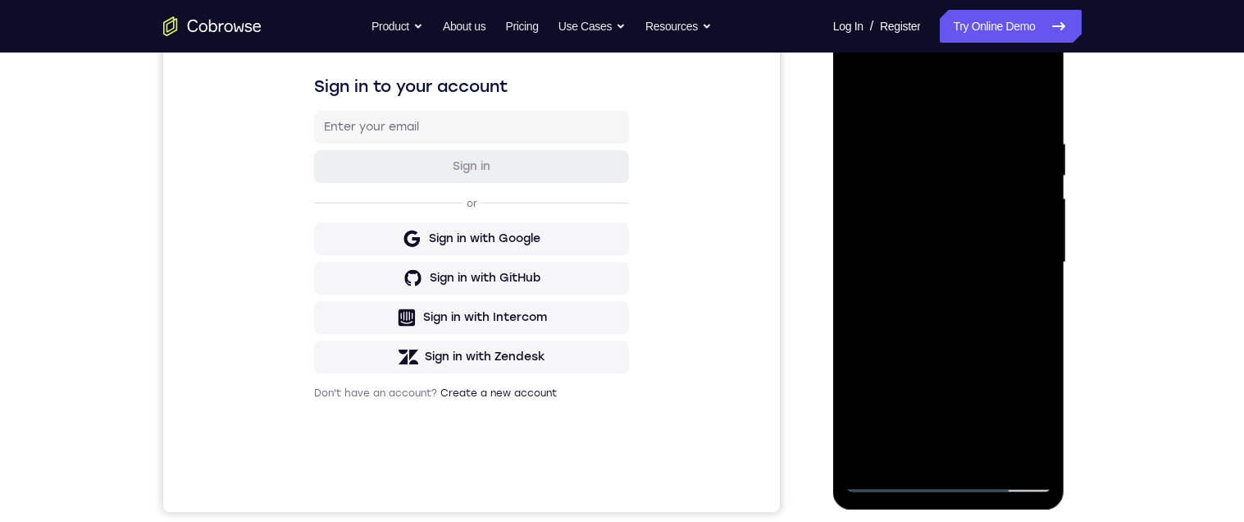
click at [973, 349] on div at bounding box center [948, 262] width 207 height 459
click at [975, 347] on div at bounding box center [948, 262] width 207 height 459
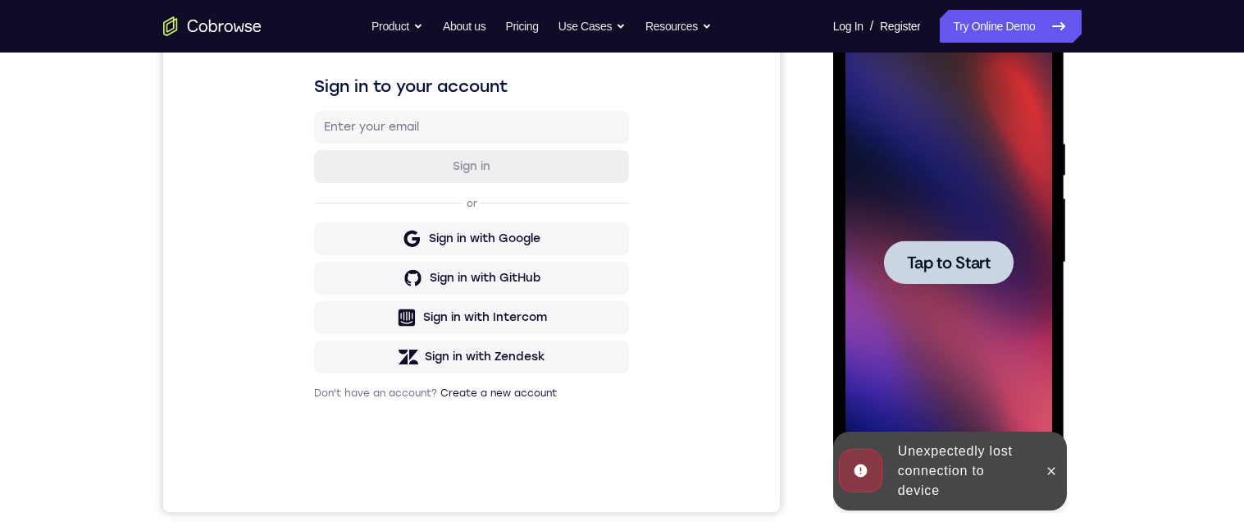
click at [967, 277] on div at bounding box center [949, 261] width 130 height 43
click at [973, 265] on span "Tap to Start" at bounding box center [949, 262] width 84 height 16
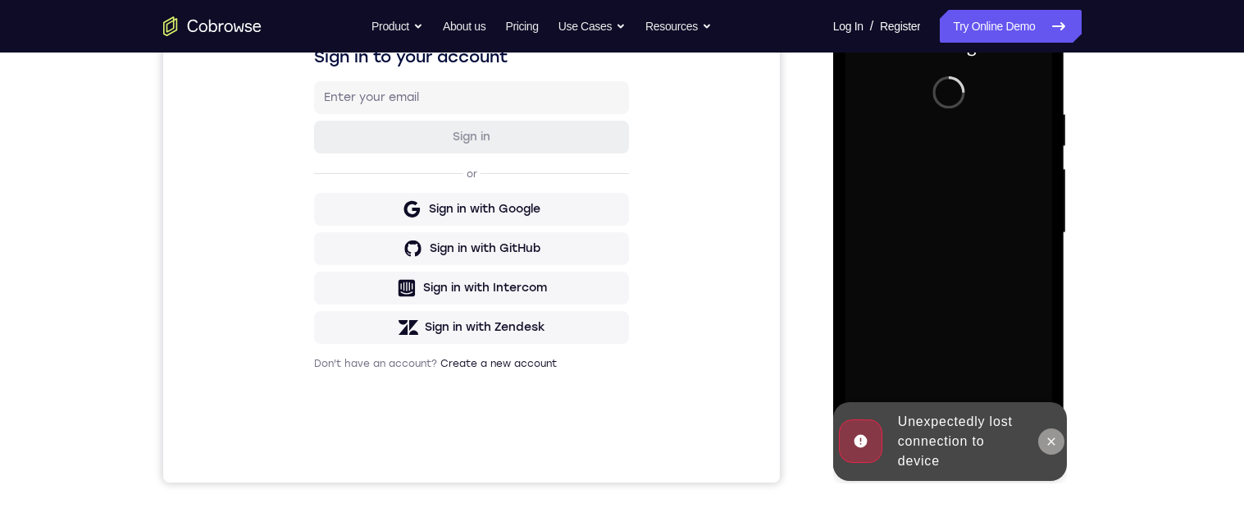
click at [1053, 439] on icon at bounding box center [1051, 440] width 7 height 7
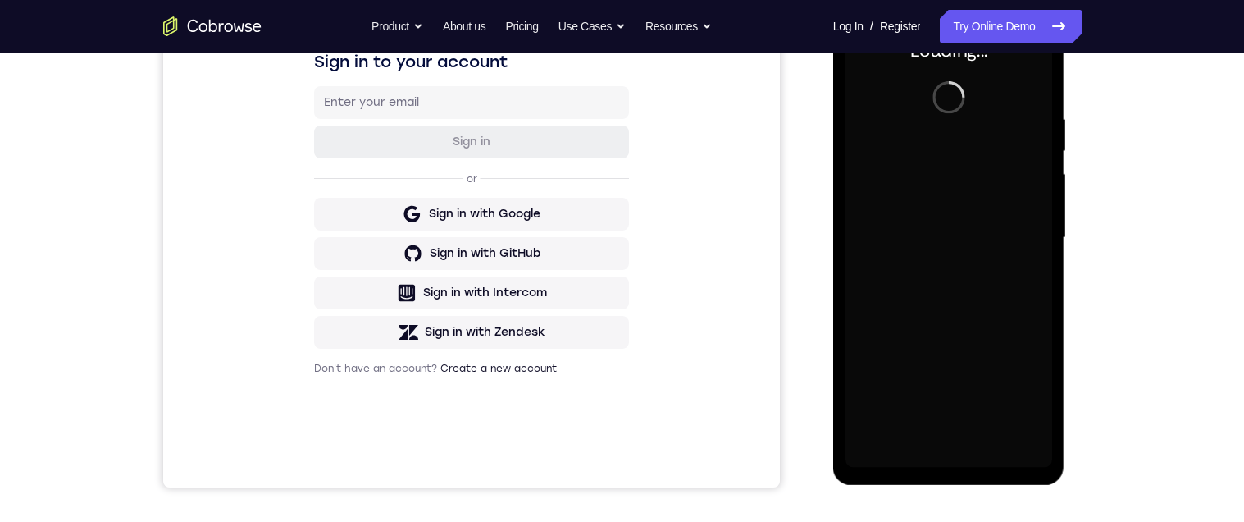
scroll to position [275, 0]
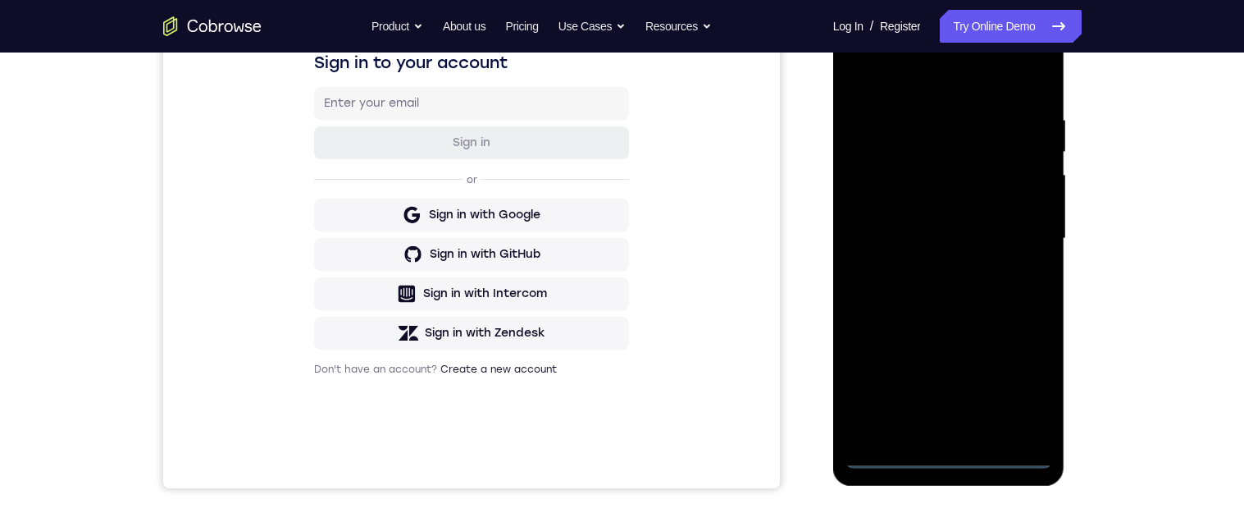
click at [950, 460] on div at bounding box center [948, 238] width 207 height 459
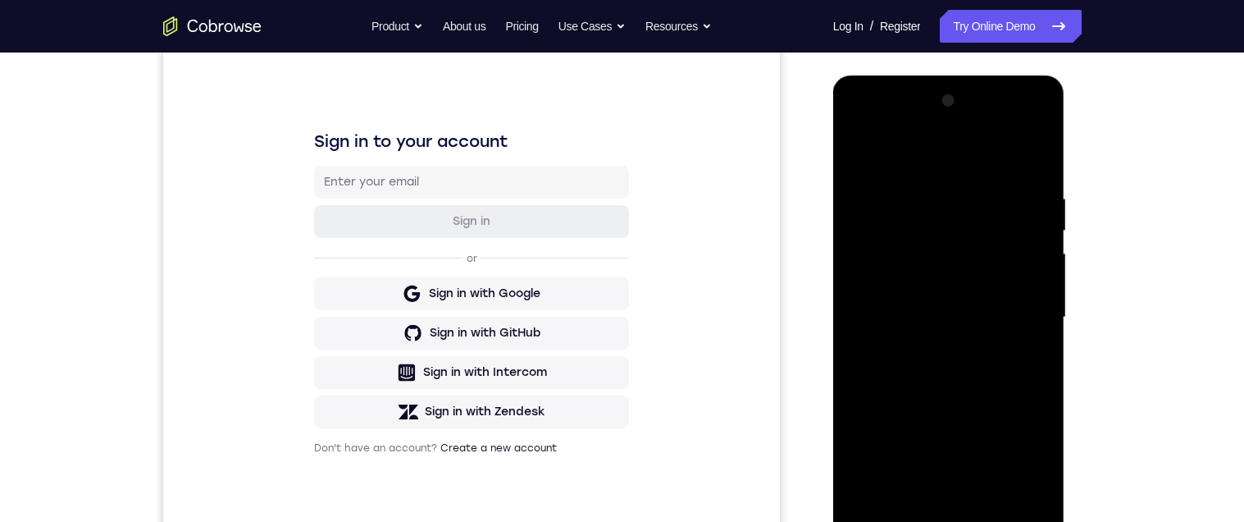
click at [1034, 472] on div at bounding box center [948, 317] width 207 height 459
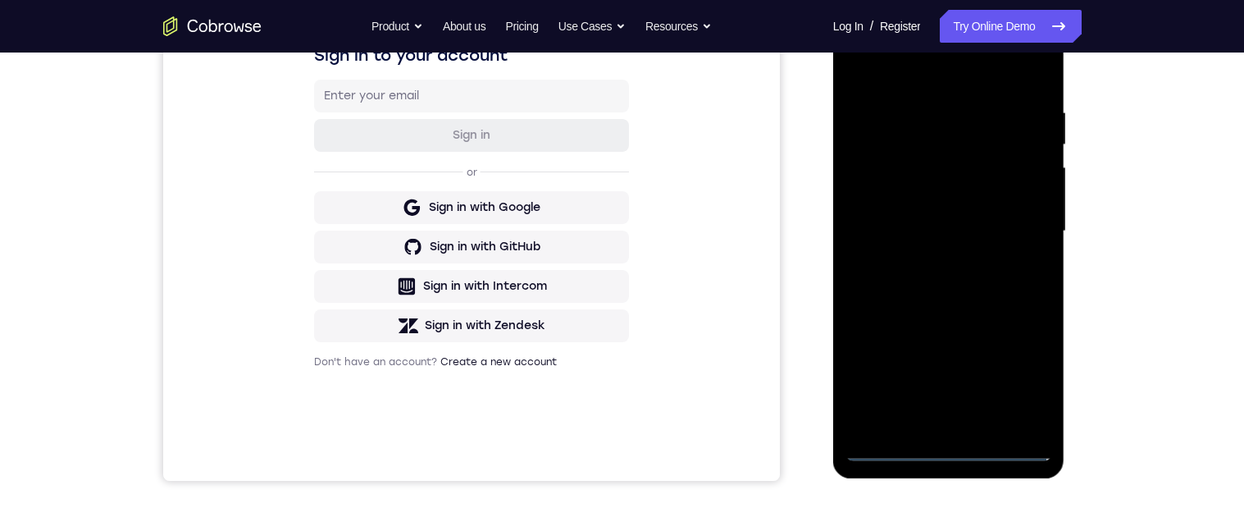
scroll to position [271, 0]
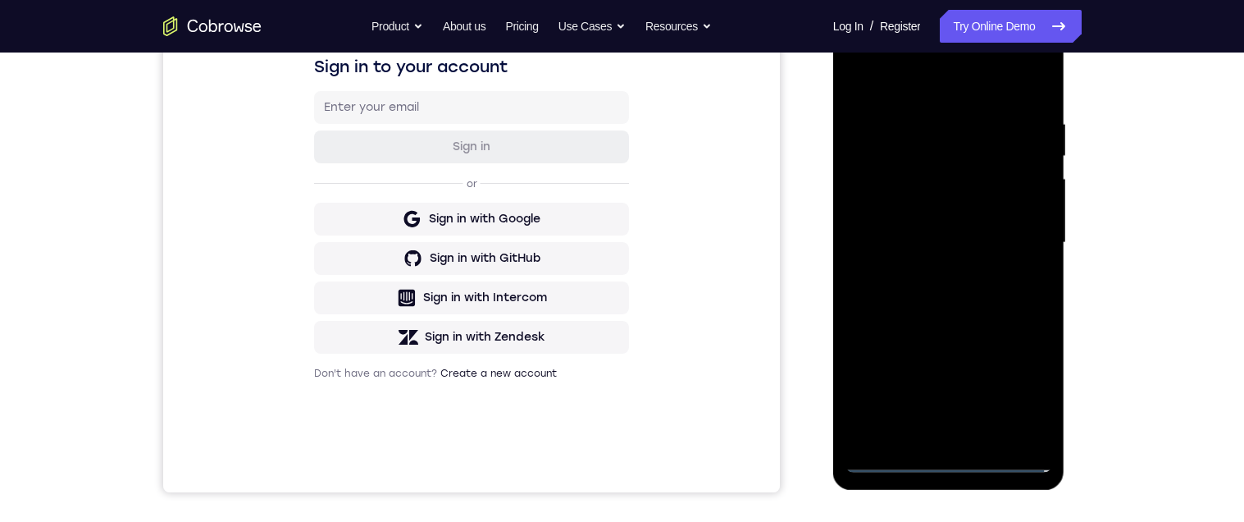
click at [985, 80] on div at bounding box center [948, 242] width 207 height 459
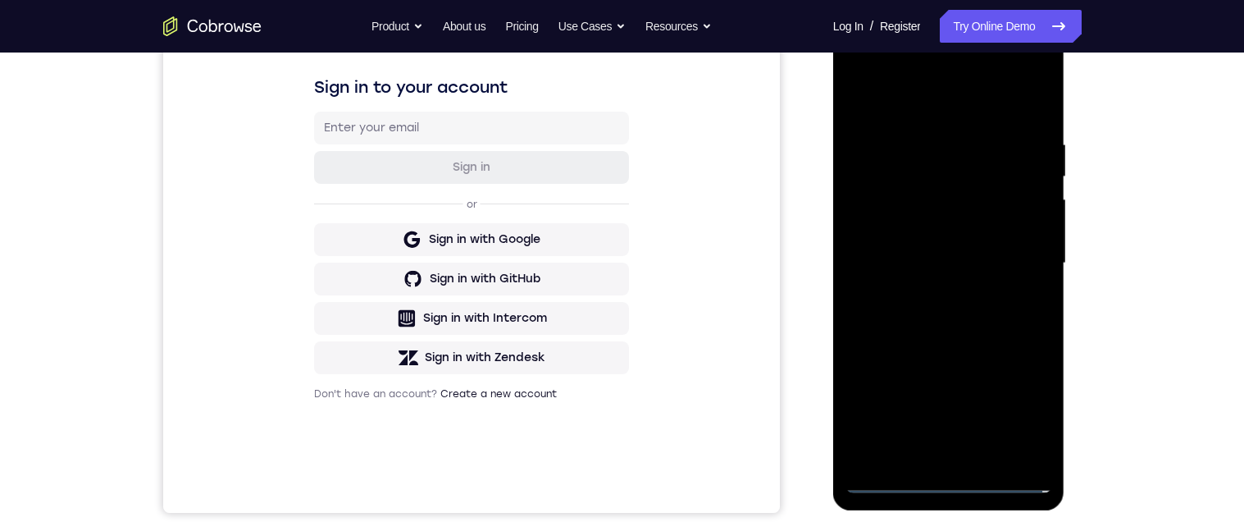
click at [1023, 265] on div at bounding box center [948, 263] width 207 height 459
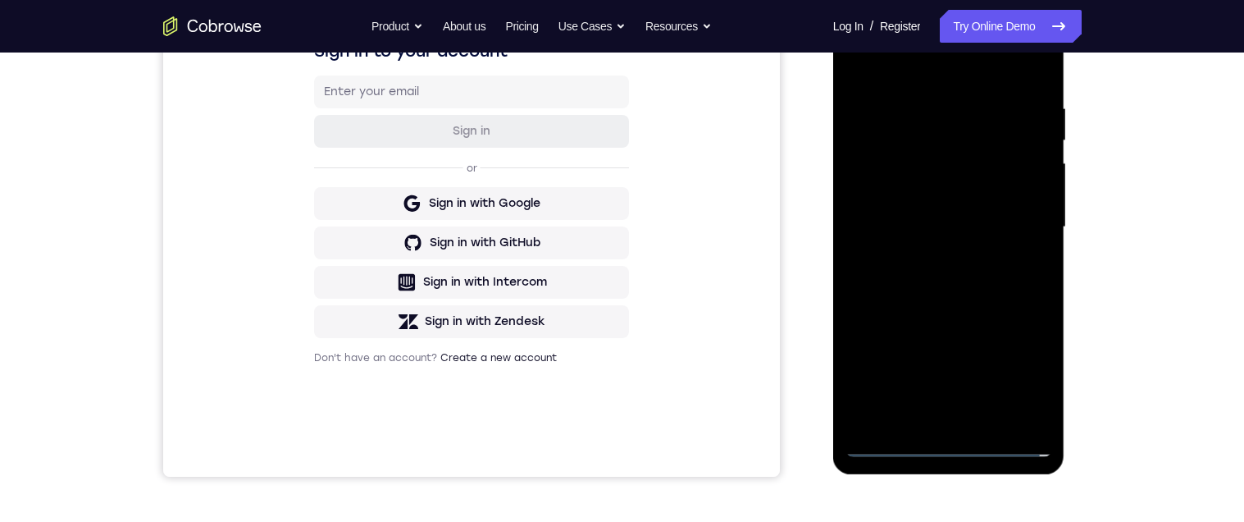
click at [935, 258] on div at bounding box center [948, 227] width 207 height 459
click at [987, 212] on div at bounding box center [948, 227] width 207 height 459
click at [984, 193] on div at bounding box center [948, 227] width 207 height 459
click at [1009, 224] on div at bounding box center [948, 227] width 207 height 459
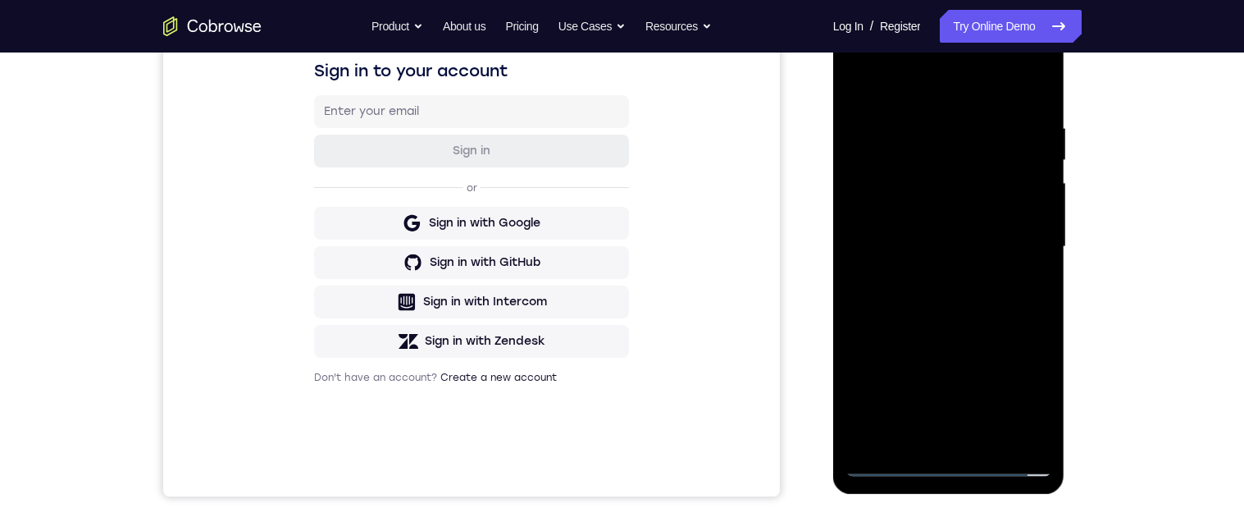
scroll to position [303, 0]
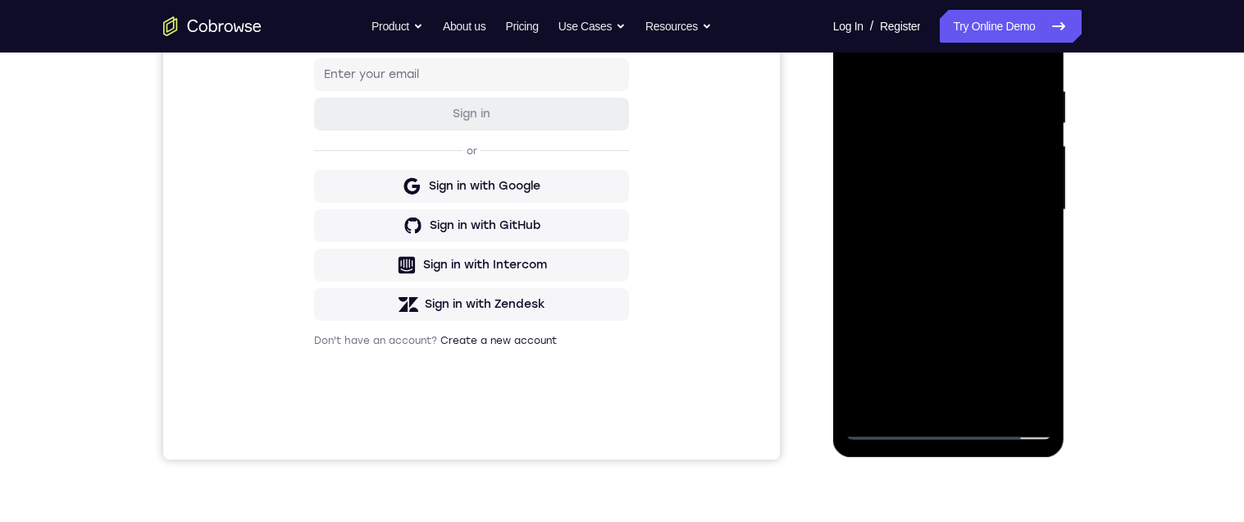
click at [987, 276] on div at bounding box center [948, 209] width 207 height 459
click at [1047, 275] on div at bounding box center [948, 209] width 207 height 459
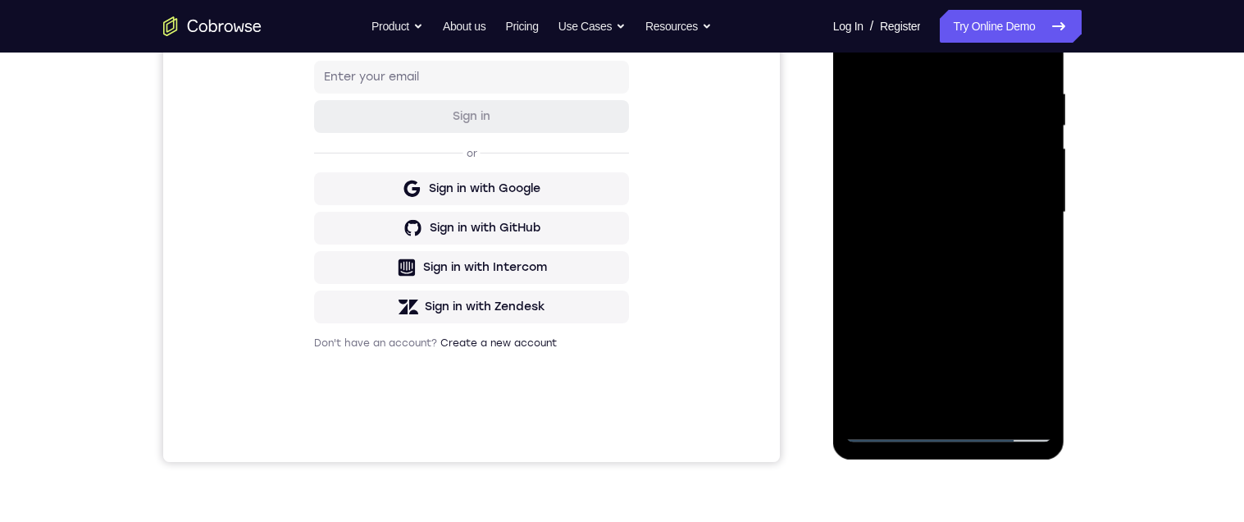
click at [1042, 271] on div at bounding box center [948, 212] width 207 height 459
click at [857, 280] on div at bounding box center [948, 212] width 207 height 459
click at [858, 271] on div at bounding box center [948, 212] width 207 height 459
click at [916, 148] on div at bounding box center [948, 212] width 207 height 459
click at [879, 119] on div at bounding box center [948, 212] width 207 height 459
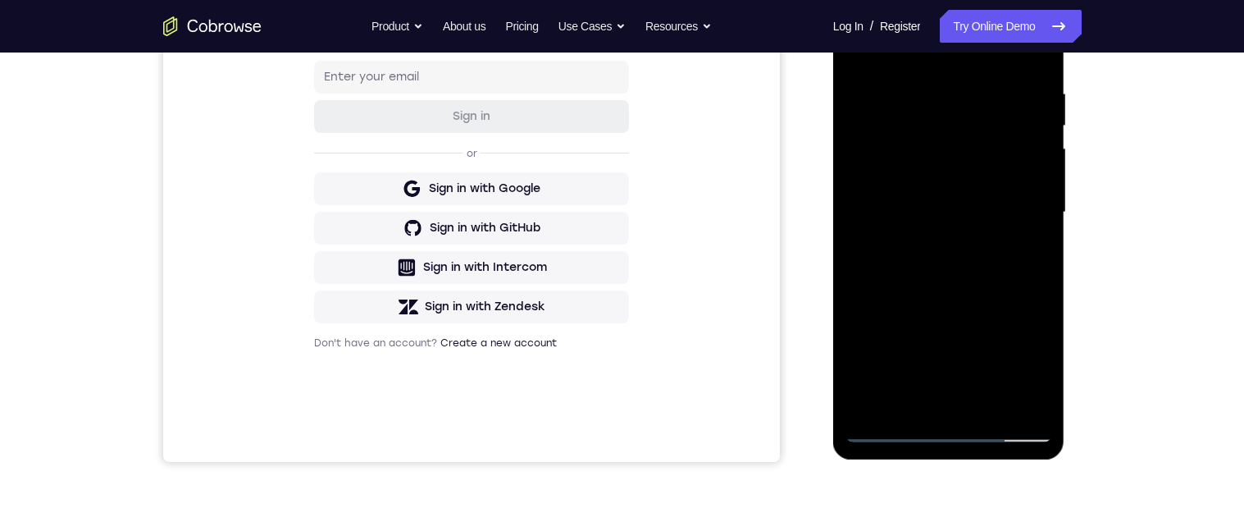
click at [926, 259] on div at bounding box center [948, 212] width 207 height 459
click at [1004, 261] on div at bounding box center [948, 212] width 207 height 459
click at [847, 157] on div at bounding box center [948, 212] width 207 height 459
click at [885, 129] on div at bounding box center [948, 212] width 207 height 459
click at [882, 322] on div at bounding box center [948, 212] width 207 height 459
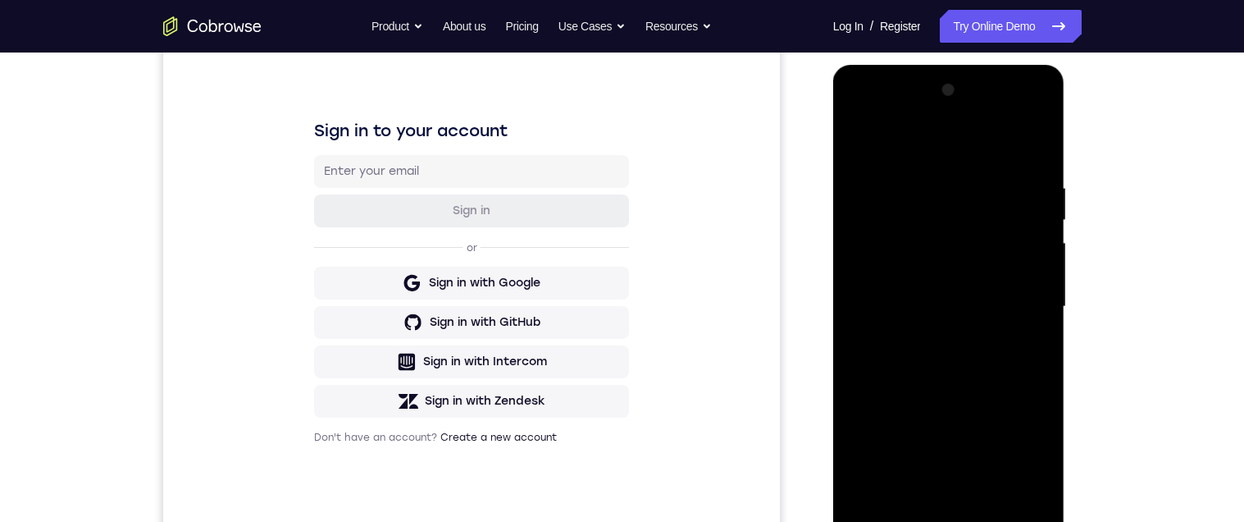
scroll to position [205, 0]
click at [861, 143] on div at bounding box center [948, 308] width 207 height 459
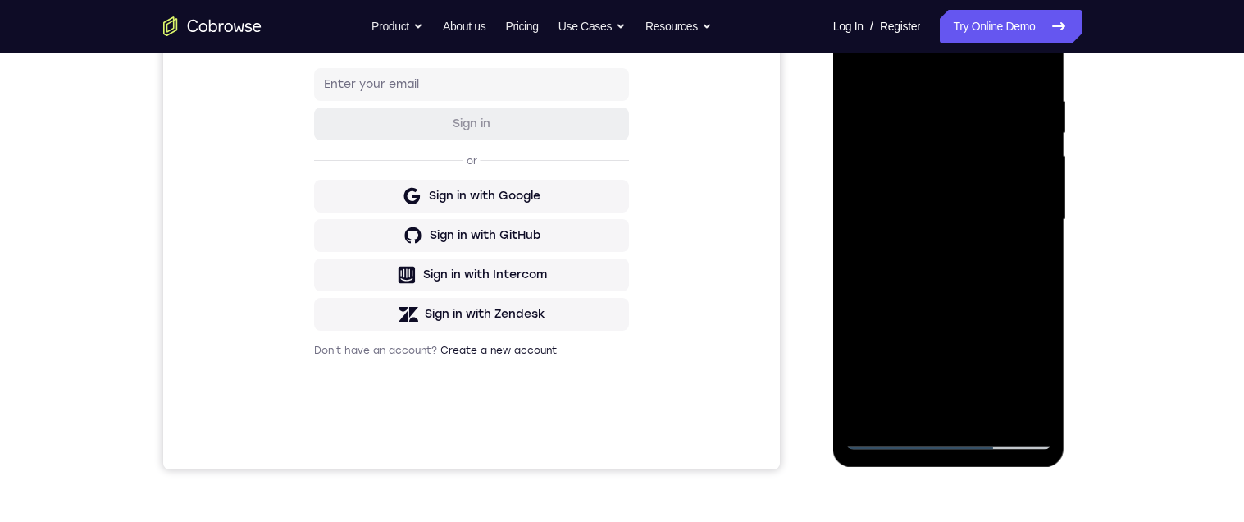
scroll to position [299, 0]
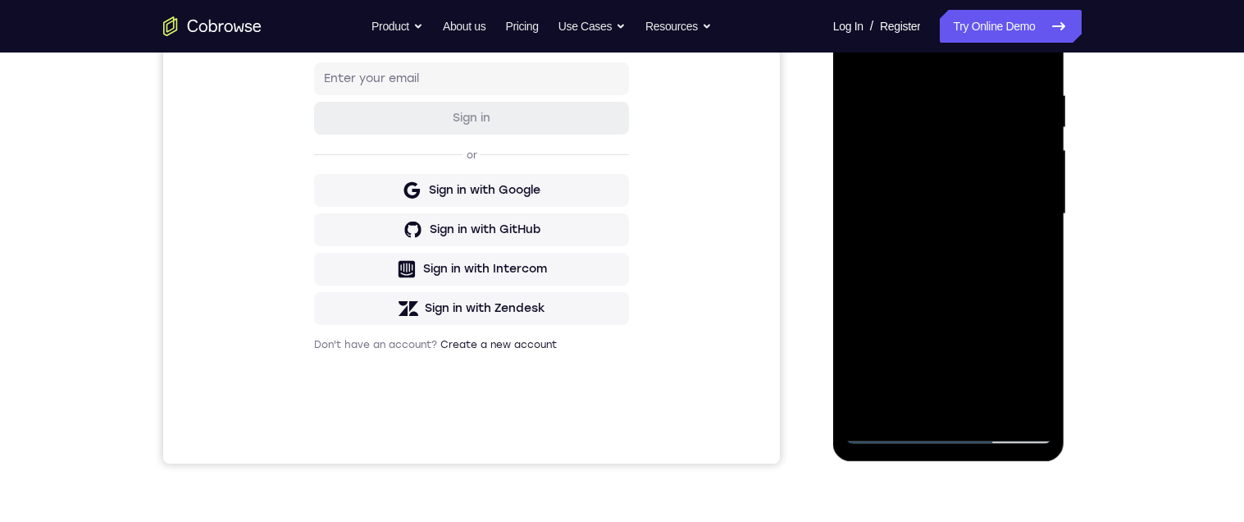
click at [959, 287] on div at bounding box center [948, 213] width 207 height 459
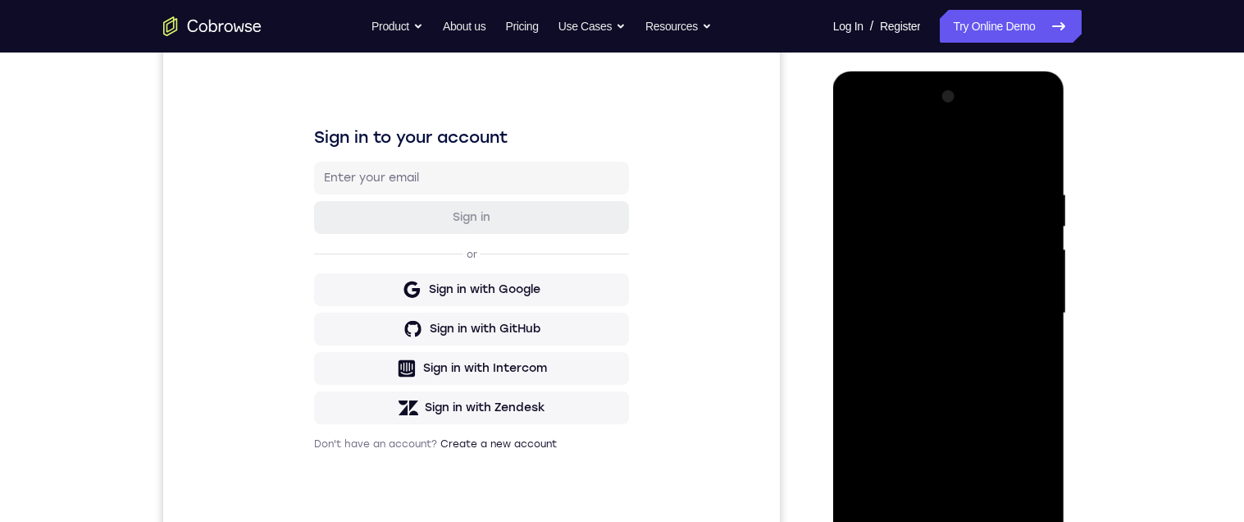
scroll to position [182, 0]
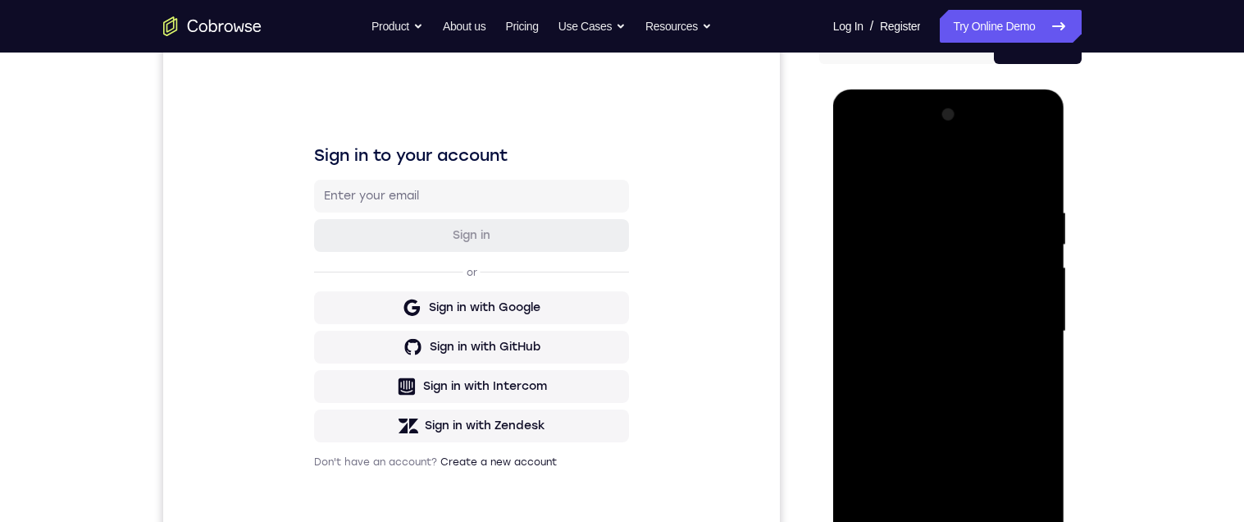
click at [1040, 261] on div at bounding box center [948, 331] width 207 height 459
click at [1036, 276] on div at bounding box center [948, 331] width 207 height 459
click at [1037, 271] on div at bounding box center [948, 331] width 207 height 459
click at [1037, 275] on div at bounding box center [948, 331] width 207 height 459
click at [1036, 268] on div at bounding box center [948, 331] width 207 height 459
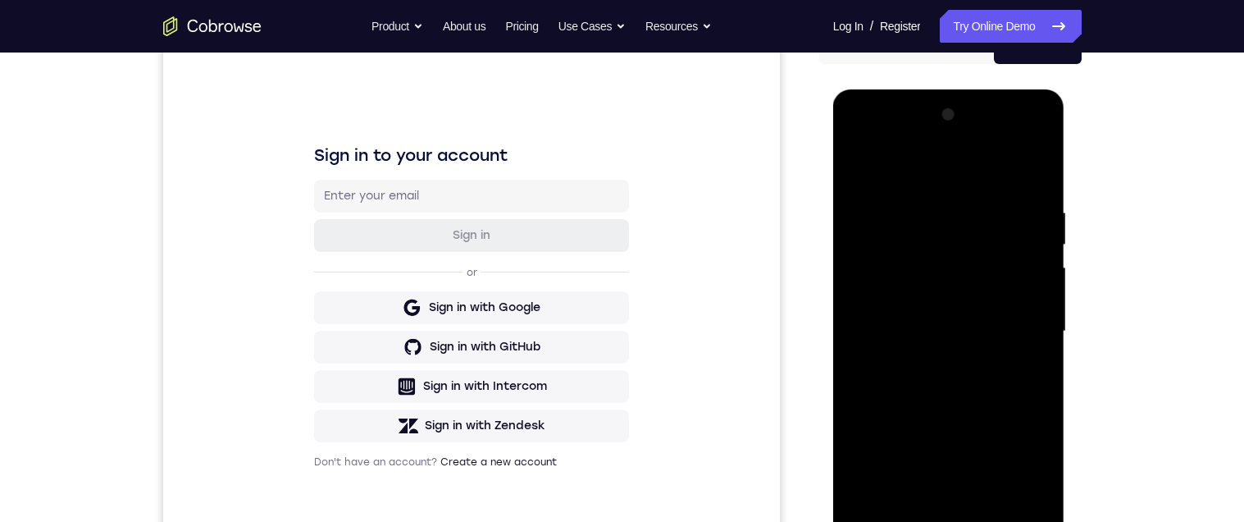
click at [862, 164] on div at bounding box center [948, 331] width 207 height 459
click at [861, 168] on div at bounding box center [948, 331] width 207 height 459
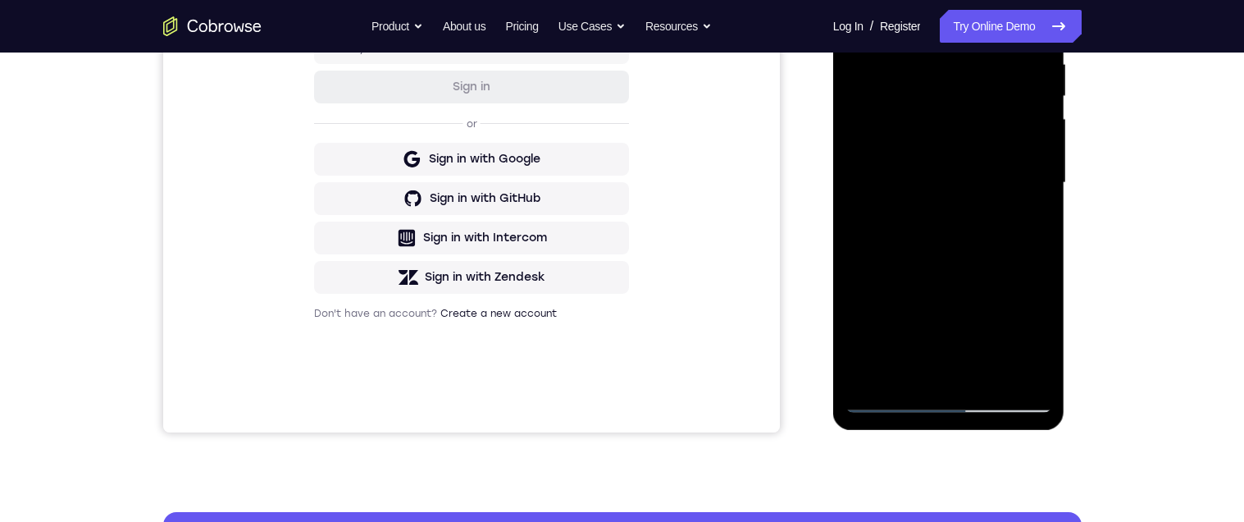
click at [990, 373] on div at bounding box center [948, 182] width 207 height 459
click at [979, 277] on div at bounding box center [948, 182] width 207 height 459
click at [977, 264] on div at bounding box center [948, 182] width 207 height 459
click at [1042, 338] on div at bounding box center [948, 182] width 207 height 459
click at [1032, 224] on div at bounding box center [948, 182] width 207 height 459
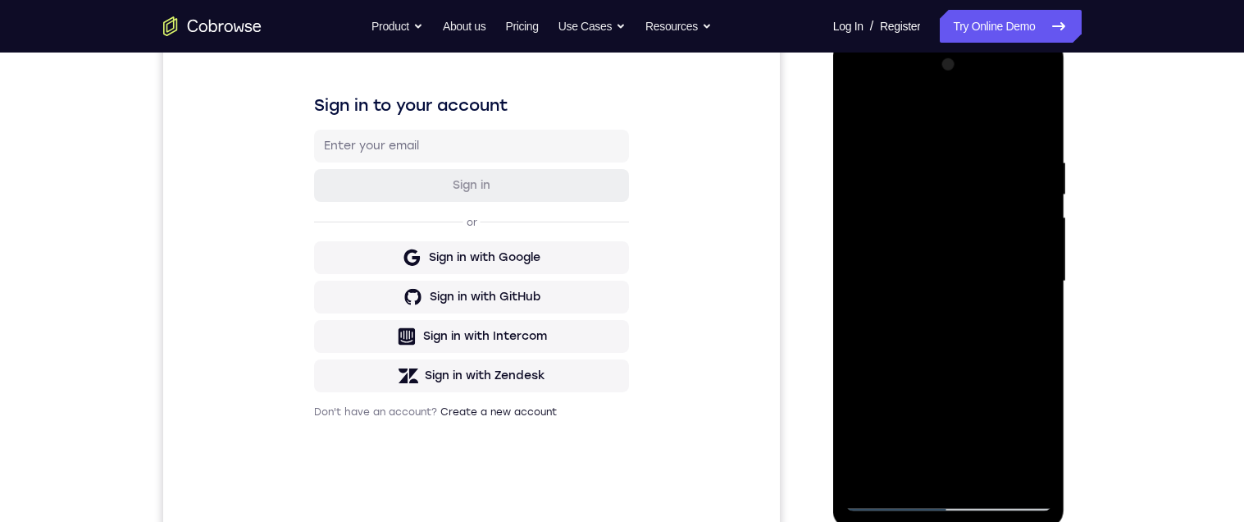
scroll to position [203, 0]
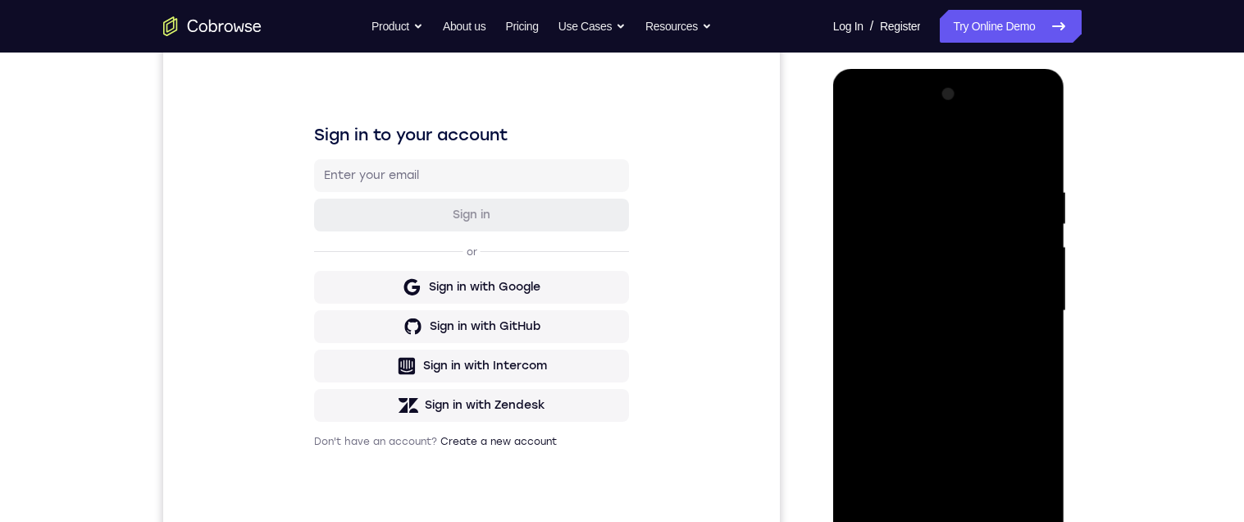
click at [854, 141] on div at bounding box center [948, 310] width 207 height 459
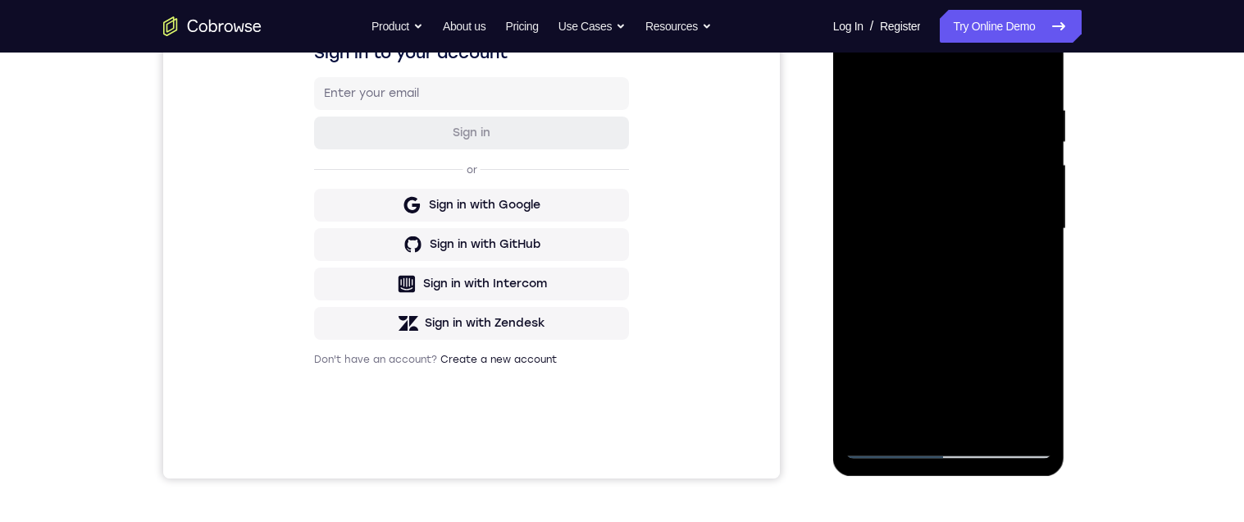
scroll to position [289, 0]
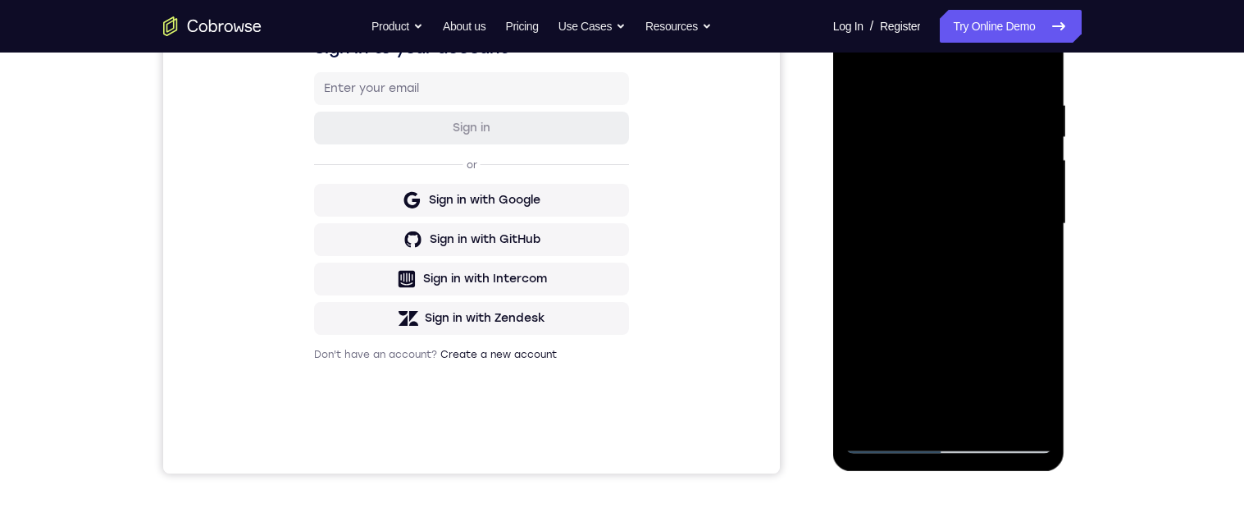
click at [932, 111] on div at bounding box center [948, 223] width 207 height 459
click at [1030, 262] on div at bounding box center [948, 223] width 207 height 459
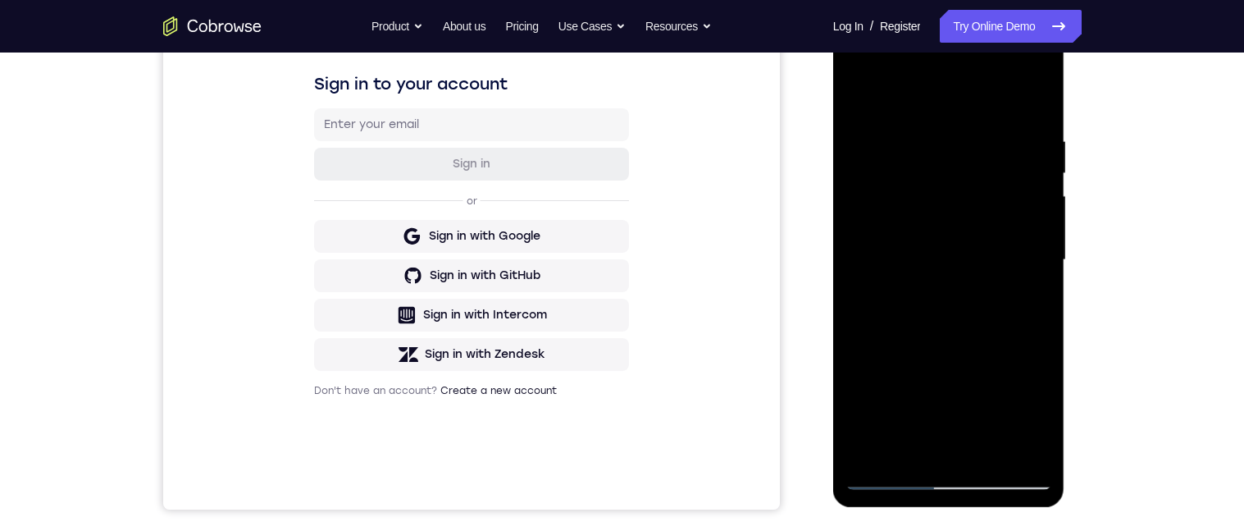
click at [855, 101] on div at bounding box center [948, 259] width 207 height 459
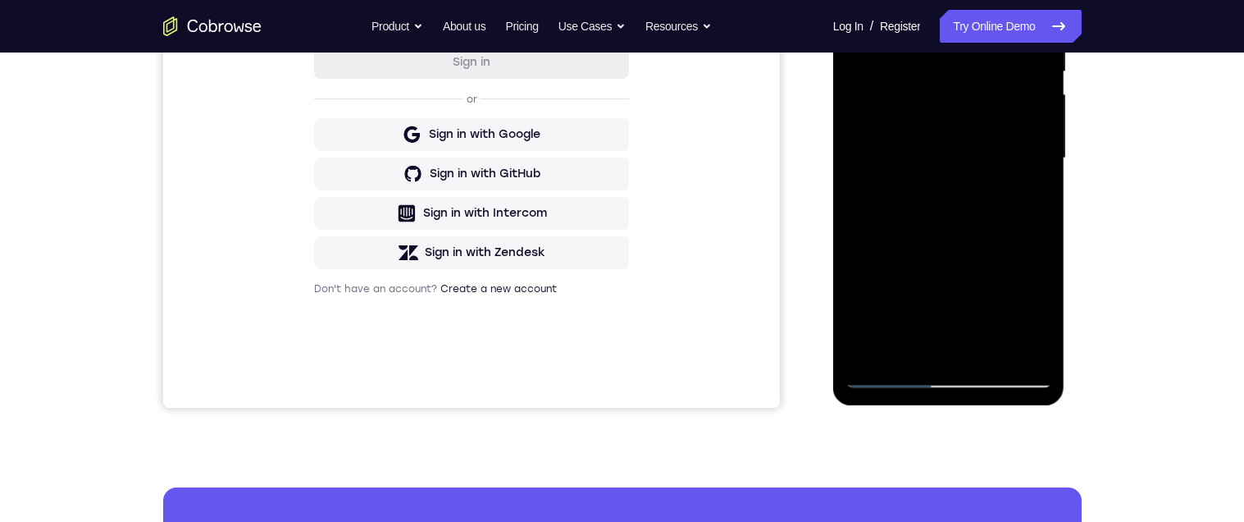
scroll to position [385, 0]
